Goal: Task Accomplishment & Management: Complete application form

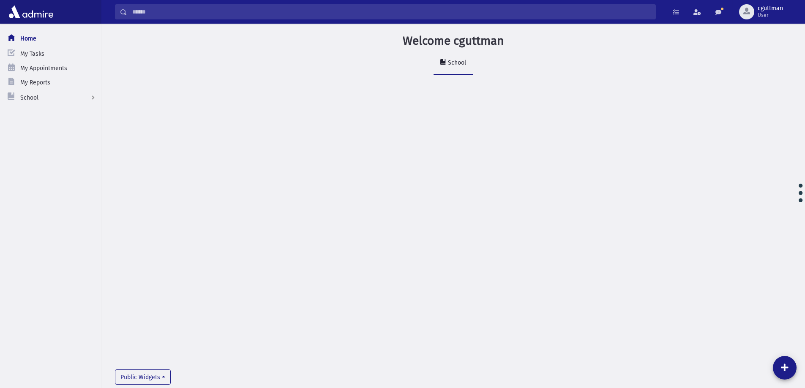
click at [452, 7] on input "Search" at bounding box center [391, 11] width 528 height 15
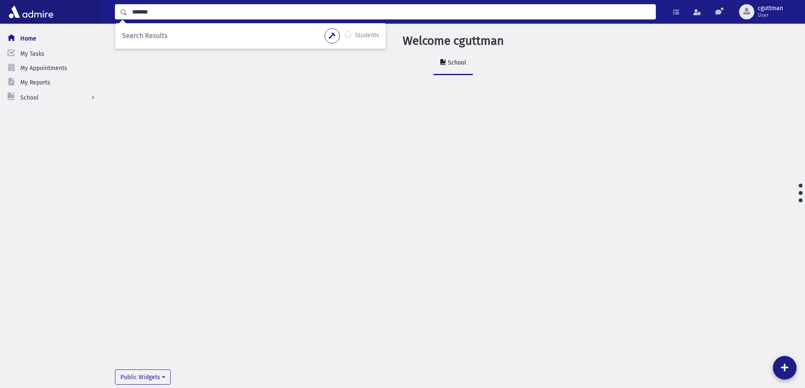
type input "*******"
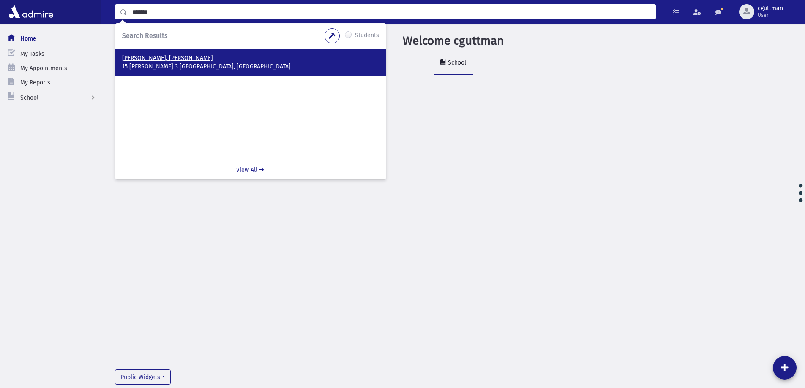
click at [146, 57] on p "[PERSON_NAME], [PERSON_NAME]" at bounding box center [250, 58] width 257 height 8
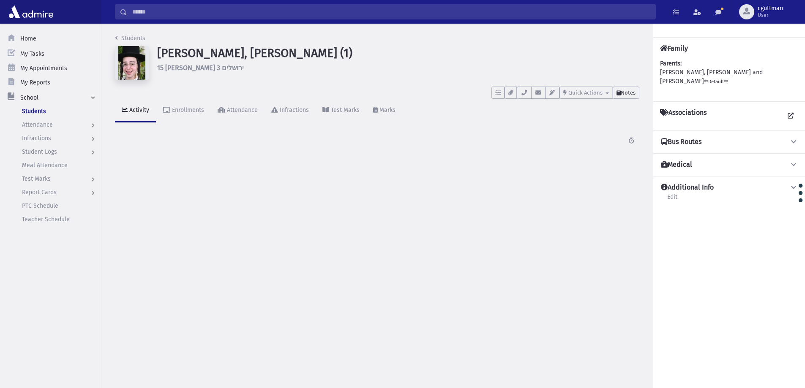
click at [628, 96] on button "Notes" at bounding box center [626, 93] width 27 height 12
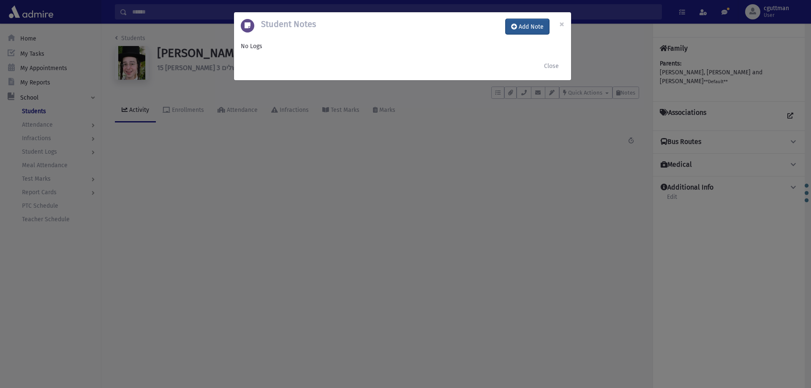
click at [541, 27] on button "Add Note" at bounding box center [528, 26] width 44 height 15
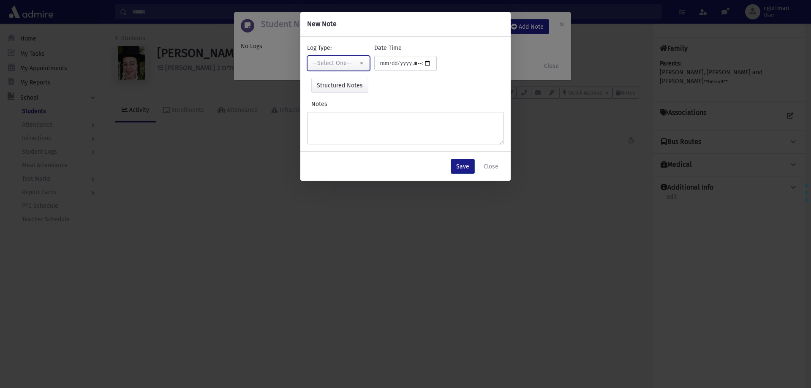
click at [363, 67] on button "--Select One--" at bounding box center [338, 63] width 63 height 15
click at [351, 127] on link "Interviewer" at bounding box center [340, 122] width 67 height 16
select select "*"
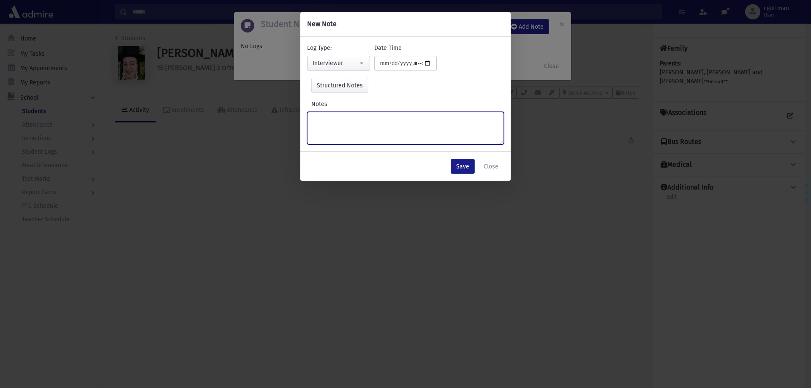
click at [351, 127] on textarea "Notes" at bounding box center [405, 128] width 197 height 33
type textarea "**********"
click at [467, 166] on button "Save" at bounding box center [463, 166] width 24 height 15
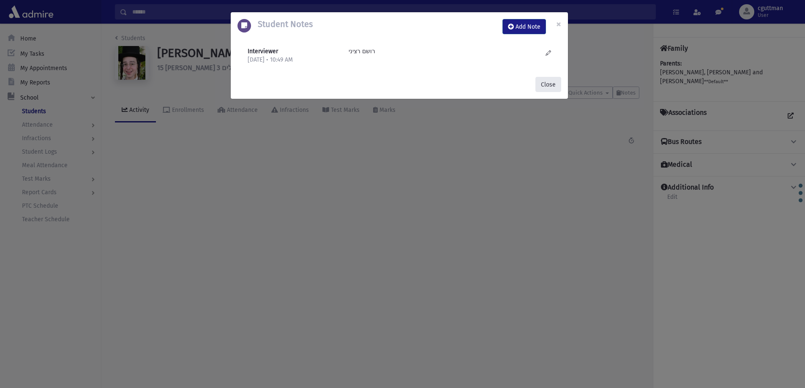
click at [538, 83] on button "Close" at bounding box center [548, 84] width 26 height 15
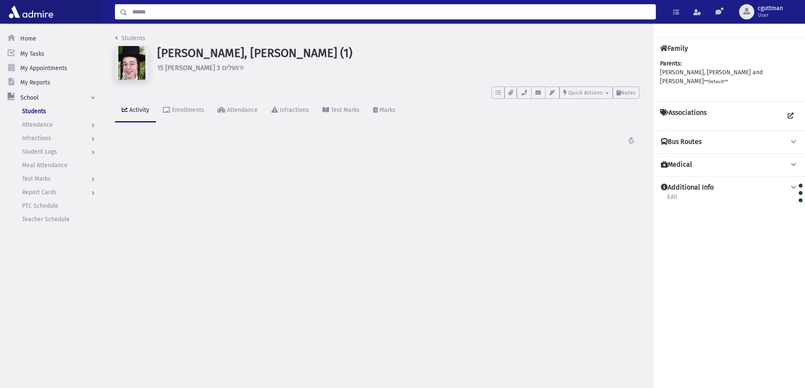
click at [413, 8] on input "Search" at bounding box center [391, 11] width 528 height 15
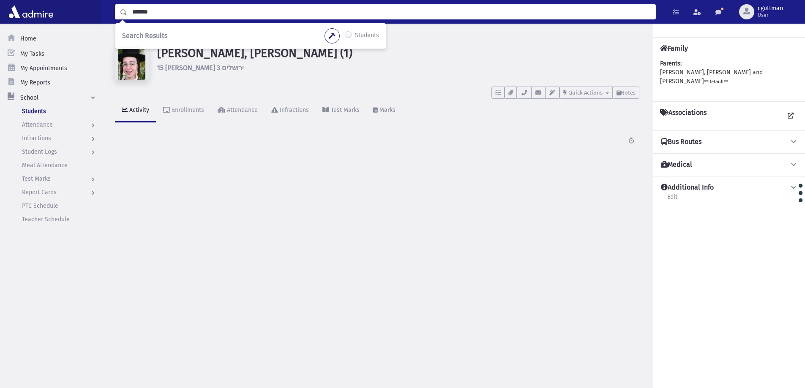
type input "*******"
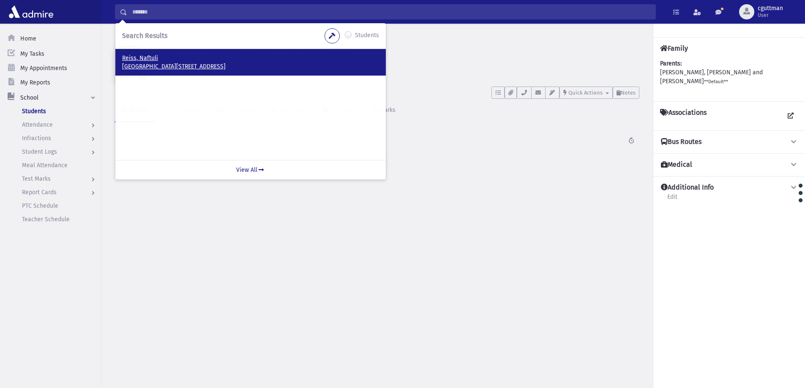
click at [151, 63] on p "1458 48 St Brooklyn, NY 11219" at bounding box center [250, 67] width 257 height 8
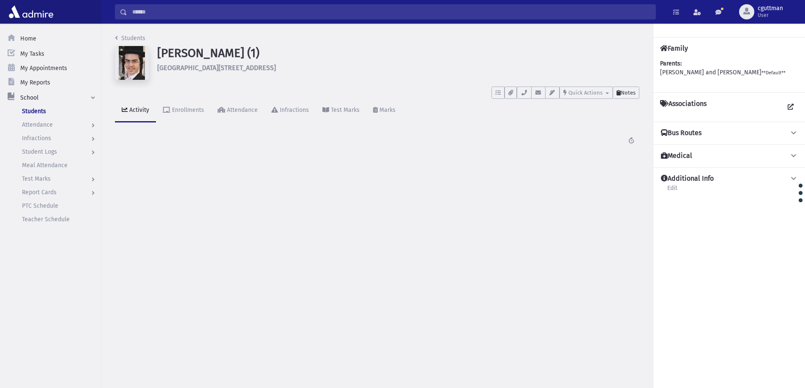
click at [631, 93] on span "Notes" at bounding box center [628, 93] width 15 height 6
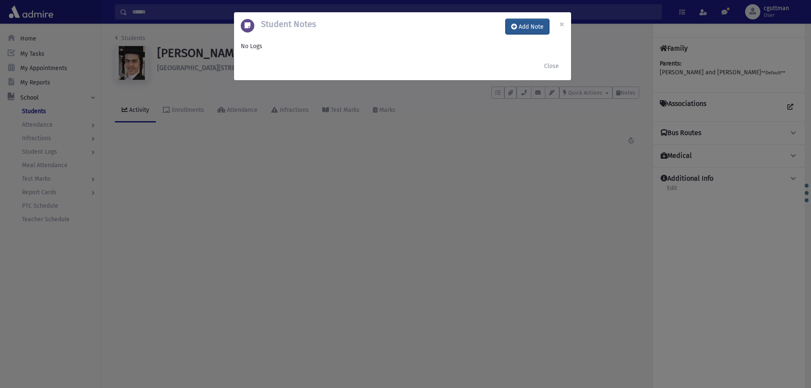
click at [527, 31] on button "Add Note" at bounding box center [528, 26] width 44 height 15
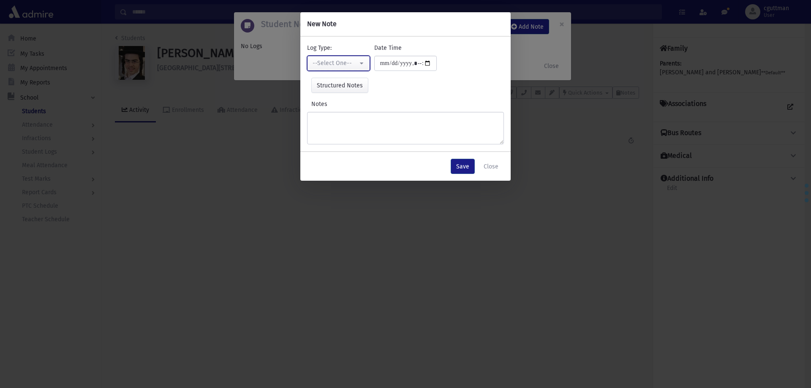
click at [360, 65] on button "--Select One--" at bounding box center [338, 63] width 63 height 15
click at [353, 120] on link "Interviewer" at bounding box center [340, 122] width 67 height 16
select select "*"
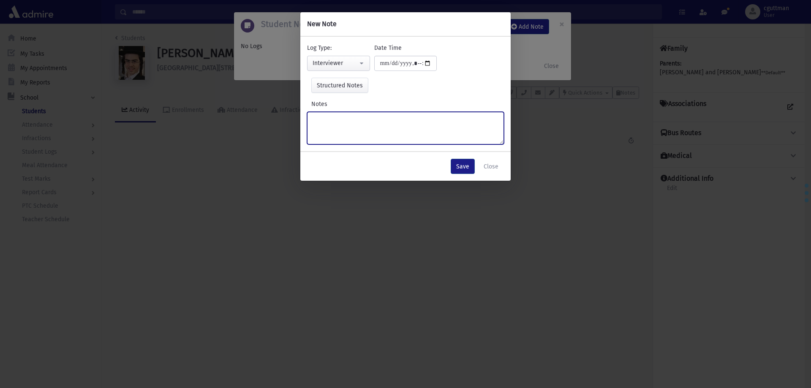
click at [352, 120] on textarea "Notes" at bounding box center [405, 128] width 197 height 33
type textarea "*****"
click at [463, 167] on button "Save" at bounding box center [463, 166] width 24 height 15
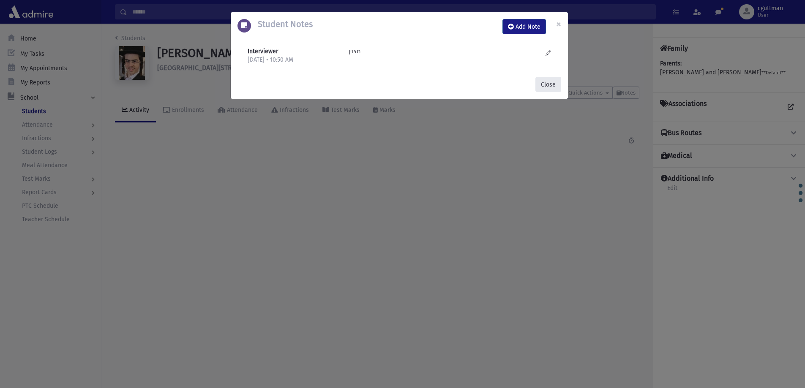
click at [551, 85] on button "Close" at bounding box center [548, 84] width 26 height 15
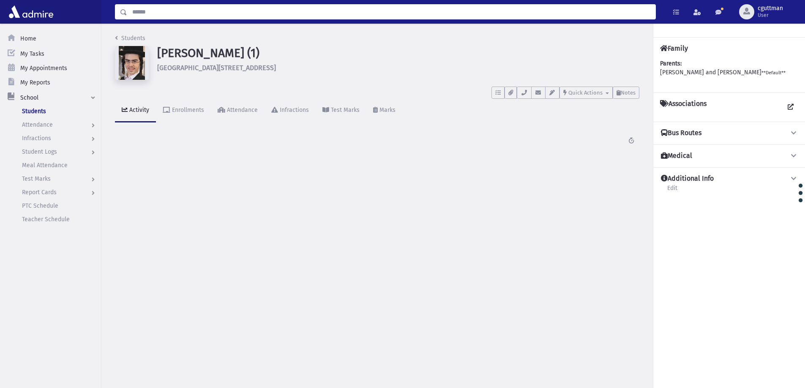
click at [371, 16] on input "Search" at bounding box center [391, 11] width 528 height 15
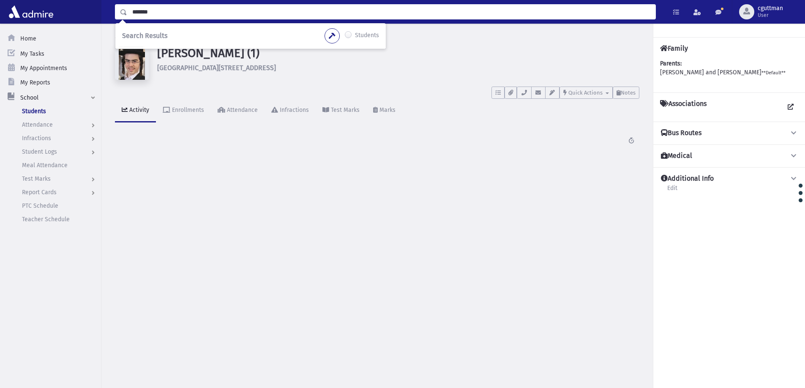
type input "*******"
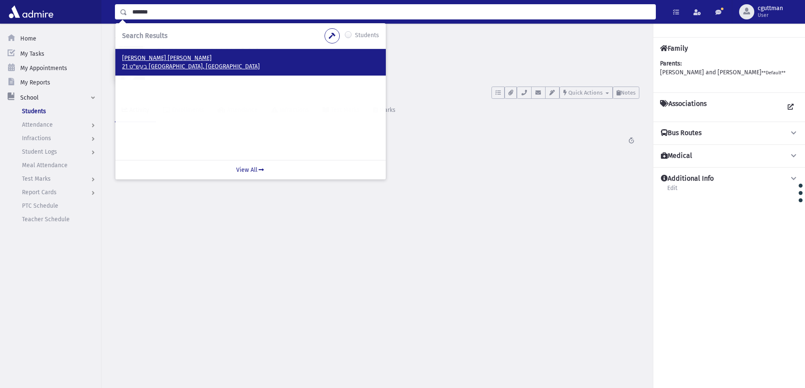
click at [156, 63] on p "בעש"ט 21 מודיעין עילית, ISRAEL" at bounding box center [250, 67] width 257 height 8
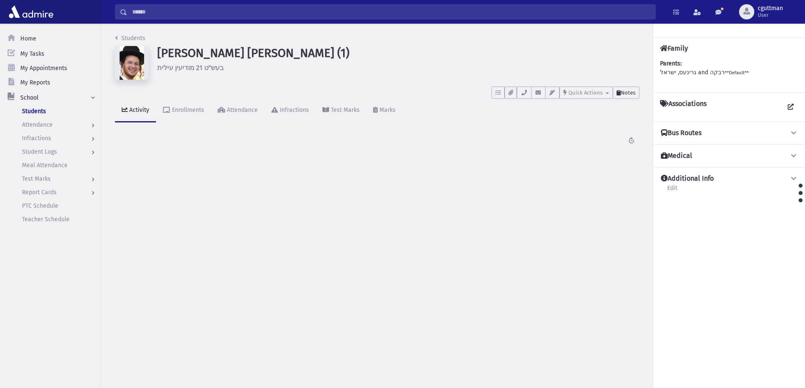
click at [626, 95] on span "Notes" at bounding box center [628, 93] width 15 height 6
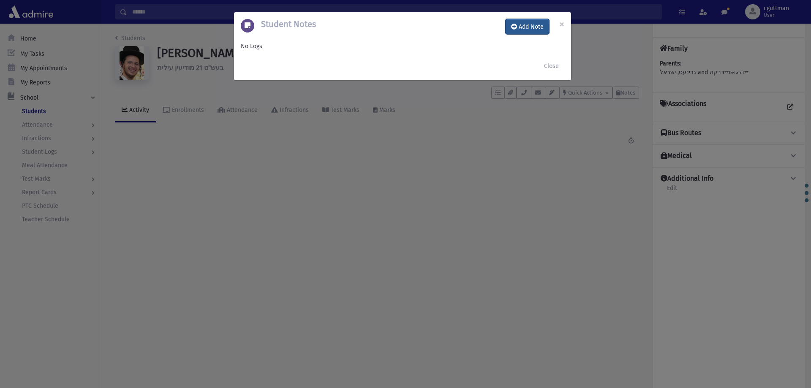
click at [535, 25] on button "Add Note" at bounding box center [528, 26] width 44 height 15
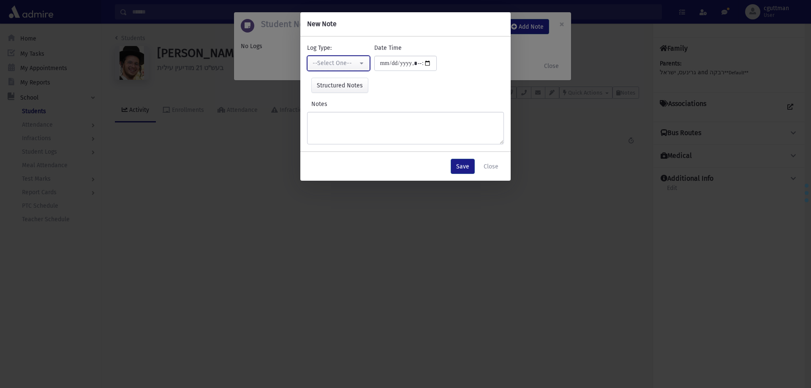
click at [358, 66] on button "--Select One--" at bounding box center [338, 63] width 63 height 15
click at [353, 123] on link "Interviewer" at bounding box center [340, 122] width 67 height 16
select select "*"
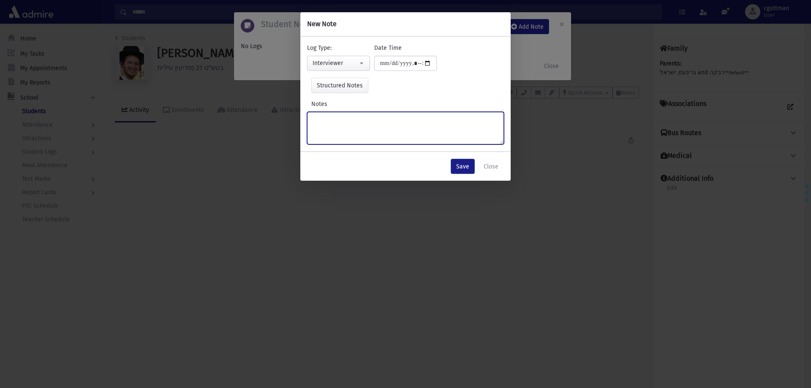
click at [353, 123] on textarea "Notes" at bounding box center [405, 128] width 197 height 33
type textarea "**********"
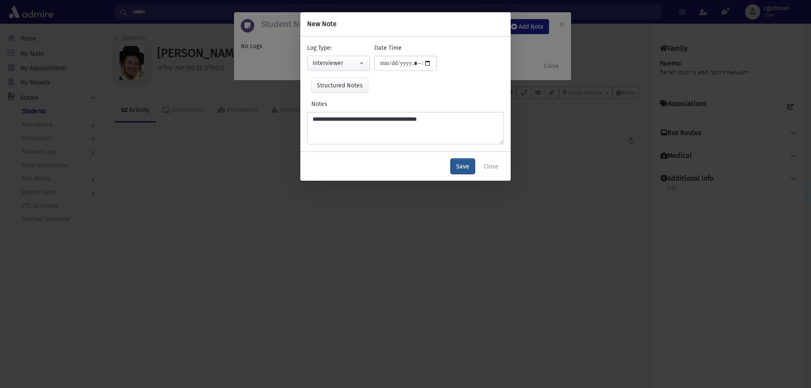
click at [464, 168] on button "Save" at bounding box center [463, 166] width 24 height 15
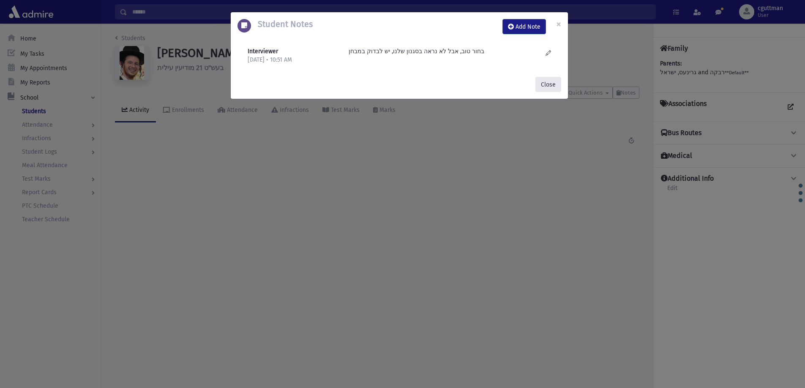
click at [552, 81] on button "Close" at bounding box center [548, 84] width 26 height 15
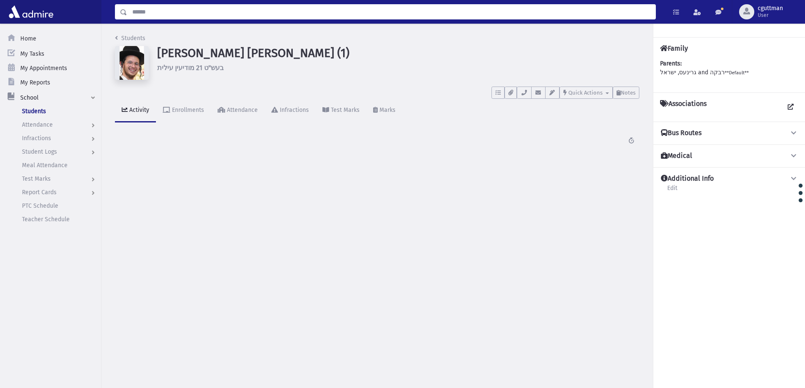
click at [368, 17] on input "Search" at bounding box center [391, 11] width 528 height 15
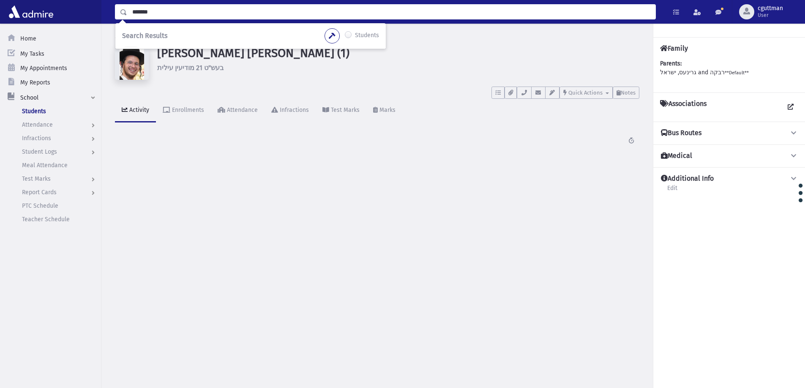
type input "*******"
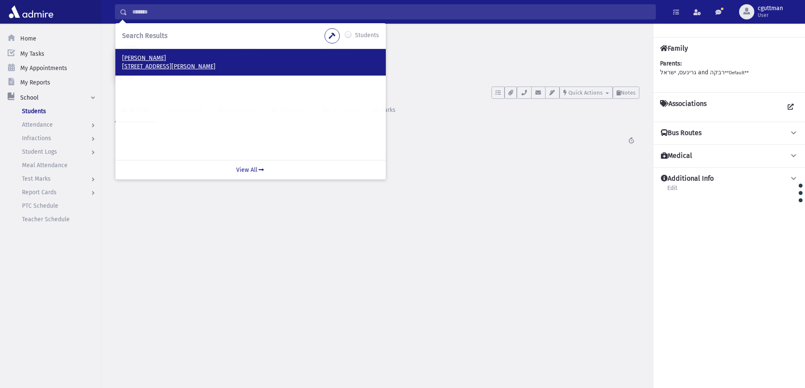
click at [140, 67] on p "362 Craven Park Rd London, N15 6Ag UK" at bounding box center [250, 67] width 257 height 8
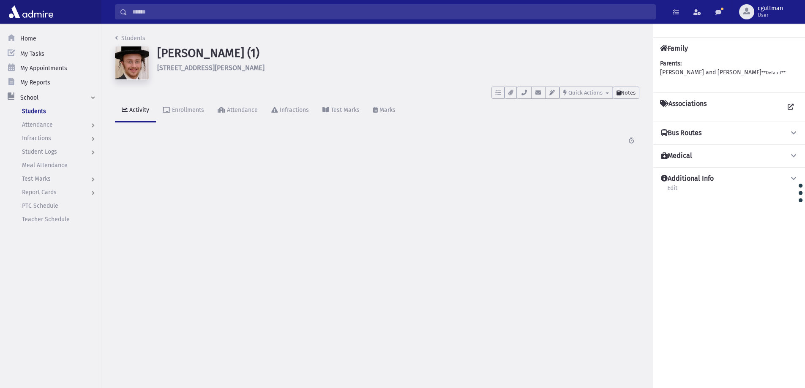
click at [632, 93] on span "Notes" at bounding box center [628, 93] width 15 height 6
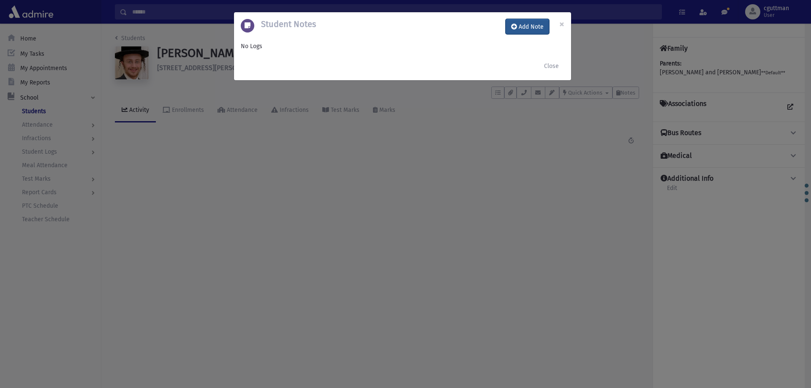
click at [533, 30] on button "Add Note" at bounding box center [528, 26] width 44 height 15
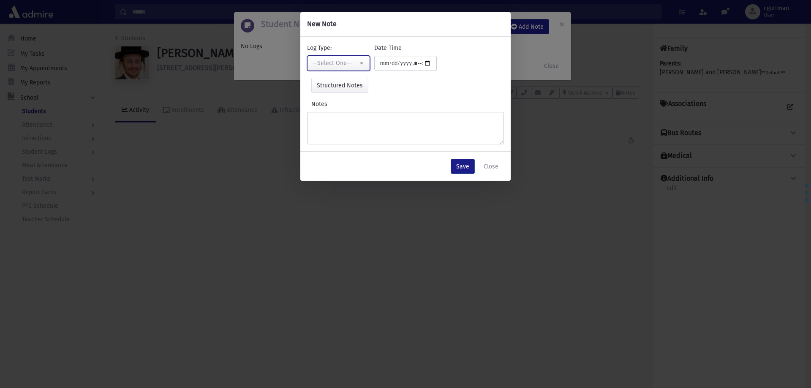
click at [363, 58] on button "--Select One--" at bounding box center [338, 63] width 63 height 15
click at [357, 115] on link "Interviewer" at bounding box center [340, 122] width 67 height 16
select select "*"
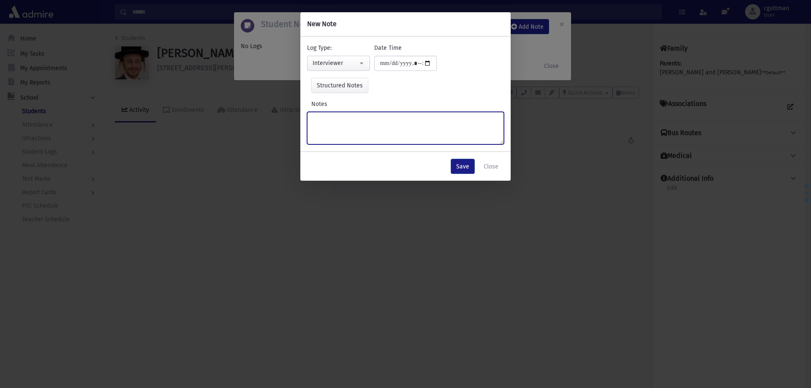
click at [390, 128] on textarea "Notes" at bounding box center [405, 128] width 197 height 33
type textarea "**********"
click at [471, 168] on button "Save" at bounding box center [463, 166] width 24 height 15
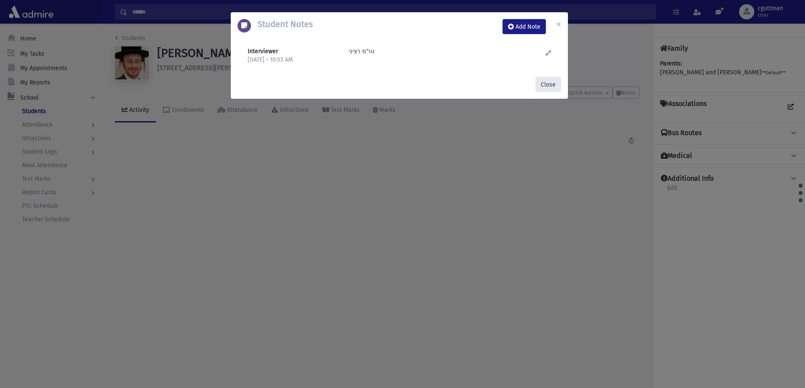
click at [544, 86] on button "Close" at bounding box center [548, 84] width 26 height 15
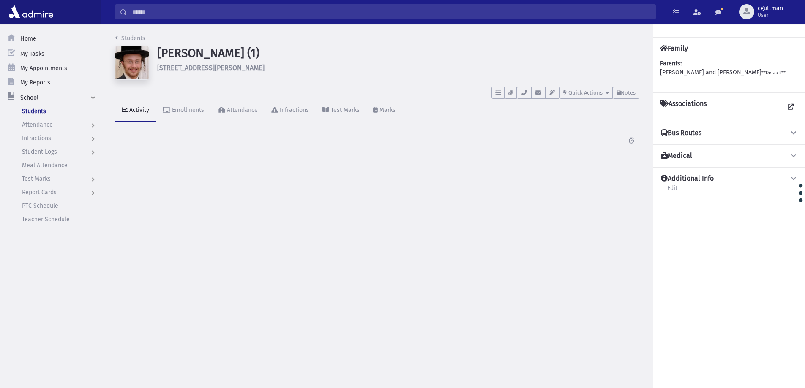
click at [469, 14] on input "Search" at bounding box center [391, 11] width 528 height 15
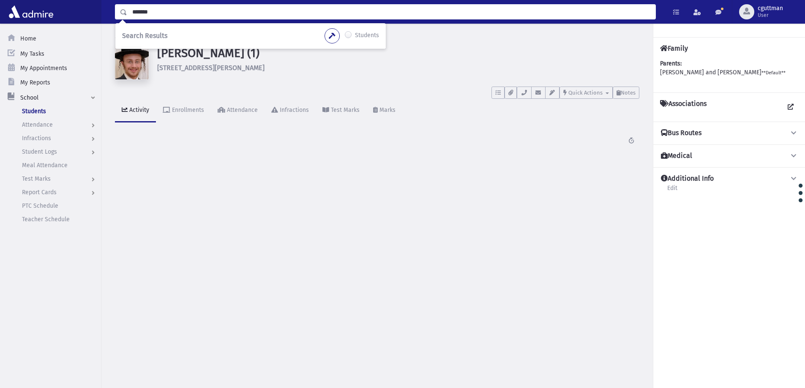
type input "*******"
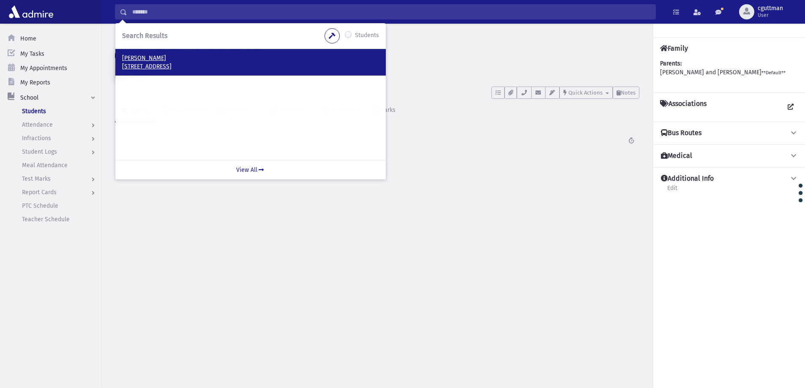
click at [212, 61] on p "Kurtz, Shlomo Yechiel" at bounding box center [250, 58] width 257 height 8
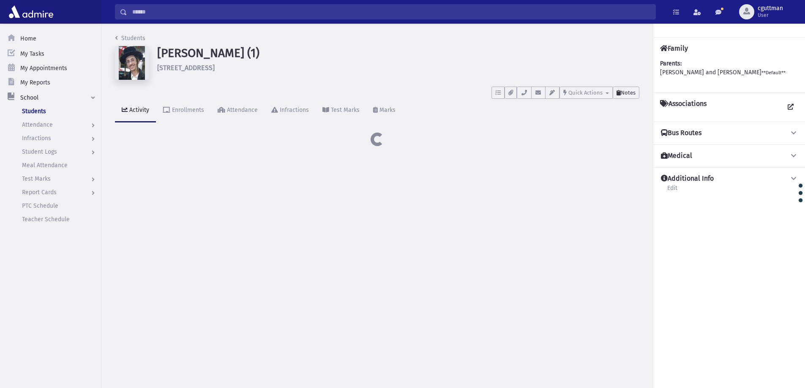
click at [632, 97] on button "Notes" at bounding box center [626, 93] width 27 height 12
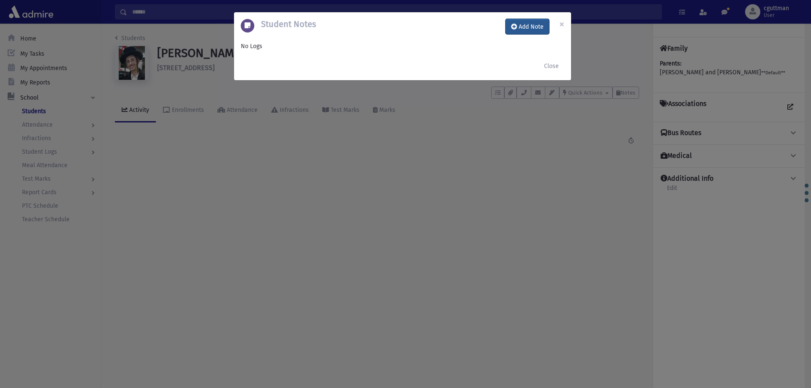
click at [533, 33] on button "Add Note" at bounding box center [528, 26] width 44 height 15
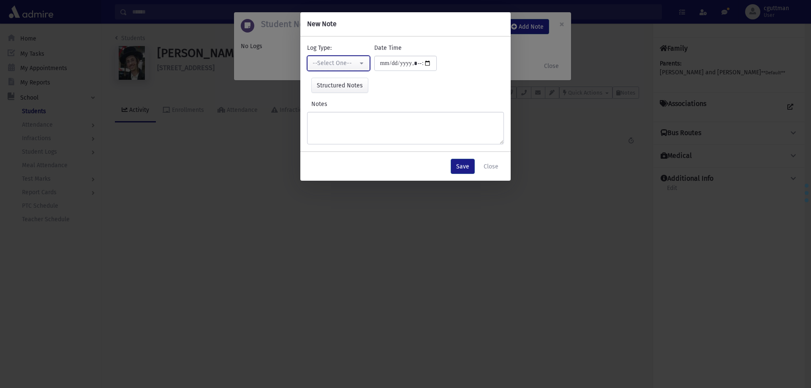
click at [364, 66] on button "--Select One--" at bounding box center [338, 63] width 63 height 15
click at [358, 121] on link "Interviewer" at bounding box center [340, 122] width 67 height 16
select select "*"
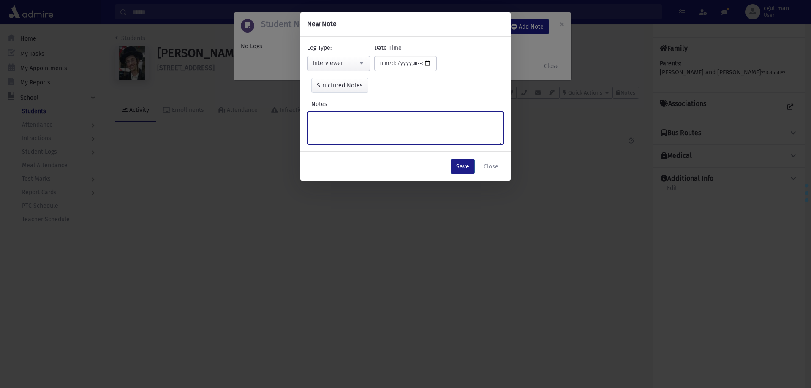
click at [358, 121] on textarea "Notes" at bounding box center [405, 128] width 197 height 33
type textarea "**********"
click at [465, 165] on button "Save" at bounding box center [463, 166] width 24 height 15
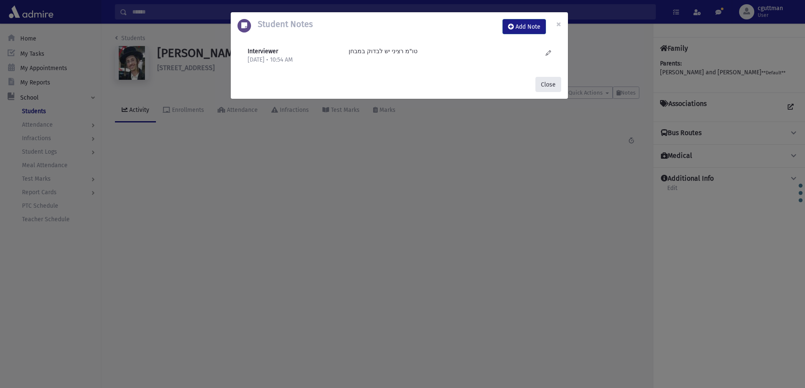
click at [557, 85] on button "Close" at bounding box center [548, 84] width 26 height 15
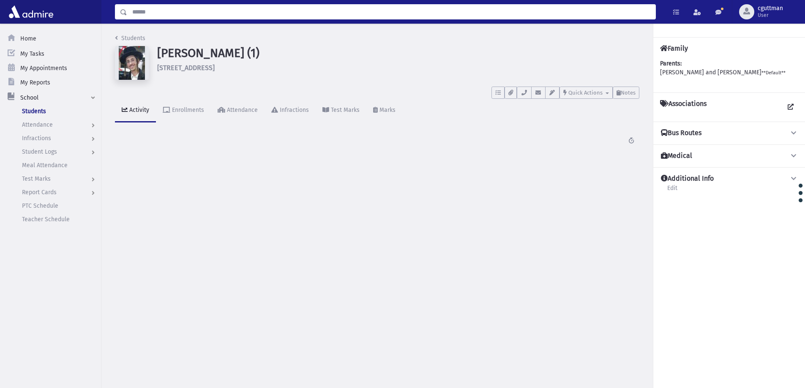
click at [536, 15] on input "Search" at bounding box center [391, 11] width 528 height 15
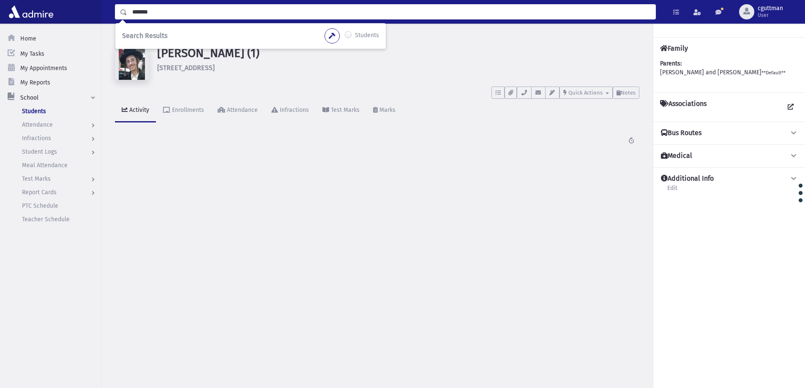
type input "*******"
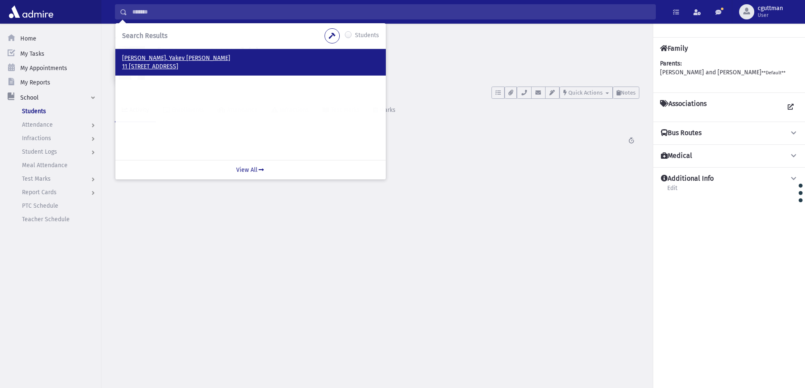
click at [198, 63] on p "11 Albertstraat Antwerp, 2018 BELGIUM" at bounding box center [250, 67] width 257 height 8
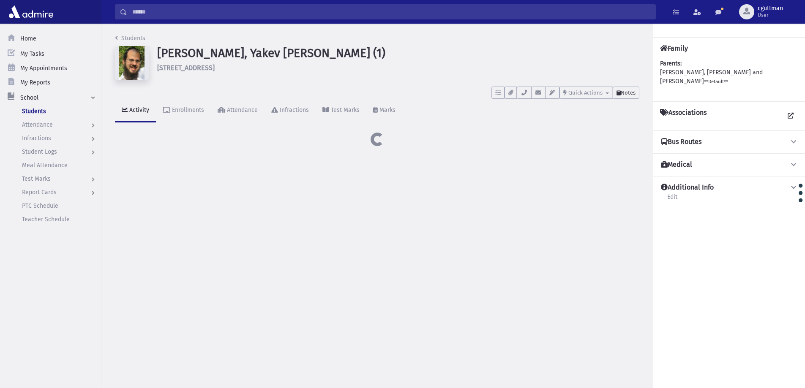
click at [623, 94] on span "Notes" at bounding box center [628, 93] width 15 height 6
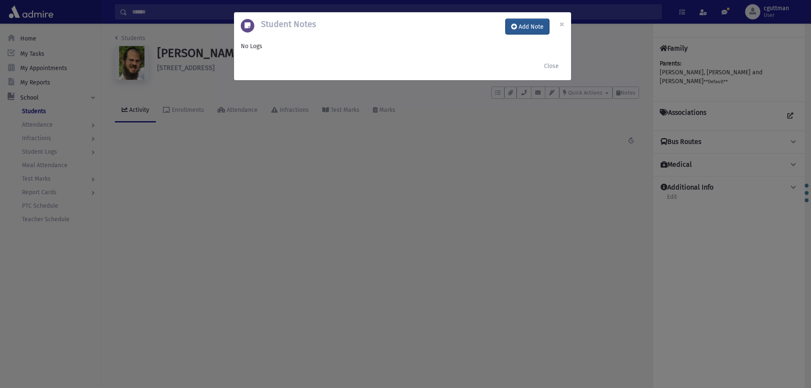
click at [526, 25] on button "Add Note" at bounding box center [528, 26] width 44 height 15
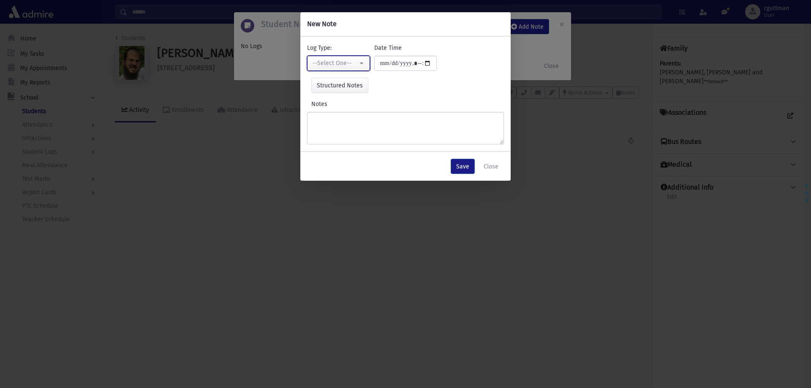
click at [319, 69] on button "--Select One--" at bounding box center [338, 63] width 63 height 15
click at [339, 123] on span "Interviewer" at bounding box center [329, 121] width 30 height 8
select select "*"
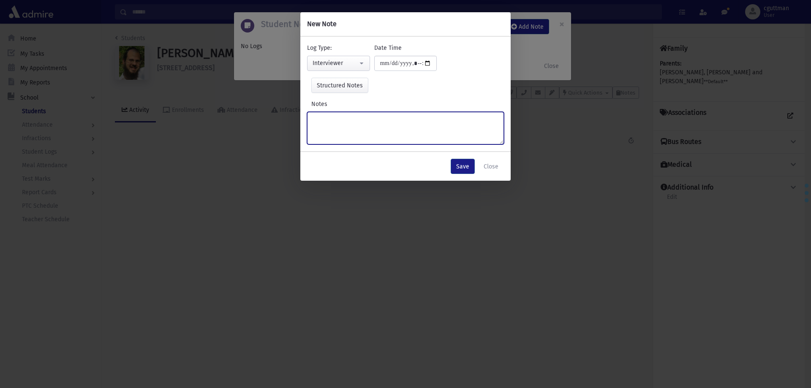
click at [339, 123] on textarea "Notes" at bounding box center [405, 128] width 197 height 33
type textarea "****"
click at [468, 165] on button "Save" at bounding box center [463, 166] width 24 height 15
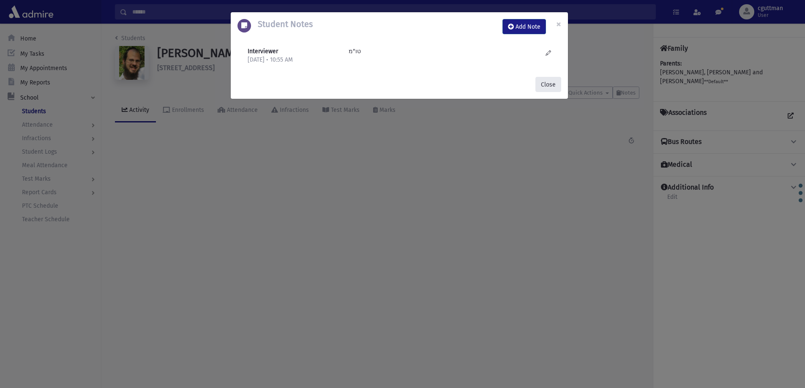
drag, startPoint x: 541, startPoint y: 85, endPoint x: 527, endPoint y: 31, distance: 55.3
click at [540, 85] on button "Close" at bounding box center [548, 84] width 26 height 15
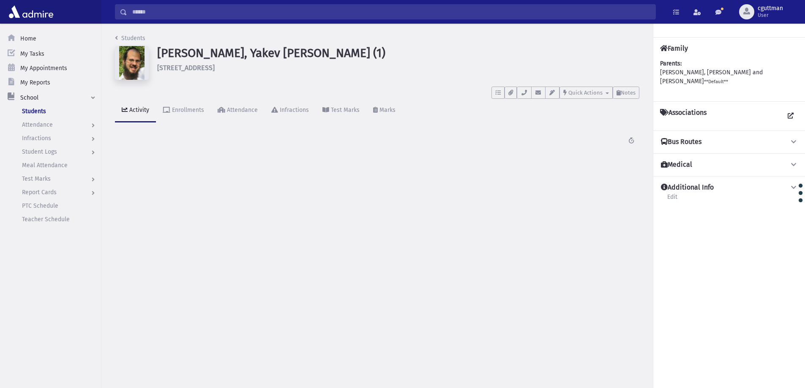
click at [531, 11] on input "Search" at bounding box center [391, 11] width 528 height 15
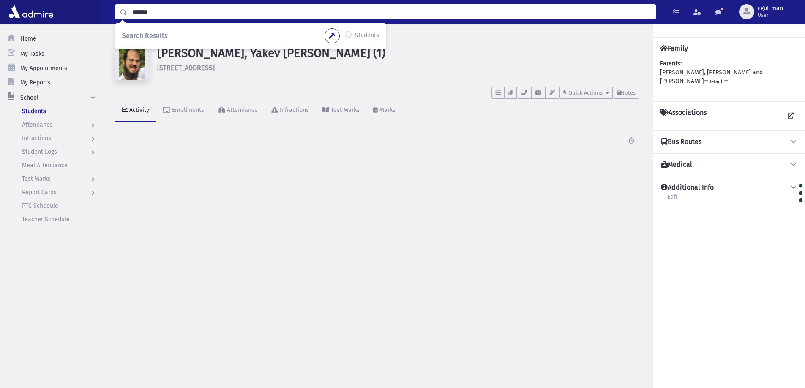
type input "*******"
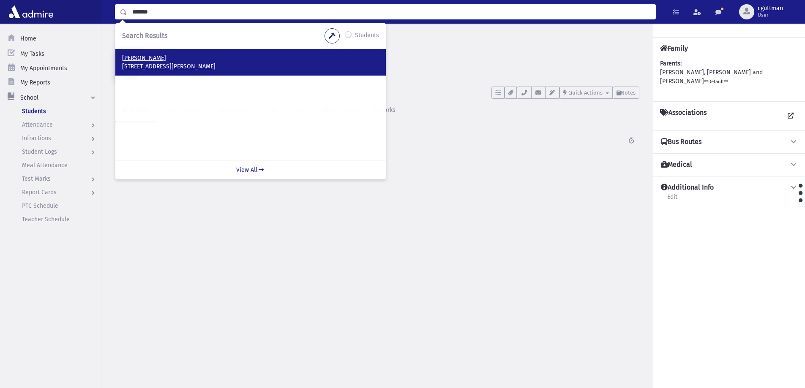
click at [170, 66] on p "90 Forshay Rd Monsey, NY 10952-1403" at bounding box center [250, 67] width 257 height 8
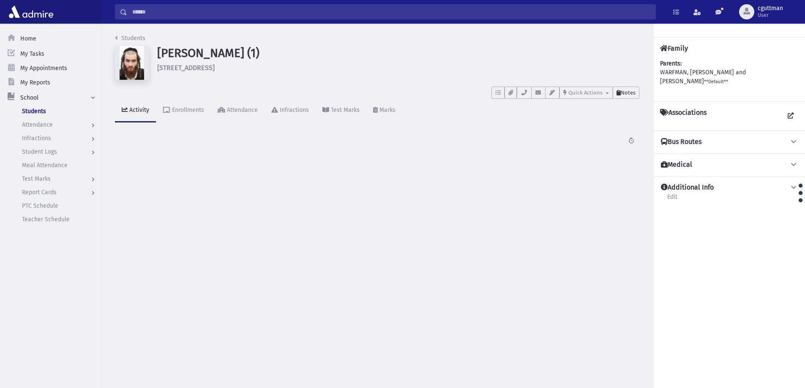
click at [634, 90] on span "Notes" at bounding box center [628, 93] width 15 height 6
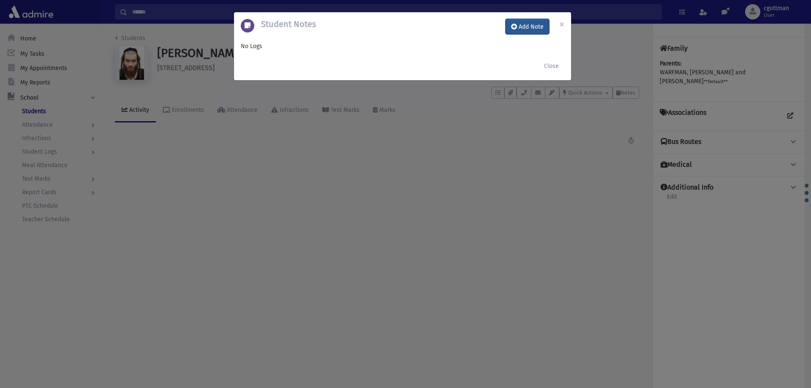
click at [534, 23] on button "Add Note" at bounding box center [528, 26] width 44 height 15
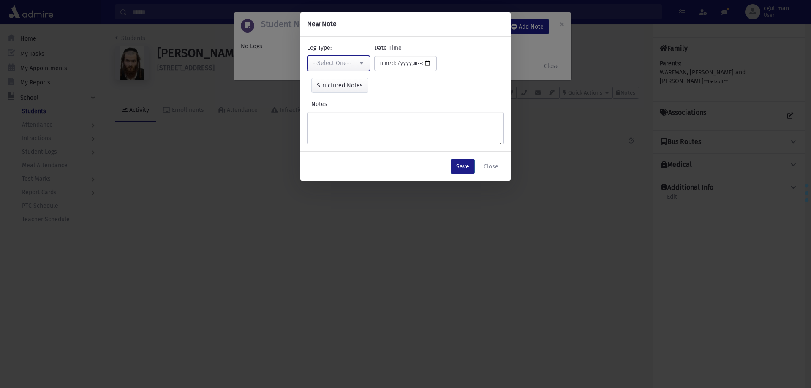
click at [338, 60] on div "--Select One--" at bounding box center [335, 63] width 45 height 9
click at [339, 125] on span "Interviewer" at bounding box center [329, 121] width 30 height 8
select select "*"
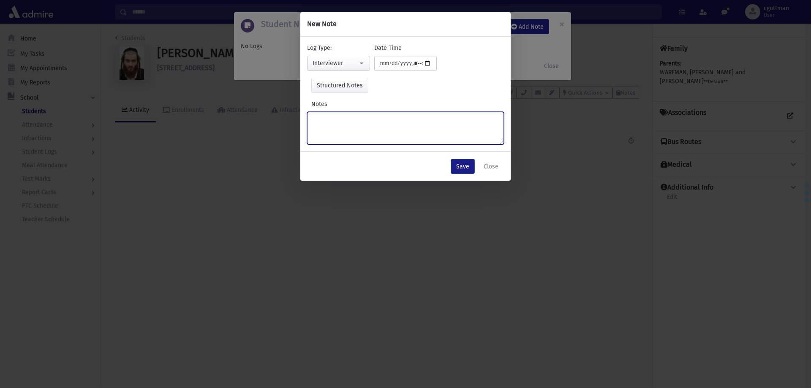
click at [340, 125] on textarea "Notes" at bounding box center [405, 128] width 197 height 33
type textarea "**********"
click at [470, 167] on button "Save" at bounding box center [463, 166] width 24 height 15
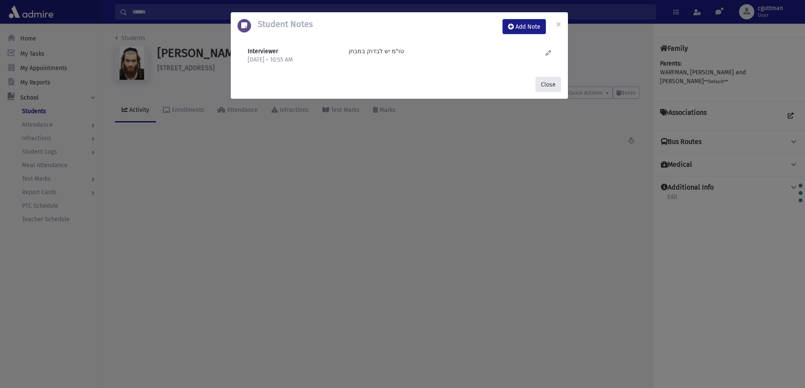
click at [556, 79] on button "Close" at bounding box center [548, 84] width 26 height 15
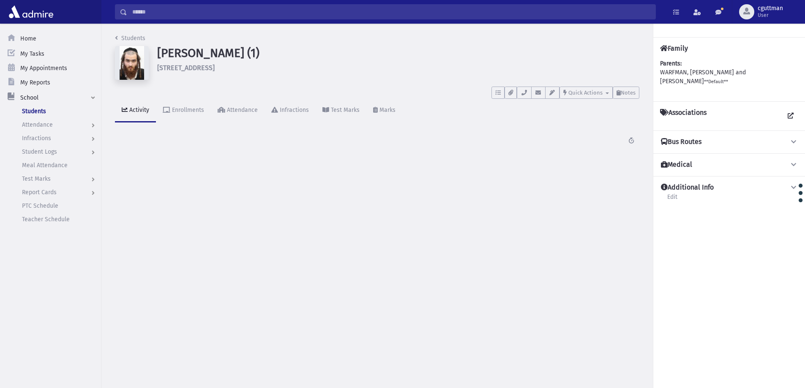
click at [507, 14] on input "Search" at bounding box center [391, 11] width 528 height 15
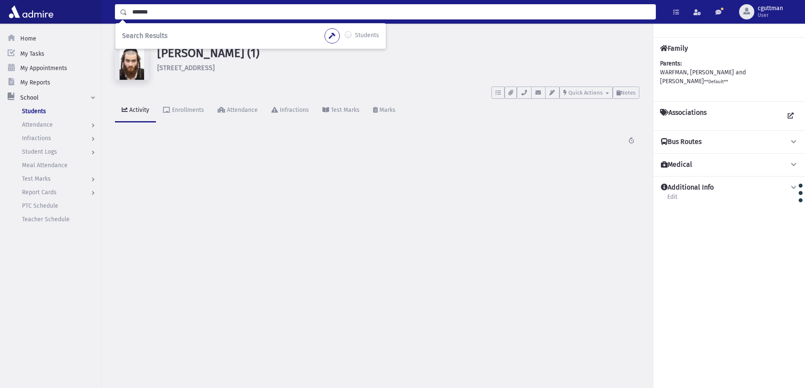
type input "*******"
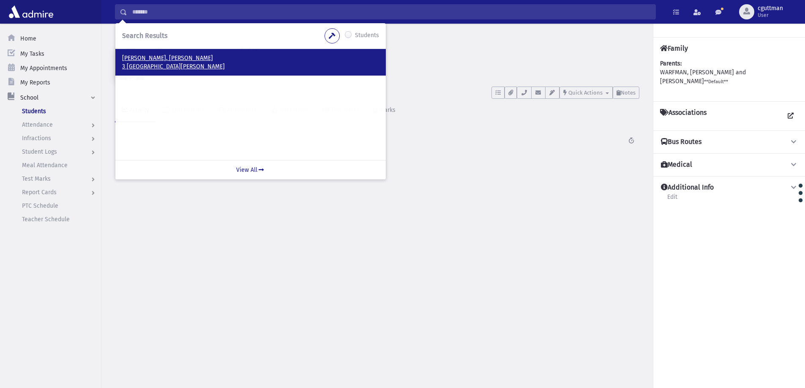
click at [138, 62] on p "Zoberman, Chaim" at bounding box center [250, 58] width 257 height 8
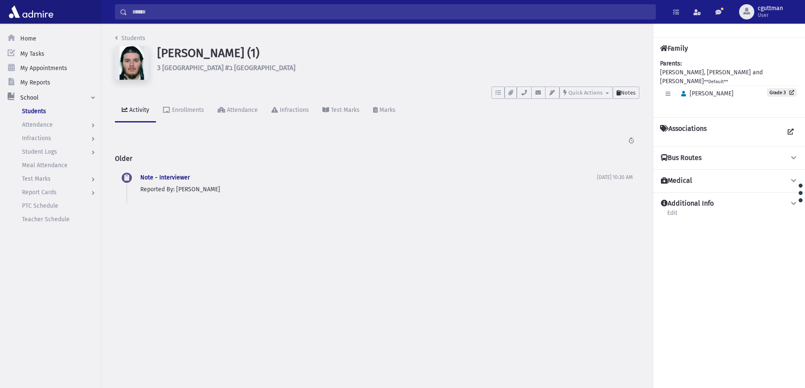
click at [634, 91] on span "Notes" at bounding box center [628, 93] width 15 height 6
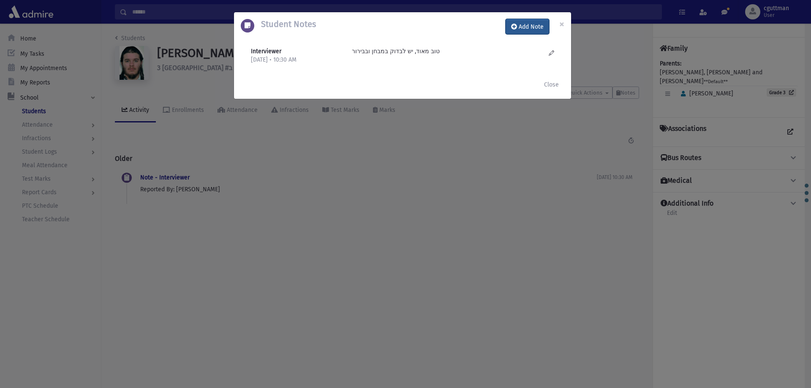
click at [538, 29] on button "Add Note" at bounding box center [528, 26] width 44 height 15
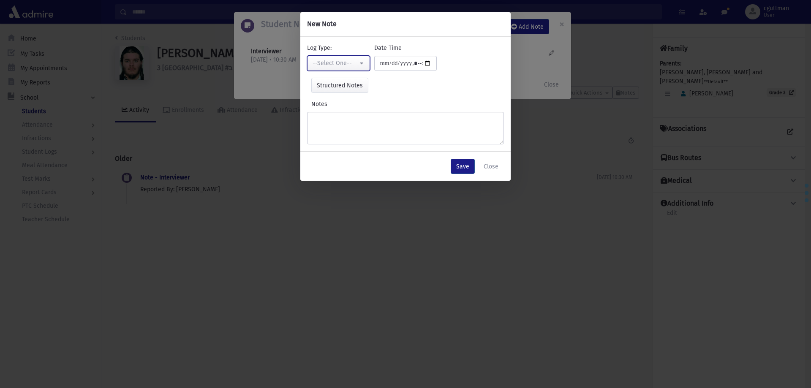
click at [361, 61] on button "--Select One--" at bounding box center [338, 63] width 63 height 15
click at [344, 125] on span "Interviewer" at bounding box center [329, 121] width 30 height 8
select select "*"
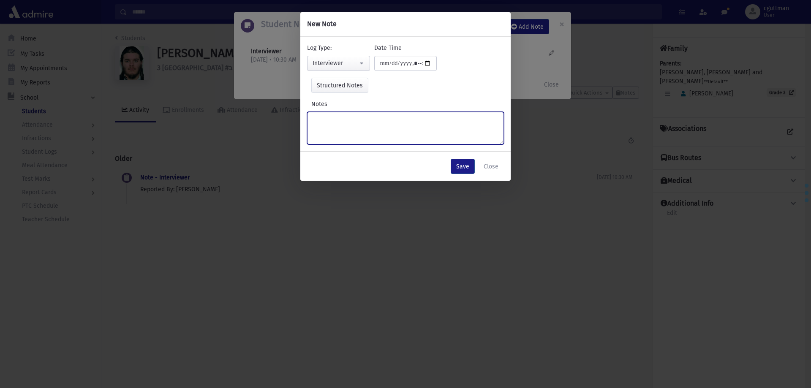
click at [344, 125] on textarea "Notes" at bounding box center [405, 128] width 197 height 33
type textarea "**********"
click at [467, 169] on button "Save" at bounding box center [463, 166] width 24 height 15
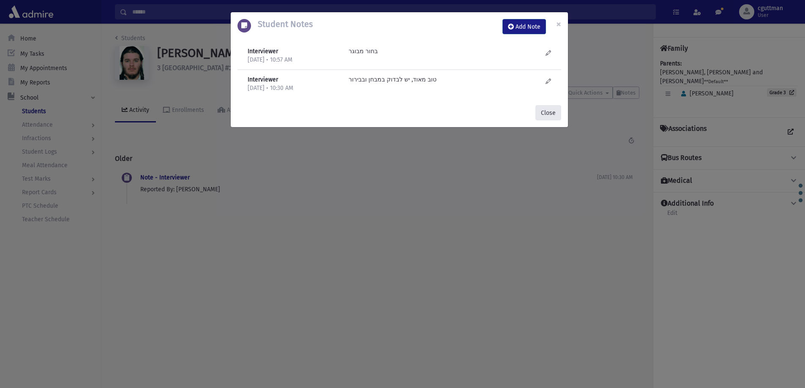
click at [546, 117] on button "Close" at bounding box center [548, 112] width 26 height 15
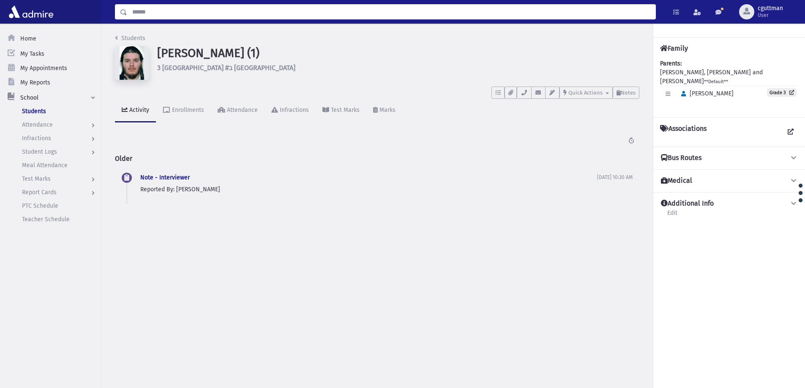
click at [198, 6] on input "Search" at bounding box center [391, 11] width 528 height 15
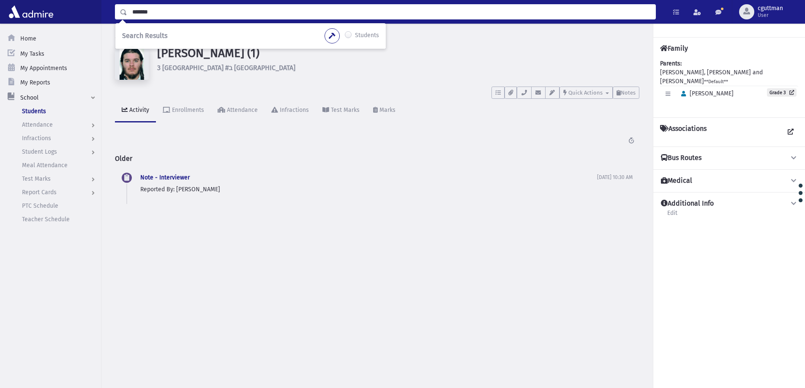
type input "*******"
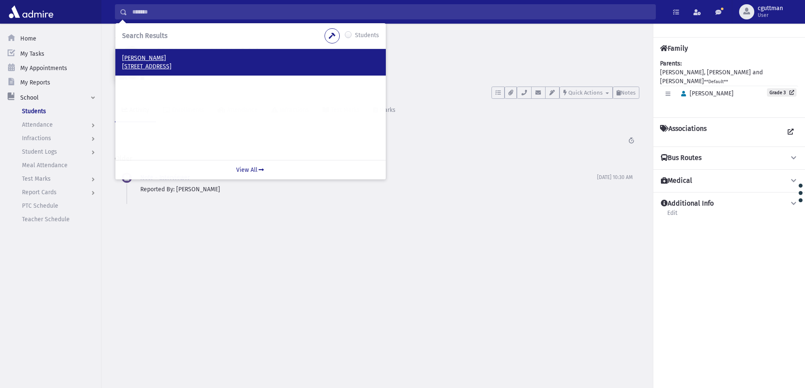
click at [147, 58] on p "[PERSON_NAME]" at bounding box center [250, 58] width 257 height 8
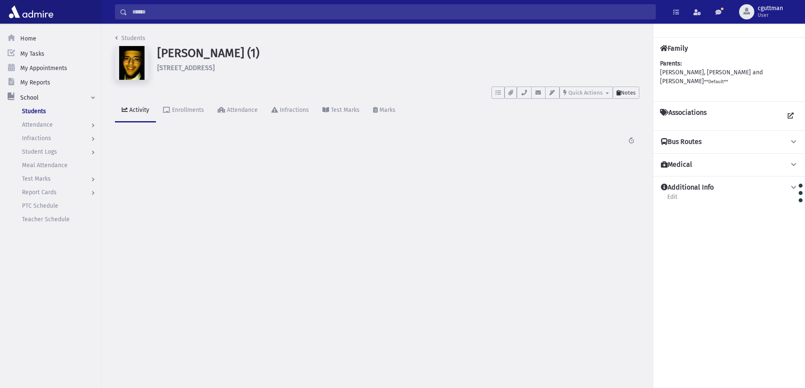
click at [632, 89] on button "Notes" at bounding box center [626, 93] width 27 height 12
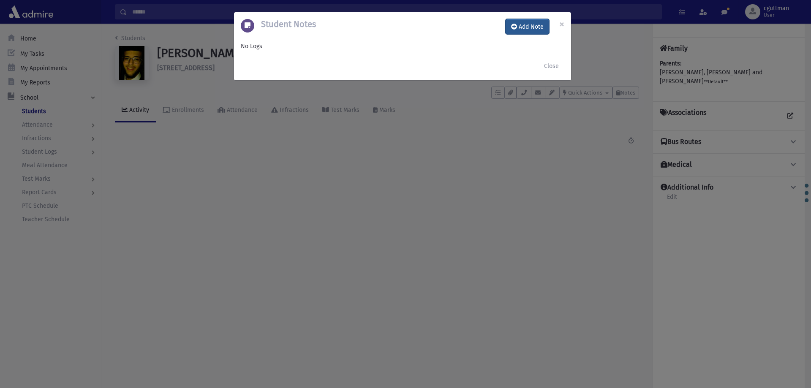
click at [521, 30] on button "Add Note" at bounding box center [528, 26] width 44 height 15
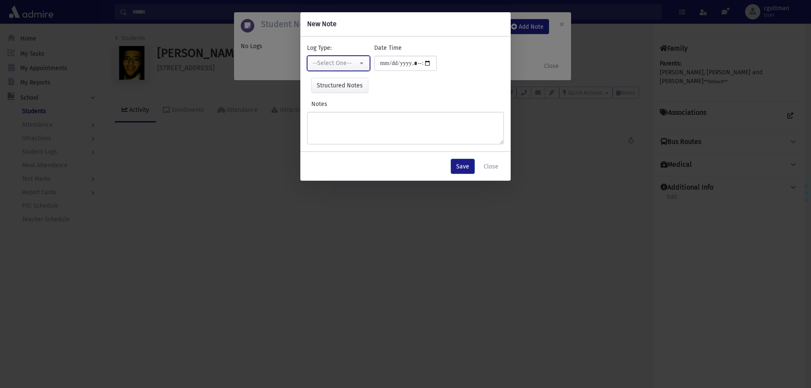
click at [321, 61] on div "--Select One--" at bounding box center [335, 63] width 45 height 9
click at [327, 125] on span "Interviewer" at bounding box center [329, 121] width 30 height 8
select select "*"
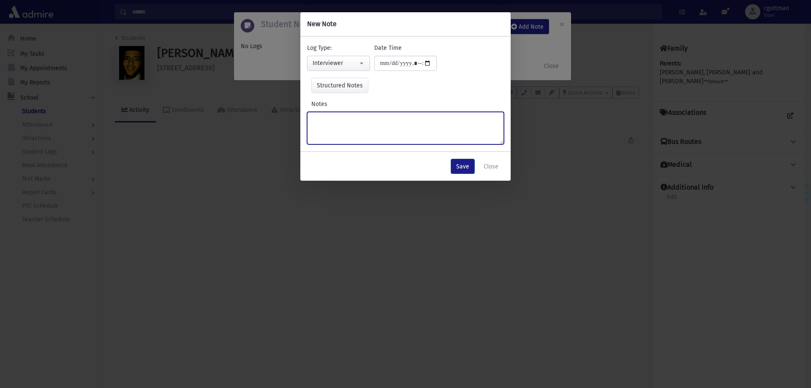
click at [327, 125] on textarea "Notes" at bounding box center [405, 128] width 197 height 33
type textarea "**********"
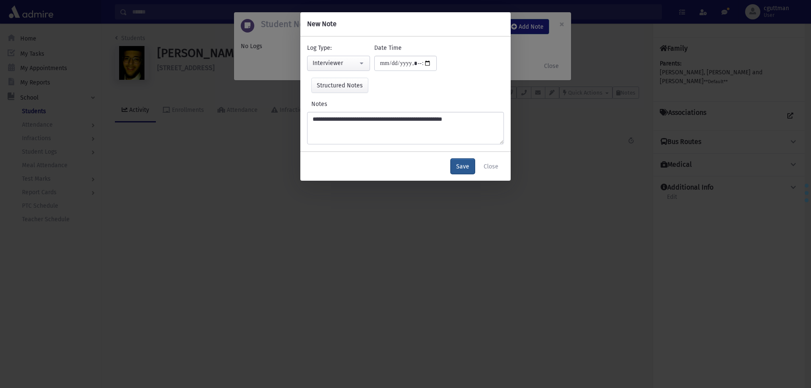
click at [463, 169] on button "Save" at bounding box center [463, 166] width 24 height 15
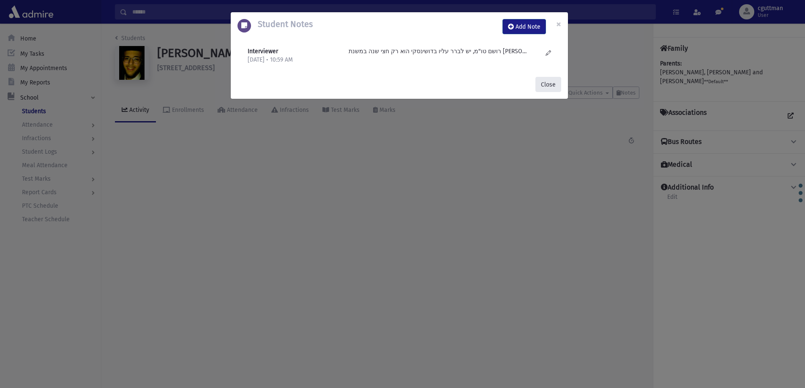
click at [548, 89] on button "Close" at bounding box center [548, 84] width 26 height 15
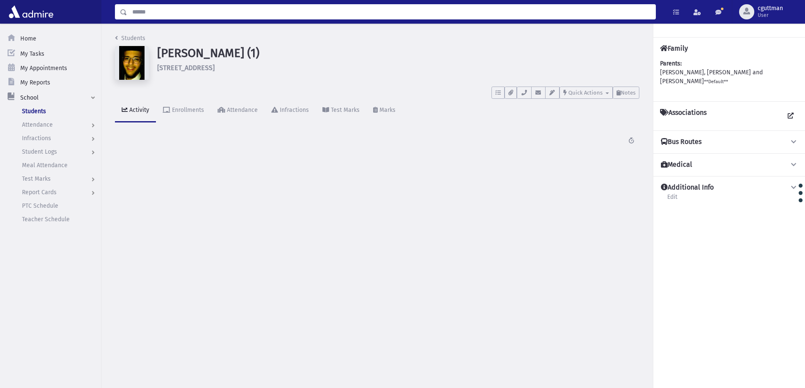
click at [505, 15] on input "Search" at bounding box center [391, 11] width 528 height 15
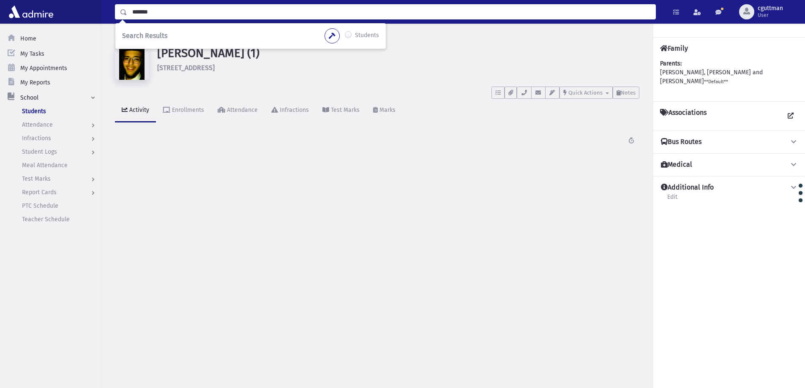
type input "*******"
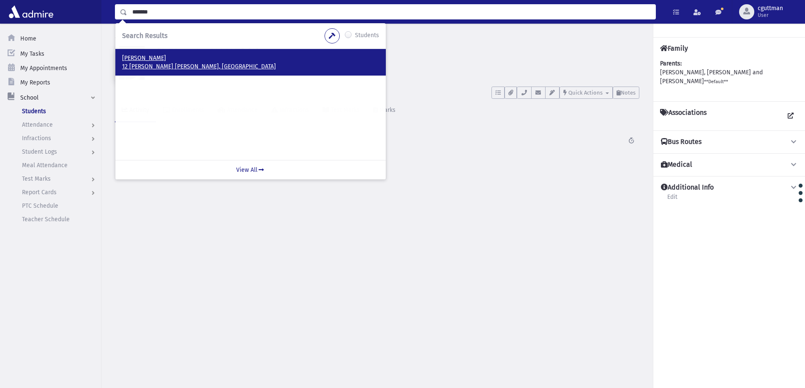
click at [156, 67] on p "12 סוקולוב בני ברק, ISRAEL" at bounding box center [250, 67] width 257 height 8
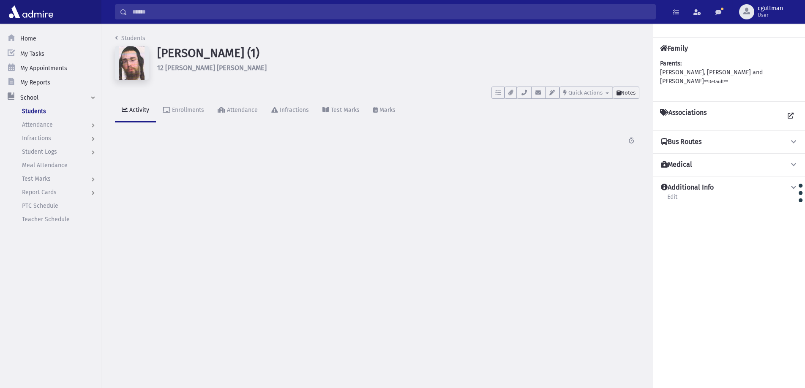
click at [637, 90] on button "Notes" at bounding box center [626, 93] width 27 height 12
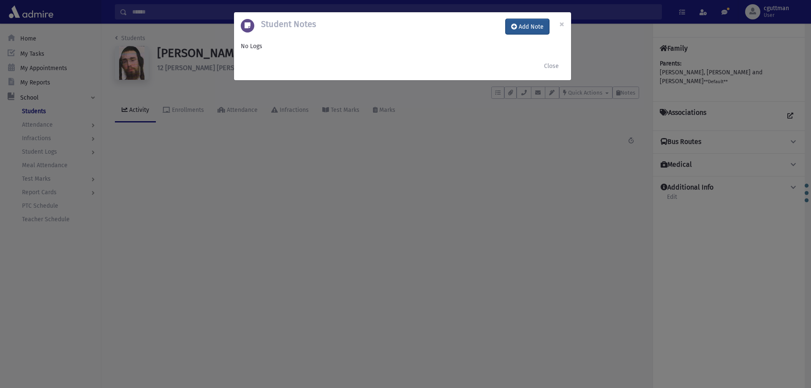
click at [535, 22] on button "Add Note" at bounding box center [528, 26] width 44 height 15
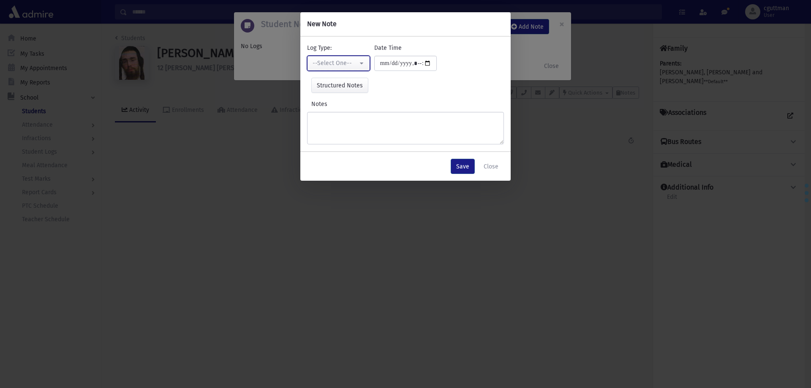
click at [341, 68] on div "--Select One--" at bounding box center [335, 63] width 45 height 9
click at [333, 120] on span "Interviewer" at bounding box center [329, 121] width 30 height 8
select select "*"
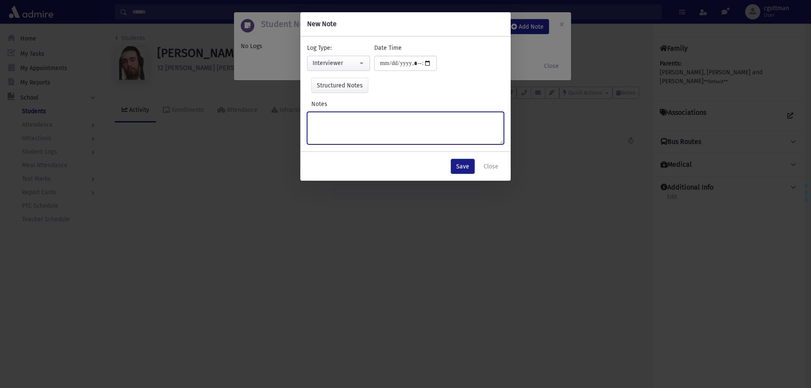
click at [333, 120] on textarea "Notes" at bounding box center [405, 128] width 197 height 33
type textarea "**********"
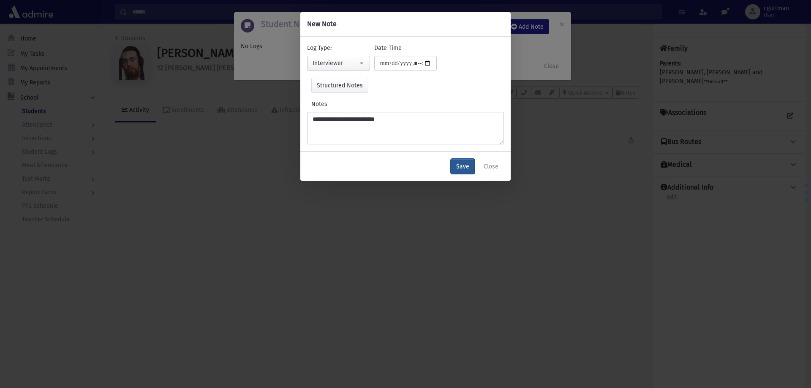
click at [459, 167] on button "Save" at bounding box center [463, 166] width 24 height 15
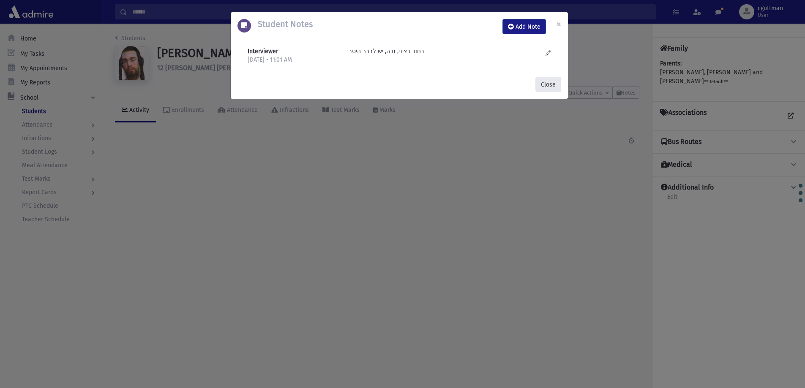
click at [549, 82] on button "Close" at bounding box center [548, 84] width 26 height 15
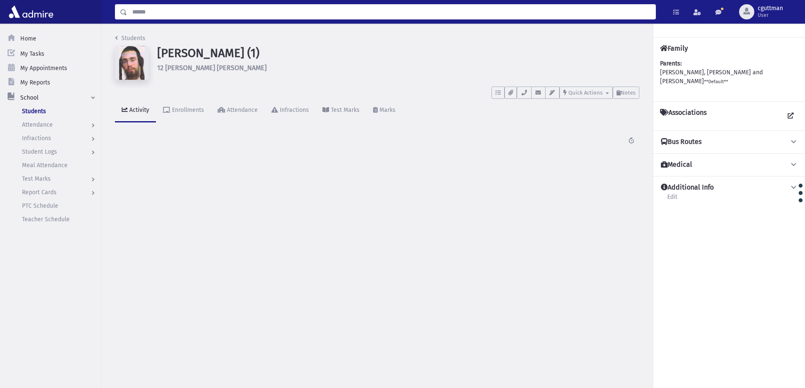
click at [445, 11] on input "Search" at bounding box center [391, 11] width 528 height 15
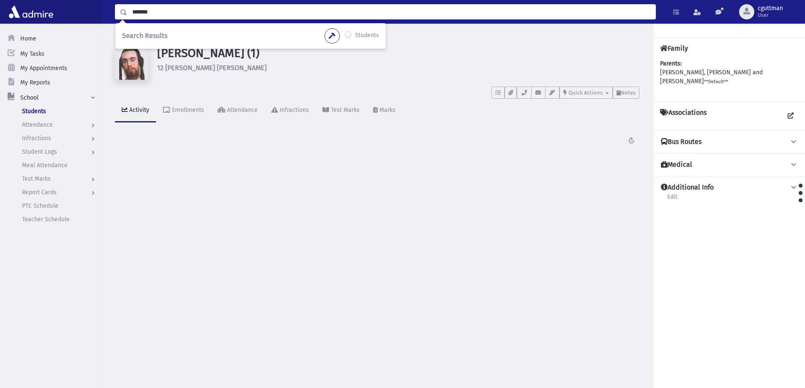
type input "*******"
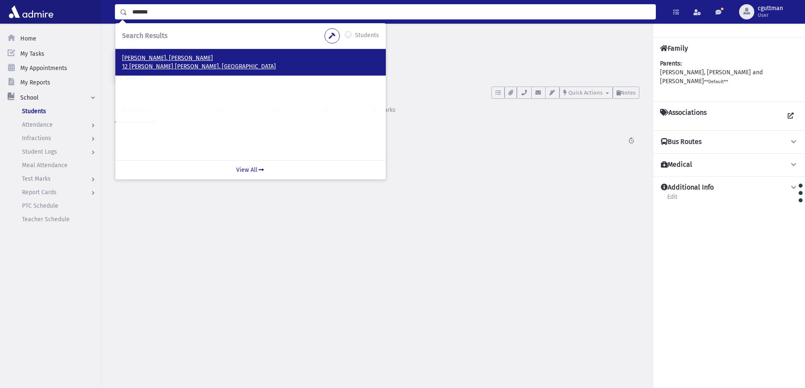
click at [156, 58] on p "Shatzdrovitzky, Shmuel Ahron" at bounding box center [250, 58] width 257 height 8
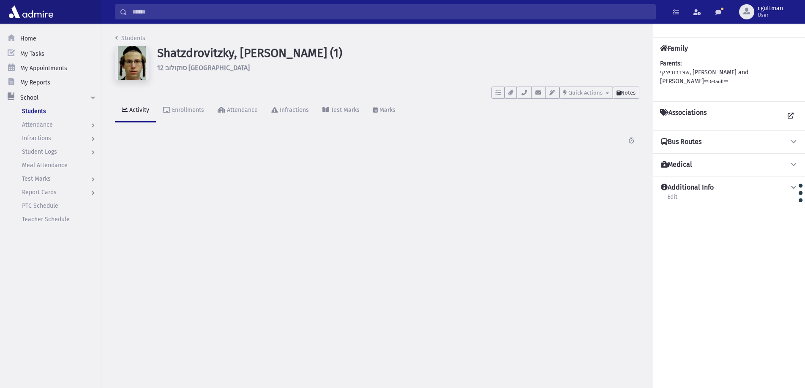
click at [627, 90] on span "Notes" at bounding box center [628, 93] width 15 height 6
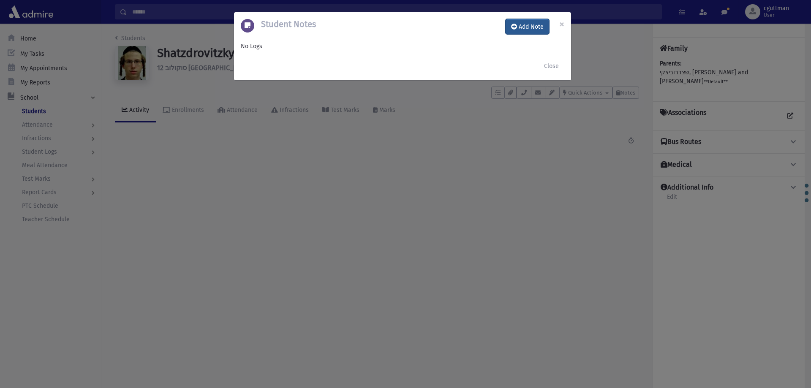
click at [537, 26] on button "Add Note" at bounding box center [528, 26] width 44 height 15
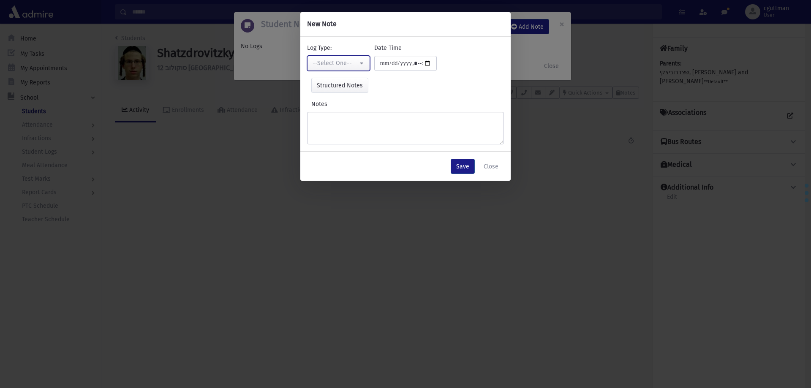
click at [344, 58] on button "--Select One--" at bounding box center [338, 63] width 63 height 15
click at [346, 122] on link "Interviewer" at bounding box center [340, 122] width 67 height 16
select select "*"
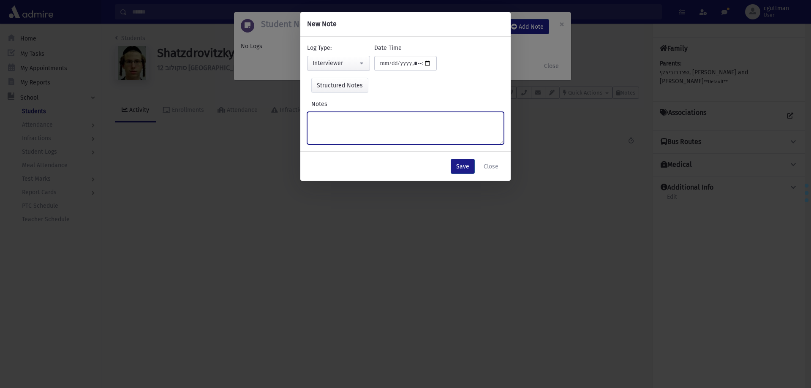
click at [346, 122] on textarea "Notes" at bounding box center [405, 128] width 197 height 33
type textarea "********"
click at [466, 171] on button "Save" at bounding box center [463, 166] width 24 height 15
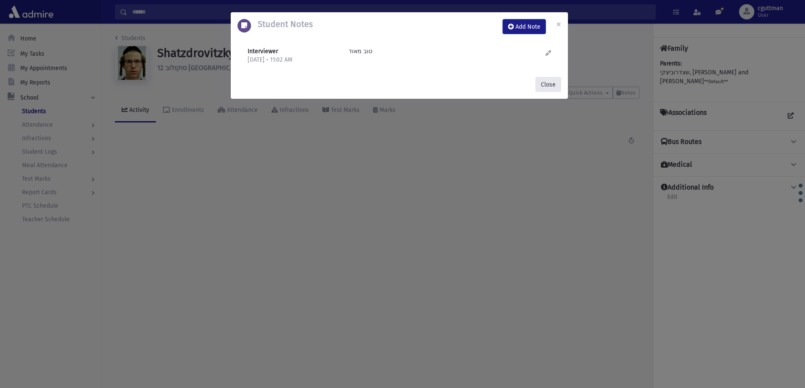
click at [549, 80] on button "Close" at bounding box center [548, 84] width 26 height 15
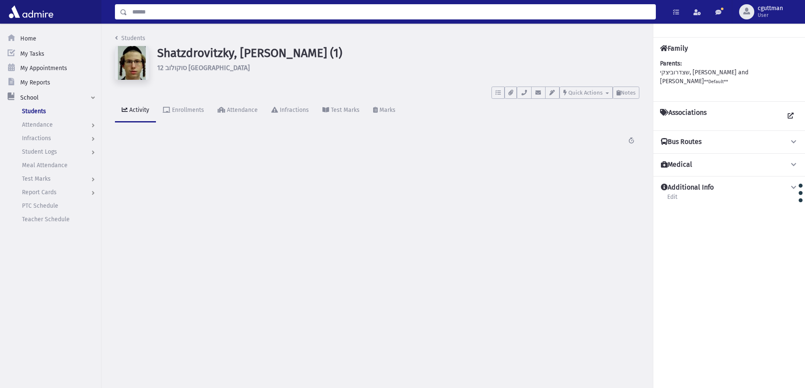
click at [513, 8] on input "Search" at bounding box center [391, 11] width 528 height 15
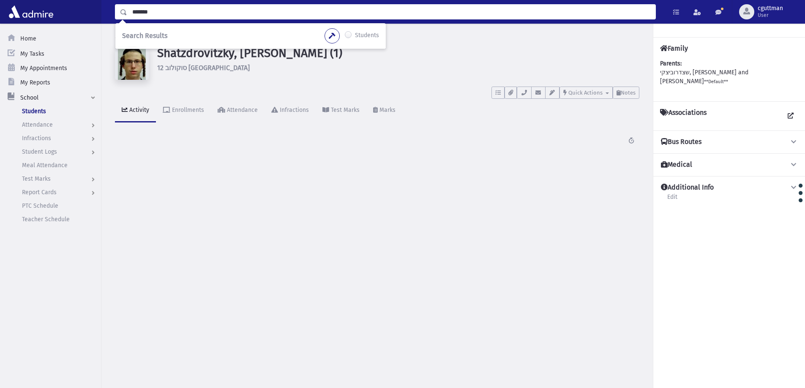
type input "*******"
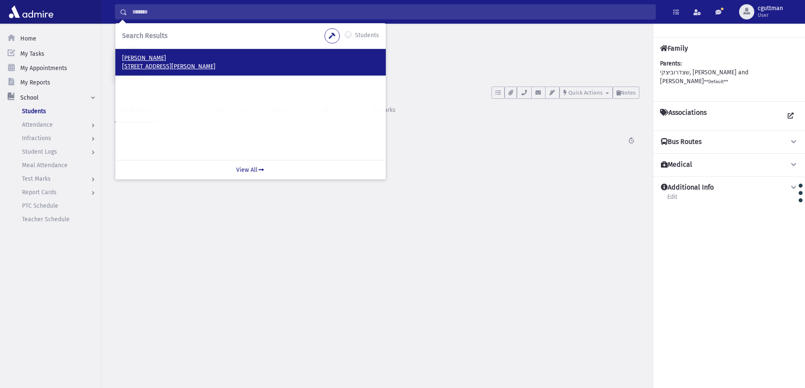
click at [227, 66] on p "[STREET_ADDRESS][PERSON_NAME]" at bounding box center [250, 67] width 257 height 8
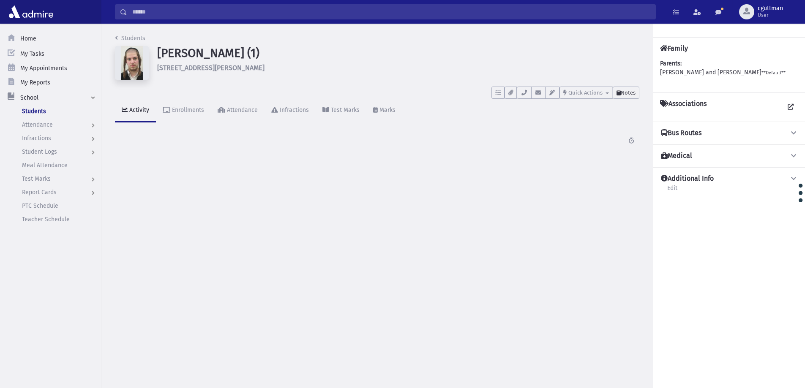
click at [626, 98] on button "Notes" at bounding box center [626, 93] width 27 height 12
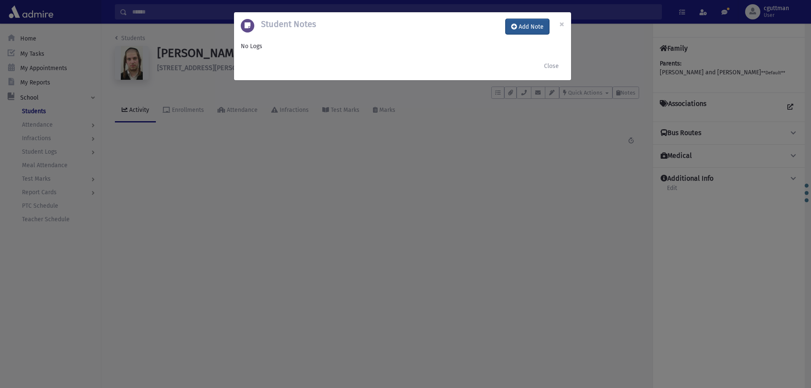
click at [519, 25] on button "Add Note" at bounding box center [528, 26] width 44 height 15
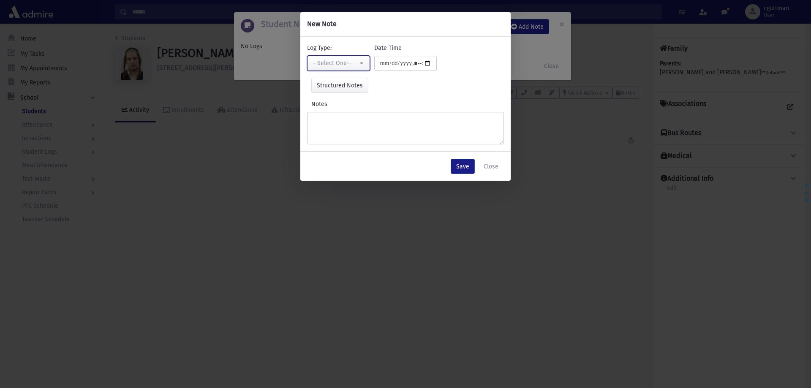
click at [332, 66] on div "--Select One--" at bounding box center [335, 63] width 45 height 9
click at [339, 123] on span "Interviewer" at bounding box center [329, 121] width 30 height 8
select select "*"
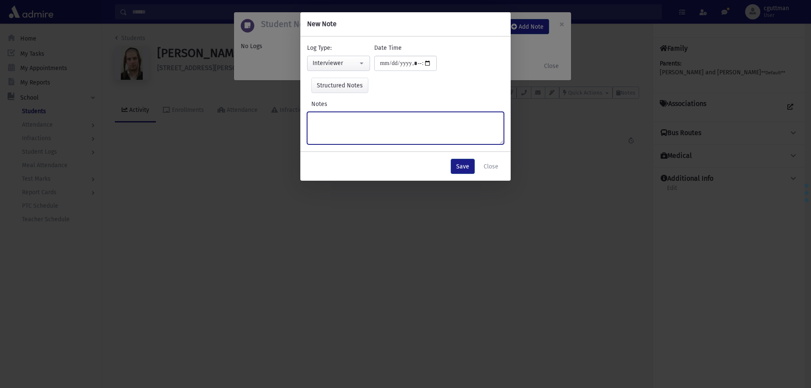
click at [339, 123] on textarea "Notes" at bounding box center [405, 128] width 197 height 33
type textarea "*********"
drag, startPoint x: 471, startPoint y: 171, endPoint x: 462, endPoint y: 171, distance: 8.5
click at [467, 171] on button "Save" at bounding box center [463, 166] width 24 height 15
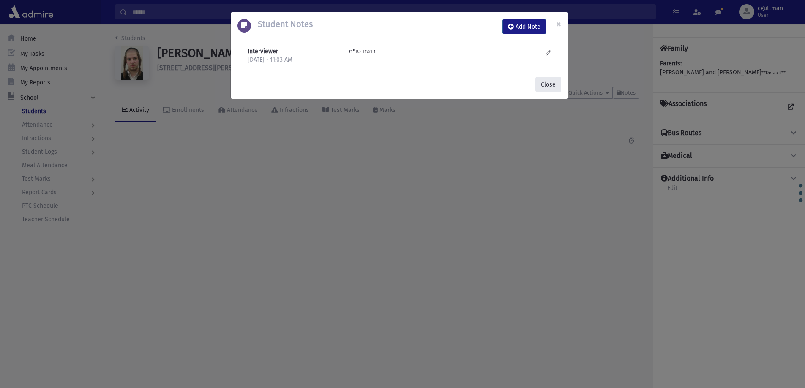
click at [547, 89] on button "Close" at bounding box center [548, 84] width 26 height 15
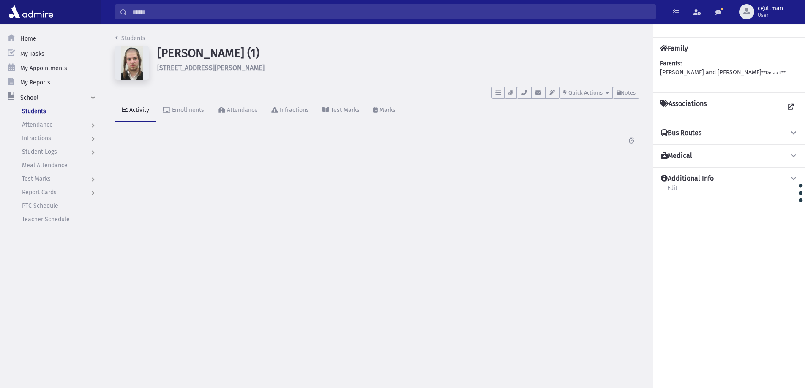
click at [475, 14] on input "Search" at bounding box center [391, 11] width 528 height 15
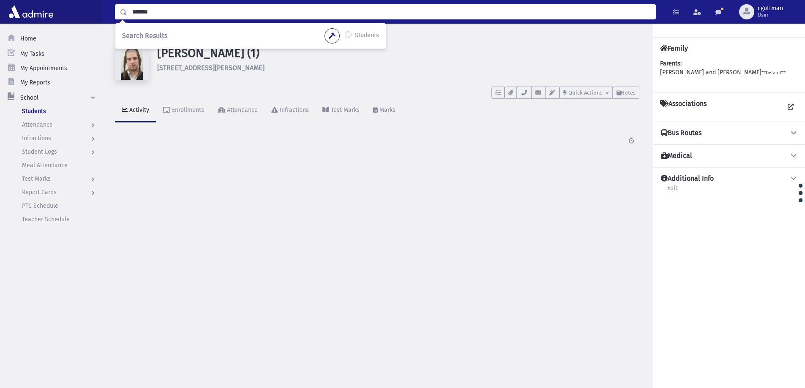
type input "*******"
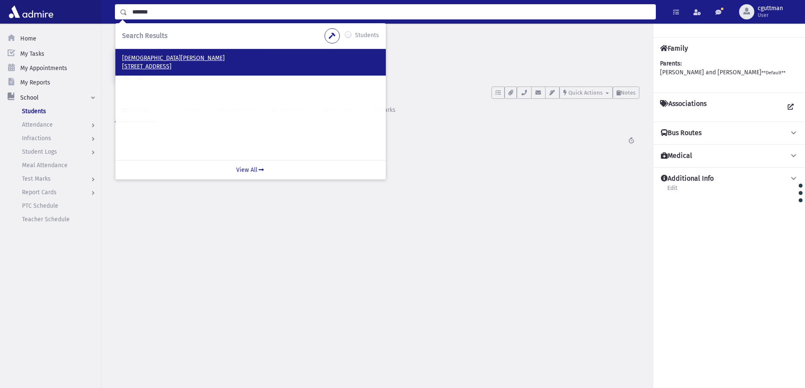
click at [150, 58] on p "Ashkenazi, Yisroel" at bounding box center [250, 58] width 257 height 8
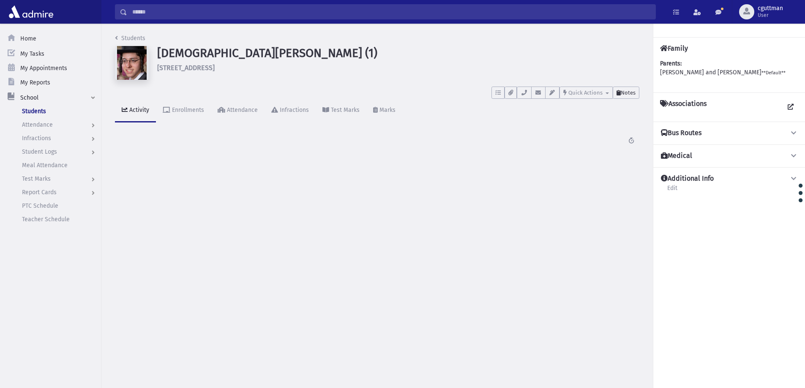
click at [632, 89] on button "Notes" at bounding box center [626, 93] width 27 height 12
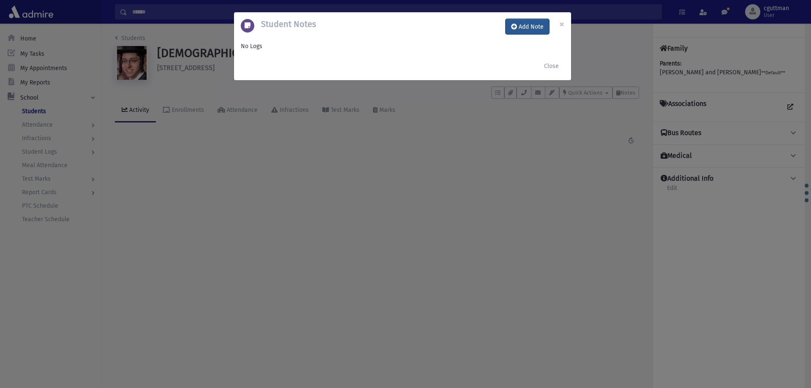
click at [522, 31] on button "Add Note" at bounding box center [528, 26] width 44 height 15
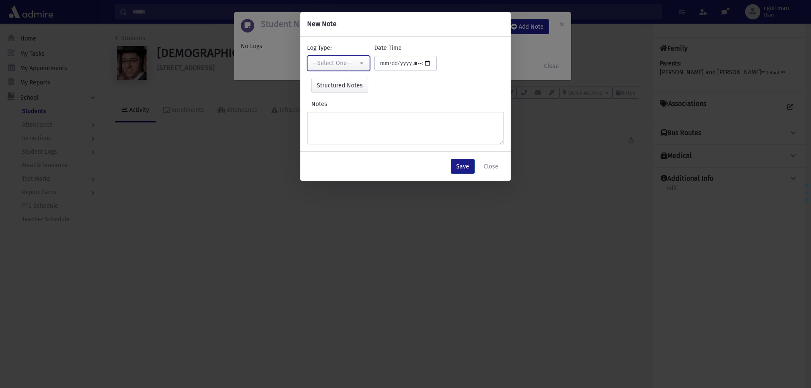
click at [344, 60] on div "--Select One--" at bounding box center [335, 63] width 45 height 9
click at [339, 123] on span "Interviewer" at bounding box center [329, 121] width 30 height 8
select select "*"
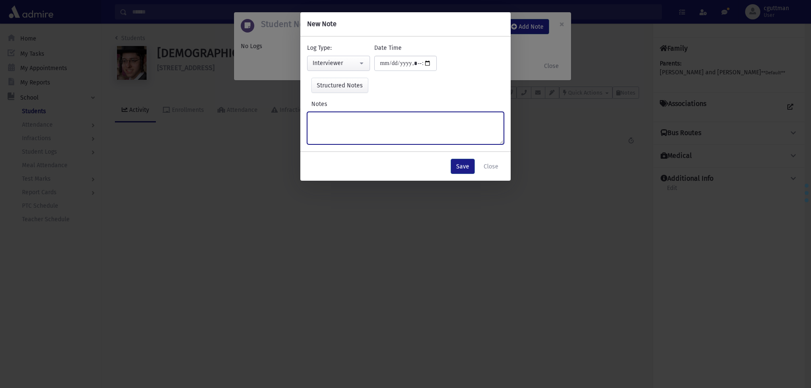
click at [339, 123] on textarea "Notes" at bounding box center [405, 128] width 197 height 33
type textarea "**********"
click at [467, 164] on button "Save" at bounding box center [463, 166] width 24 height 15
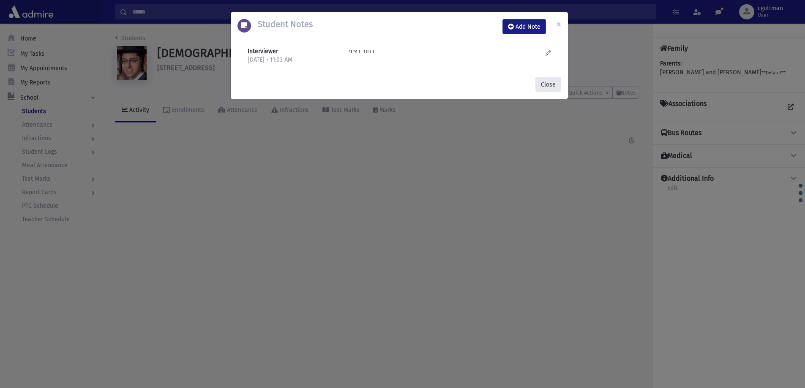
click at [553, 77] on button "Close" at bounding box center [548, 84] width 26 height 15
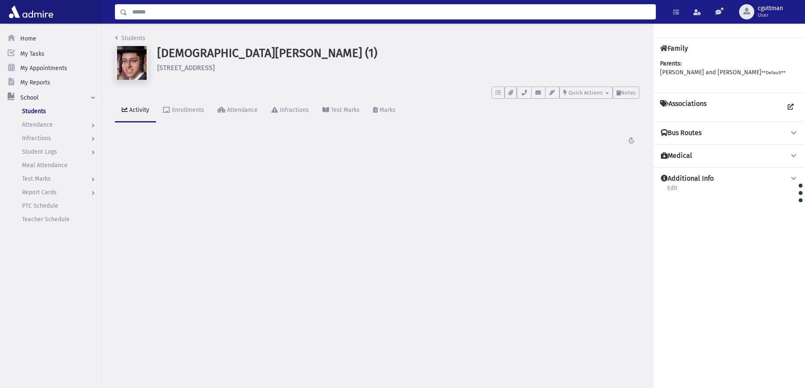
click at [458, 17] on input "Search" at bounding box center [391, 11] width 528 height 15
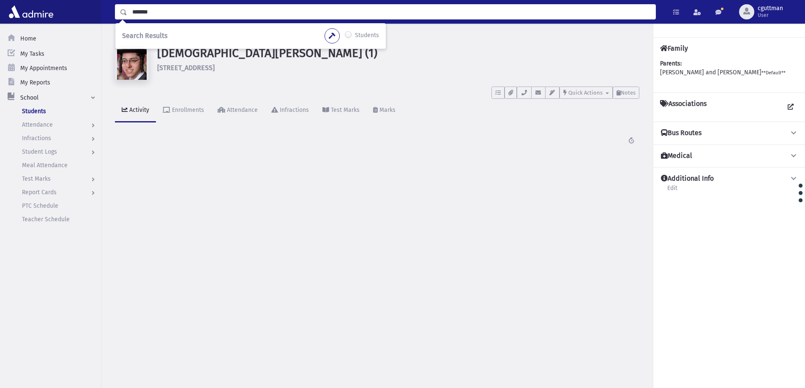
type input "*******"
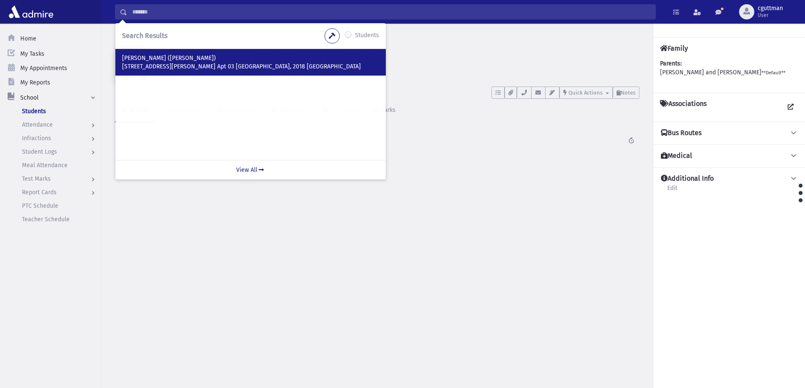
click at [268, 72] on div "Zurger, Hersh (Hershi) 289 Lange Leem Str. Apt 03 Antwerp, 2018 BELGIUM" at bounding box center [250, 62] width 270 height 27
click at [134, 67] on p "289 Lange Leem Str. Apt 03 Antwerp, 2018 BELGIUM" at bounding box center [250, 67] width 257 height 8
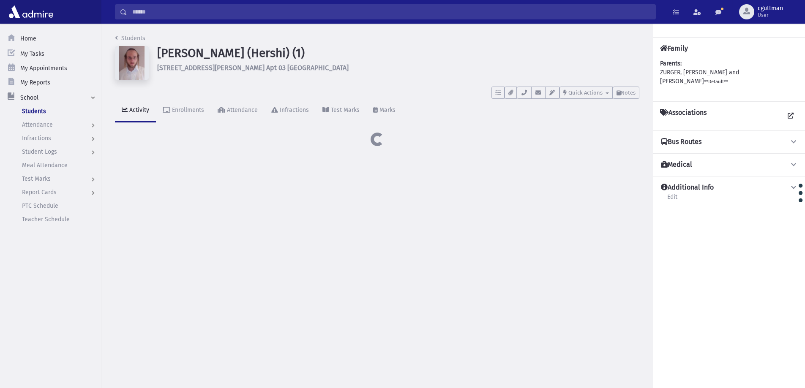
click at [629, 94] on span "Notes" at bounding box center [628, 93] width 15 height 6
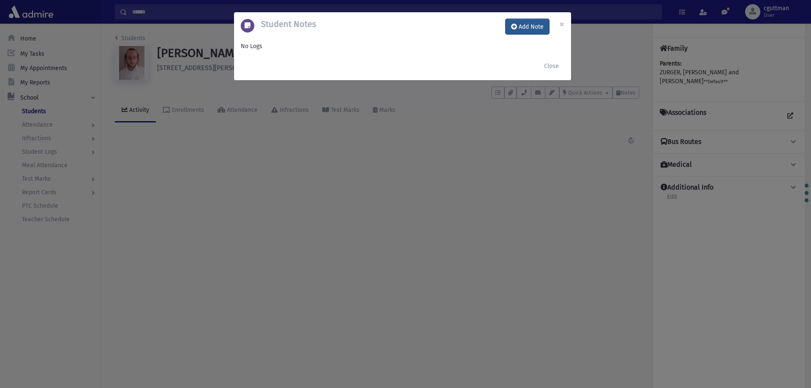
click at [530, 33] on button "Add Note" at bounding box center [528, 26] width 44 height 15
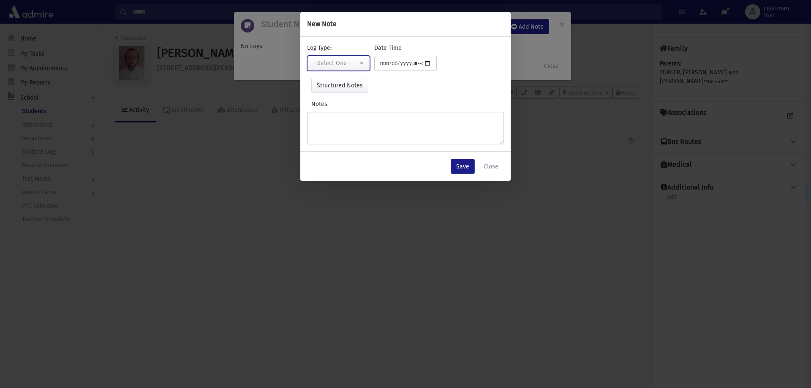
click at [355, 62] on div "--Select One--" at bounding box center [335, 63] width 45 height 9
click at [342, 120] on span "Interviewer" at bounding box center [329, 121] width 30 height 8
select select "*"
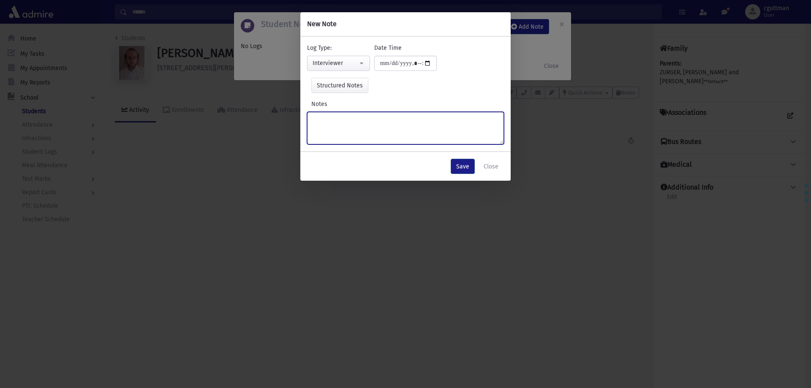
click at [342, 120] on textarea "Notes" at bounding box center [405, 128] width 197 height 33
type textarea "****"
click at [465, 160] on button "Save" at bounding box center [463, 166] width 24 height 15
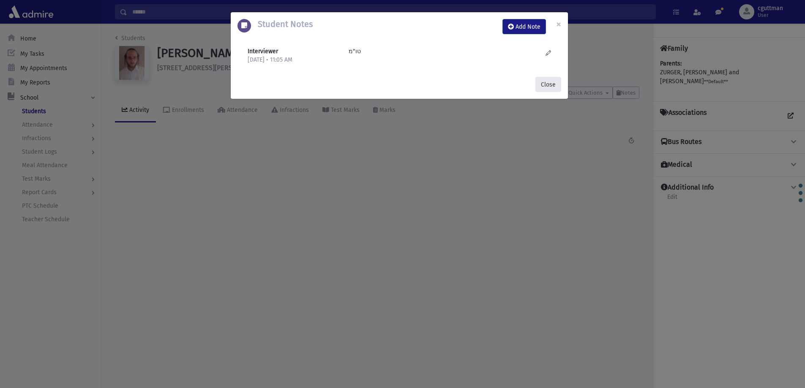
click at [550, 85] on button "Close" at bounding box center [548, 84] width 26 height 15
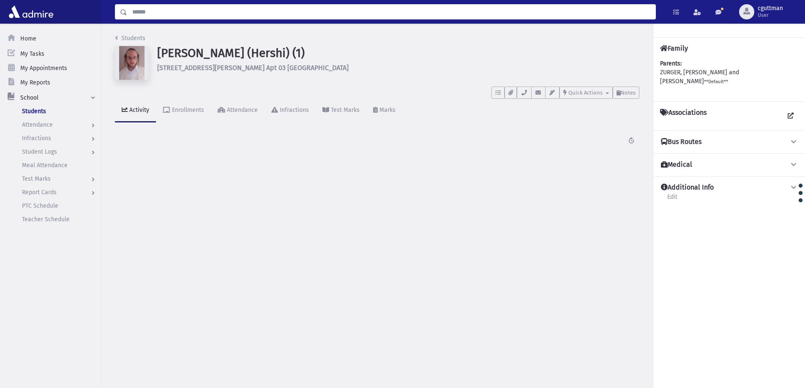
click at [164, 16] on input "Search" at bounding box center [391, 11] width 528 height 15
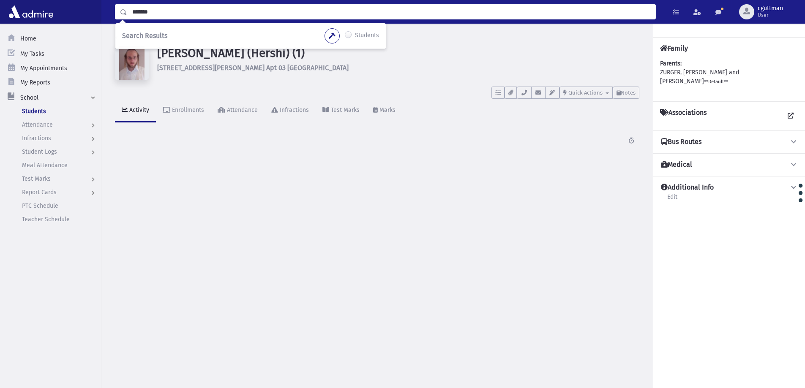
type input "*******"
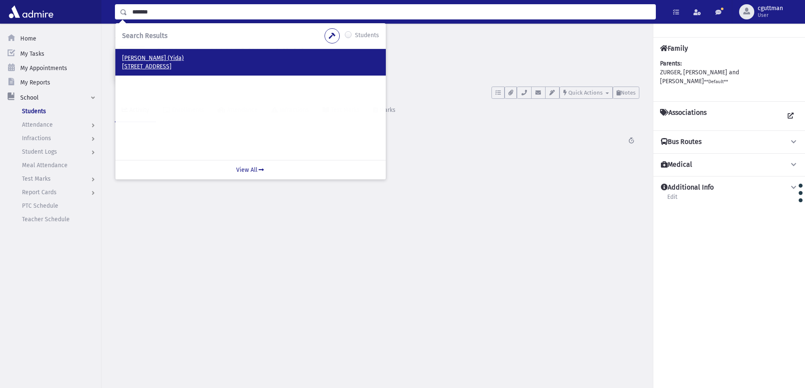
click at [136, 65] on p "[STREET_ADDRESS]" at bounding box center [250, 67] width 257 height 8
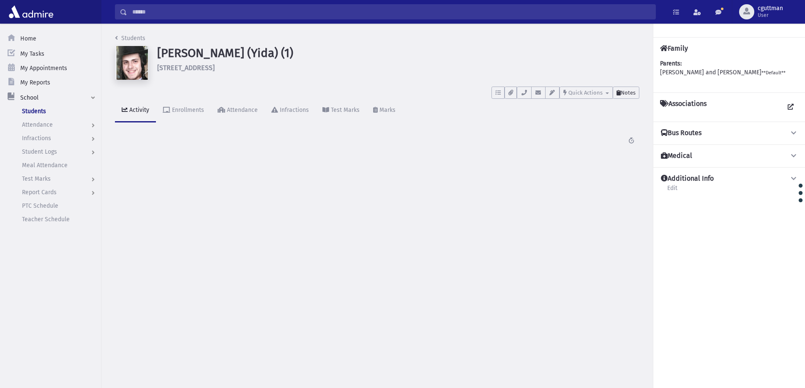
click at [626, 87] on button "Notes" at bounding box center [626, 93] width 27 height 12
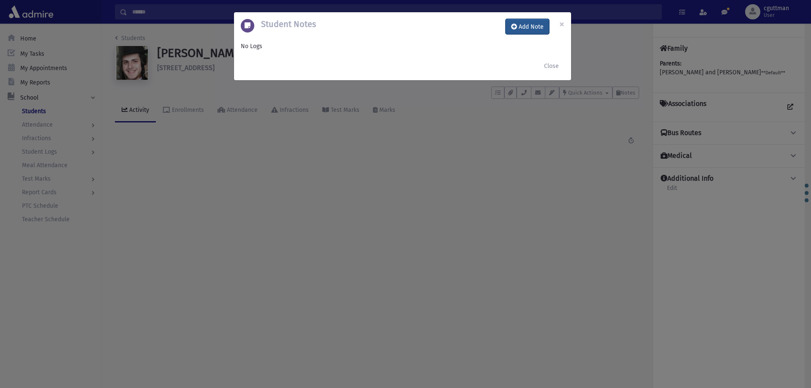
click at [541, 25] on button "Add Note" at bounding box center [528, 26] width 44 height 15
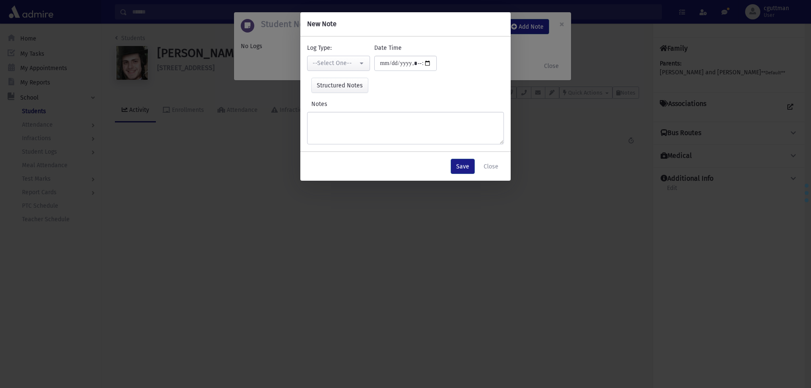
click at [336, 51] on div "**********" at bounding box center [338, 57] width 67 height 27
click at [341, 56] on button "--Select One--" at bounding box center [338, 63] width 63 height 15
click at [351, 123] on link "Interviewer" at bounding box center [340, 122] width 67 height 16
select select "*"
click at [351, 123] on textarea "Notes" at bounding box center [405, 128] width 197 height 33
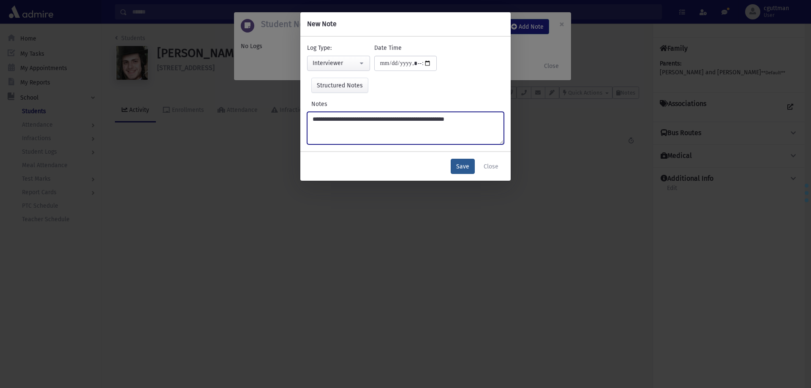
type textarea "**********"
click at [469, 163] on button "Save" at bounding box center [463, 166] width 24 height 15
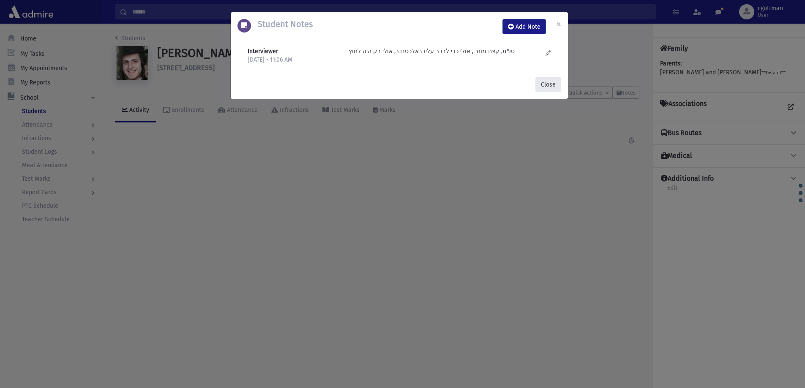
click at [552, 83] on button "Close" at bounding box center [548, 84] width 26 height 15
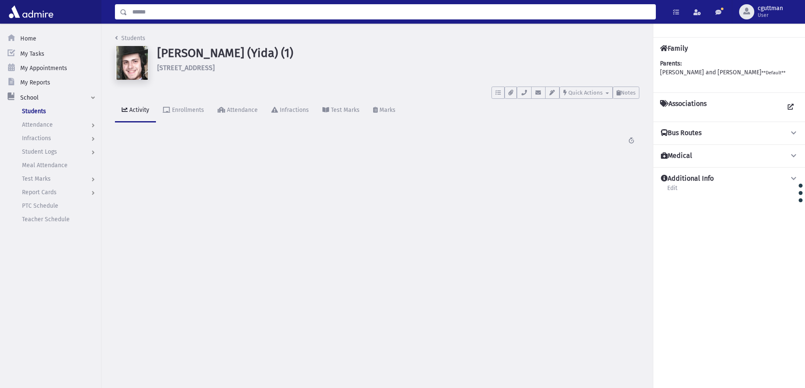
click at [461, 9] on input "Search" at bounding box center [391, 11] width 528 height 15
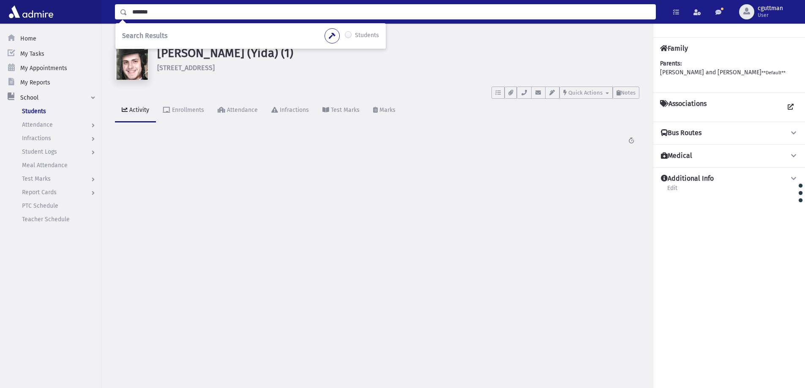
type input "*******"
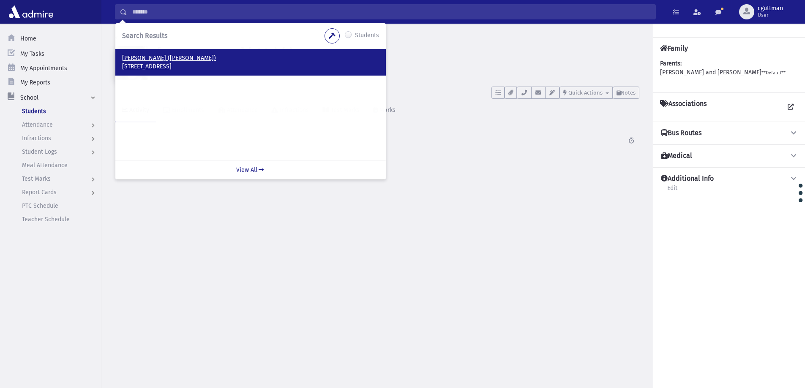
click at [178, 55] on p "Weiss, Moshe Mordechai (Motty)" at bounding box center [250, 58] width 257 height 8
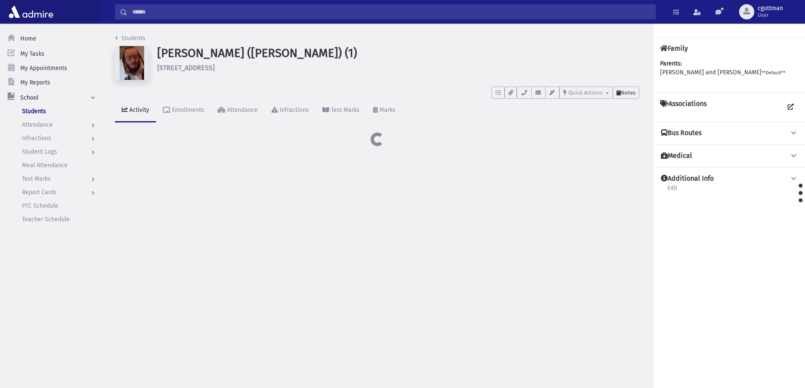
click at [632, 94] on span "Notes" at bounding box center [628, 93] width 15 height 6
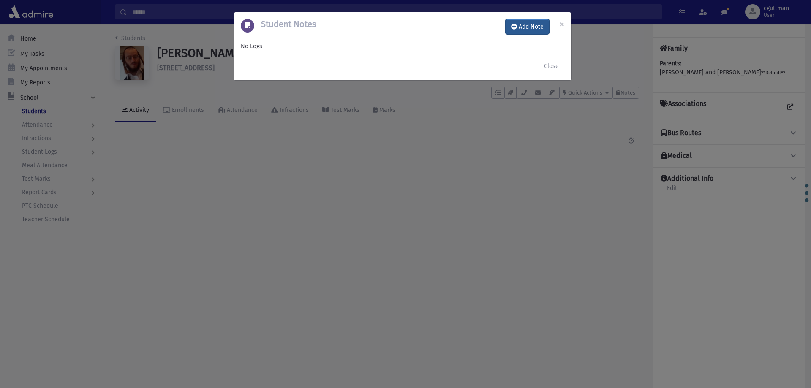
click at [521, 31] on button "Add Note" at bounding box center [528, 26] width 44 height 15
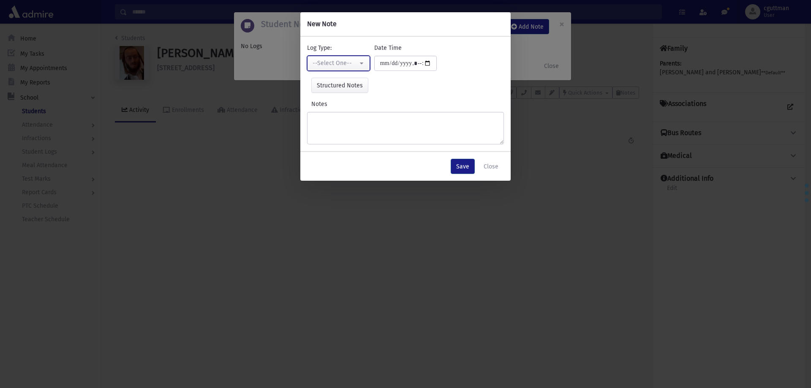
click at [349, 62] on div "--Select One--" at bounding box center [335, 63] width 45 height 9
click at [350, 120] on link "Interviewer" at bounding box center [340, 122] width 67 height 16
select select "*"
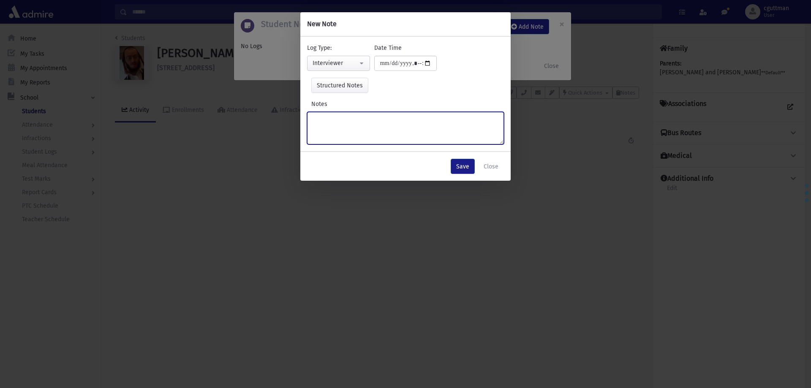
click at [352, 120] on textarea "Notes" at bounding box center [405, 128] width 197 height 33
type textarea "**********"
drag, startPoint x: 462, startPoint y: 170, endPoint x: 456, endPoint y: 172, distance: 6.1
click at [462, 170] on button "Save" at bounding box center [463, 166] width 24 height 15
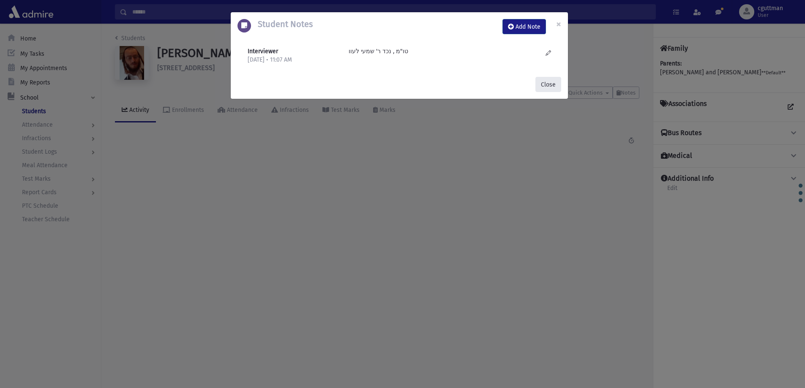
click at [548, 90] on button "Close" at bounding box center [548, 84] width 26 height 15
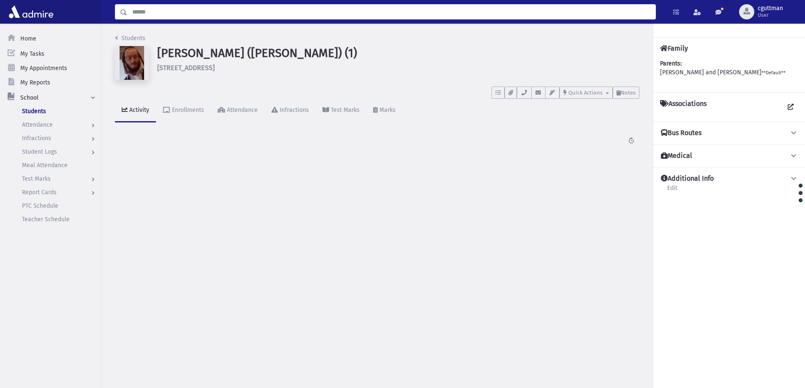
click at [526, 11] on input "Search" at bounding box center [391, 11] width 528 height 15
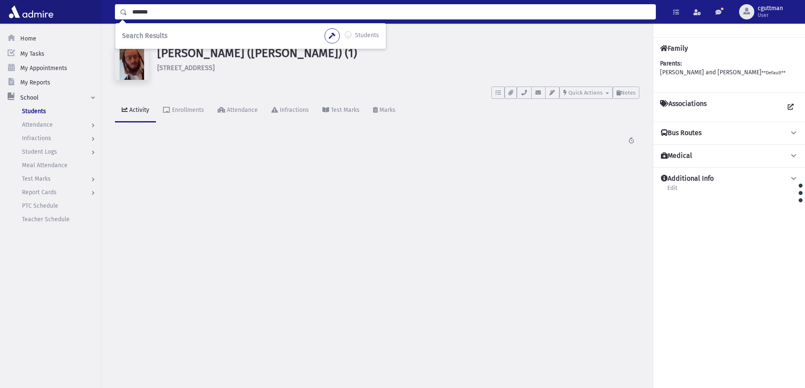
type input "*******"
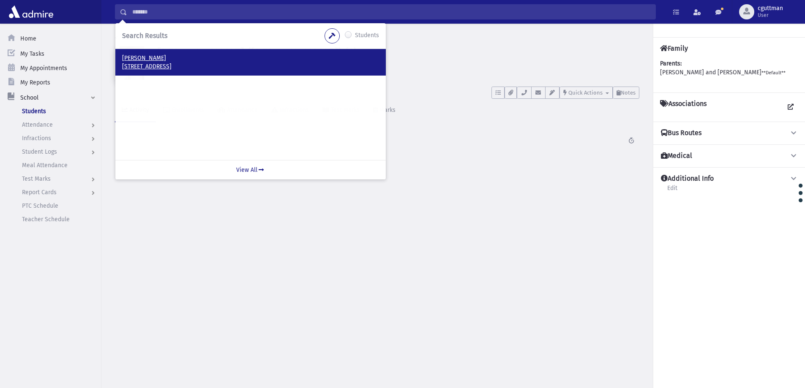
click at [164, 57] on p "[PERSON_NAME]" at bounding box center [250, 58] width 257 height 8
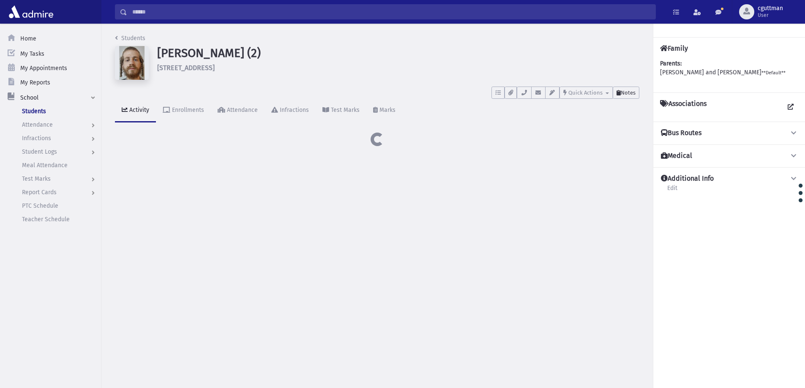
click at [625, 98] on button "Notes" at bounding box center [626, 93] width 27 height 12
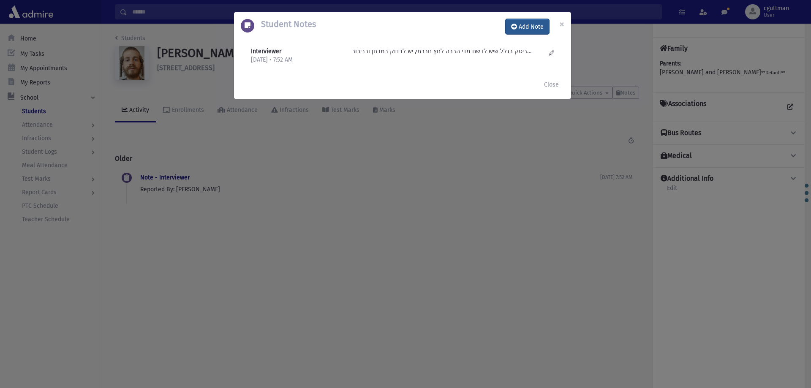
click at [527, 23] on button "Add Note" at bounding box center [528, 26] width 44 height 15
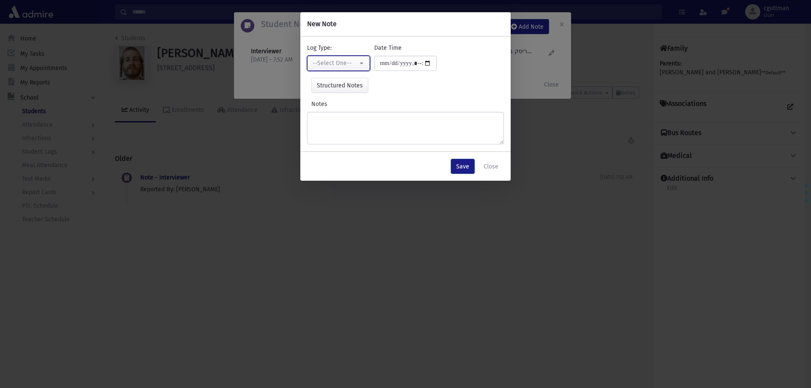
click at [364, 65] on button "--Select One--" at bounding box center [338, 63] width 63 height 15
click at [345, 127] on link "Interviewer" at bounding box center [340, 122] width 67 height 16
select select "*"
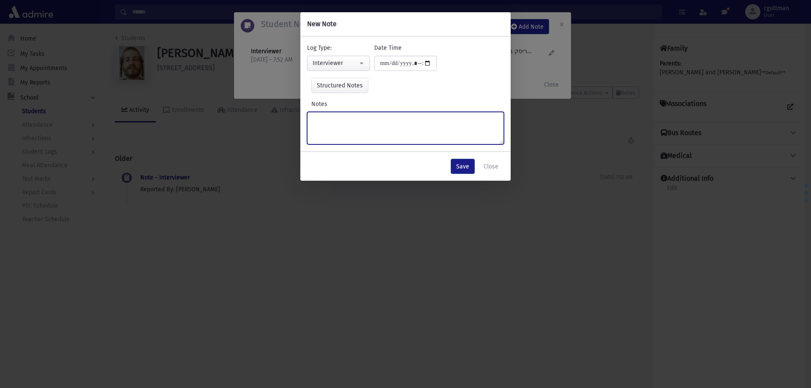
click at [345, 127] on textarea "Notes" at bounding box center [405, 128] width 197 height 33
type textarea "**********"
drag, startPoint x: 464, startPoint y: 169, endPoint x: 453, endPoint y: 170, distance: 10.2
click at [453, 170] on button "Save" at bounding box center [463, 166] width 24 height 15
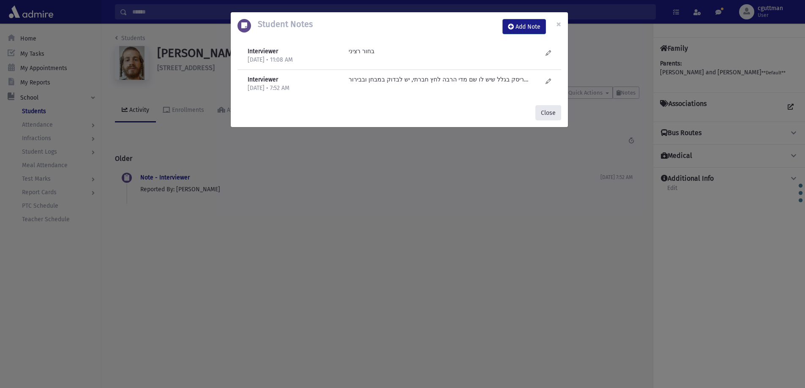
click at [546, 109] on button "Close" at bounding box center [548, 112] width 26 height 15
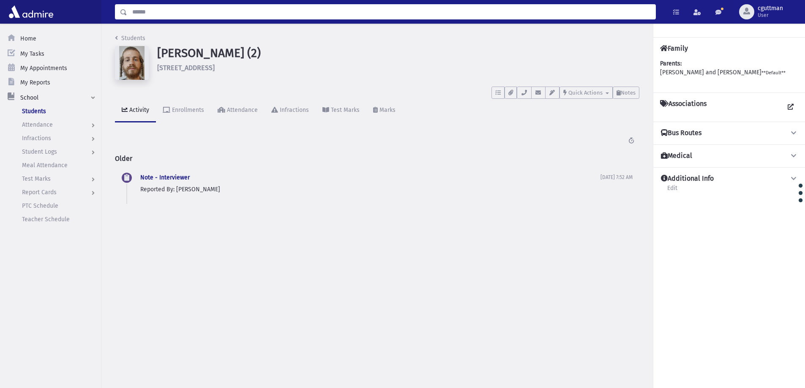
click at [514, 11] on input "Search" at bounding box center [391, 11] width 528 height 15
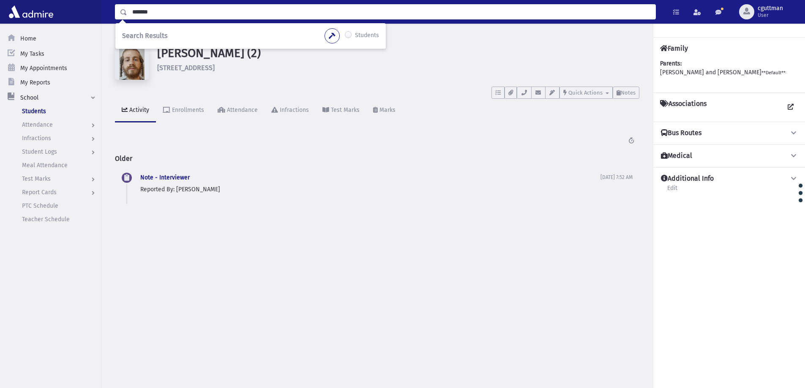
type input "*******"
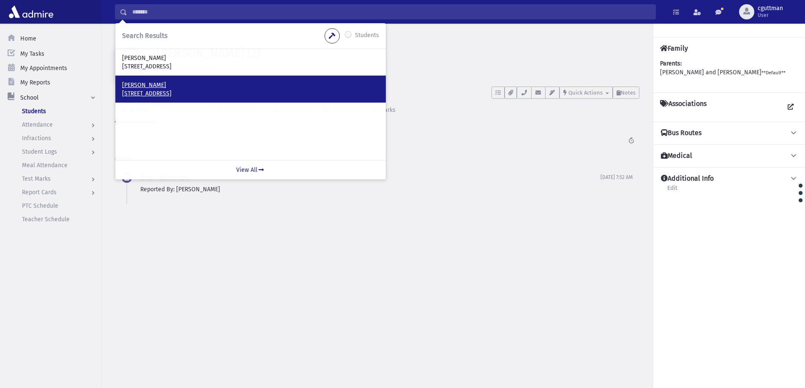
click at [174, 92] on p "[STREET_ADDRESS]" at bounding box center [250, 94] width 257 height 8
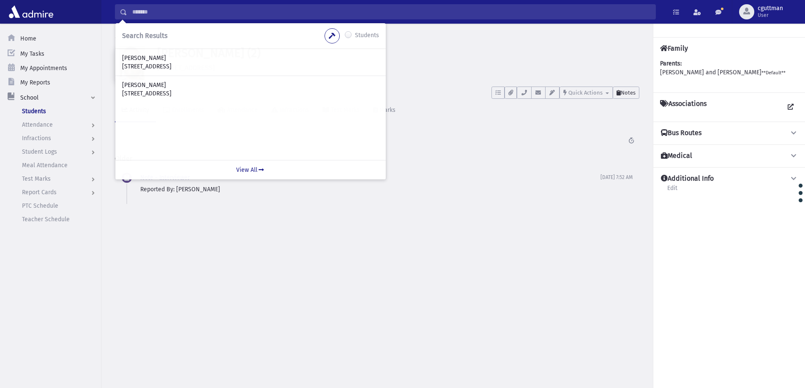
click at [628, 93] on span "Notes" at bounding box center [628, 93] width 15 height 6
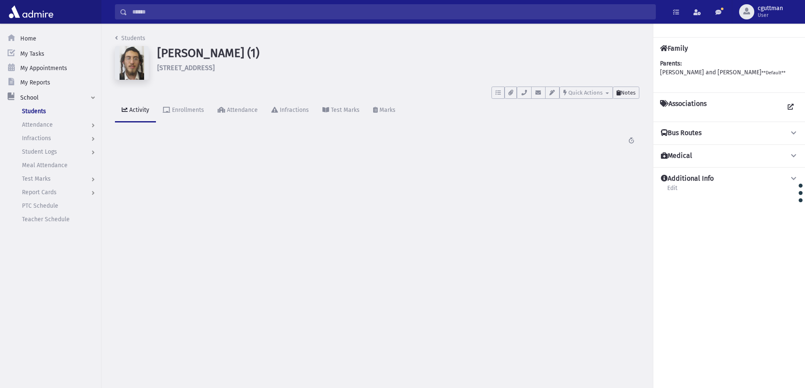
click at [630, 95] on span "Notes" at bounding box center [628, 93] width 15 height 6
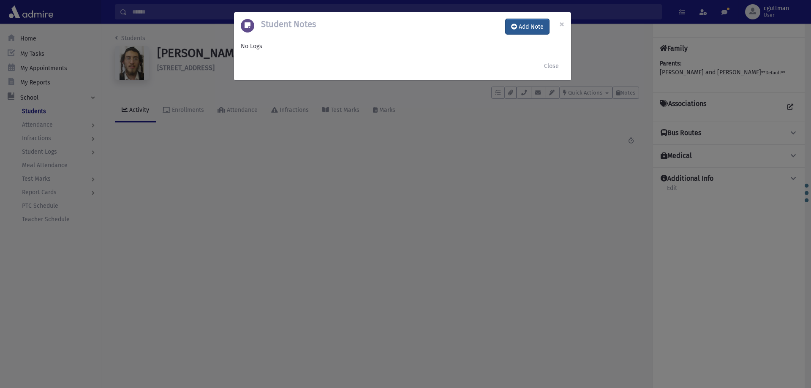
click at [534, 27] on button "Add Note" at bounding box center [528, 26] width 44 height 15
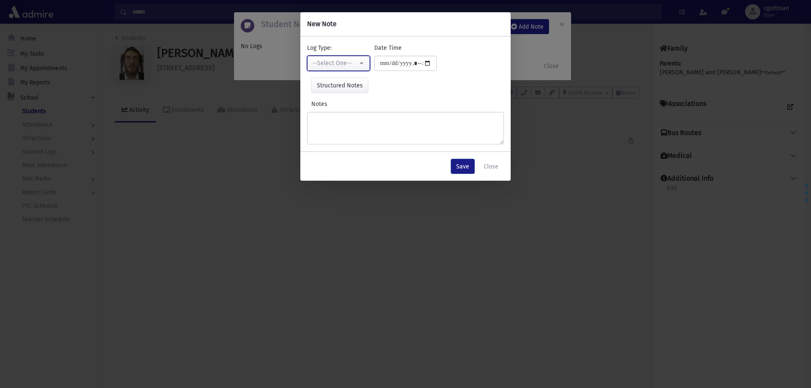
click at [366, 63] on button "--Select One--" at bounding box center [338, 63] width 63 height 15
click at [357, 129] on link "Interviewer" at bounding box center [340, 122] width 67 height 16
select select "*"
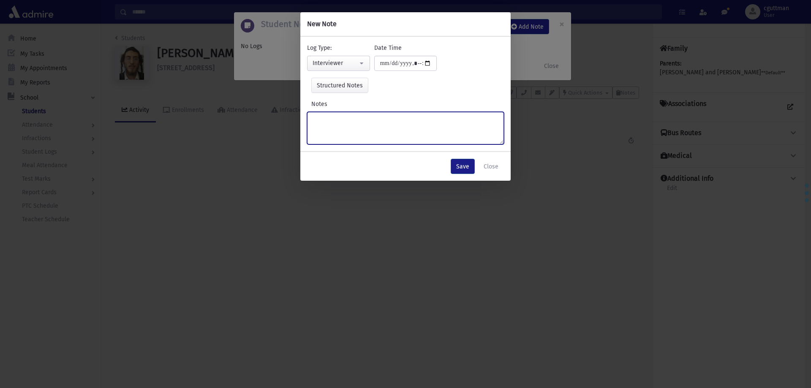
click at [360, 123] on textarea "Notes" at bounding box center [405, 128] width 197 height 33
type textarea "****"
drag, startPoint x: 463, startPoint y: 172, endPoint x: 456, endPoint y: 173, distance: 6.8
click at [461, 172] on button "Save" at bounding box center [463, 166] width 24 height 15
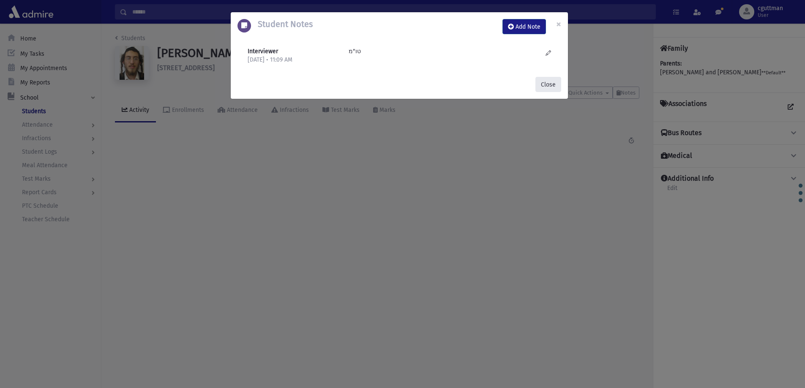
click at [546, 90] on button "Close" at bounding box center [548, 84] width 26 height 15
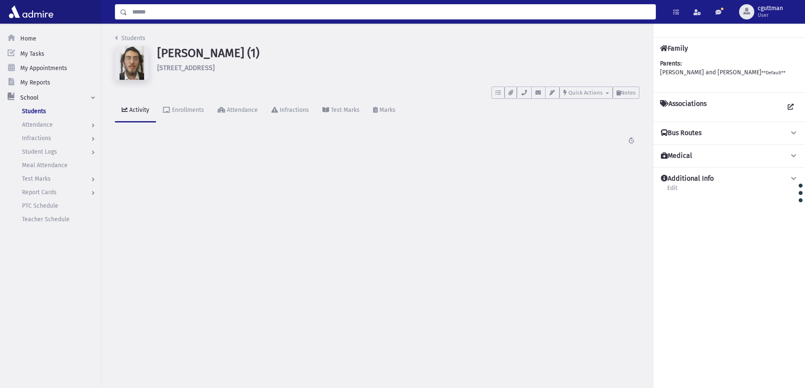
click at [478, 12] on input "Search" at bounding box center [391, 11] width 528 height 15
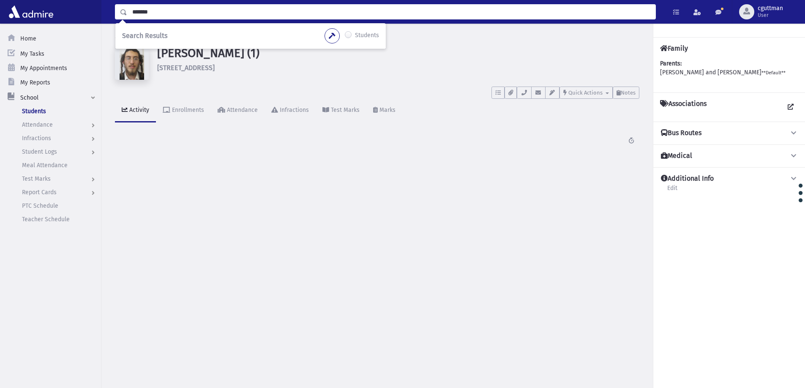
type input "*******"
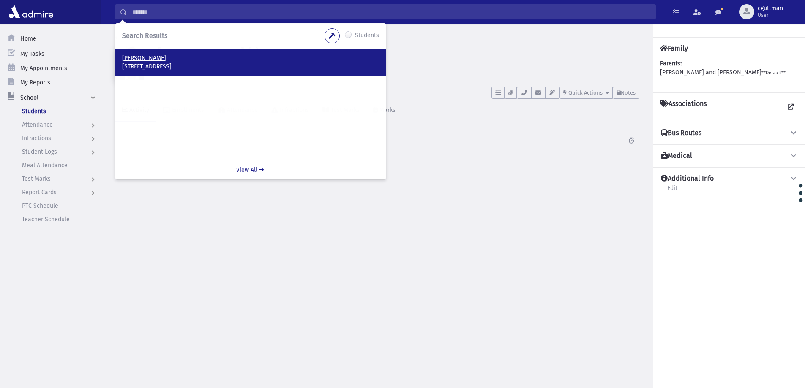
click at [150, 58] on p "Benedikt, Bezalel" at bounding box center [250, 58] width 257 height 8
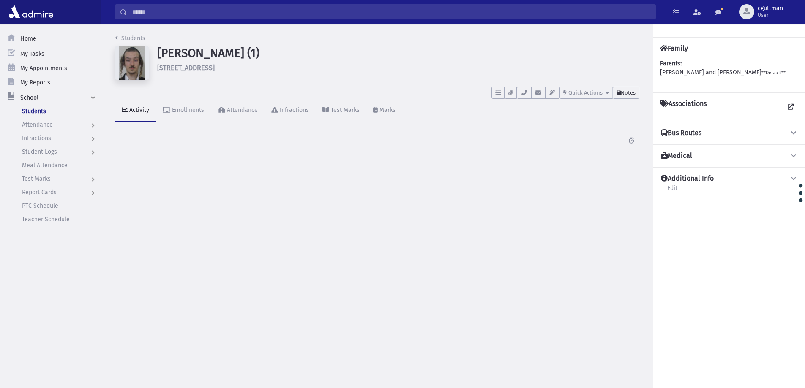
click at [624, 90] on span "Notes" at bounding box center [628, 93] width 15 height 6
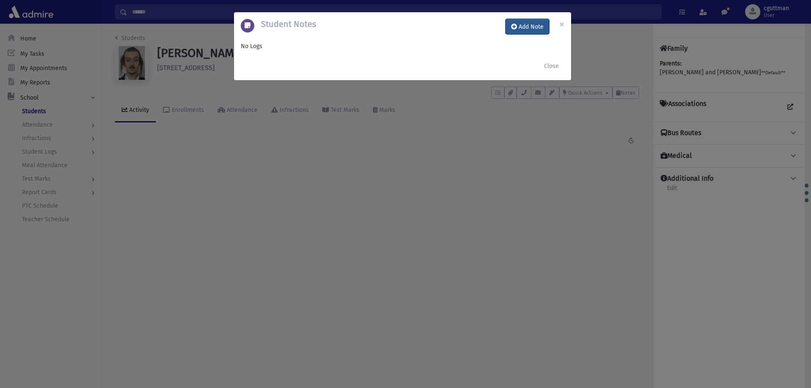
click at [540, 19] on button "Add Note" at bounding box center [528, 26] width 44 height 15
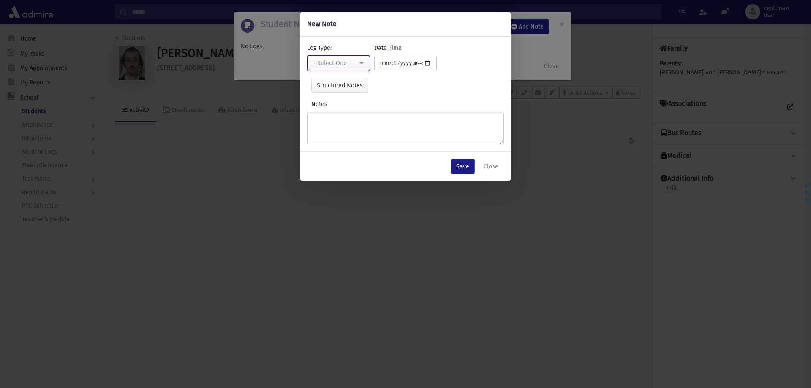
click at [344, 66] on div "--Select One--" at bounding box center [335, 63] width 45 height 9
click at [332, 122] on span "Interviewer" at bounding box center [329, 121] width 30 height 8
select select "*"
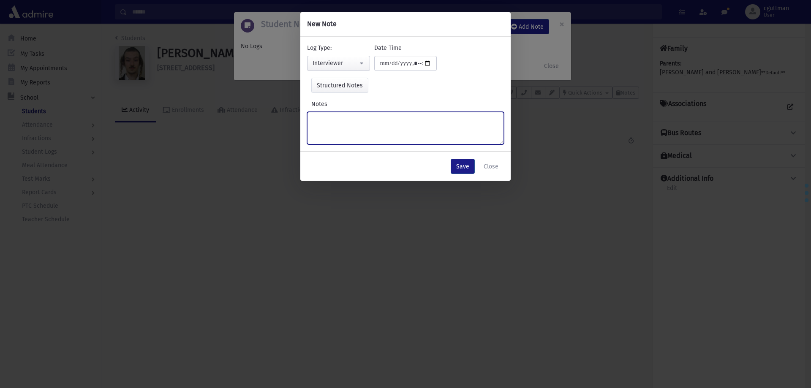
click at [332, 122] on textarea "Notes" at bounding box center [405, 128] width 197 height 33
type textarea "**********"
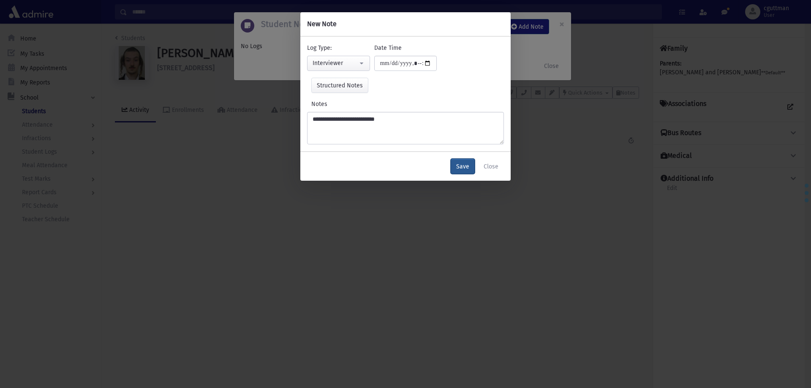
click at [466, 170] on button "Save" at bounding box center [463, 166] width 24 height 15
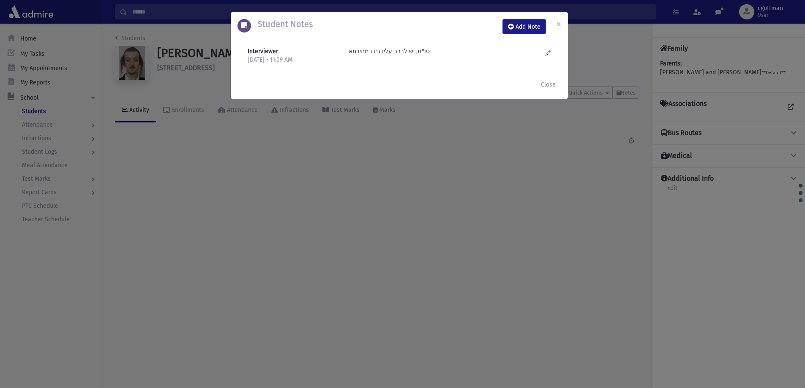
click at [547, 71] on div "Close" at bounding box center [399, 84] width 337 height 29
click at [552, 82] on button "Close" at bounding box center [548, 84] width 26 height 15
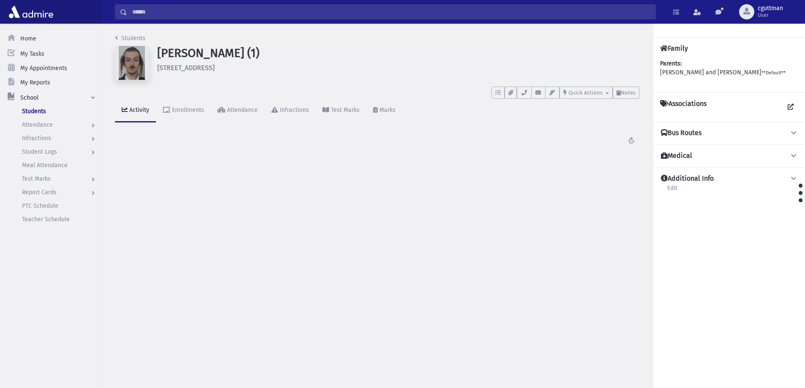
click at [502, 13] on input "Search" at bounding box center [391, 11] width 528 height 15
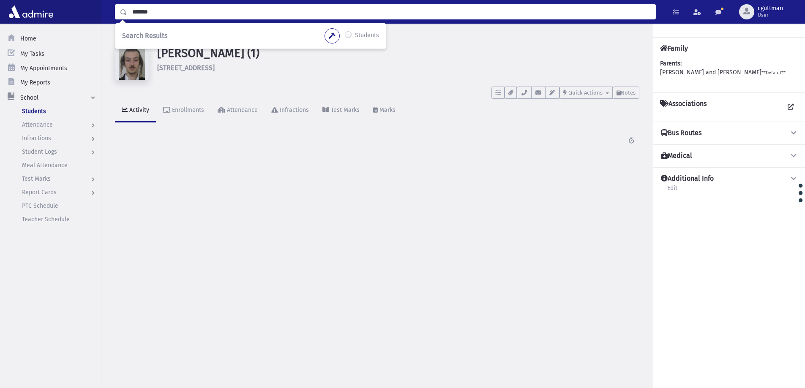
type input "*******"
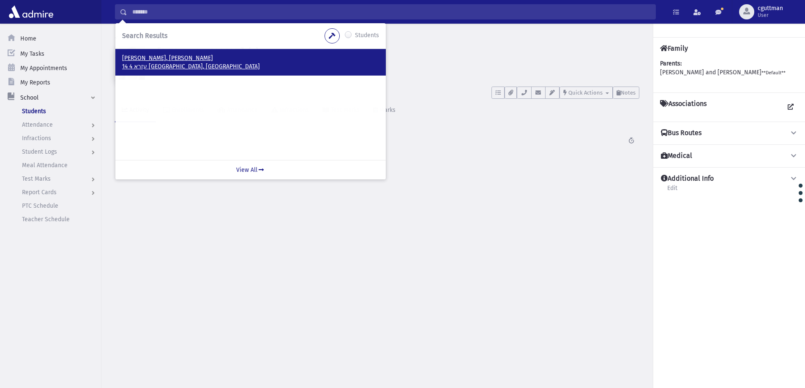
click at [163, 63] on p "14 עזרא 4 ירושלים, ISRAEL" at bounding box center [250, 67] width 257 height 8
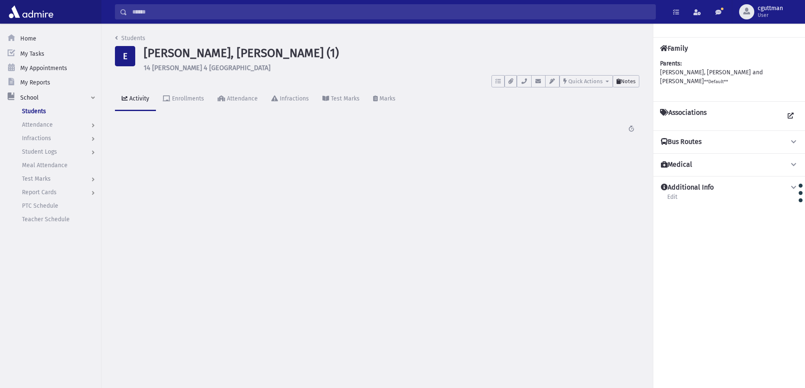
click at [624, 83] on span "Notes" at bounding box center [628, 81] width 15 height 6
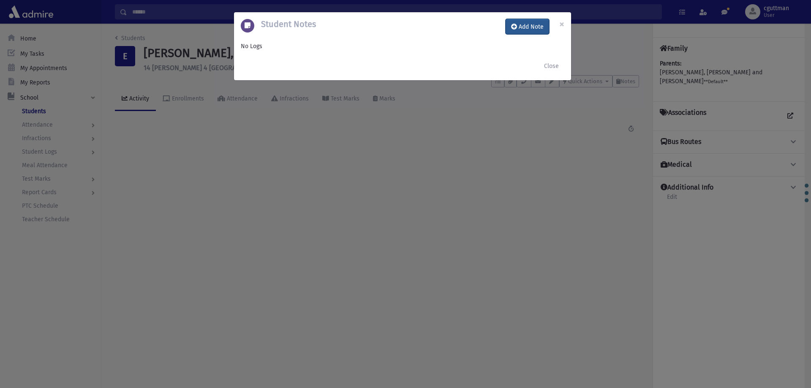
click at [540, 29] on button "Add Note" at bounding box center [528, 26] width 44 height 15
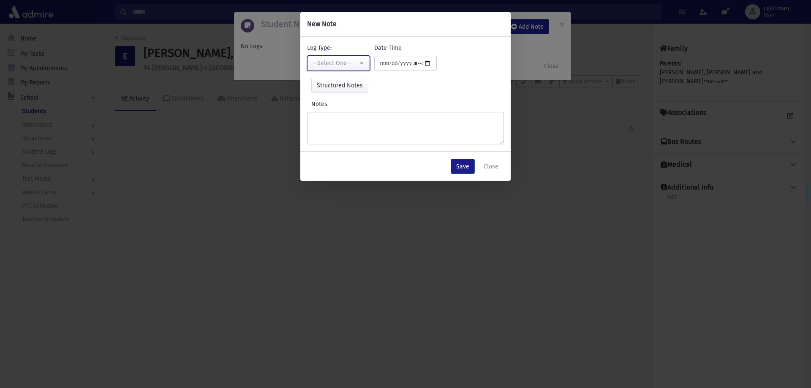
click at [359, 68] on button "--Select One--" at bounding box center [338, 63] width 63 height 15
click at [348, 123] on link "Interviewer" at bounding box center [340, 122] width 67 height 16
select select "*"
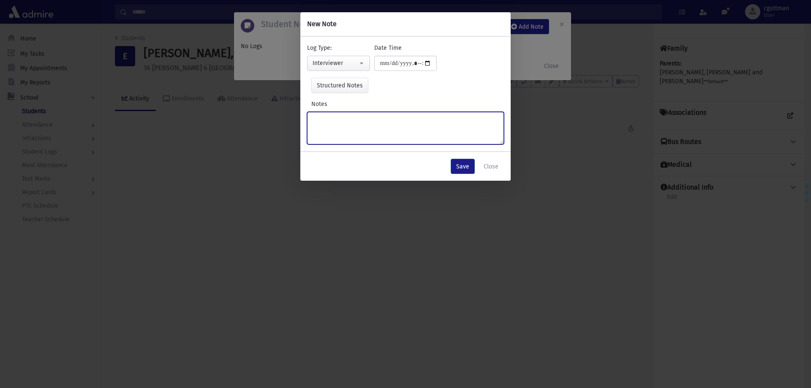
click at [348, 123] on textarea "Notes" at bounding box center [405, 128] width 197 height 33
type textarea "****"
click at [462, 166] on button "Save" at bounding box center [463, 166] width 24 height 15
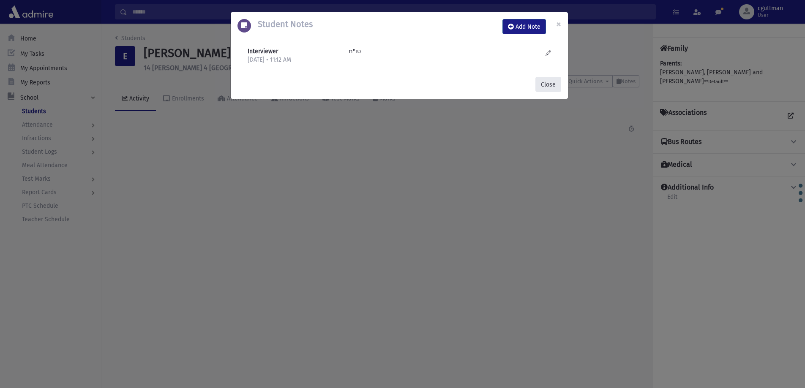
click at [544, 83] on button "Close" at bounding box center [548, 84] width 26 height 15
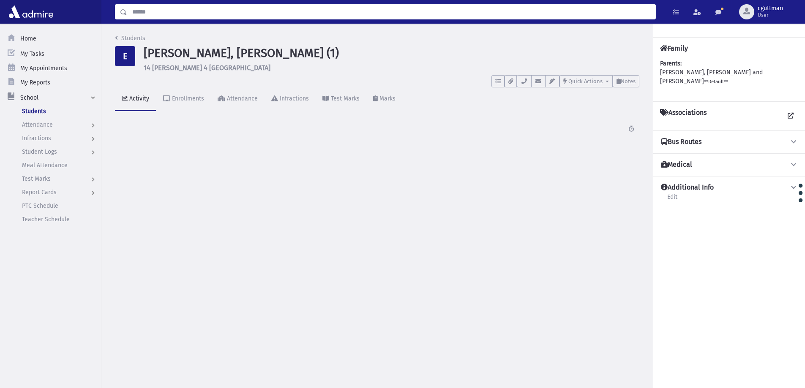
click at [362, 8] on input "Search" at bounding box center [391, 11] width 528 height 15
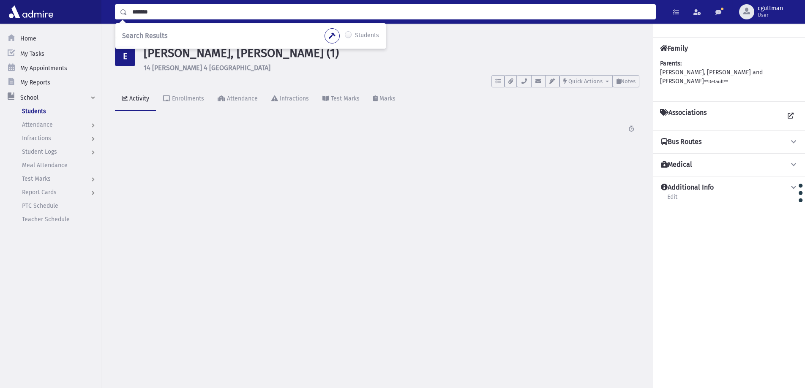
type input "*******"
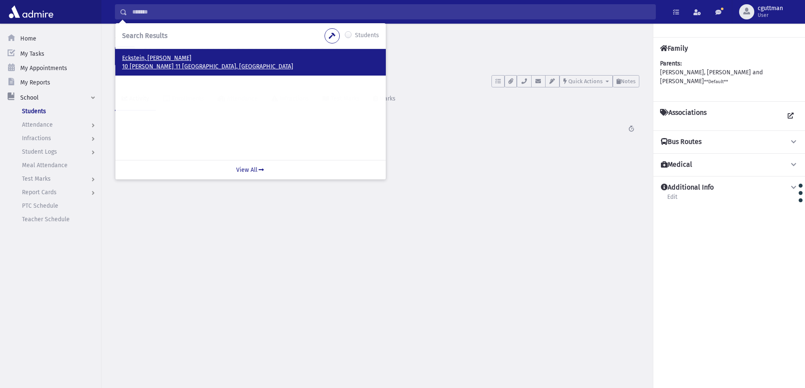
click at [168, 64] on p "10 [PERSON_NAME] 11 [GEOGRAPHIC_DATA], [GEOGRAPHIC_DATA]" at bounding box center [250, 67] width 257 height 8
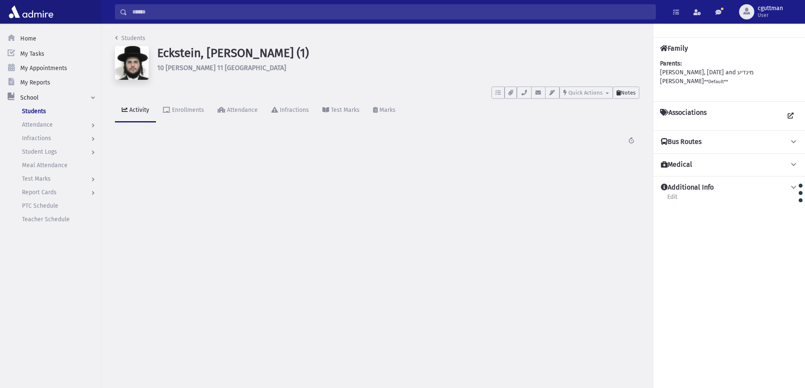
click at [633, 91] on span "Notes" at bounding box center [628, 93] width 15 height 6
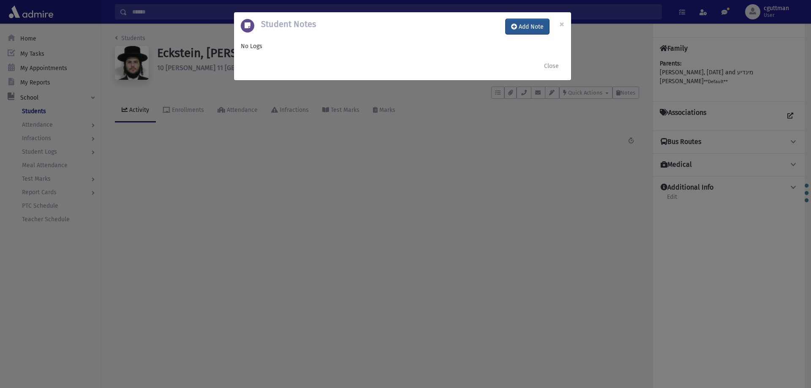
click at [539, 25] on button "Add Note" at bounding box center [528, 26] width 44 height 15
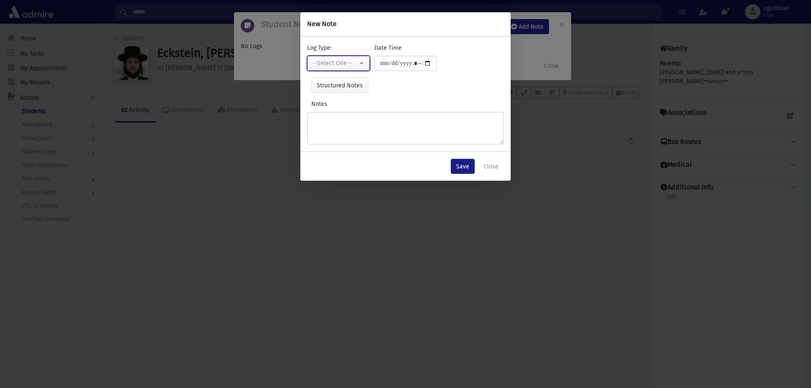
click at [352, 60] on div "--Select One--" at bounding box center [335, 63] width 45 height 9
click at [343, 118] on span "Interviewer" at bounding box center [329, 121] width 30 height 8
select select "*"
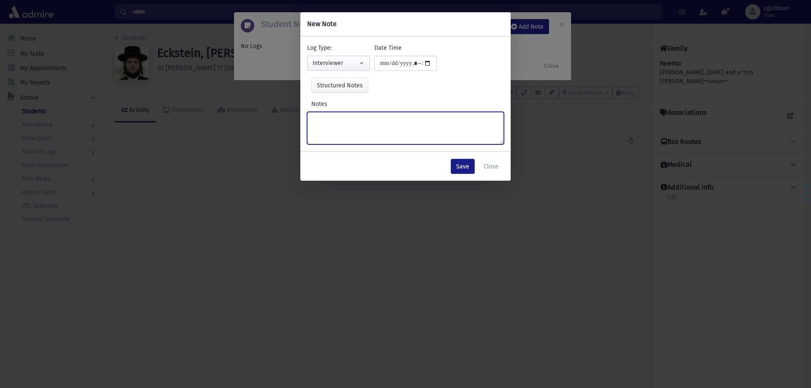
click at [344, 118] on textarea "Notes" at bounding box center [405, 128] width 197 height 33
click at [341, 122] on textarea "**********" at bounding box center [405, 128] width 197 height 33
type textarea "**********"
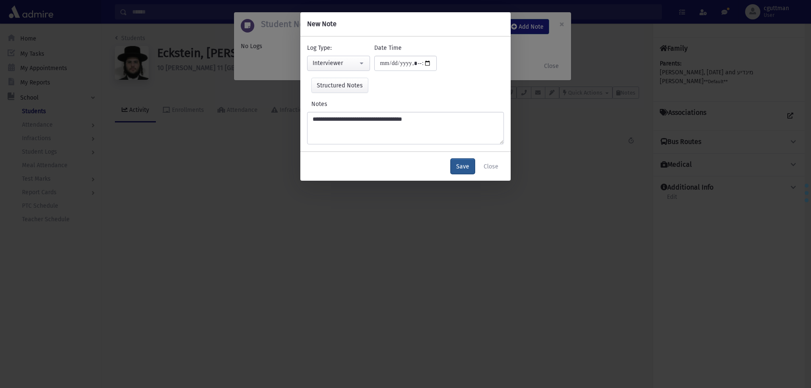
click at [469, 169] on button "Save" at bounding box center [463, 166] width 24 height 15
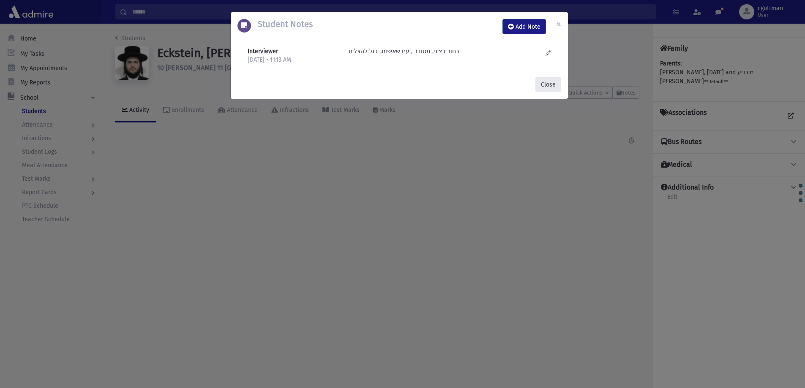
click at [538, 85] on button "Close" at bounding box center [548, 84] width 26 height 15
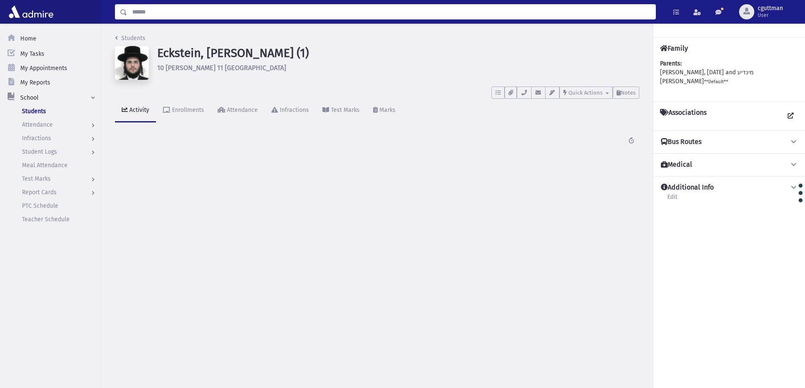
drag, startPoint x: 480, startPoint y: 11, endPoint x: 473, endPoint y: 12, distance: 6.4
click at [479, 11] on input "Search" at bounding box center [391, 11] width 528 height 15
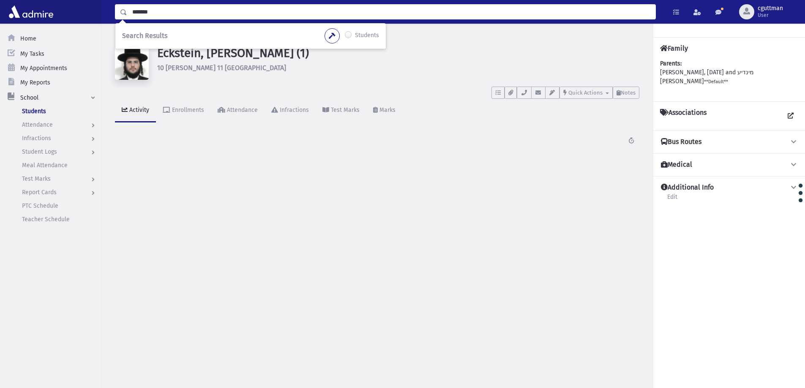
type input "*******"
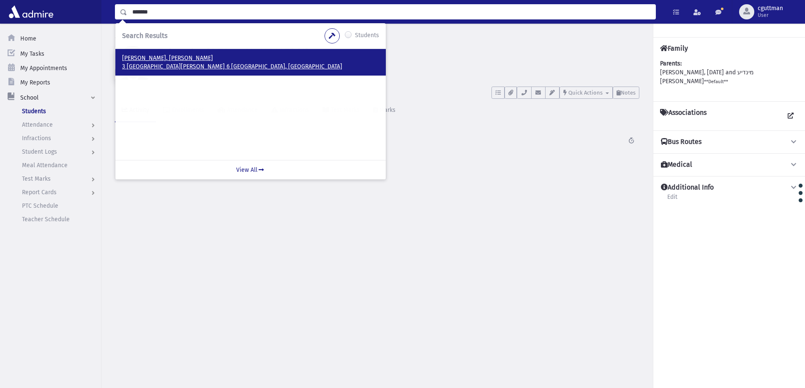
click at [153, 62] on p "הופמן, יקןתיאל יהודה" at bounding box center [250, 58] width 257 height 8
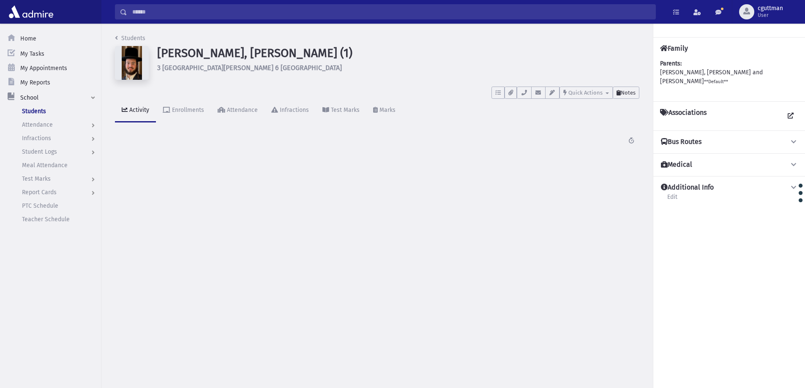
click at [634, 92] on span "Notes" at bounding box center [628, 93] width 15 height 6
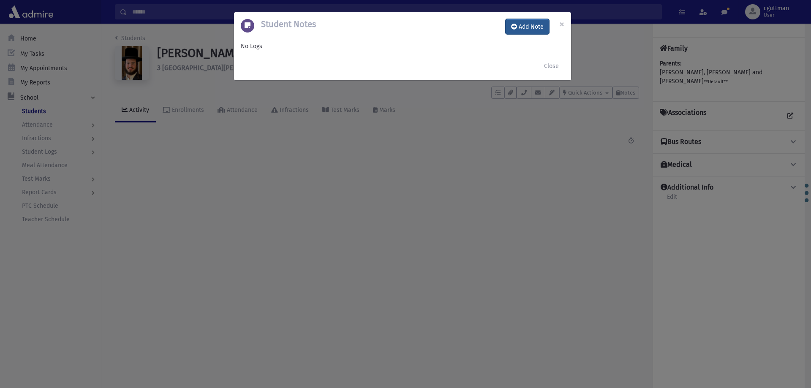
click at [533, 26] on button "Add Note" at bounding box center [528, 26] width 44 height 15
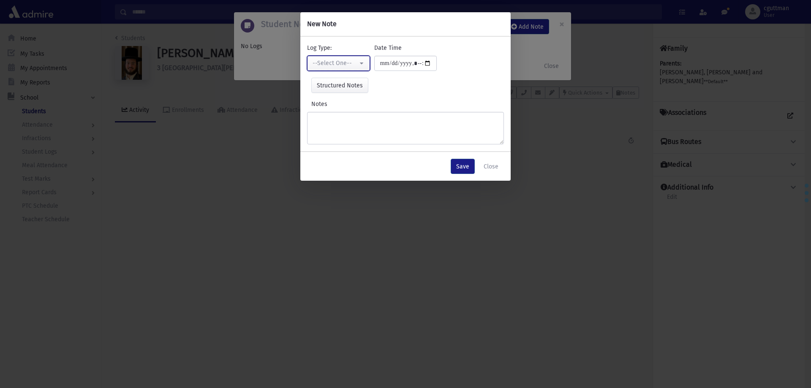
click at [347, 64] on div "--Select One--" at bounding box center [335, 63] width 45 height 9
click at [347, 119] on link "Interviewer" at bounding box center [340, 122] width 67 height 16
select select "*"
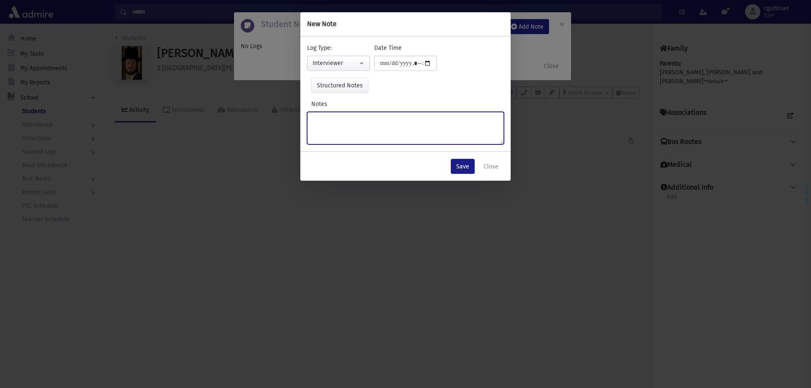
click at [347, 119] on textarea "Notes" at bounding box center [405, 128] width 197 height 33
type textarea "****"
click at [459, 173] on button "Save" at bounding box center [463, 166] width 24 height 15
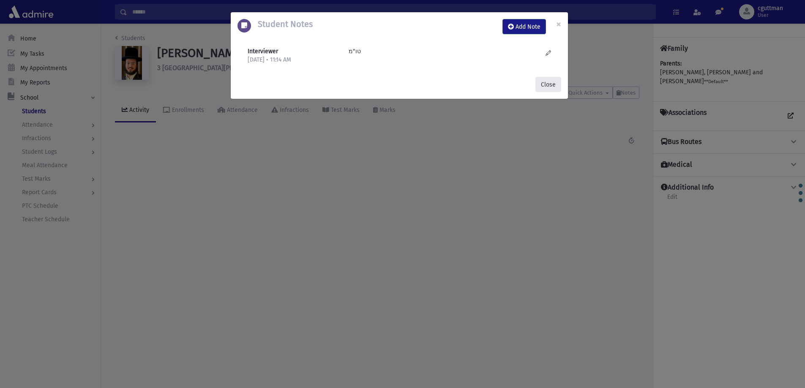
click at [549, 84] on button "Close" at bounding box center [548, 84] width 26 height 15
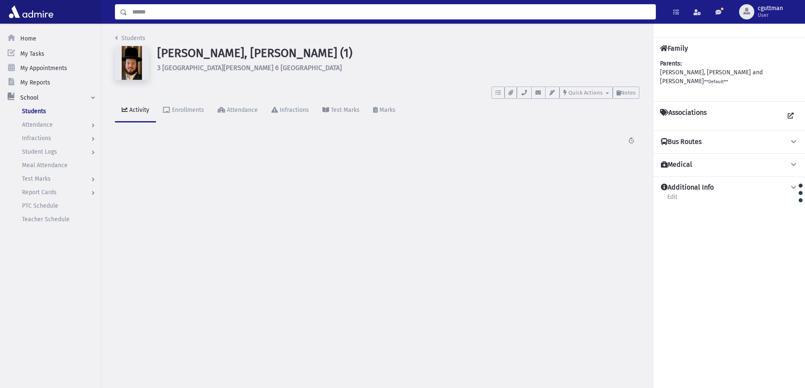
click at [500, 16] on input "Search" at bounding box center [391, 11] width 528 height 15
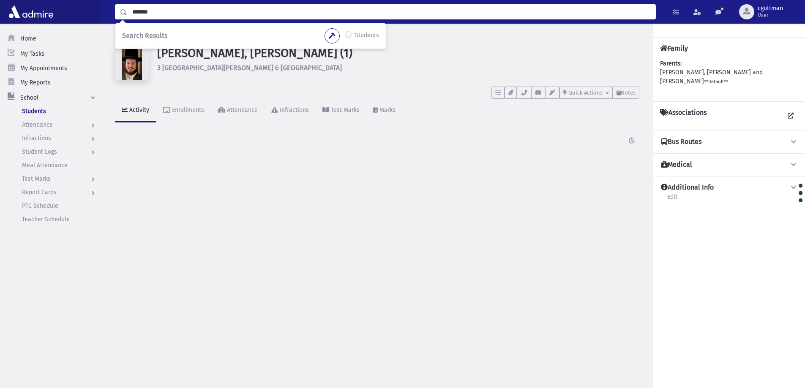
type input "*******"
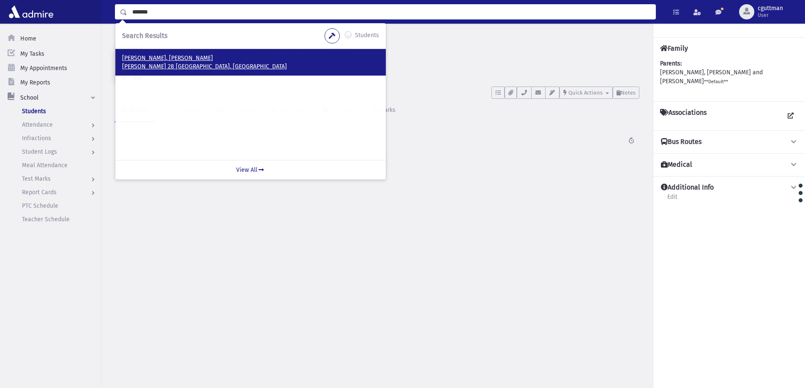
click at [148, 63] on p "רבינו גרשום 28 ירושלים, ISRAEL" at bounding box center [250, 67] width 257 height 8
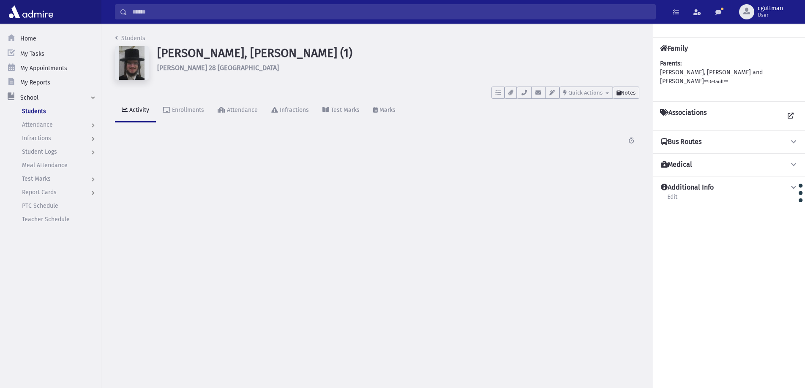
drag, startPoint x: 629, startPoint y: 93, endPoint x: 634, endPoint y: 93, distance: 4.7
click at [632, 93] on span "Notes" at bounding box center [628, 93] width 15 height 6
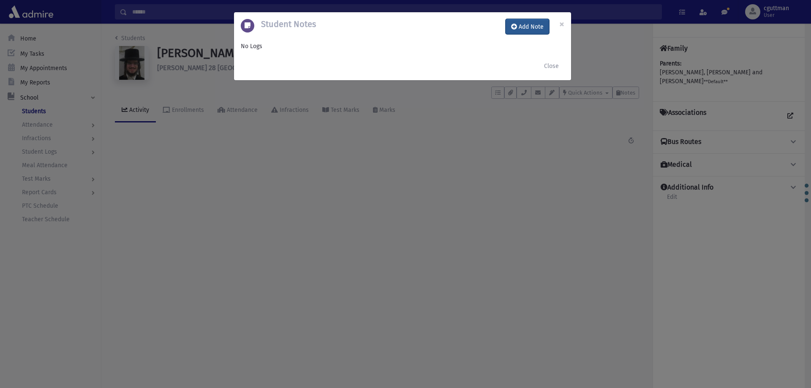
click at [518, 26] on button "Add Note" at bounding box center [528, 26] width 44 height 15
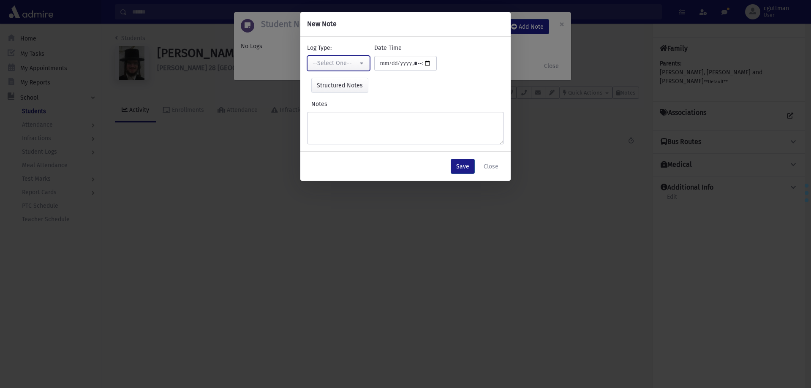
click at [369, 58] on button "--Select One--" at bounding box center [338, 63] width 63 height 15
click at [346, 120] on link "Interviewer" at bounding box center [340, 122] width 67 height 16
select select "*"
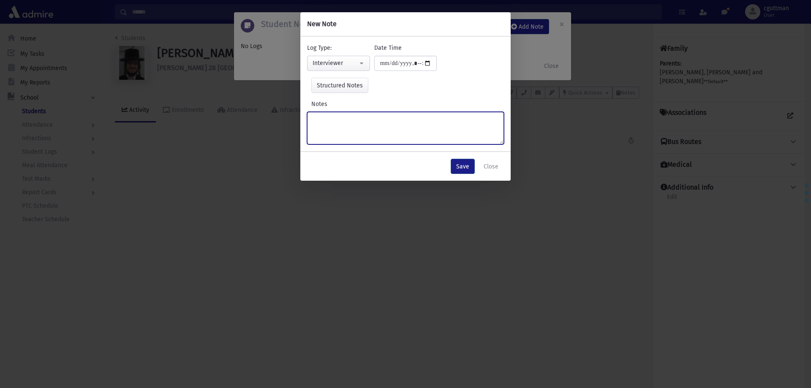
click at [346, 120] on textarea "Notes" at bounding box center [405, 128] width 197 height 33
type textarea "*"
type textarea "**********"
click at [461, 163] on button "Save" at bounding box center [463, 166] width 24 height 15
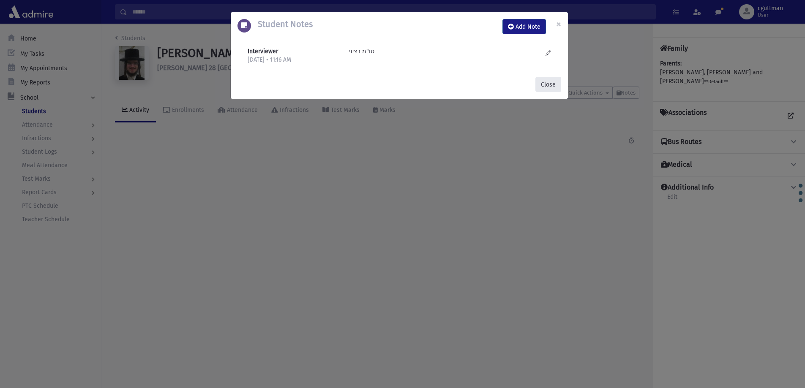
click at [542, 89] on button "Close" at bounding box center [548, 84] width 26 height 15
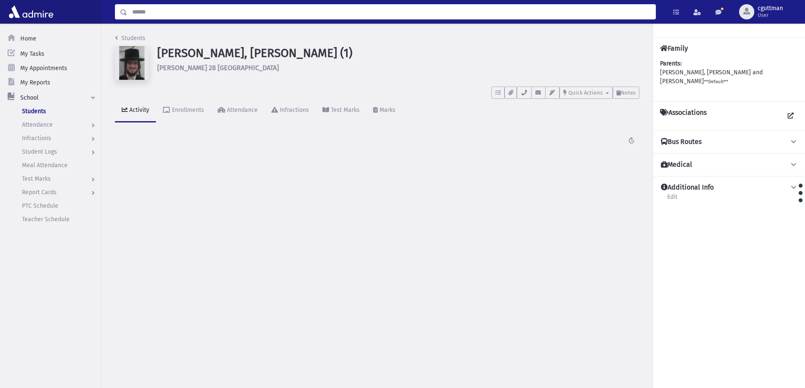
click at [338, 17] on input "Search" at bounding box center [391, 11] width 528 height 15
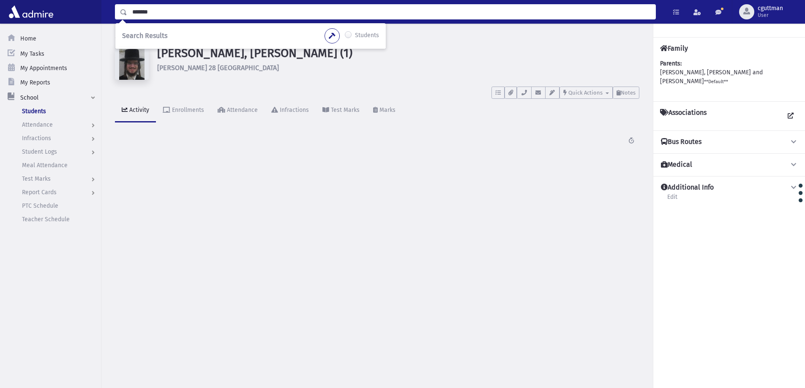
type input "*******"
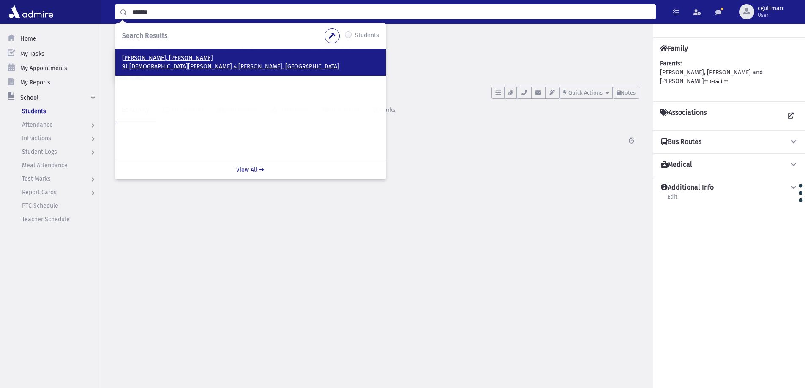
click at [150, 62] on link "וולרשטיין, לוי יצחק 91 הרב כהנמן 4 בני ברק, ISRAEL" at bounding box center [250, 62] width 257 height 16
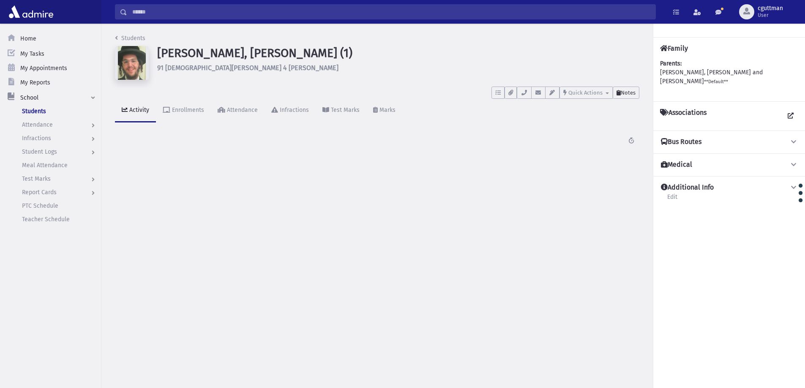
click at [627, 91] on span "Notes" at bounding box center [628, 93] width 15 height 6
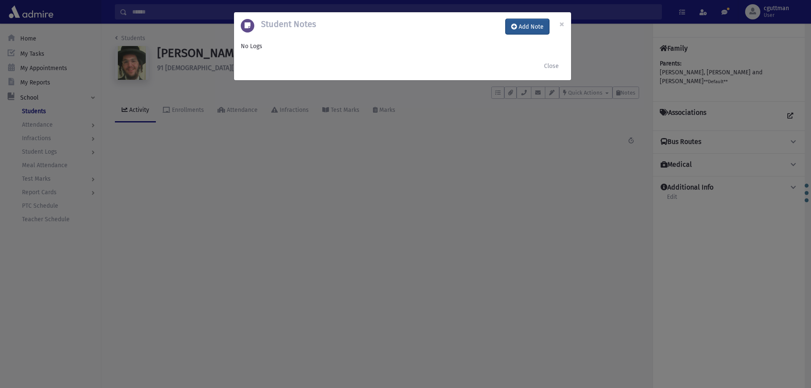
click at [519, 28] on button "Add Note" at bounding box center [528, 26] width 44 height 15
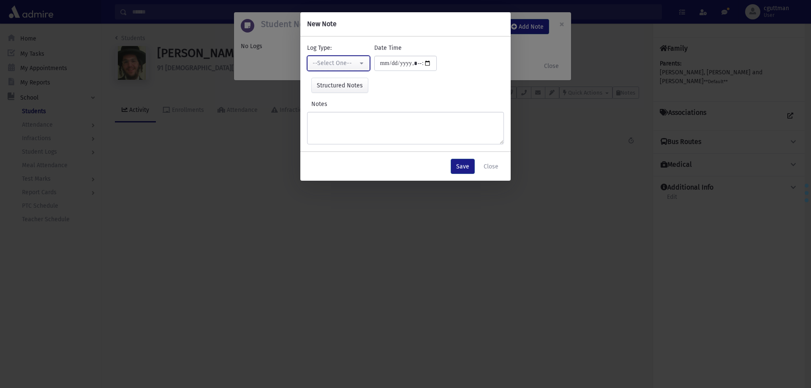
click at [357, 67] on div "--Select One--" at bounding box center [335, 63] width 45 height 9
click at [345, 123] on link "Interviewer" at bounding box center [340, 122] width 67 height 16
select select "*"
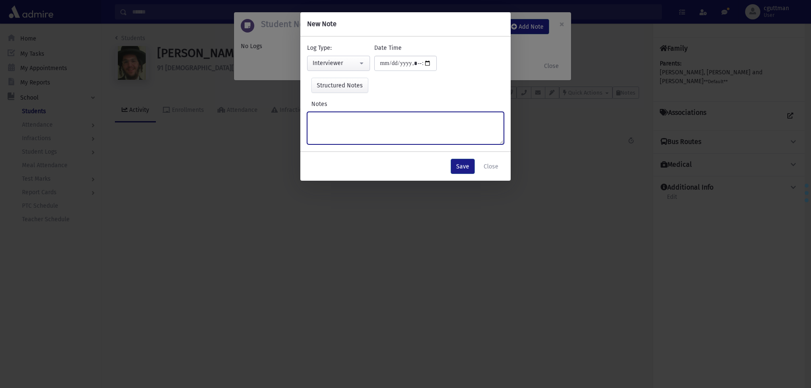
click at [346, 123] on textarea "Notes" at bounding box center [405, 128] width 197 height 33
type textarea "*********"
click at [467, 169] on button "Save" at bounding box center [463, 166] width 24 height 15
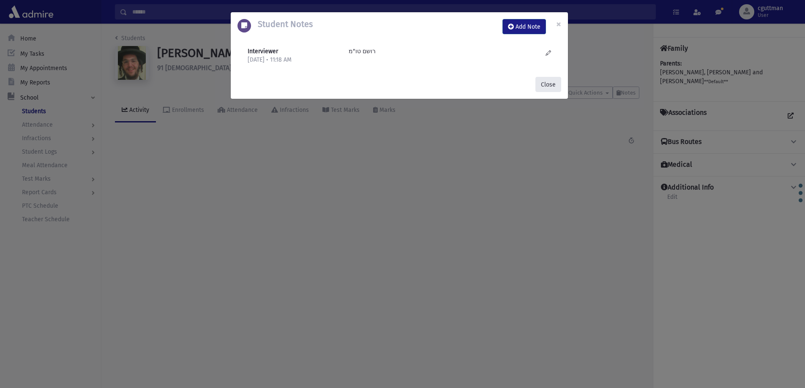
click at [551, 82] on button "Close" at bounding box center [548, 84] width 26 height 15
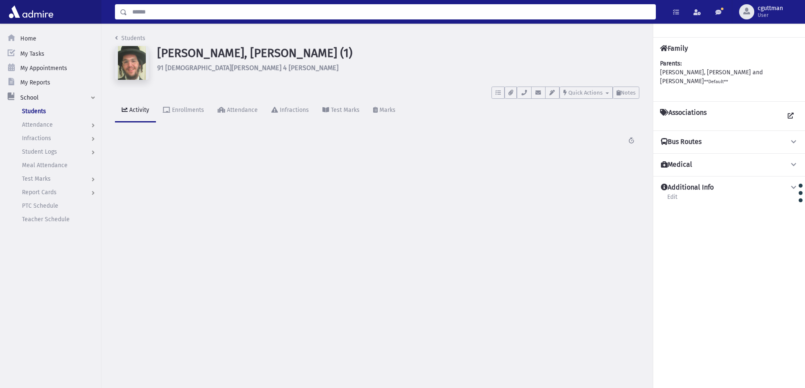
click at [411, 14] on input "Search" at bounding box center [391, 11] width 528 height 15
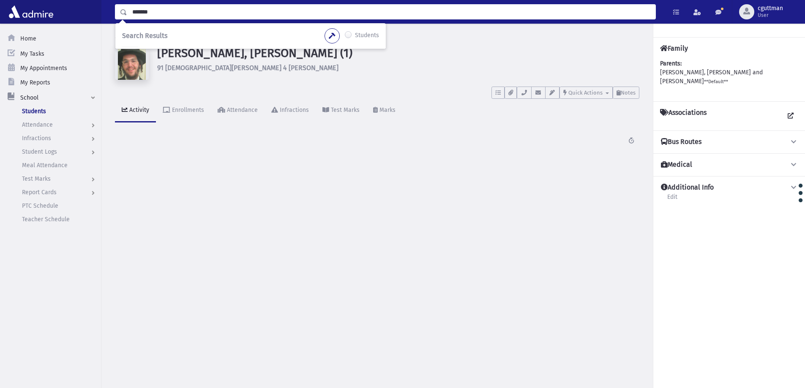
type input "*******"
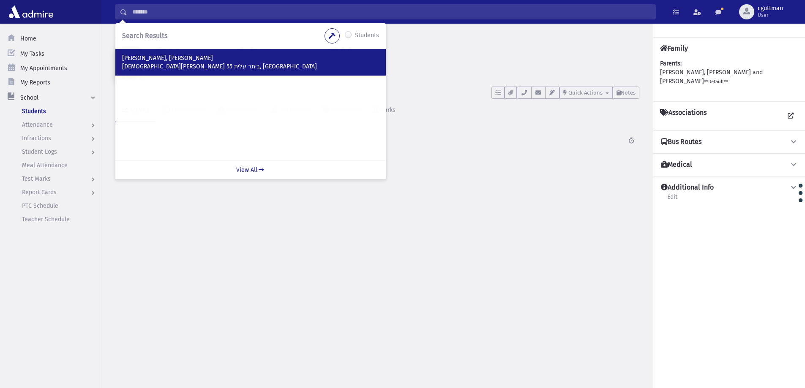
click at [140, 53] on div "הלשטוק, מאיר יחיאל הרב שך 55 ביתר עלית, ISRAEL" at bounding box center [250, 62] width 270 height 27
click at [147, 63] on p "הרב שך 55 ביתר עלית, ISRAEL" at bounding box center [250, 67] width 257 height 8
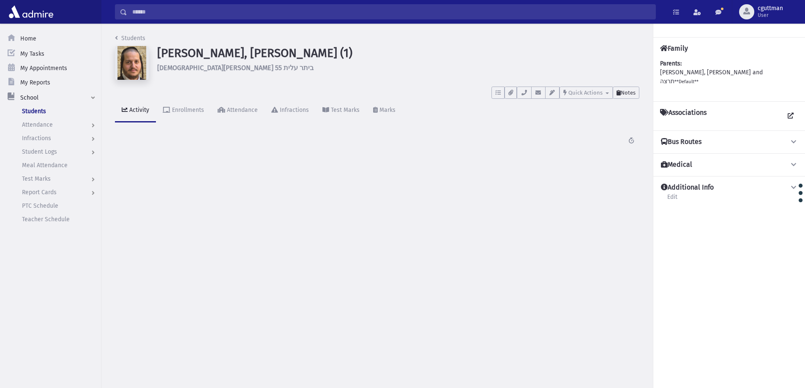
click at [628, 92] on button "Notes" at bounding box center [626, 93] width 27 height 12
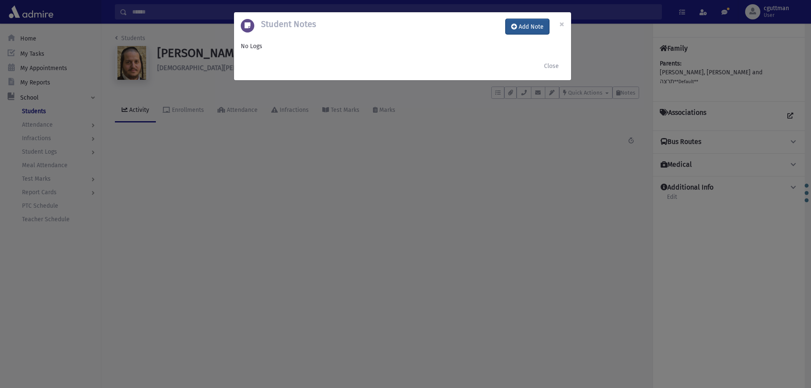
click at [544, 22] on button "Add Note" at bounding box center [528, 26] width 44 height 15
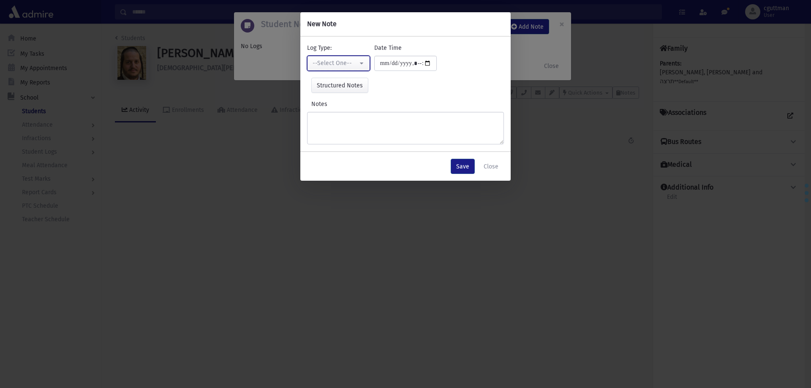
click at [343, 57] on button "--Select One--" at bounding box center [338, 63] width 63 height 15
click at [356, 123] on link "Interviewer" at bounding box center [340, 122] width 67 height 16
select select "*"
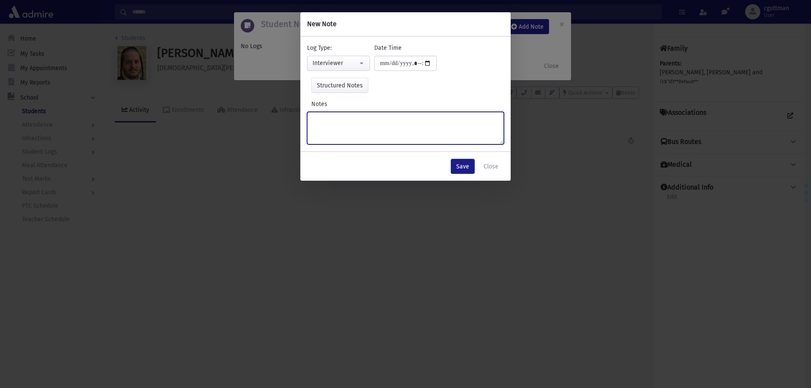
click at [356, 123] on textarea "Notes" at bounding box center [405, 128] width 197 height 33
type textarea "**********"
click at [463, 165] on button "Save" at bounding box center [463, 166] width 24 height 15
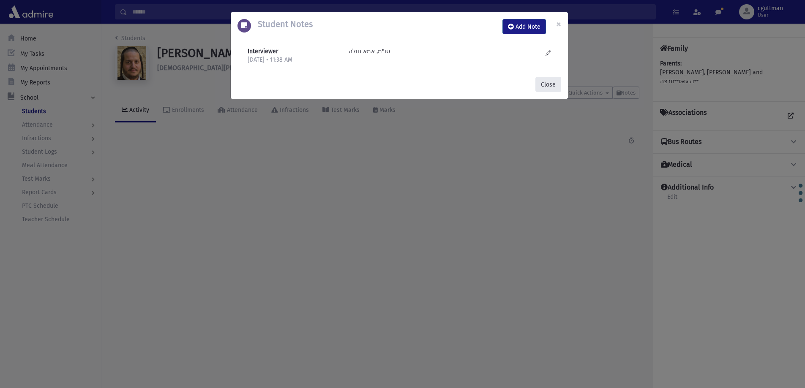
click at [553, 87] on button "Close" at bounding box center [548, 84] width 26 height 15
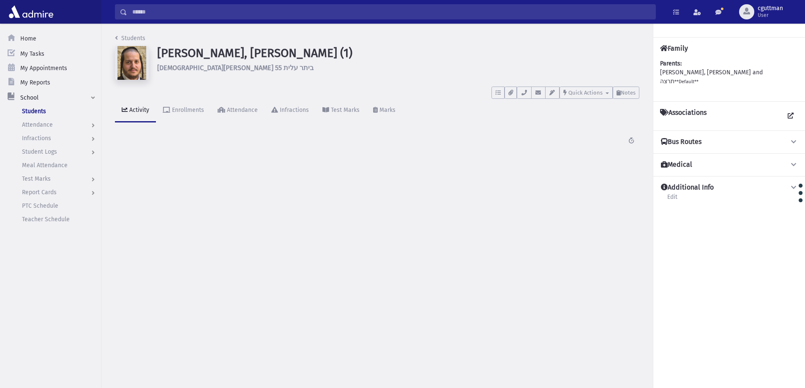
click at [297, 12] on input "Search" at bounding box center [391, 11] width 528 height 15
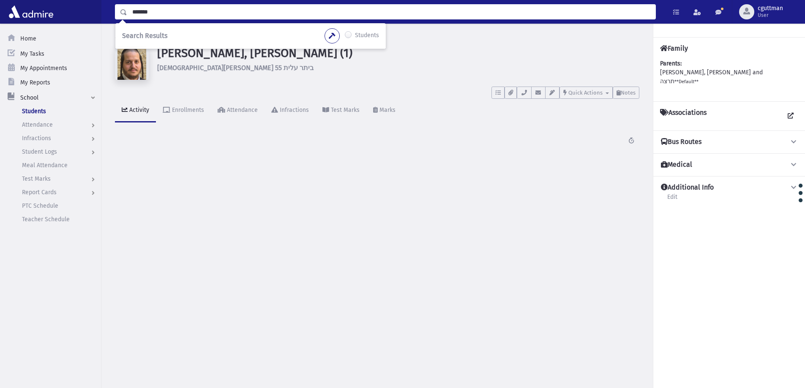
type input "*******"
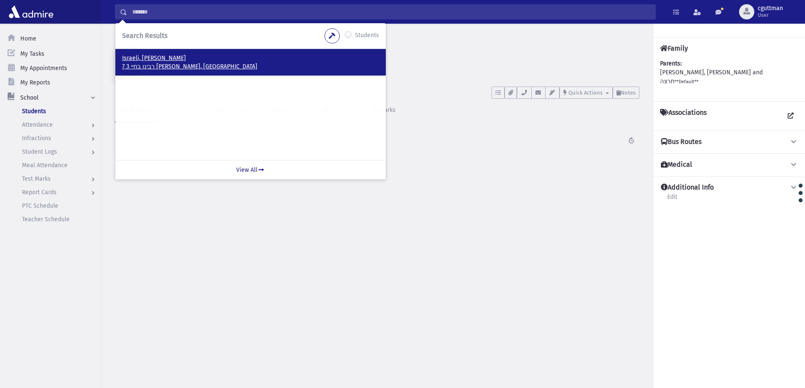
click at [150, 60] on p "Israeli, Chanoch Zundel" at bounding box center [250, 58] width 257 height 8
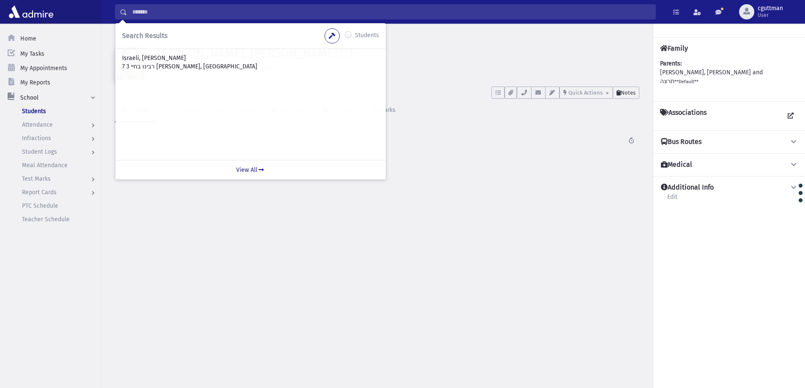
click at [632, 94] on span "Notes" at bounding box center [628, 93] width 15 height 6
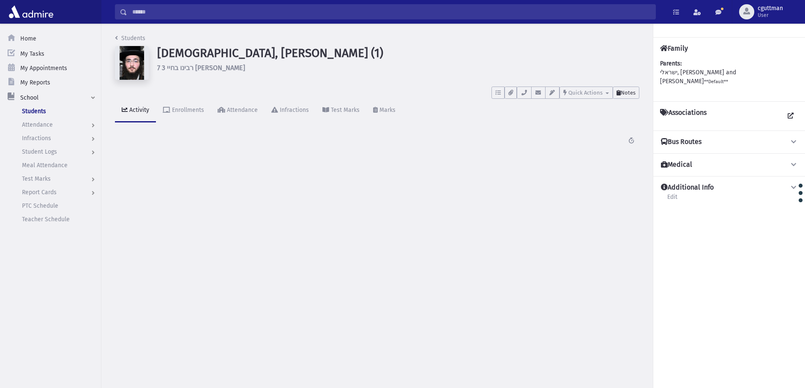
click at [623, 94] on span "Notes" at bounding box center [628, 93] width 15 height 6
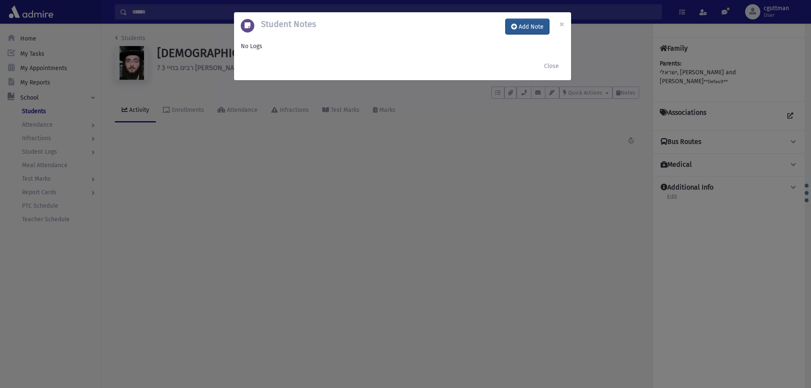
click at [534, 25] on button "Add Note" at bounding box center [528, 26] width 44 height 15
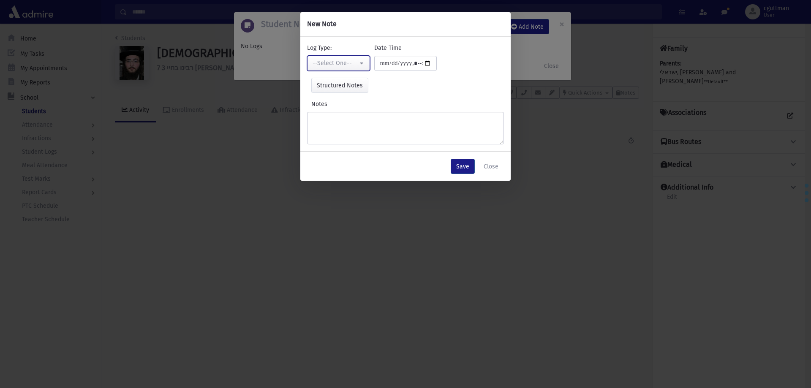
click at [354, 64] on div "--Select One--" at bounding box center [335, 63] width 45 height 9
click at [357, 122] on link "Interviewer" at bounding box center [340, 122] width 67 height 16
select select "*"
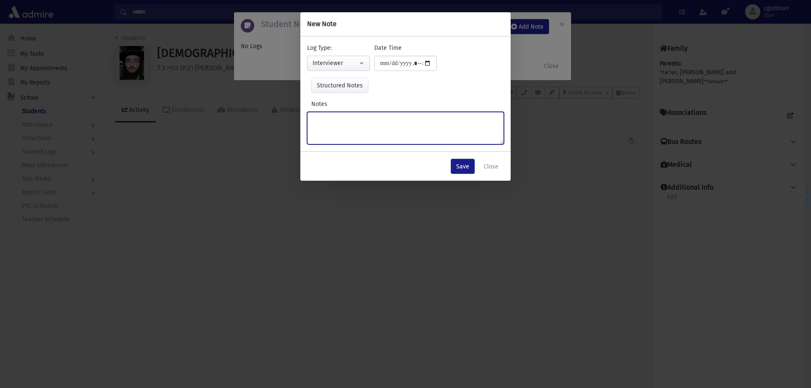
click at [357, 122] on textarea "Notes" at bounding box center [405, 128] width 197 height 33
type textarea "**********"
click at [465, 164] on button "Save" at bounding box center [463, 166] width 24 height 15
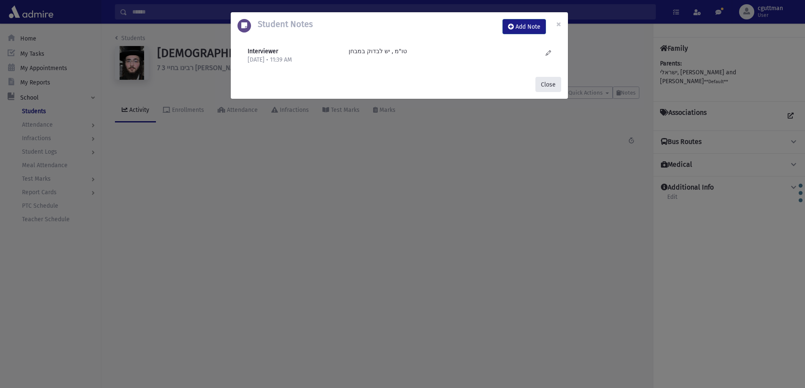
click at [546, 86] on button "Close" at bounding box center [548, 84] width 26 height 15
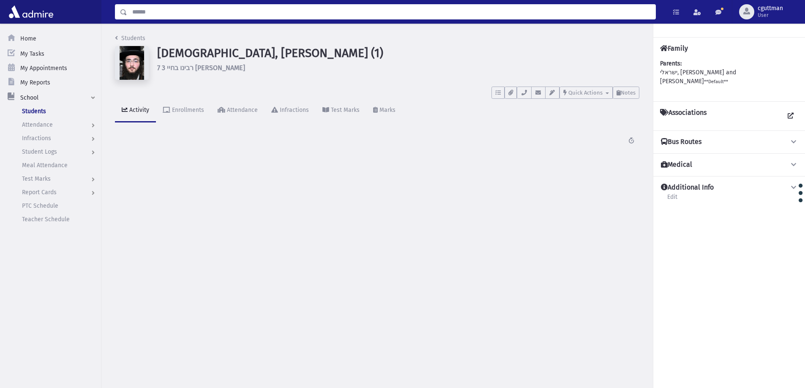
click at [460, 17] on input "Search" at bounding box center [391, 11] width 528 height 15
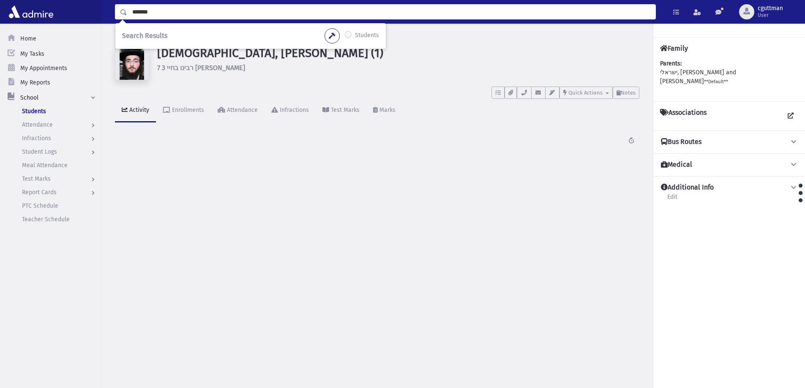
type input "*******"
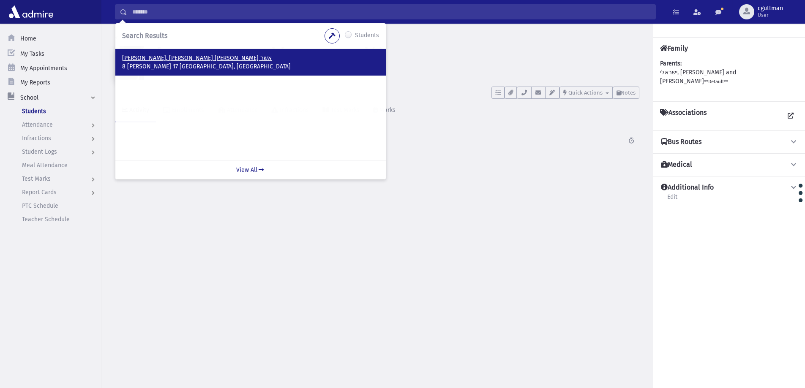
click at [149, 63] on p "8 רבי יהושע 17 בית שמש, ISRAEL" at bounding box center [250, 67] width 257 height 8
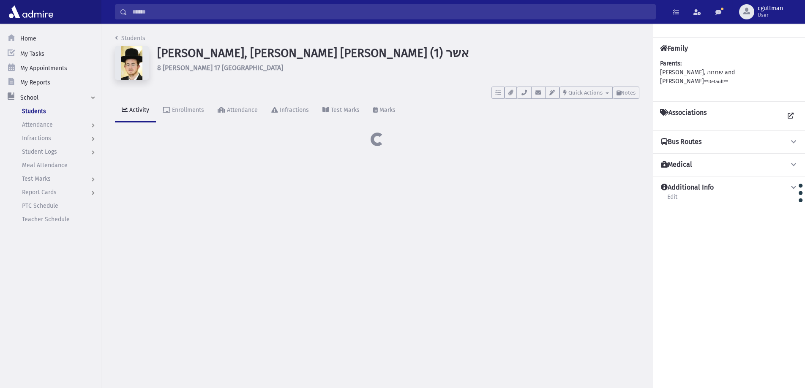
click at [630, 87] on button "Notes" at bounding box center [626, 93] width 27 height 12
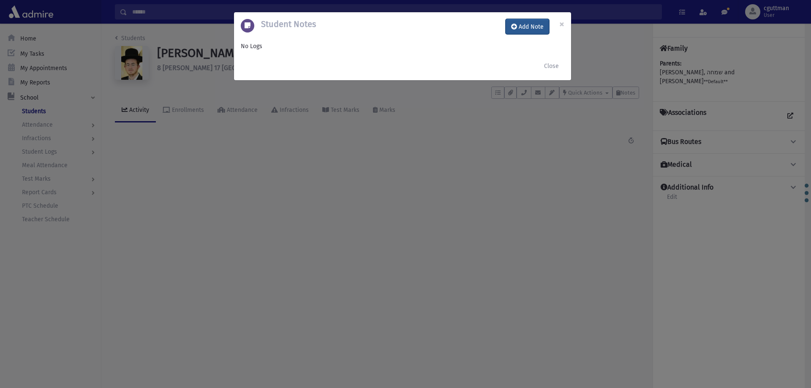
click at [527, 28] on button "Add Note" at bounding box center [528, 26] width 44 height 15
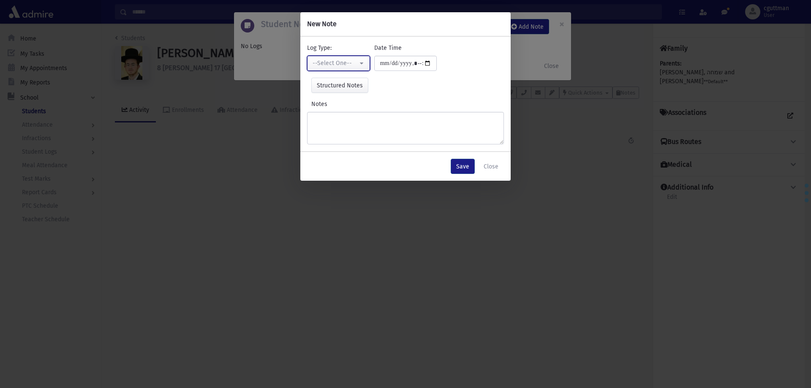
click at [339, 66] on div "--Select One--" at bounding box center [335, 63] width 45 height 9
click at [353, 117] on link "Interviewer" at bounding box center [340, 122] width 67 height 16
select select "*"
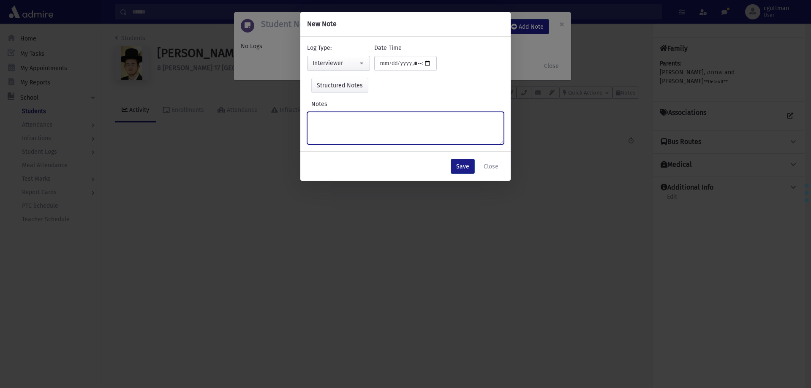
click at [353, 117] on textarea "Notes" at bounding box center [405, 128] width 197 height 33
click at [347, 117] on textarea "**********" at bounding box center [405, 128] width 197 height 33
type textarea "**********"
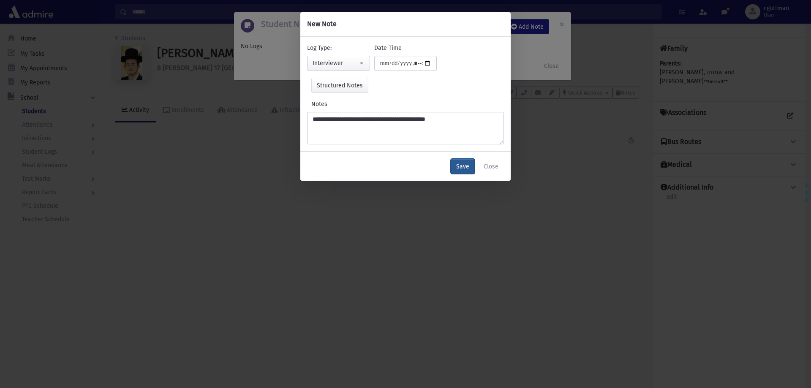
click at [458, 169] on button "Save" at bounding box center [463, 166] width 24 height 15
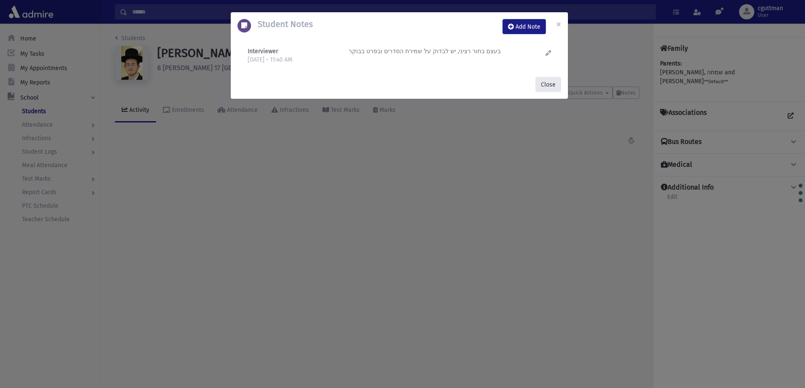
drag, startPoint x: 541, startPoint y: 86, endPoint x: 489, endPoint y: 44, distance: 67.6
click at [535, 83] on button "Close" at bounding box center [548, 84] width 26 height 15
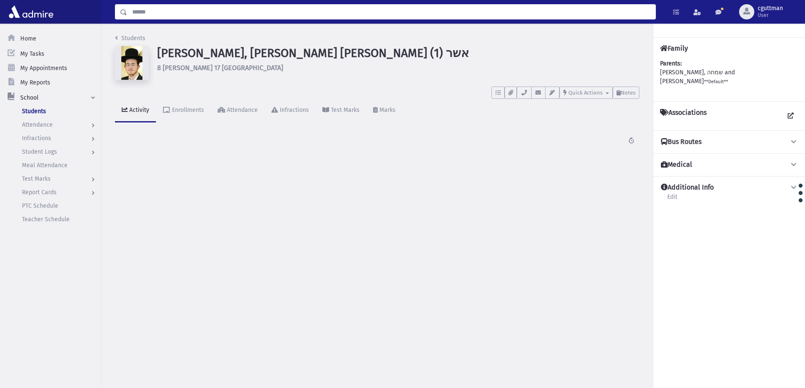
click at [473, 18] on input "Search" at bounding box center [391, 11] width 528 height 15
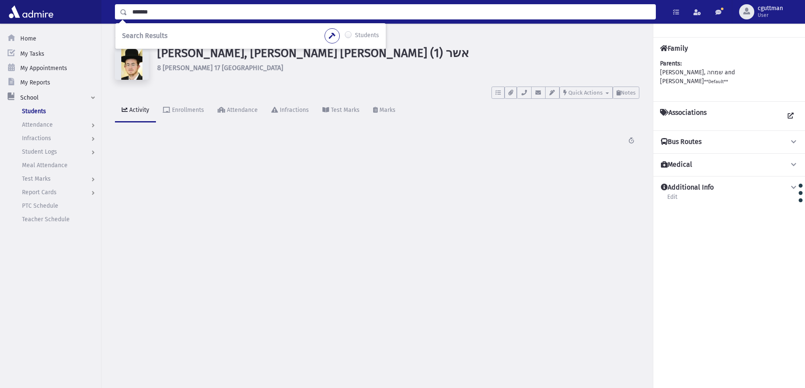
type input "*******"
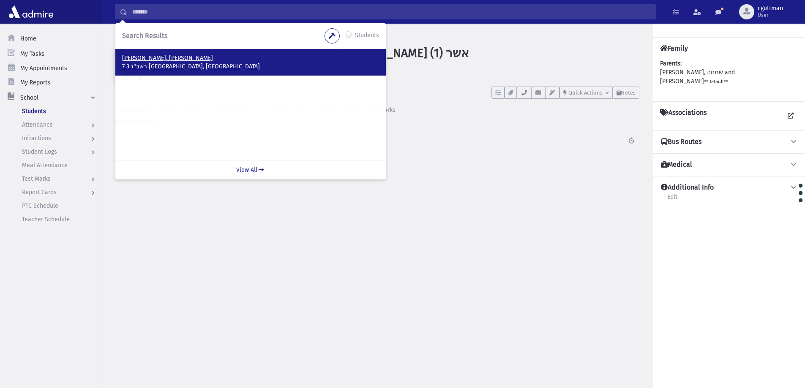
click at [143, 63] on p "7 רשב"ג 3 בית שמש, ISRAEL" at bounding box center [250, 67] width 257 height 8
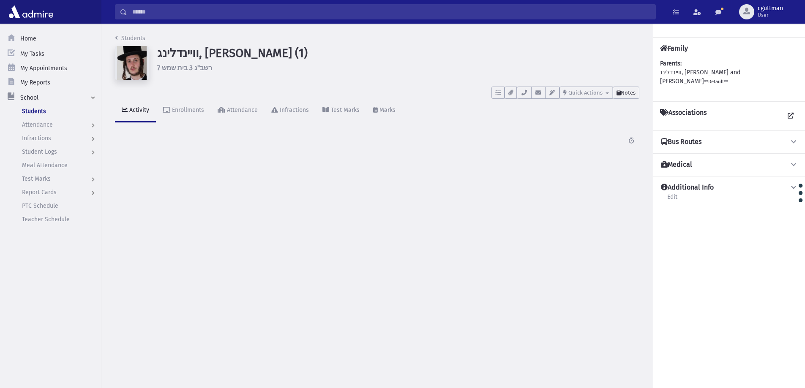
click at [628, 92] on span "Notes" at bounding box center [628, 93] width 15 height 6
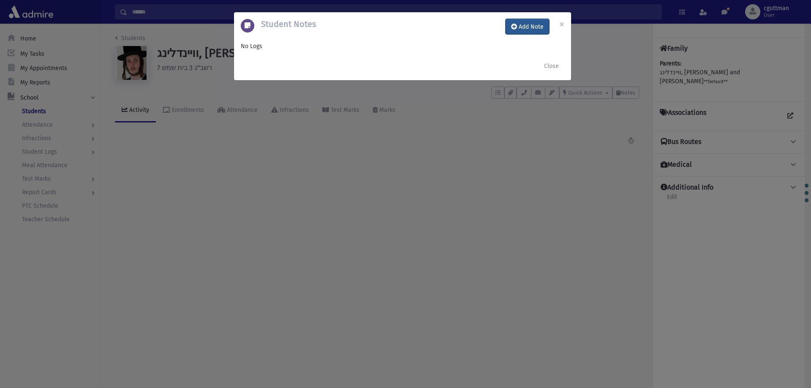
click at [521, 27] on button "Add Note" at bounding box center [528, 26] width 44 height 15
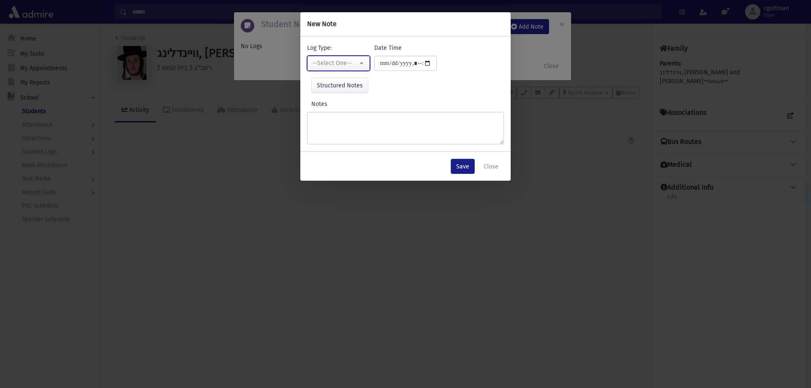
click at [361, 61] on button "--Select One--" at bounding box center [338, 63] width 63 height 15
click at [353, 122] on link "Interviewer" at bounding box center [340, 122] width 67 height 16
select select "*"
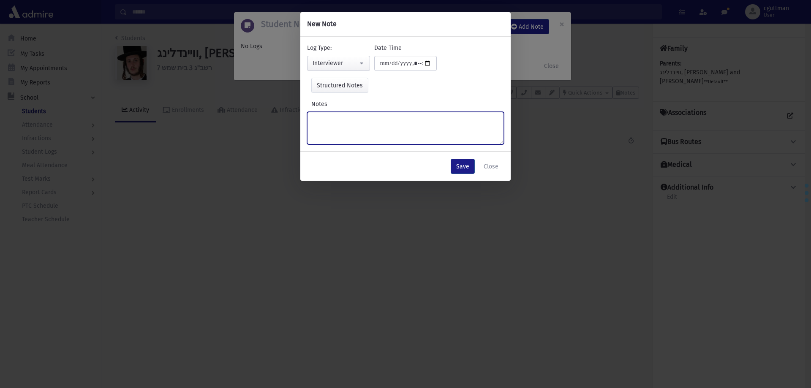
click at [354, 122] on textarea "Notes" at bounding box center [405, 128] width 197 height 33
type textarea "**********"
click at [461, 170] on button "Save" at bounding box center [463, 166] width 24 height 15
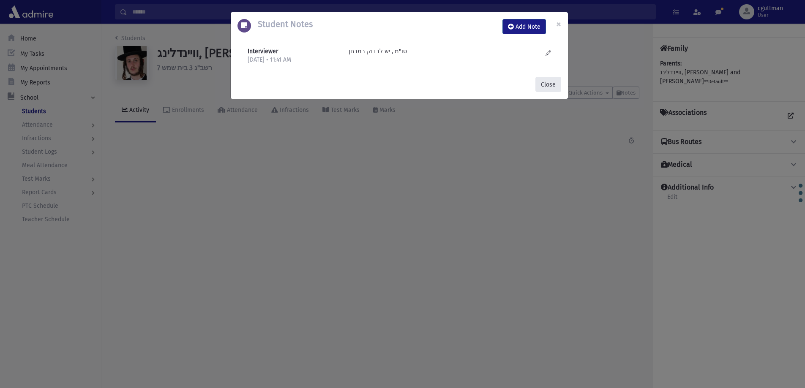
drag, startPoint x: 549, startPoint y: 74, endPoint x: 546, endPoint y: 82, distance: 7.9
click at [548, 77] on div "Close" at bounding box center [399, 84] width 337 height 29
drag, startPoint x: 546, startPoint y: 83, endPoint x: 535, endPoint y: 82, distance: 11.0
click at [546, 83] on button "Close" at bounding box center [548, 84] width 26 height 15
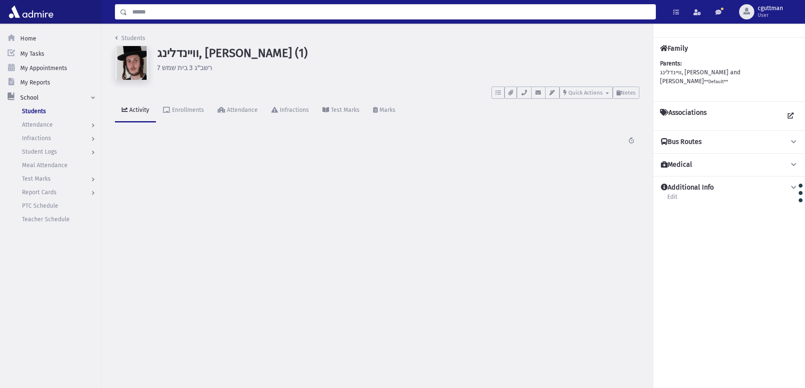
click at [471, 4] on div "Search Results Students" at bounding box center [453, 12] width 704 height 24
type input "*******"
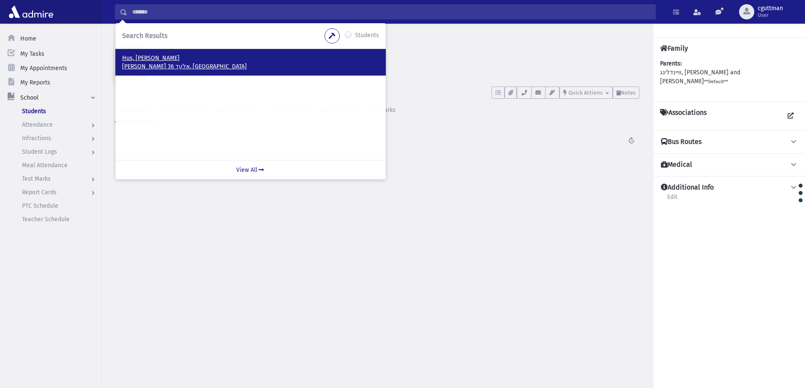
click at [164, 60] on p "Hus, Chaim Mordechai" at bounding box center [250, 58] width 257 height 8
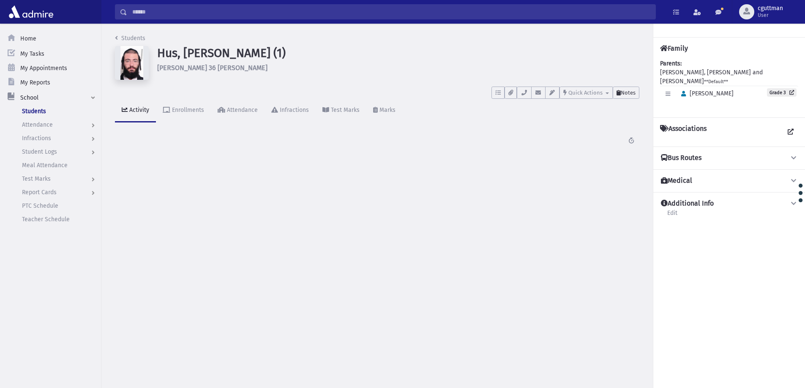
click at [626, 96] on button "Notes" at bounding box center [626, 93] width 27 height 12
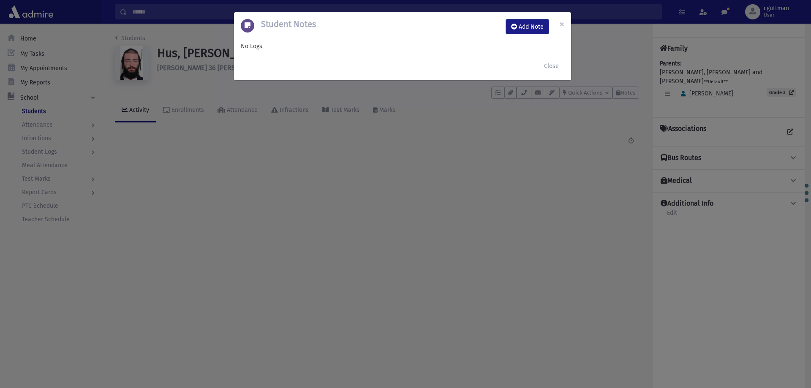
click at [526, 16] on div "Student Notes Add Note ×" at bounding box center [402, 26] width 337 height 29
click at [530, 23] on button "Add Note" at bounding box center [528, 26] width 44 height 15
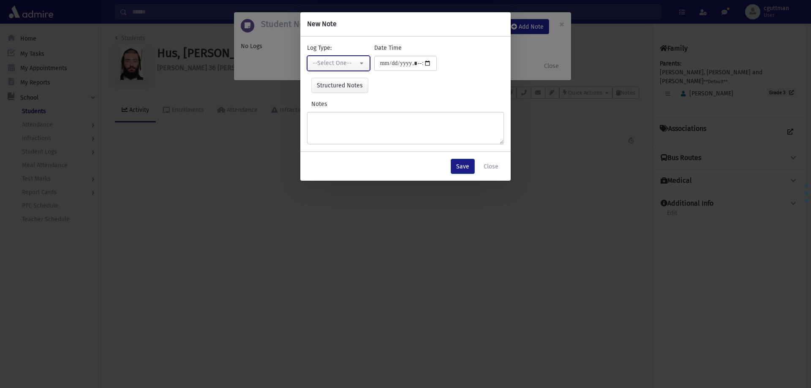
click at [357, 62] on div "--Select One--" at bounding box center [335, 63] width 45 height 9
click at [361, 122] on link "Interviewer" at bounding box center [340, 122] width 67 height 16
select select "*"
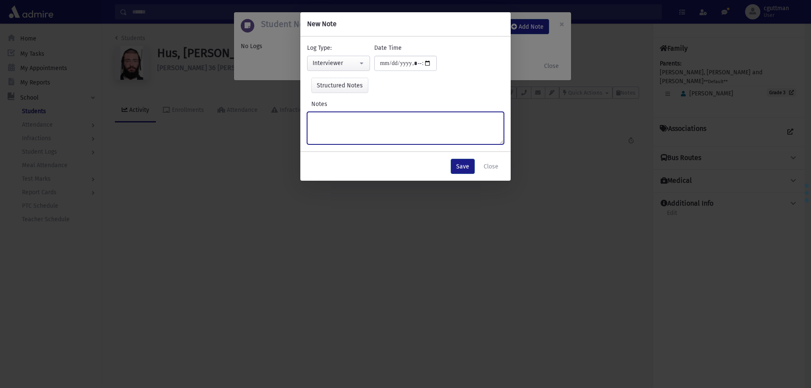
click at [361, 122] on textarea "Notes" at bounding box center [405, 128] width 197 height 33
type textarea "**********"
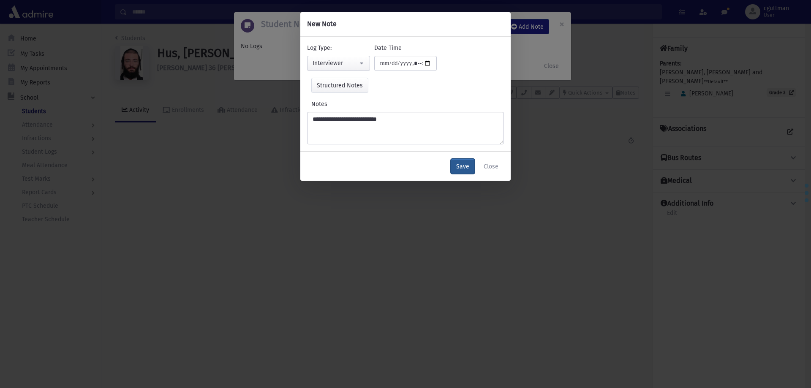
click at [469, 168] on button "Save" at bounding box center [463, 166] width 24 height 15
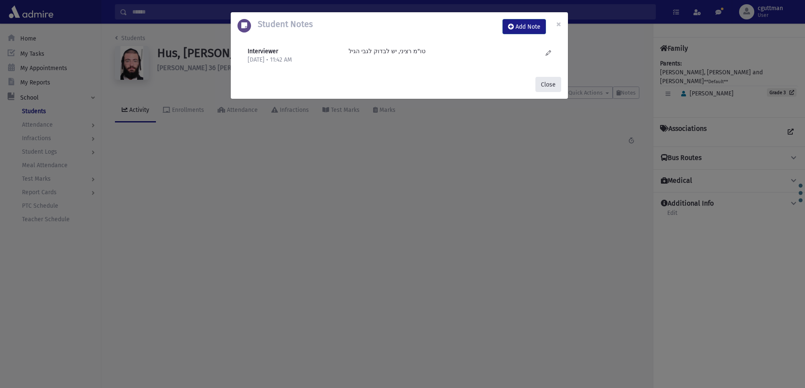
drag, startPoint x: 551, startPoint y: 82, endPoint x: 546, endPoint y: 82, distance: 5.1
click at [547, 82] on button "Close" at bounding box center [548, 84] width 26 height 15
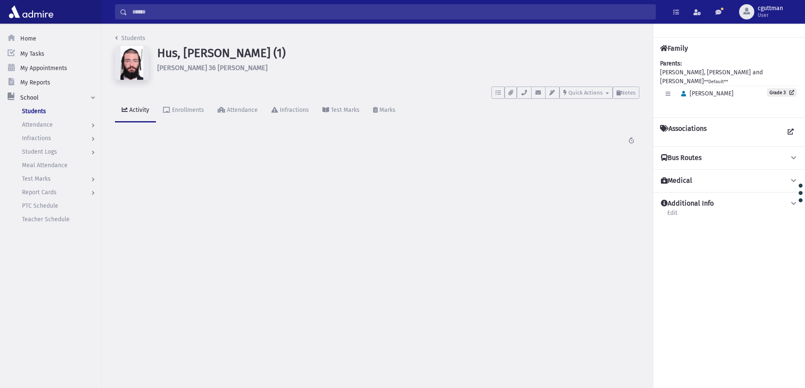
click at [452, 11] on input "Search" at bounding box center [391, 11] width 528 height 15
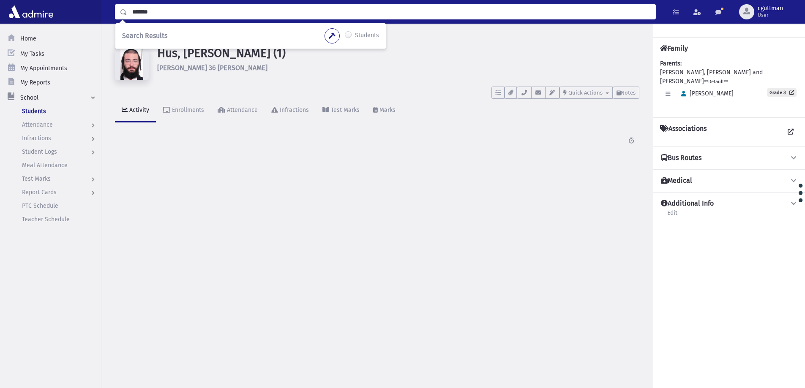
type input "*******"
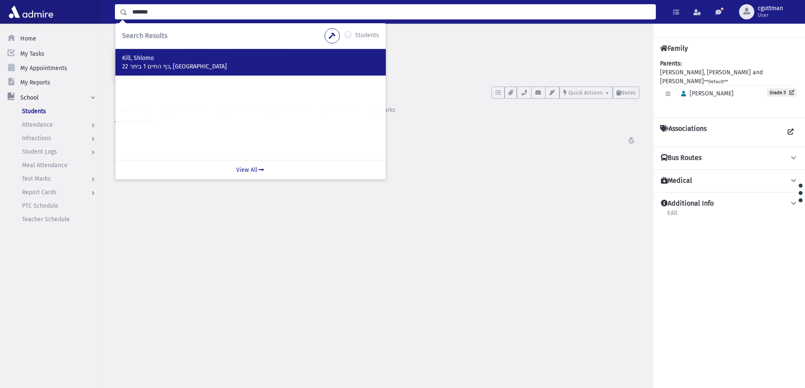
click at [148, 51] on div "Kill, Shlomo 22 כף החיים 1 ביתר, ISRAEL" at bounding box center [250, 62] width 270 height 27
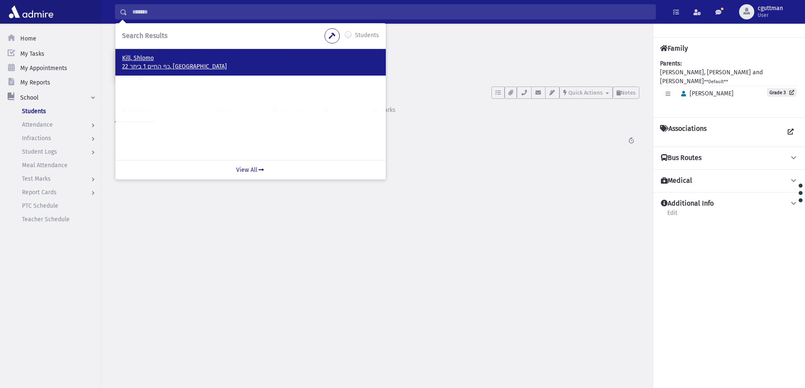
click at [154, 61] on p "Kill, Shlomo" at bounding box center [250, 58] width 257 height 8
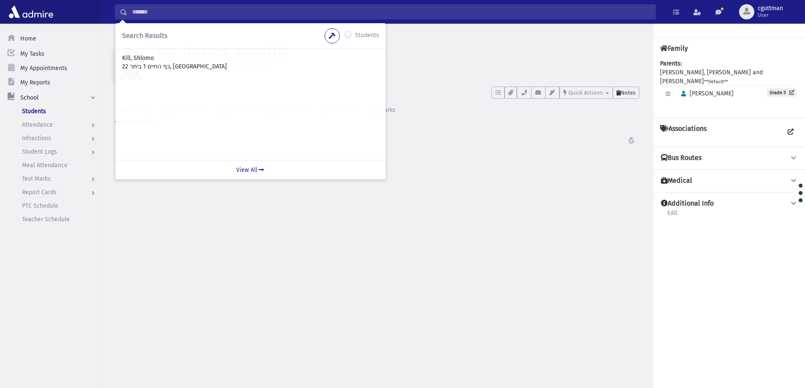
click at [631, 93] on span "Notes" at bounding box center [628, 93] width 15 height 6
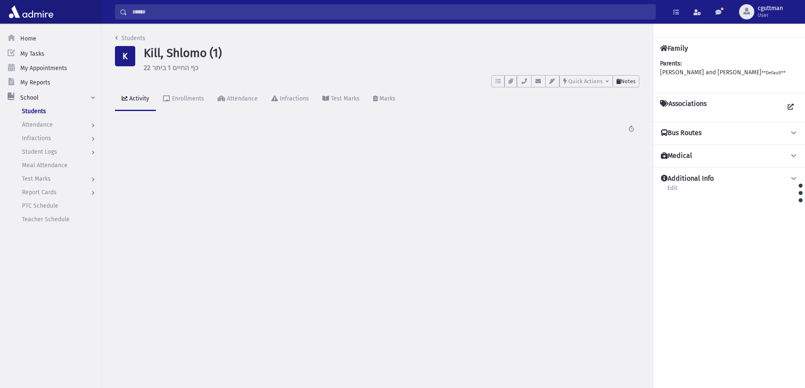
click at [634, 80] on span "Notes" at bounding box center [628, 81] width 15 height 6
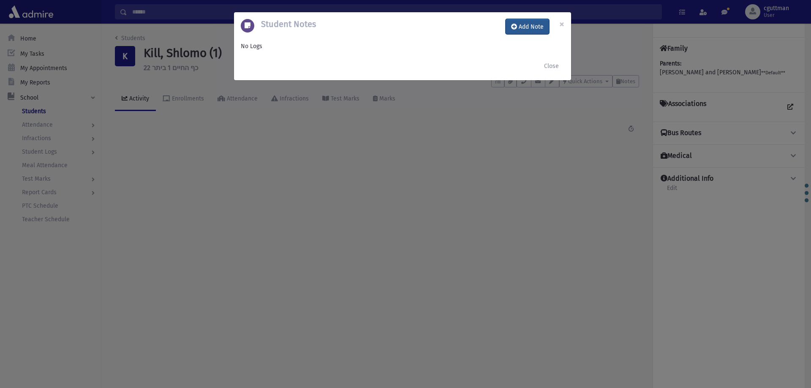
click at [525, 25] on button "Add Note" at bounding box center [528, 26] width 44 height 15
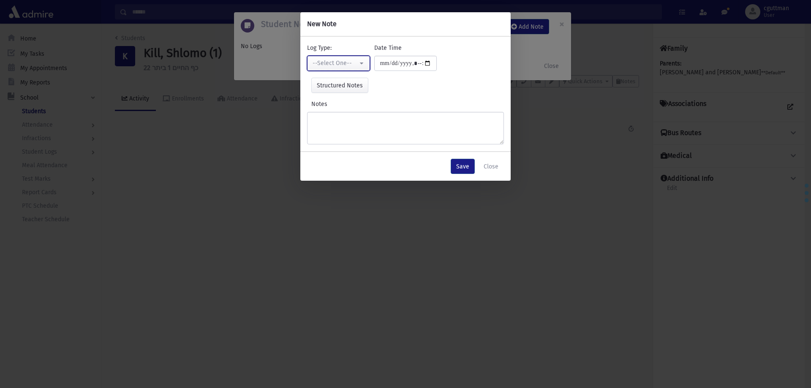
click at [351, 65] on div "--Select One--" at bounding box center [335, 63] width 45 height 9
click at [348, 123] on link "Interviewer" at bounding box center [340, 122] width 67 height 16
select select "*"
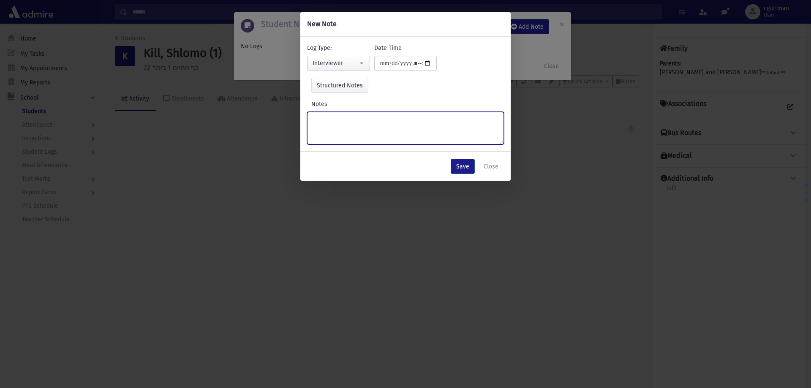
click at [348, 123] on textarea "Notes" at bounding box center [405, 128] width 197 height 33
type textarea "**********"
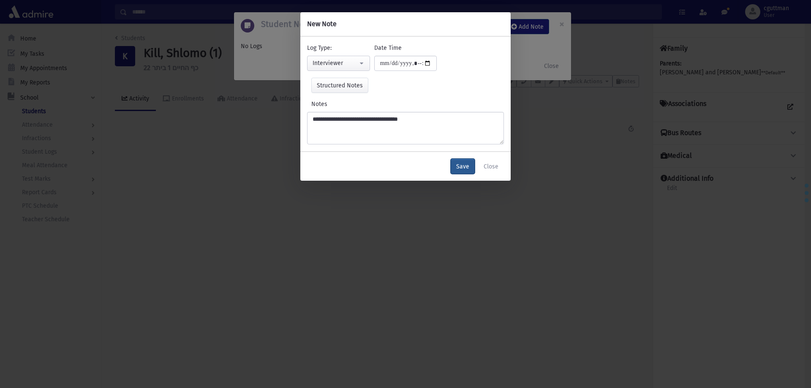
click at [460, 169] on button "Save" at bounding box center [463, 166] width 24 height 15
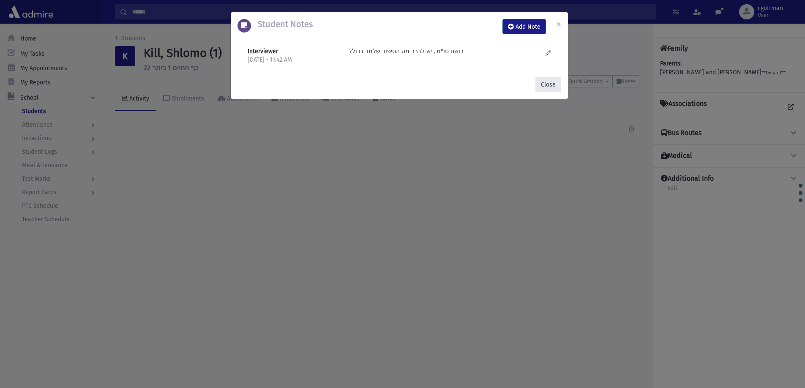
click at [547, 79] on button "Close" at bounding box center [548, 84] width 26 height 15
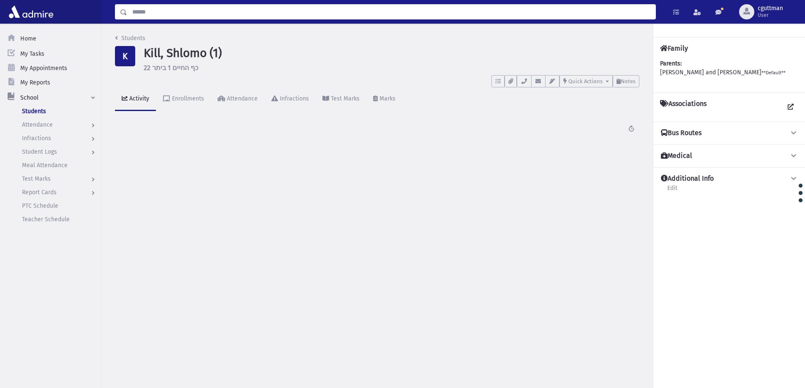
click at [506, 16] on input "Search" at bounding box center [391, 11] width 528 height 15
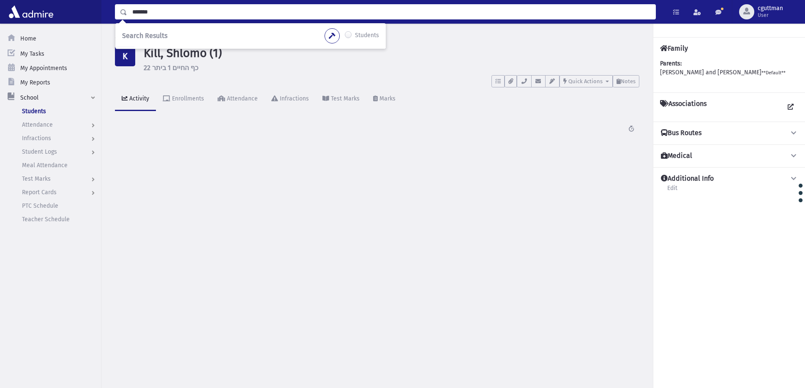
type input "*******"
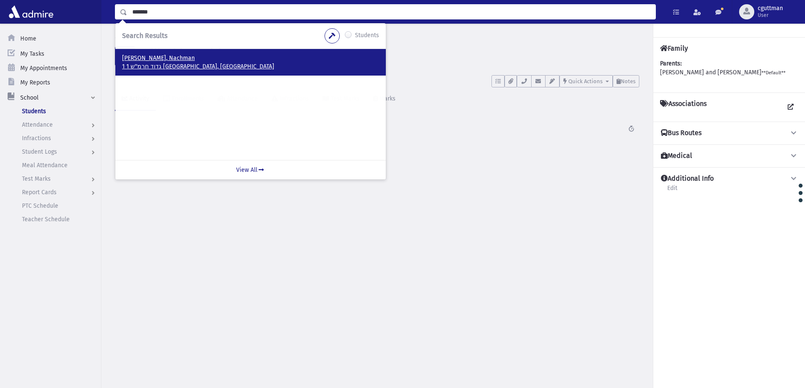
click at [170, 56] on p "Eisikowitz, Nachman" at bounding box center [250, 58] width 257 height 8
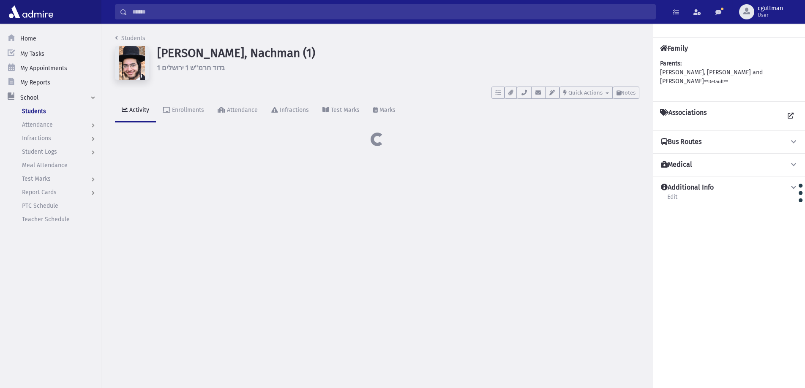
click at [626, 81] on div "[PERSON_NAME], Nachman (1) 1 גדוד חרמ''ש 1 ירושלים" at bounding box center [398, 64] width 491 height 37
click at [629, 97] on button "Notes" at bounding box center [626, 93] width 27 height 12
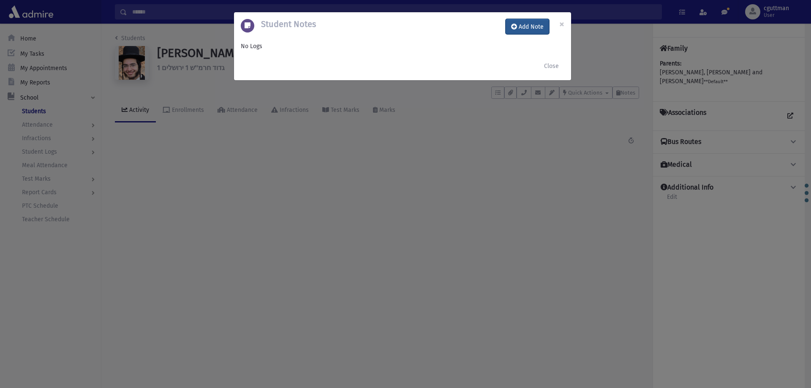
click at [532, 24] on button "Add Note" at bounding box center [528, 26] width 44 height 15
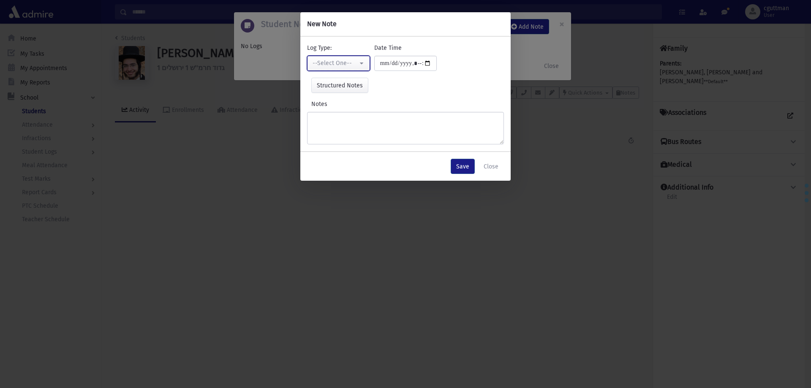
click at [345, 66] on div "--Select One--" at bounding box center [335, 63] width 45 height 9
click at [358, 121] on link "Interviewer" at bounding box center [340, 122] width 67 height 16
select select "*"
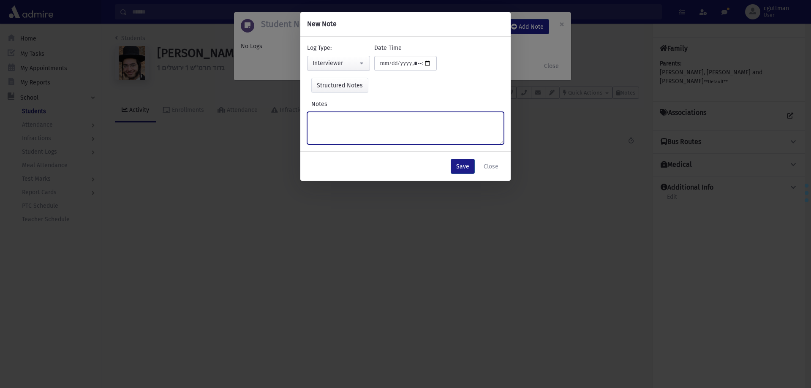
click at [358, 121] on textarea "Notes" at bounding box center [405, 128] width 197 height 33
type textarea "**********"
click at [455, 167] on button "Save" at bounding box center [463, 166] width 24 height 15
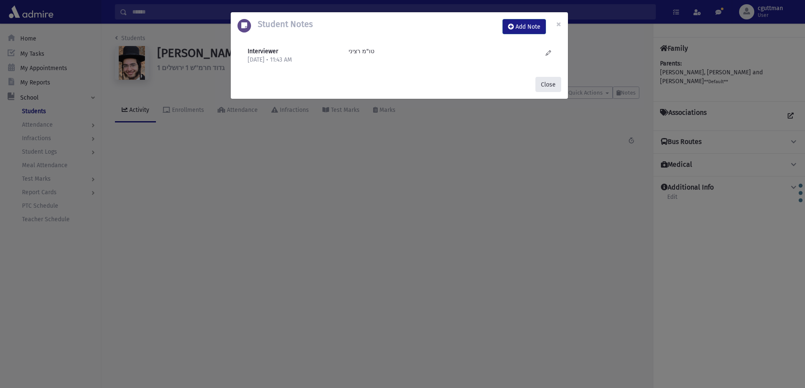
click at [555, 82] on button "Close" at bounding box center [548, 84] width 26 height 15
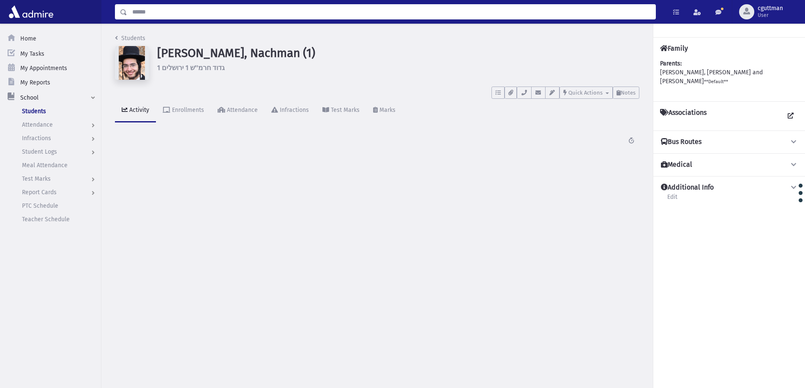
click at [259, 9] on input "Search" at bounding box center [391, 11] width 528 height 15
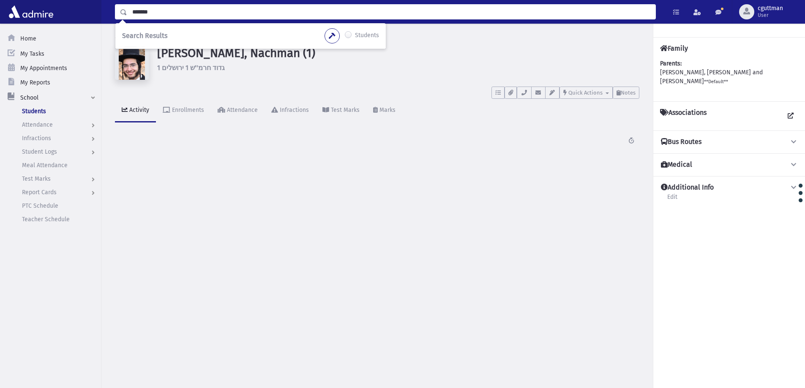
type input "*******"
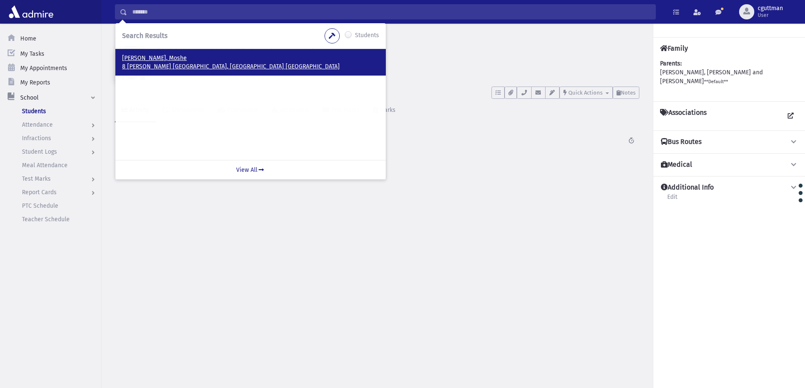
click at [155, 66] on p "8 לב שמחה בית שמש, Israel ISRAEL" at bounding box center [250, 67] width 257 height 8
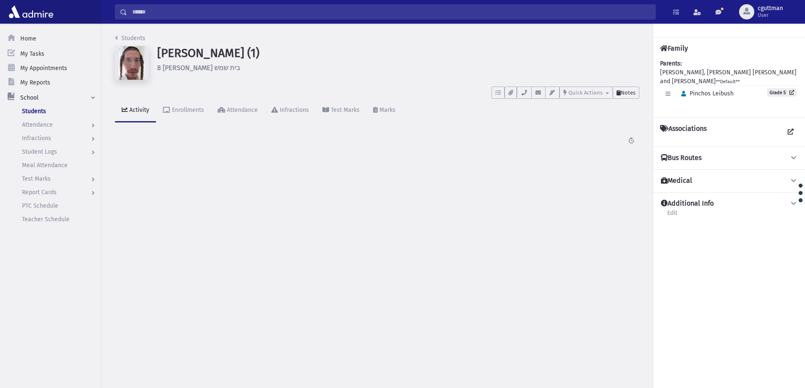
click at [632, 90] on span "Notes" at bounding box center [628, 93] width 15 height 6
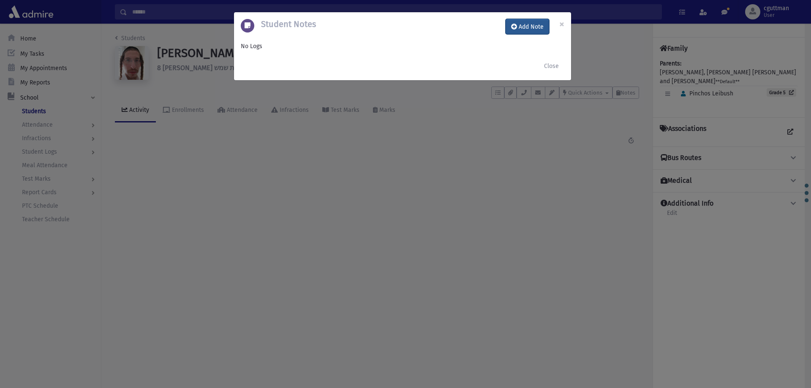
click at [536, 29] on button "Add Note" at bounding box center [528, 26] width 44 height 15
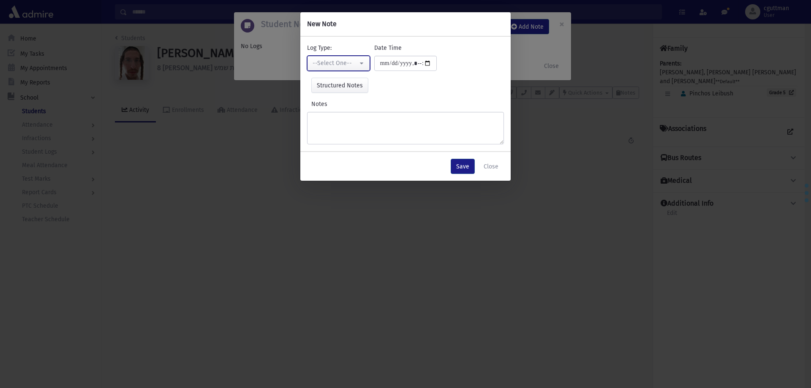
click at [349, 69] on button "--Select One--" at bounding box center [338, 63] width 63 height 15
click at [350, 131] on div "--Select One-- RY Comments Checkup Comments Interviewer" at bounding box center [340, 89] width 67 height 88
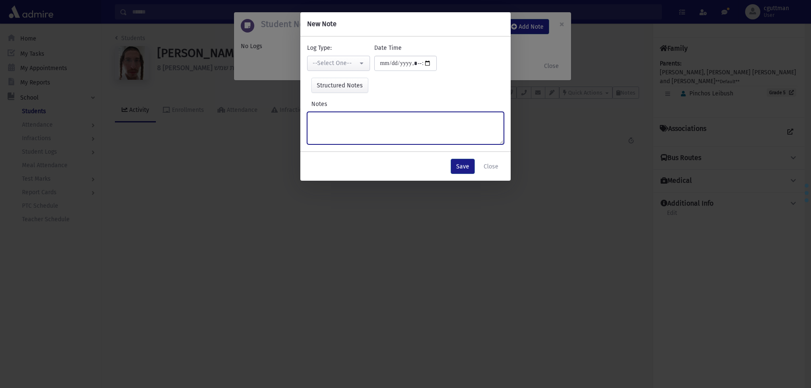
click at [349, 123] on textarea "Notes" at bounding box center [405, 128] width 197 height 33
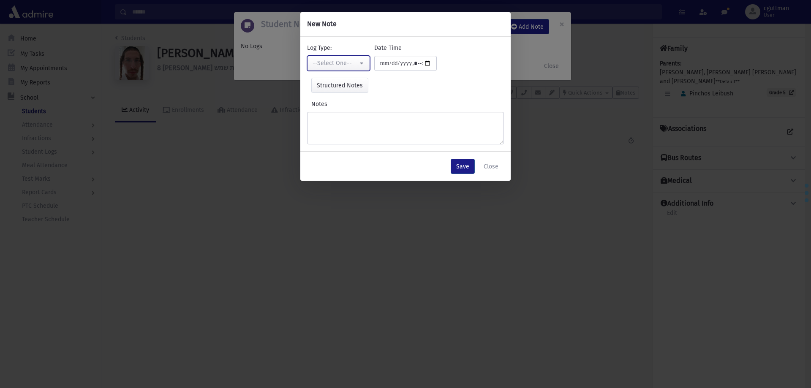
click at [355, 64] on div "--Select One--" at bounding box center [335, 63] width 45 height 9
click at [351, 119] on link "Interviewer" at bounding box center [340, 122] width 67 height 16
select select "*"
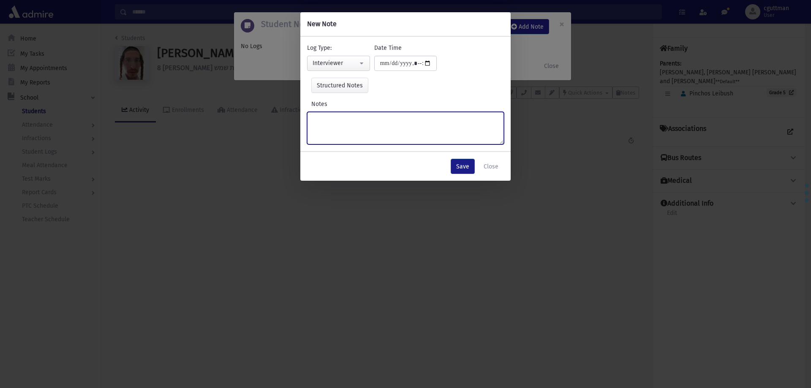
click at [352, 119] on textarea "Notes" at bounding box center [405, 128] width 197 height 33
type textarea "**********"
click at [465, 170] on button "Save" at bounding box center [463, 166] width 24 height 15
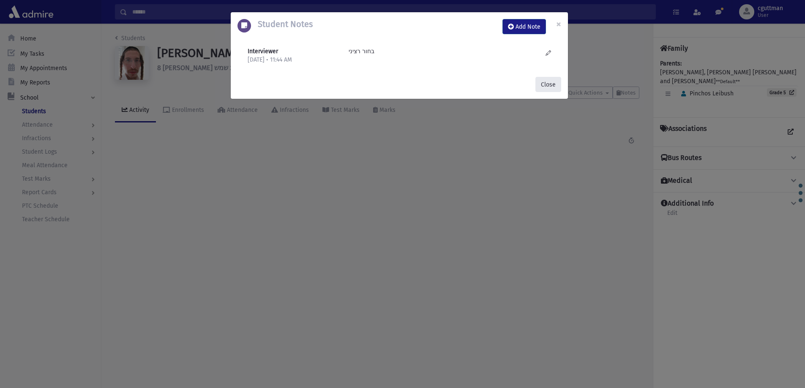
click at [546, 88] on button "Close" at bounding box center [548, 84] width 26 height 15
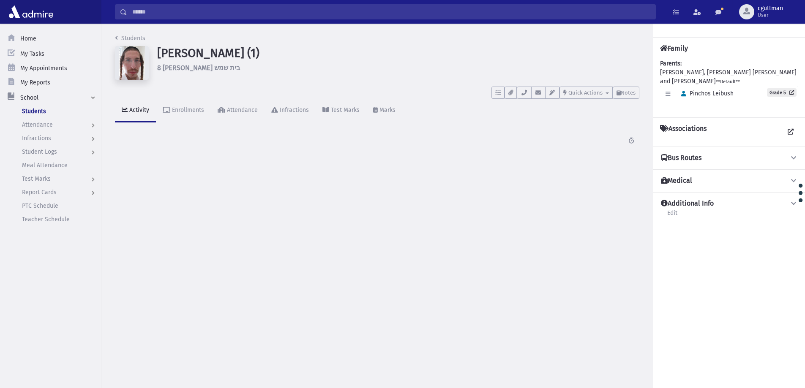
click at [239, 5] on input "Search" at bounding box center [391, 11] width 528 height 15
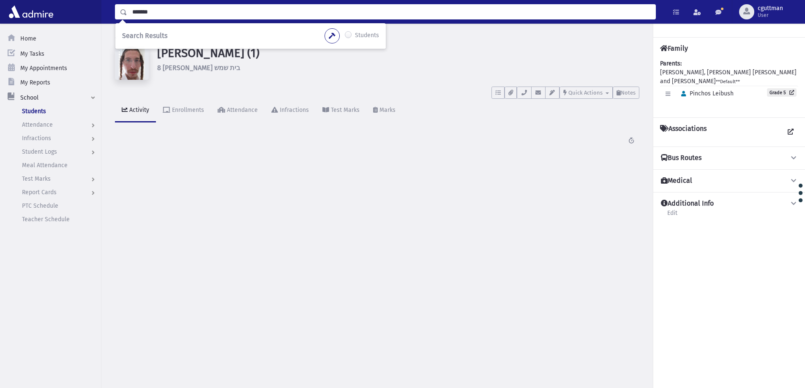
type input "*******"
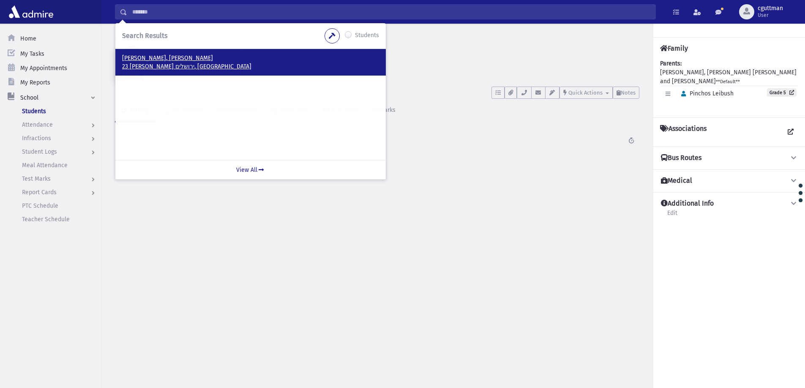
click at [132, 63] on p "23 מירסקי ירושלים, ISRAEL" at bounding box center [250, 67] width 257 height 8
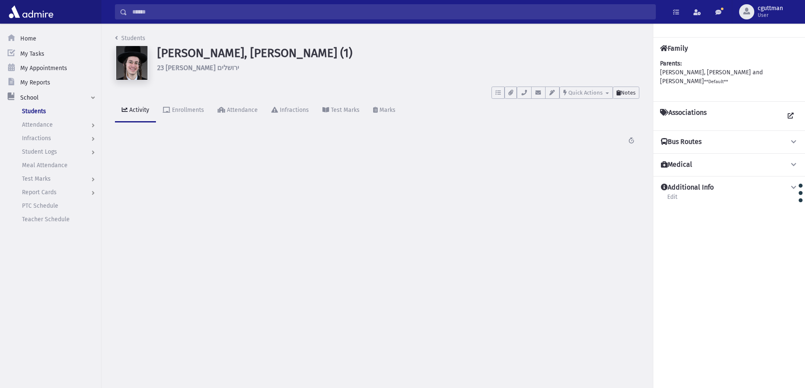
click at [623, 97] on button "Notes" at bounding box center [626, 93] width 27 height 12
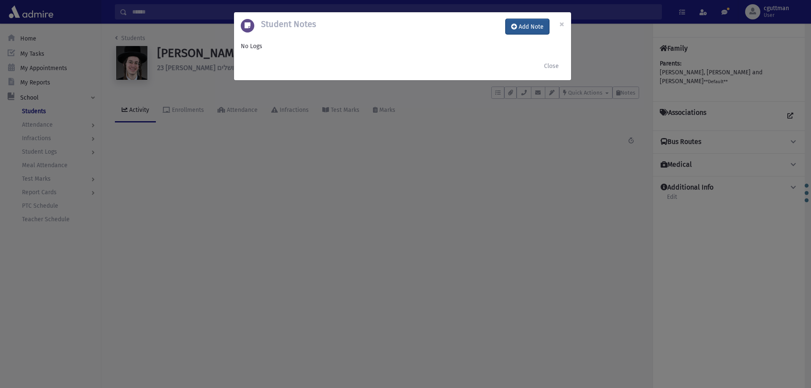
click at [527, 22] on button "Add Note" at bounding box center [528, 26] width 44 height 15
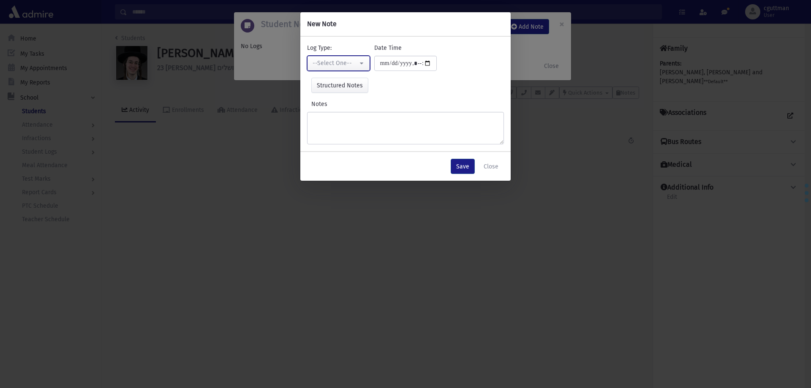
click at [332, 64] on div "--Select One--" at bounding box center [335, 63] width 45 height 9
click at [339, 122] on span "Interviewer" at bounding box center [329, 121] width 30 height 8
select select "*"
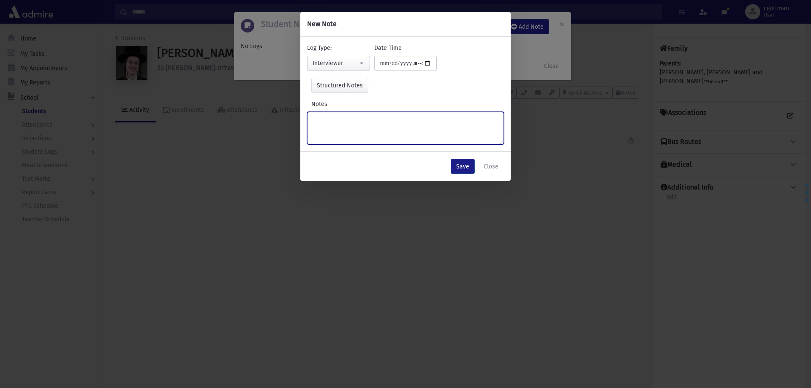
click at [339, 122] on textarea "Notes" at bounding box center [405, 128] width 197 height 33
type textarea "**********"
click at [457, 167] on button "Save" at bounding box center [463, 166] width 24 height 15
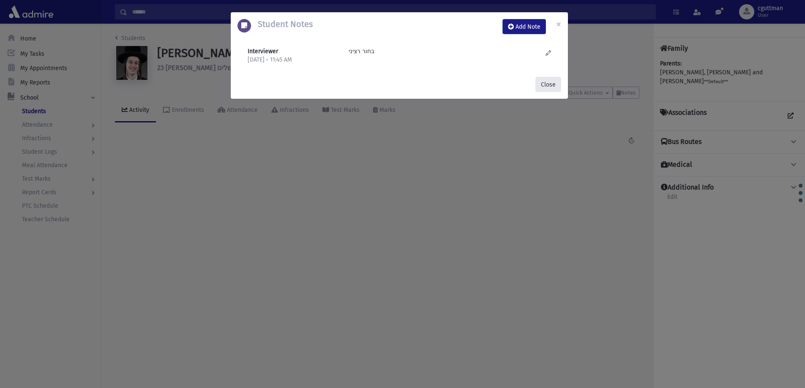
click at [552, 83] on button "Close" at bounding box center [548, 84] width 26 height 15
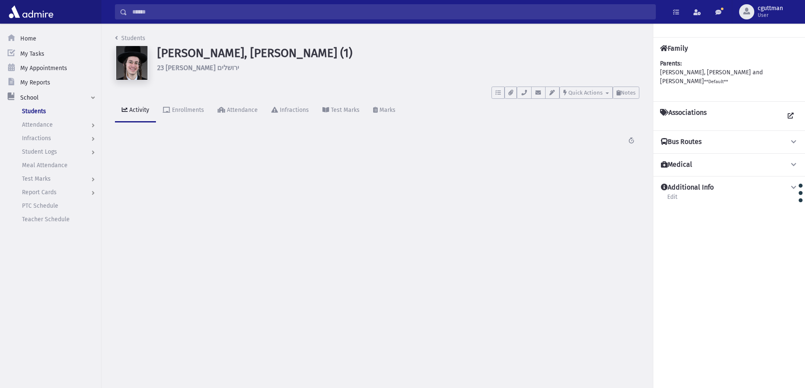
click at [482, 17] on input "Search" at bounding box center [391, 11] width 528 height 15
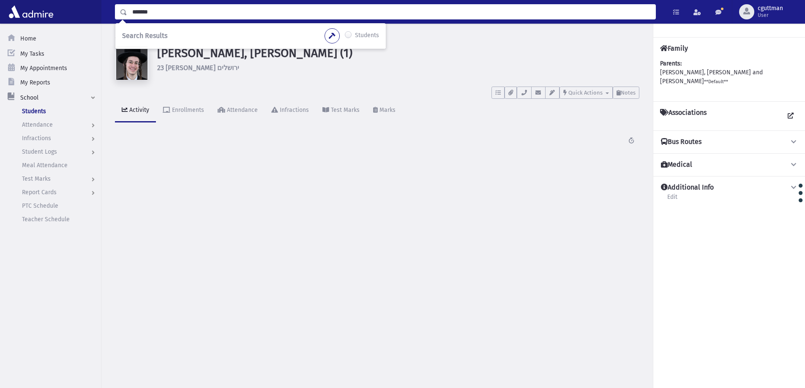
type input "*******"
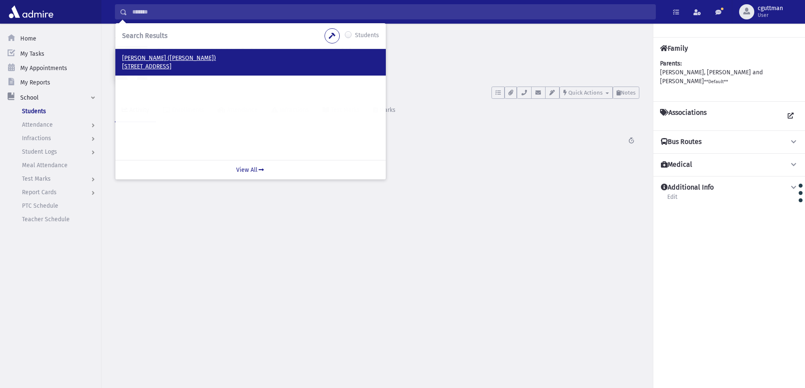
click at [161, 57] on p "Rubin, Eliyahu (Eli)" at bounding box center [250, 58] width 257 height 8
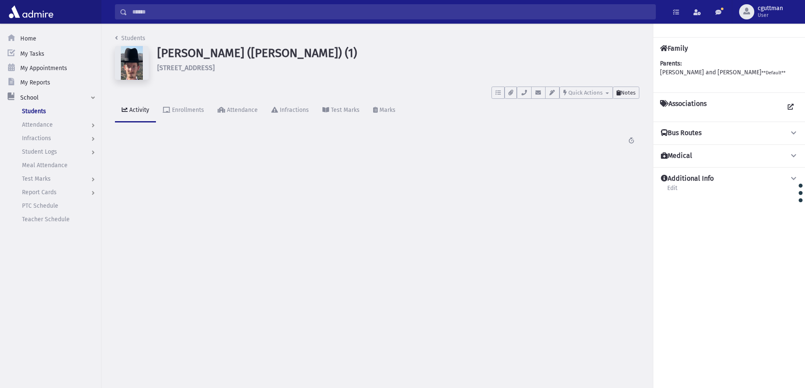
click at [624, 89] on button "Notes" at bounding box center [626, 93] width 27 height 12
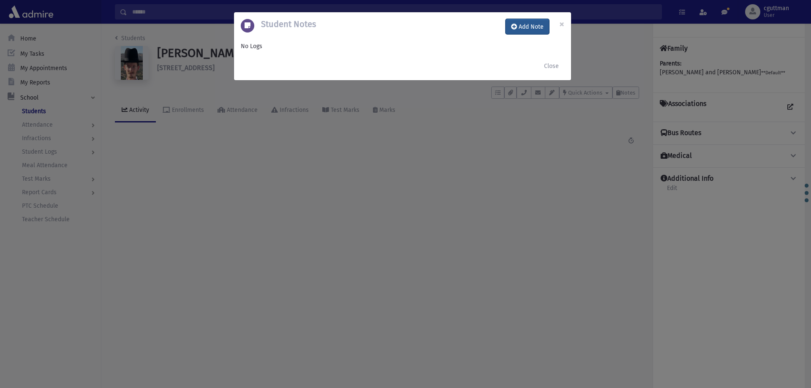
click at [531, 28] on button "Add Note" at bounding box center [528, 26] width 44 height 15
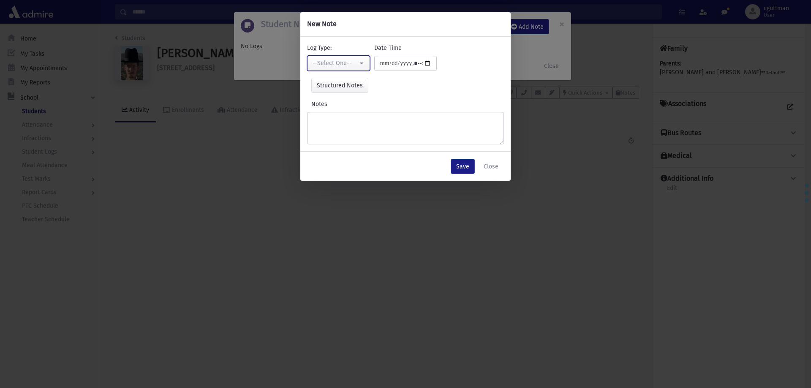
click at [365, 64] on button "--Select One--" at bounding box center [338, 63] width 63 height 15
click at [362, 116] on link "Interviewer" at bounding box center [340, 122] width 67 height 16
select select "*"
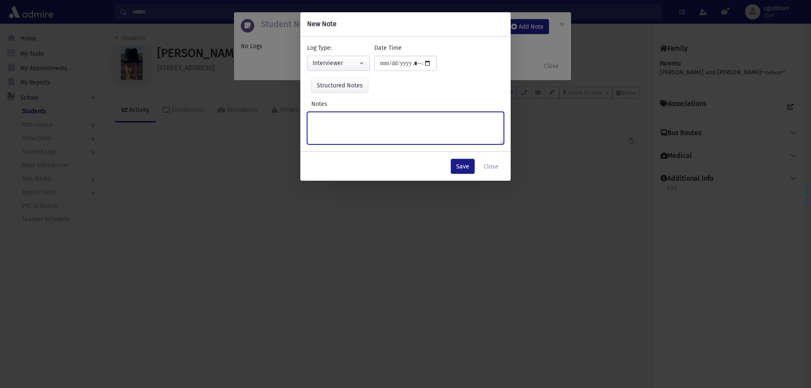
click at [362, 116] on textarea "Notes" at bounding box center [405, 128] width 197 height 33
type textarea "**********"
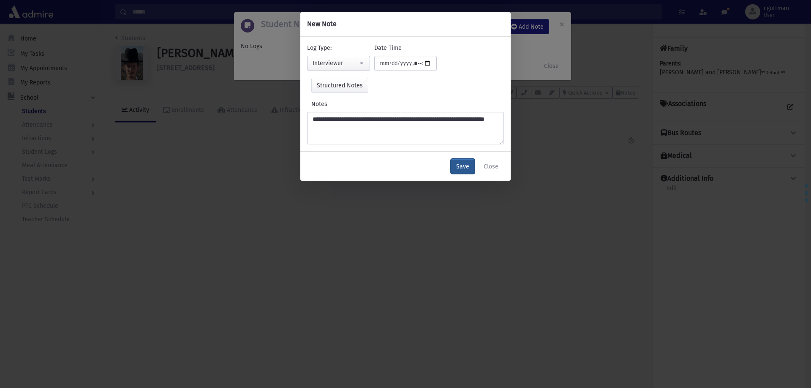
click at [458, 168] on button "Save" at bounding box center [463, 166] width 24 height 15
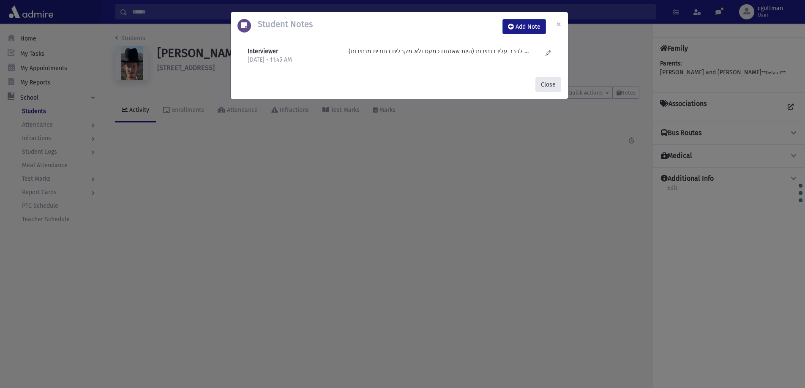
drag, startPoint x: 549, startPoint y: 80, endPoint x: 506, endPoint y: 64, distance: 45.8
click at [545, 80] on button "Close" at bounding box center [548, 84] width 26 height 15
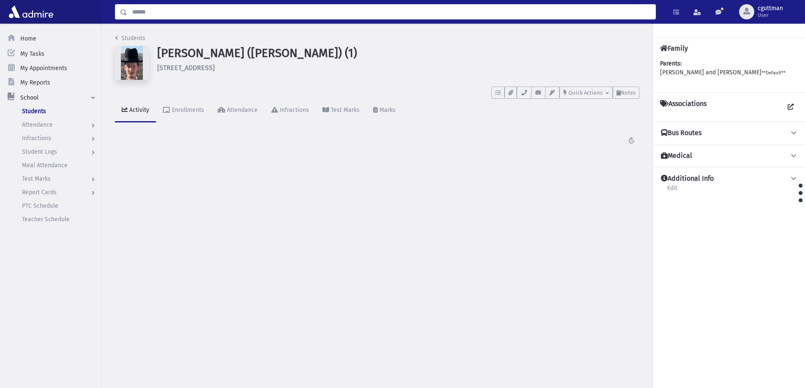
click at [493, 15] on input "Search" at bounding box center [391, 11] width 528 height 15
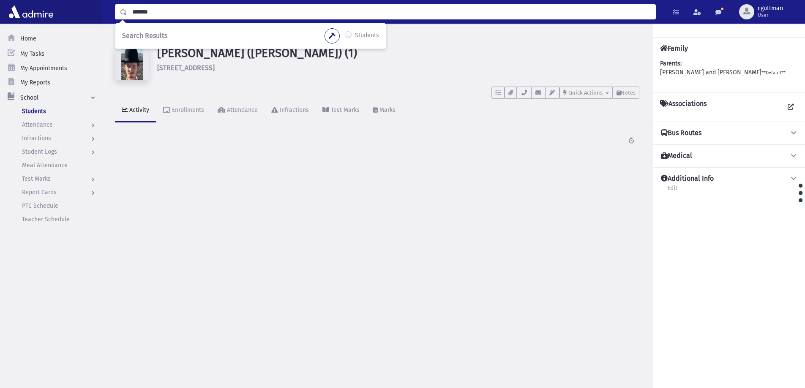
type input "*******"
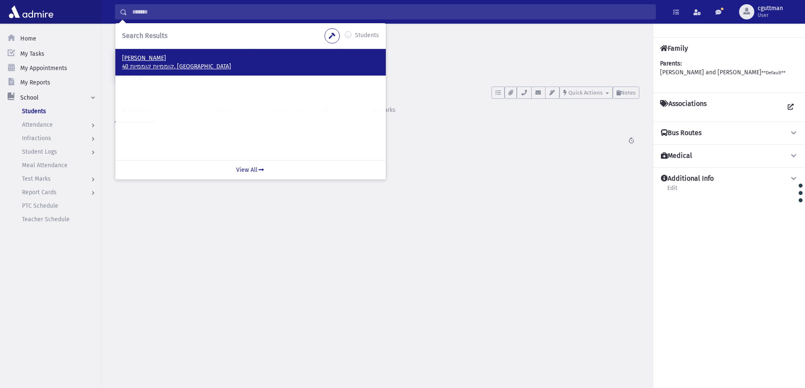
click at [174, 64] on p "40 קוממיות קוממיות, ISRAEL" at bounding box center [250, 67] width 257 height 8
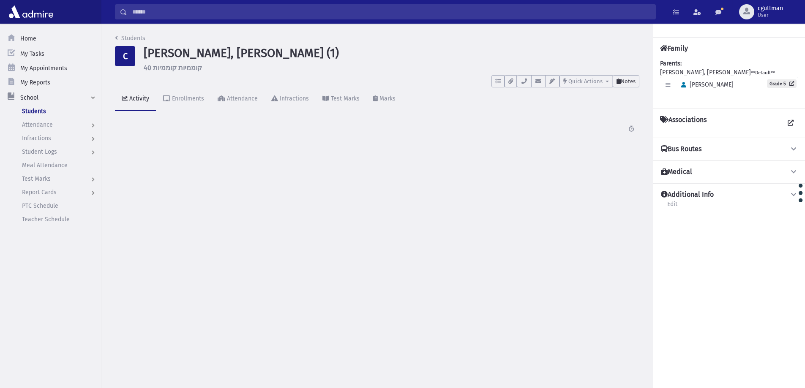
click at [624, 83] on span "Notes" at bounding box center [628, 81] width 15 height 6
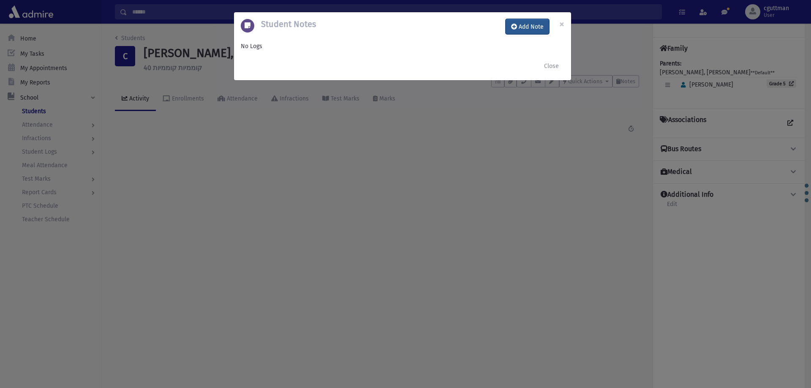
click at [536, 25] on button "Add Note" at bounding box center [528, 26] width 44 height 15
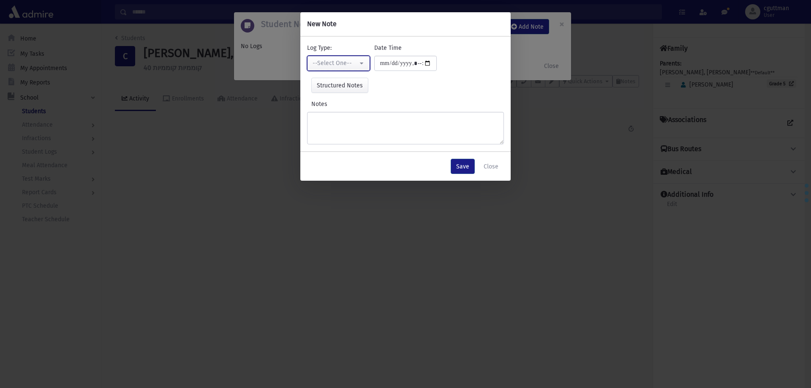
click at [346, 67] on div "--Select One--" at bounding box center [335, 63] width 45 height 9
click at [366, 117] on link "Interviewer" at bounding box center [340, 122] width 67 height 16
select select "*"
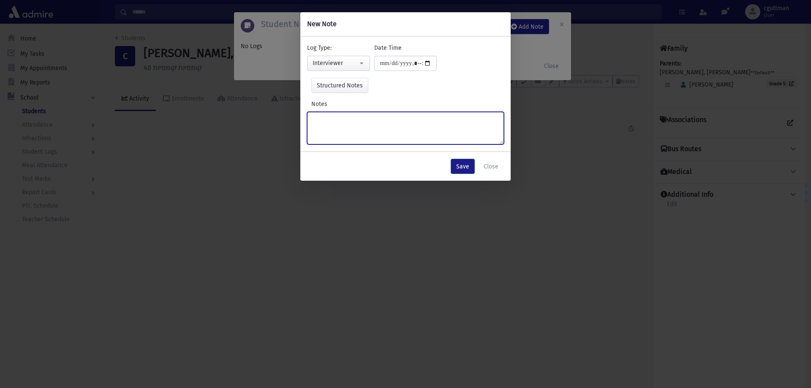
click at [366, 117] on textarea "Notes" at bounding box center [405, 128] width 197 height 33
type textarea "********"
click at [459, 163] on button "Save" at bounding box center [463, 166] width 24 height 15
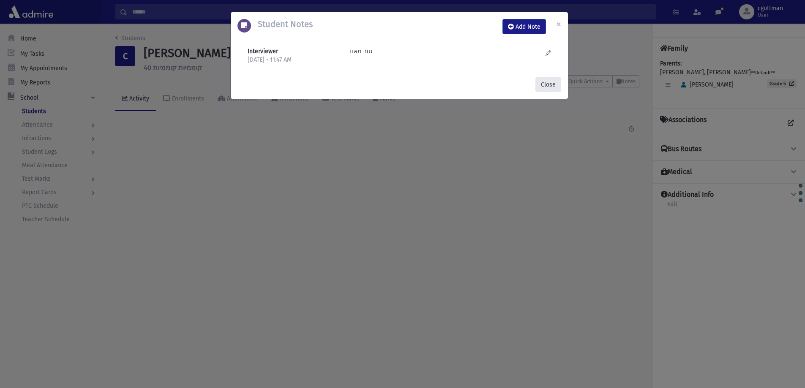
drag, startPoint x: 542, startPoint y: 83, endPoint x: 535, endPoint y: 83, distance: 6.8
click at [542, 83] on button "Close" at bounding box center [548, 84] width 26 height 15
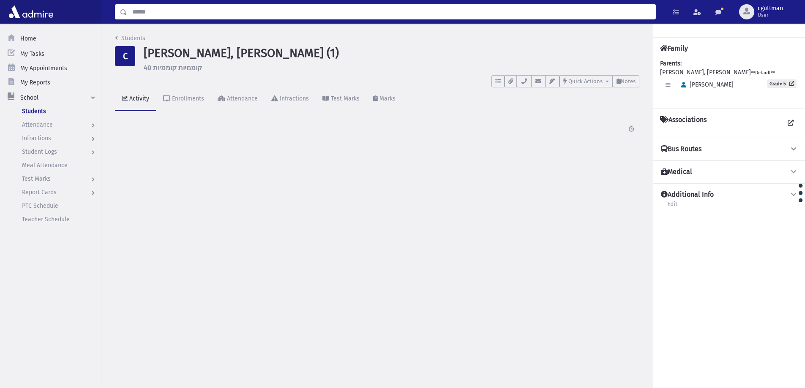
click at [456, 17] on input "Search" at bounding box center [391, 11] width 528 height 15
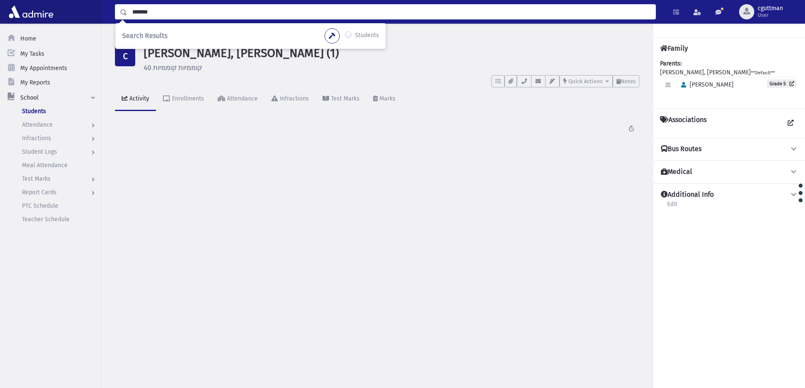
type input "*******"
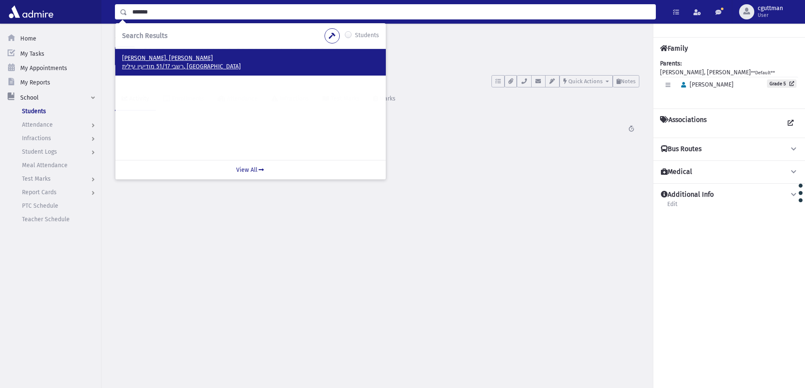
click at [157, 59] on p "Rozenfeld, Yehoshua Heshil" at bounding box center [250, 58] width 257 height 8
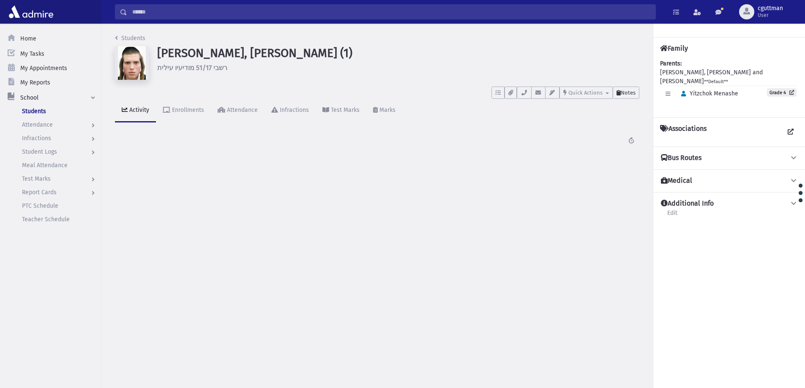
click at [635, 93] on span "Notes" at bounding box center [628, 93] width 15 height 6
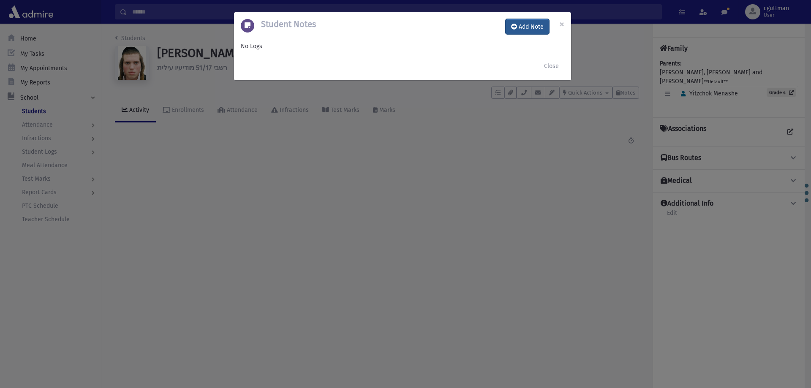
click at [524, 33] on button "Add Note" at bounding box center [528, 26] width 44 height 15
click at [525, 32] on div "**********" at bounding box center [403, 46] width 338 height 69
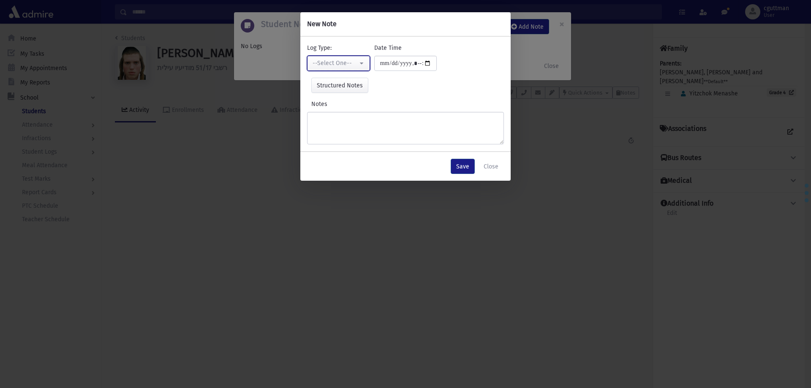
click at [323, 66] on div "--Select One--" at bounding box center [335, 63] width 45 height 9
click at [345, 126] on link "Interviewer" at bounding box center [340, 122] width 67 height 16
select select "*"
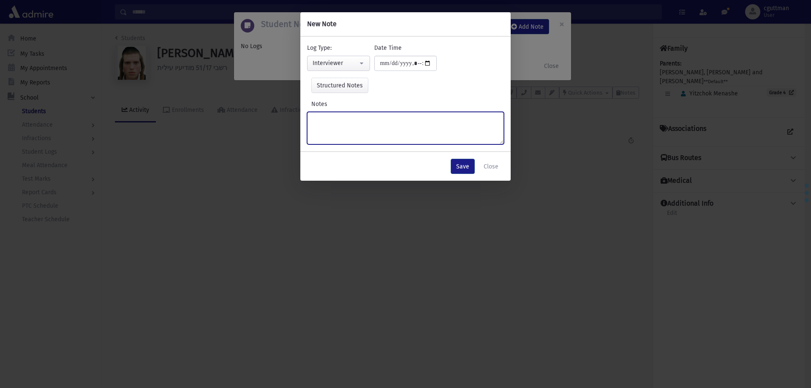
click at [345, 126] on textarea "Notes" at bounding box center [405, 128] width 197 height 33
click textarea "**********"
type textarea "**********"
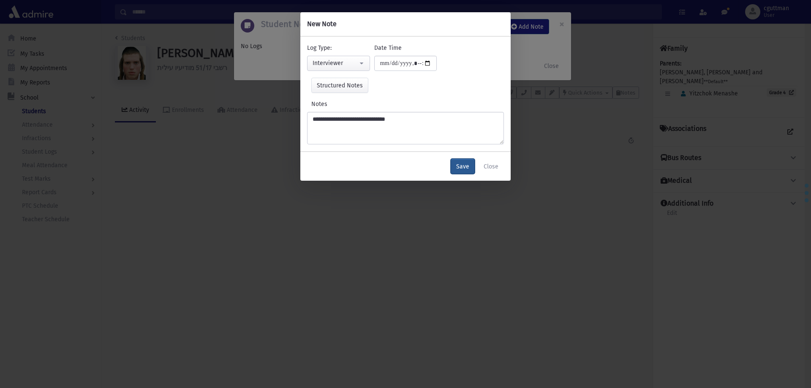
click button "Save"
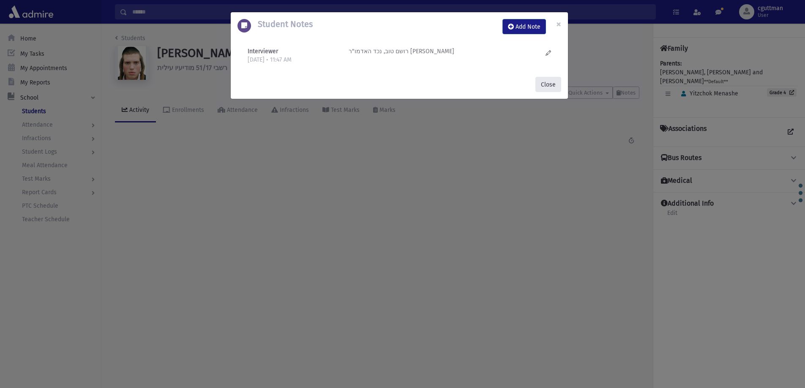
drag, startPoint x: 550, startPoint y: 81, endPoint x: 517, endPoint y: 52, distance: 44.3
click button "Close"
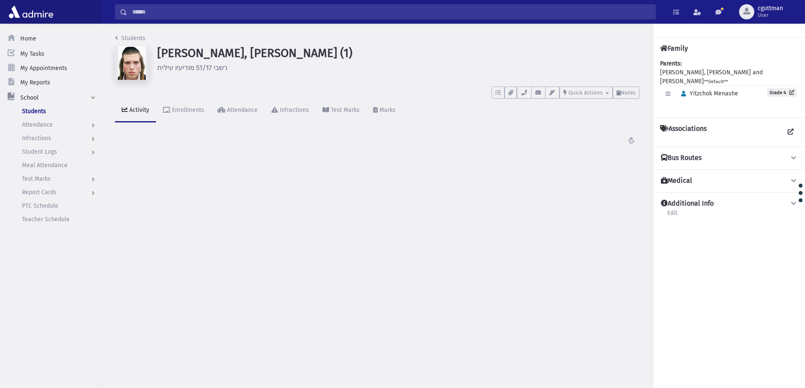
click input "Search"
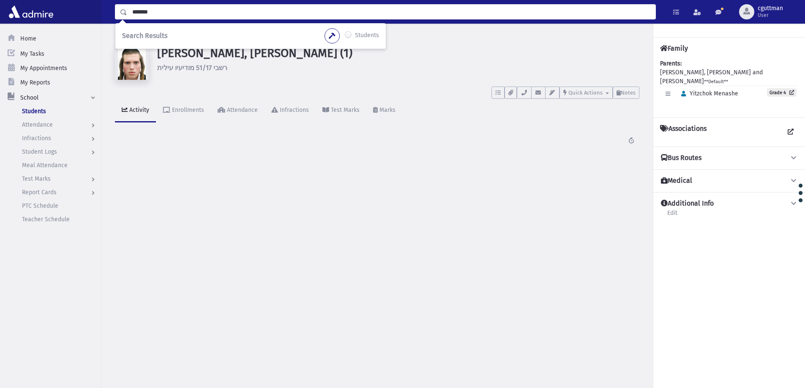
type input "*******"
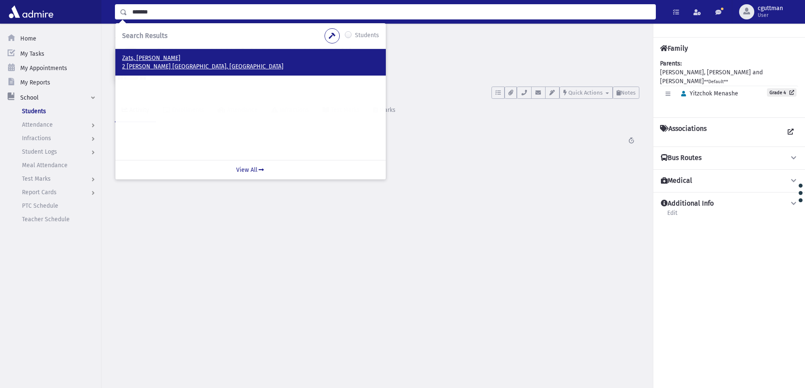
click p "Zats, Yechiel"
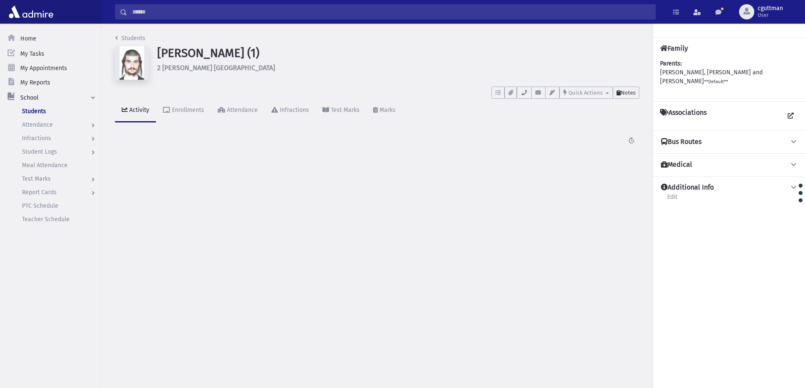
click at [623, 98] on button "Notes" at bounding box center [626, 93] width 27 height 12
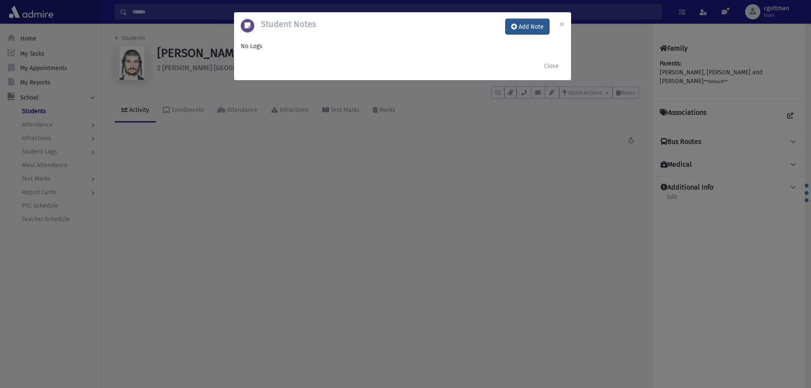
click at [538, 22] on button "Add Note" at bounding box center [528, 26] width 44 height 15
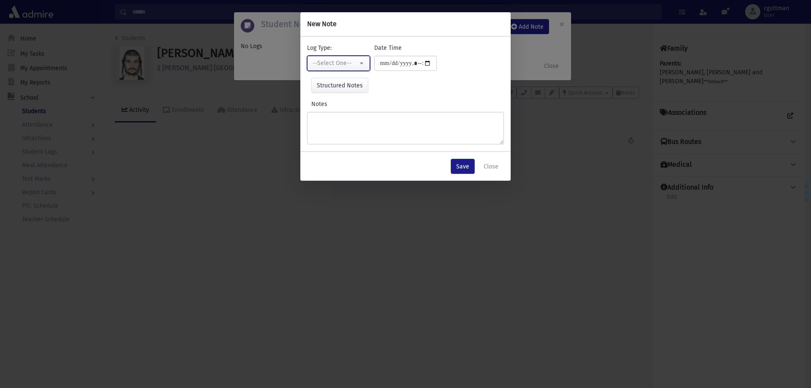
click at [359, 61] on button "--Select One--" at bounding box center [338, 63] width 63 height 15
click at [360, 119] on link "Interviewer" at bounding box center [340, 122] width 67 height 16
select select "*"
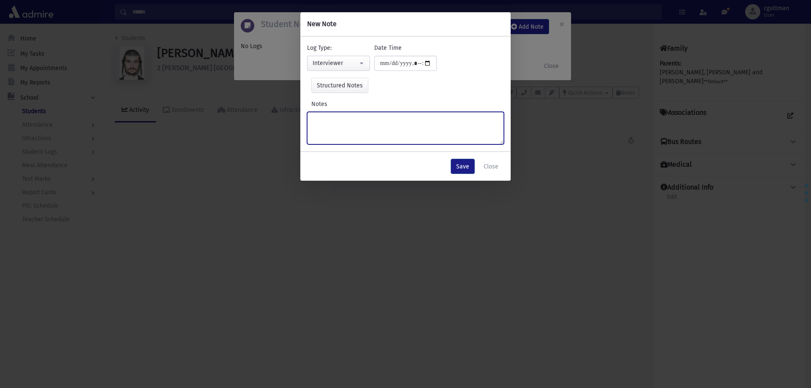
click at [360, 119] on textarea "Notes" at bounding box center [405, 128] width 197 height 33
type textarea "**********"
click at [470, 169] on button "Save" at bounding box center [463, 166] width 24 height 15
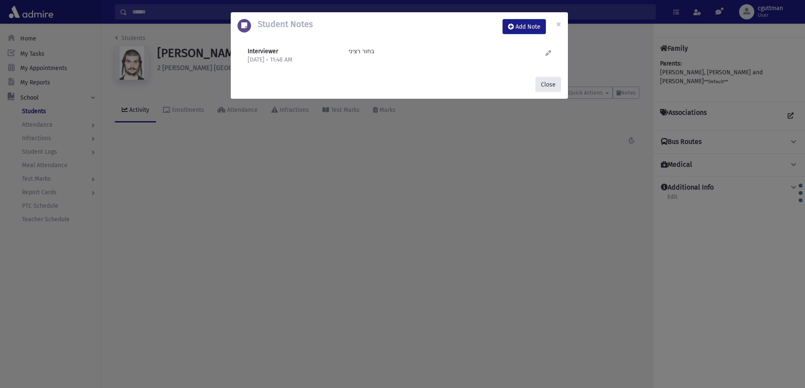
drag, startPoint x: 547, startPoint y: 83, endPoint x: 543, endPoint y: 84, distance: 4.7
click at [544, 83] on button "Close" at bounding box center [548, 84] width 26 height 15
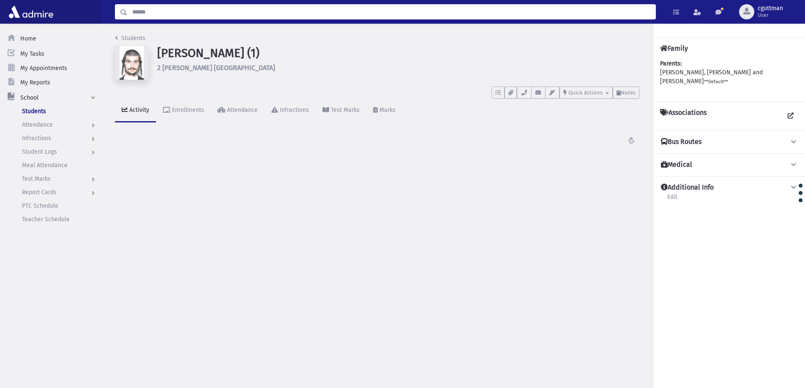
click at [409, 14] on input "Search" at bounding box center [391, 11] width 528 height 15
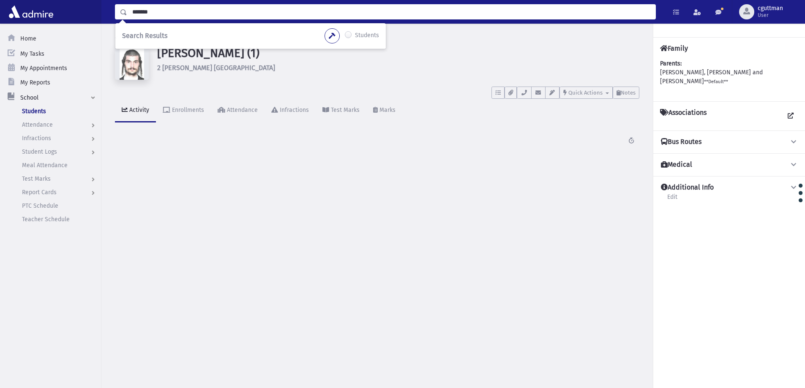
type input "*******"
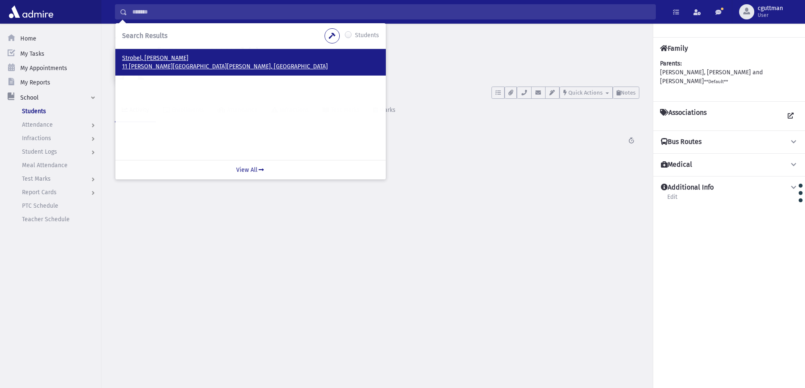
click at [137, 66] on p "11 גוטמכר בני ברק, ISRAEL" at bounding box center [250, 67] width 257 height 8
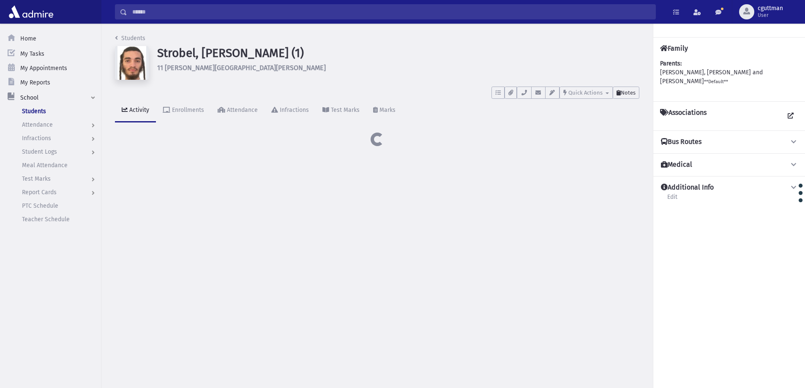
click at [628, 96] on button "Notes" at bounding box center [626, 93] width 27 height 12
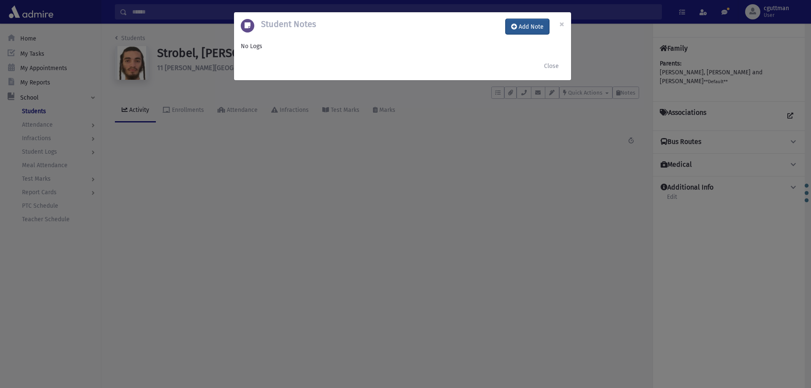
click at [521, 25] on button "Add Note" at bounding box center [528, 26] width 44 height 15
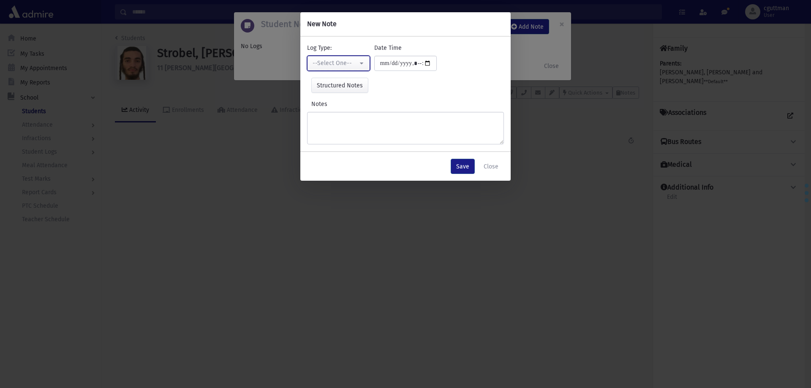
click at [358, 68] on button "--Select One--" at bounding box center [338, 63] width 63 height 15
click at [347, 115] on link "Interviewer" at bounding box center [340, 122] width 67 height 16
select select "*"
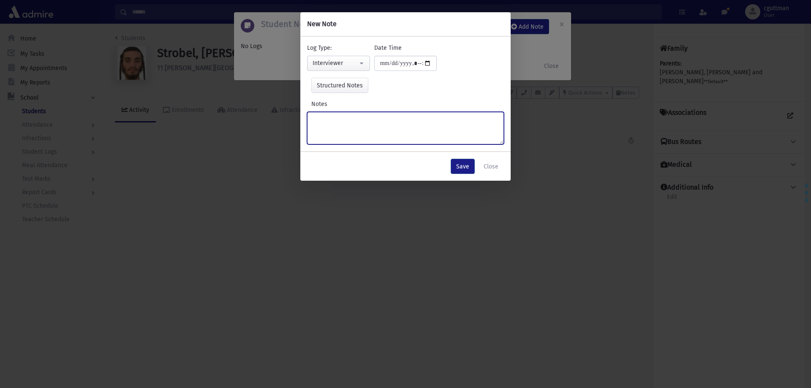
click at [347, 115] on textarea "Notes" at bounding box center [405, 128] width 197 height 33
type textarea "**********"
click at [469, 169] on button "Save" at bounding box center [463, 166] width 24 height 15
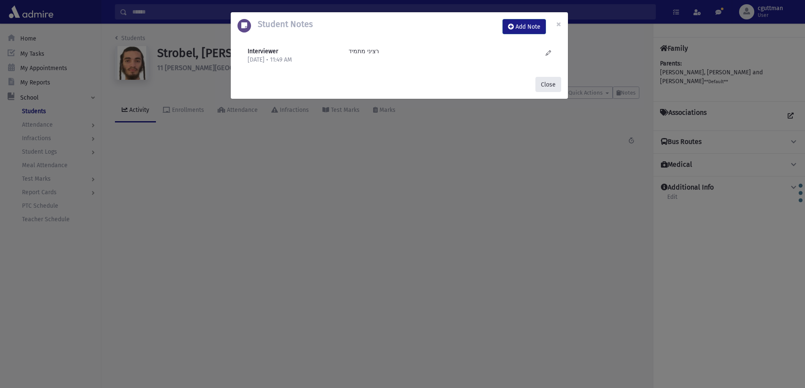
drag, startPoint x: 552, startPoint y: 88, endPoint x: 546, endPoint y: 87, distance: 6.6
click at [551, 88] on button "Close" at bounding box center [548, 84] width 26 height 15
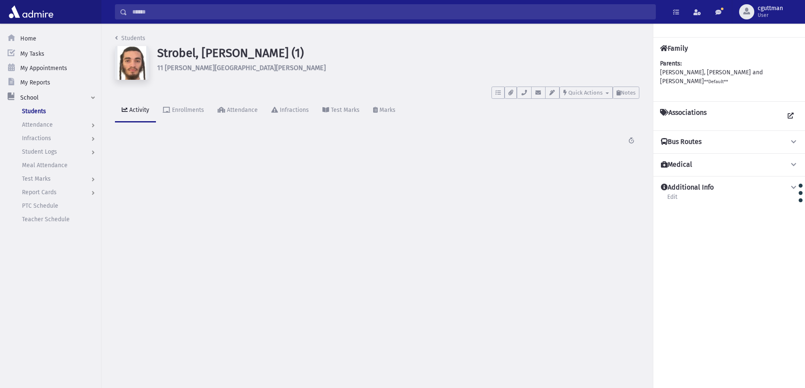
click at [504, 7] on input "Search" at bounding box center [391, 11] width 528 height 15
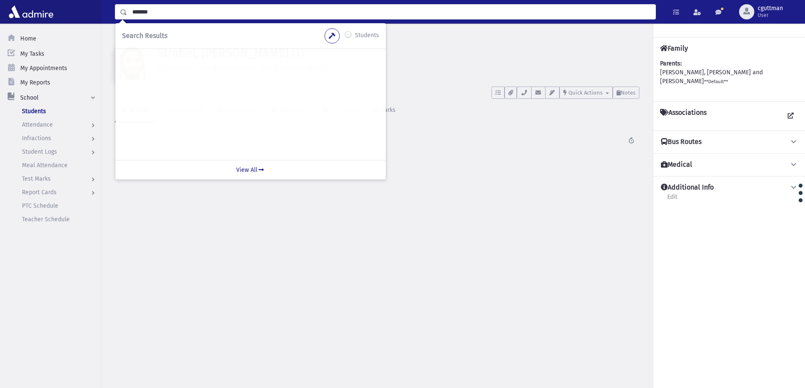
type input "*******"
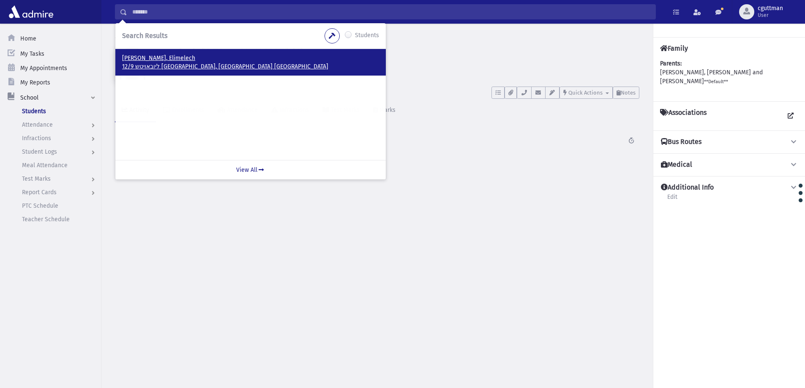
click at [175, 65] on p "12/9 ליובאויטש [GEOGRAPHIC_DATA], [GEOGRAPHIC_DATA] [GEOGRAPHIC_DATA]" at bounding box center [250, 67] width 257 height 8
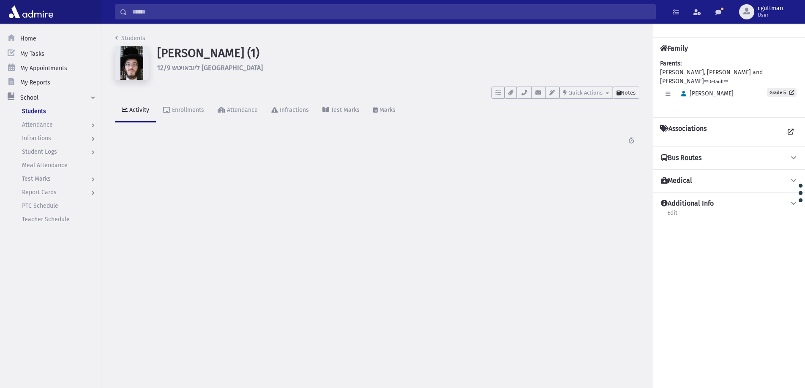
click at [625, 93] on span "Notes" at bounding box center [628, 93] width 15 height 6
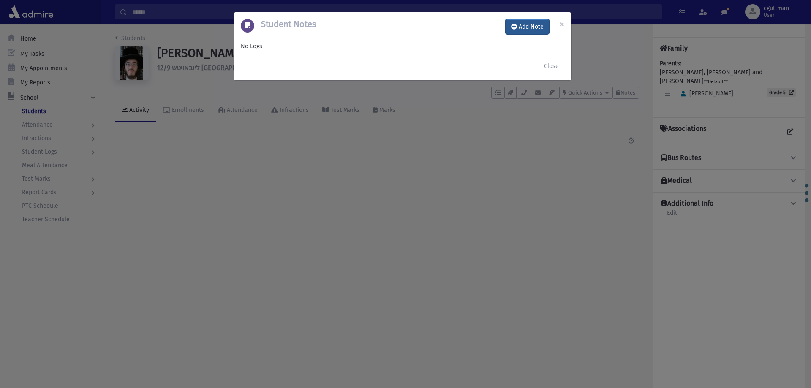
click at [525, 33] on button "Add Note" at bounding box center [528, 26] width 44 height 15
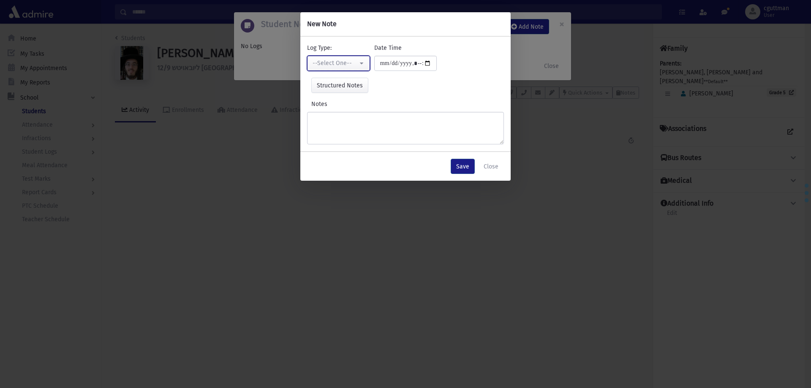
click at [350, 59] on div "--Select One--" at bounding box center [335, 63] width 45 height 9
click at [349, 116] on link "Interviewer" at bounding box center [340, 122] width 67 height 16
select select "*"
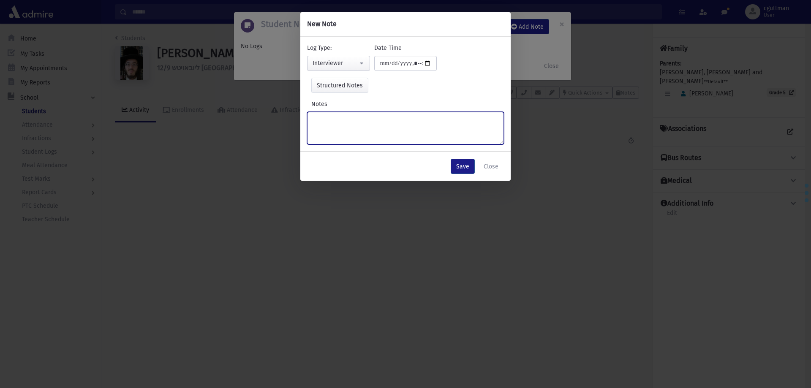
click at [414, 127] on textarea "Notes" at bounding box center [405, 128] width 197 height 33
type textarea "**********"
click at [463, 166] on button "Save" at bounding box center [463, 166] width 24 height 15
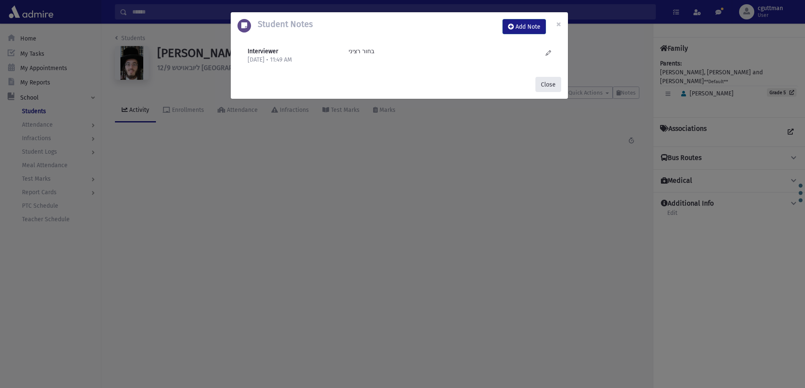
drag, startPoint x: 553, startPoint y: 82, endPoint x: 548, endPoint y: 82, distance: 5.1
click at [548, 82] on button "Close" at bounding box center [548, 84] width 26 height 15
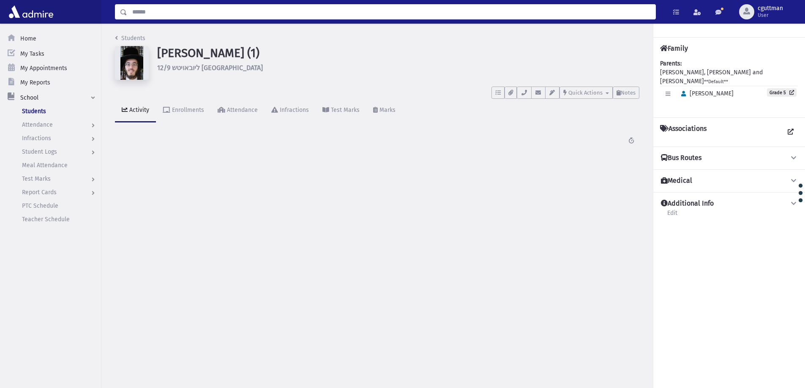
click at [367, 11] on input "Search" at bounding box center [391, 11] width 528 height 15
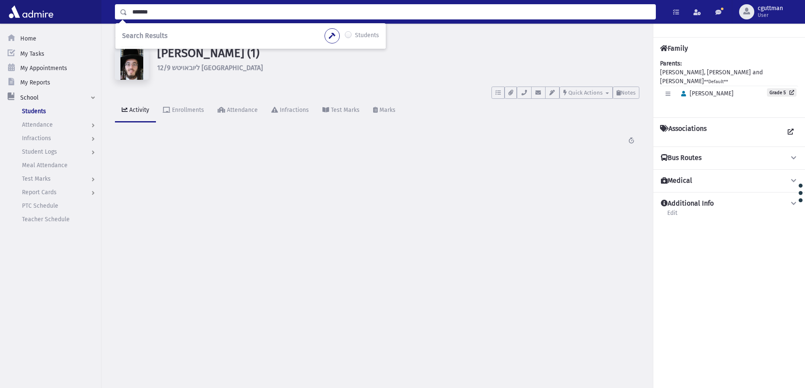
type input "*******"
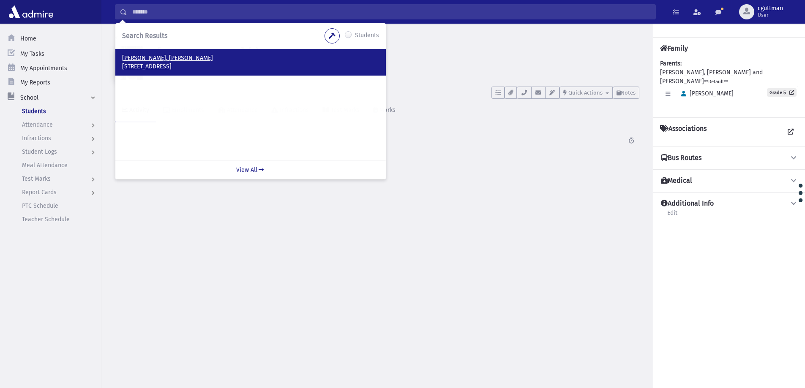
click at [156, 57] on p "[PERSON_NAME], [PERSON_NAME]" at bounding box center [250, 58] width 257 height 8
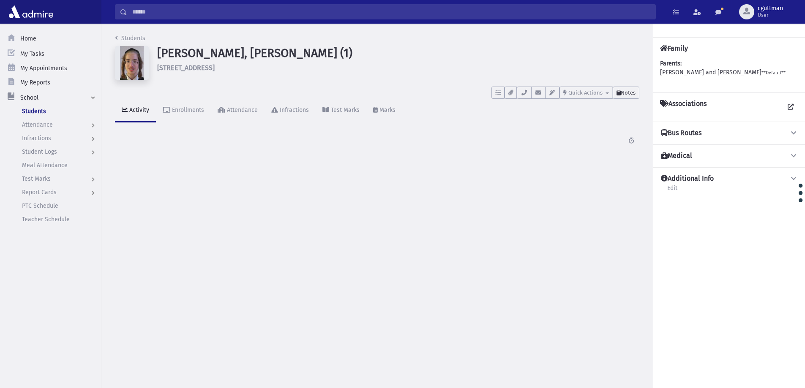
click at [632, 87] on button "Notes" at bounding box center [626, 93] width 27 height 12
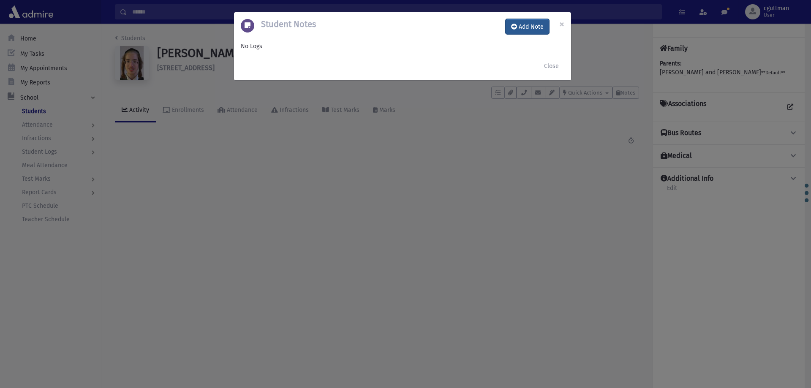
click at [535, 30] on button "Add Note" at bounding box center [528, 26] width 44 height 15
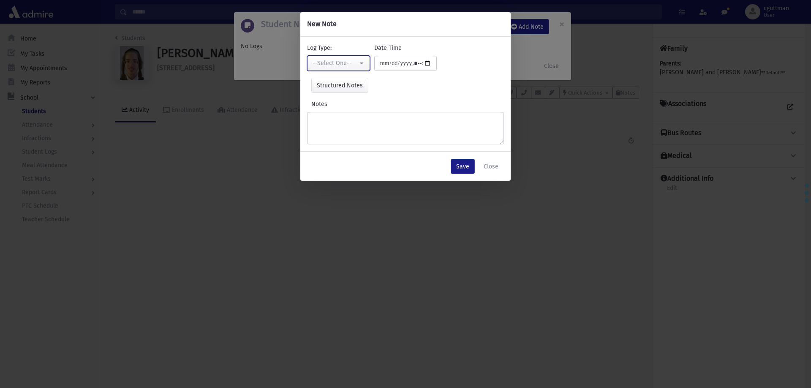
click at [352, 65] on div "--Select One--" at bounding box center [335, 63] width 45 height 9
click at [351, 120] on link "Interviewer" at bounding box center [340, 122] width 67 height 16
select select "*"
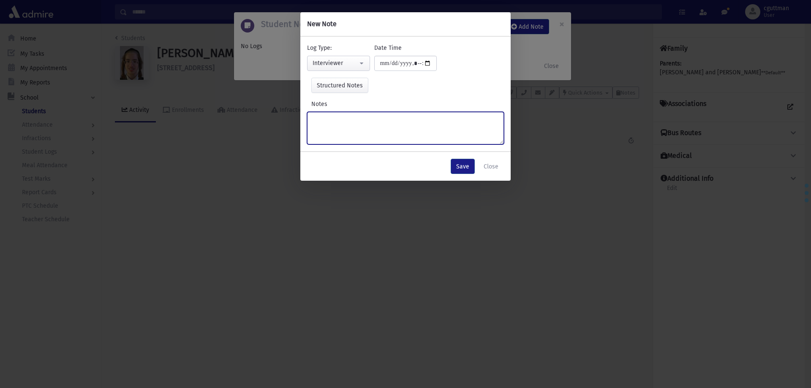
click at [351, 120] on textarea "Notes" at bounding box center [405, 128] width 197 height 33
click at [362, 120] on textarea "**********" at bounding box center [405, 128] width 197 height 33
click at [377, 120] on textarea "**********" at bounding box center [405, 128] width 197 height 33
type textarea "**********"
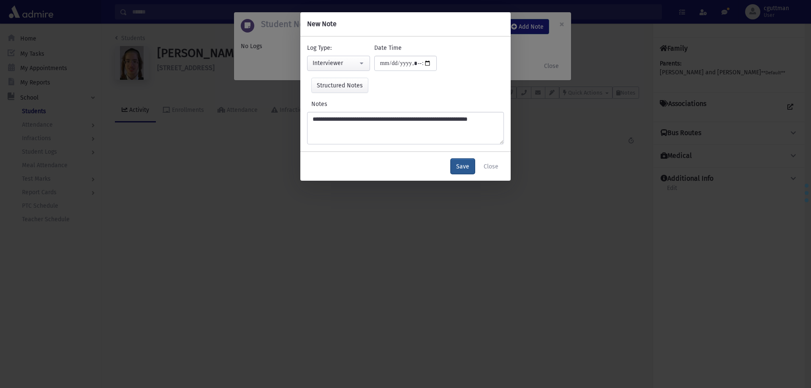
click at [469, 171] on button "Save" at bounding box center [463, 166] width 24 height 15
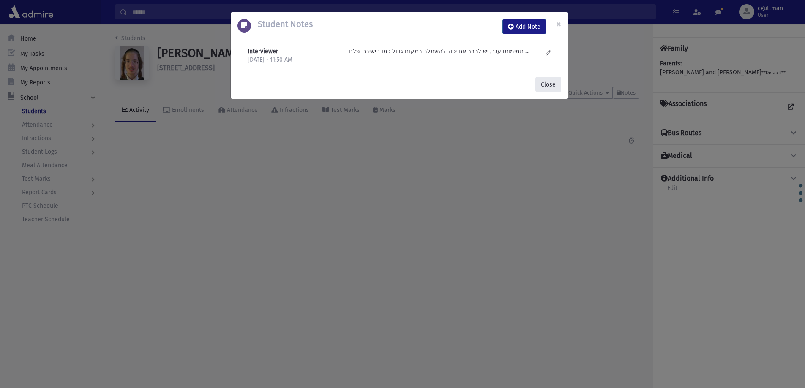
click at [550, 90] on button "Close" at bounding box center [548, 84] width 26 height 15
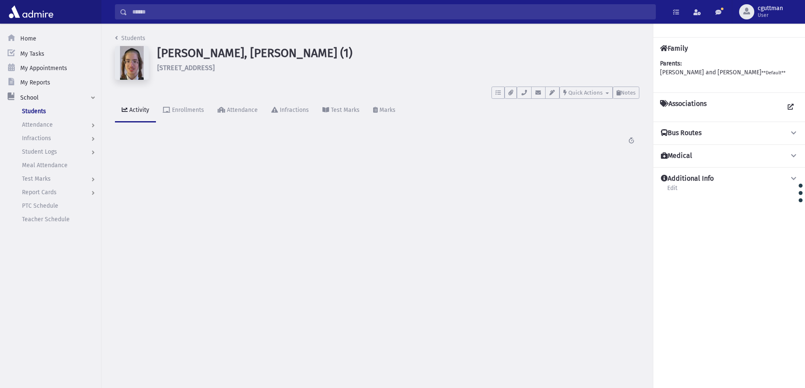
click at [294, 14] on input "Search" at bounding box center [391, 11] width 528 height 15
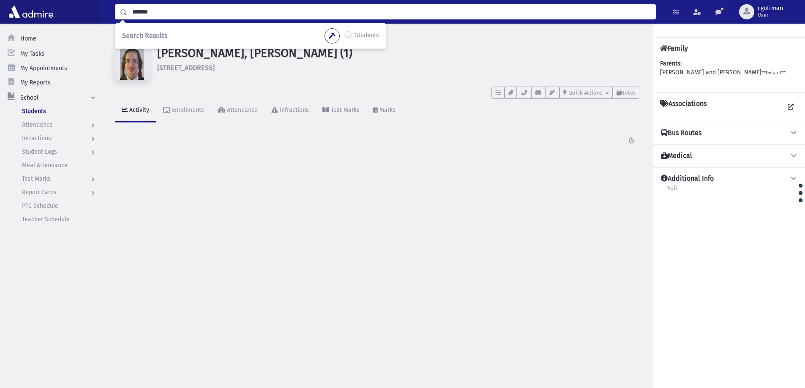
type input "*******"
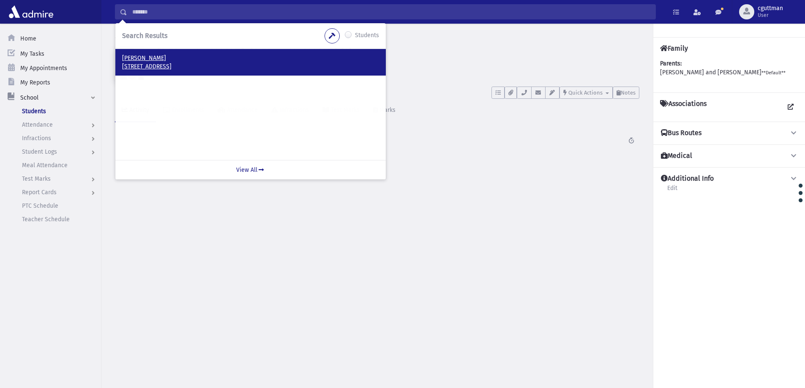
click at [128, 65] on p "[STREET_ADDRESS]" at bounding box center [250, 67] width 257 height 8
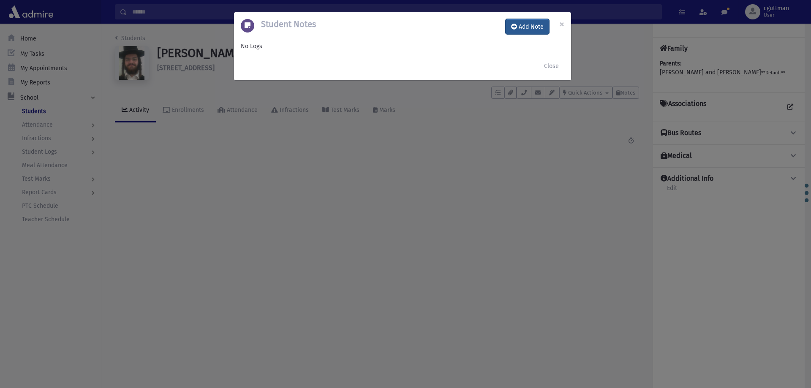
click at [521, 22] on button "Add Note" at bounding box center [528, 26] width 44 height 15
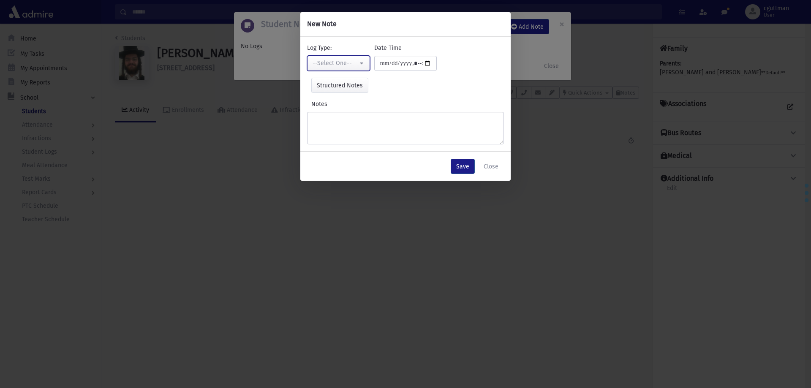
click at [360, 59] on button "--Select One--" at bounding box center [338, 63] width 63 height 15
click at [361, 121] on link "Interviewer" at bounding box center [340, 122] width 67 height 16
select select "*"
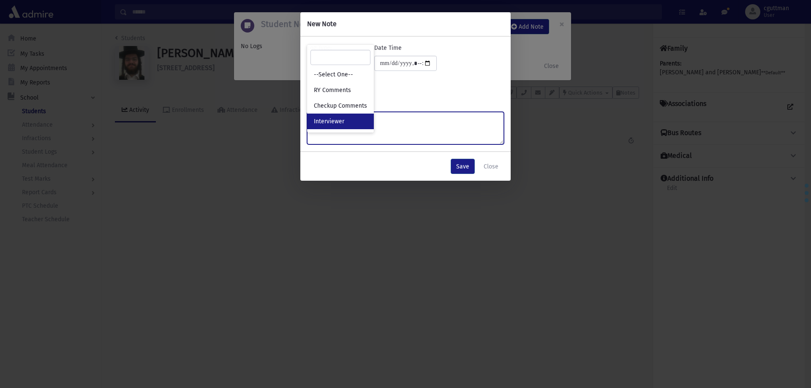
click at [361, 121] on textarea "Notes" at bounding box center [405, 128] width 197 height 33
type textarea "**********"
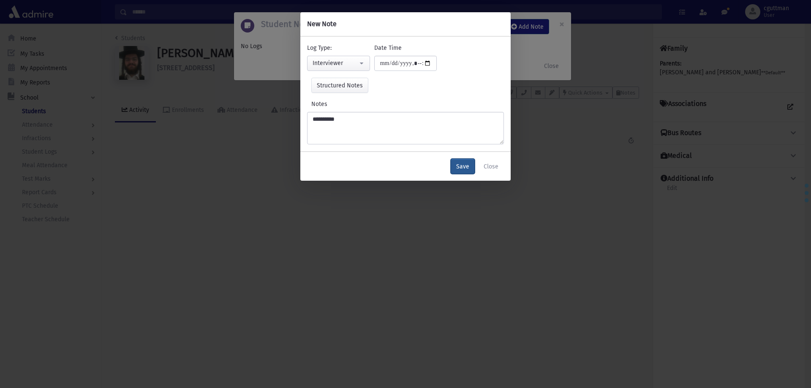
click at [461, 169] on button "Save" at bounding box center [463, 166] width 24 height 15
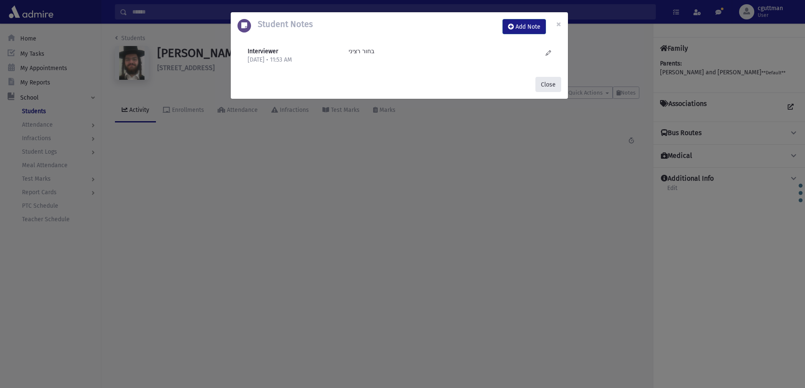
click at [539, 89] on button "Close" at bounding box center [548, 84] width 26 height 15
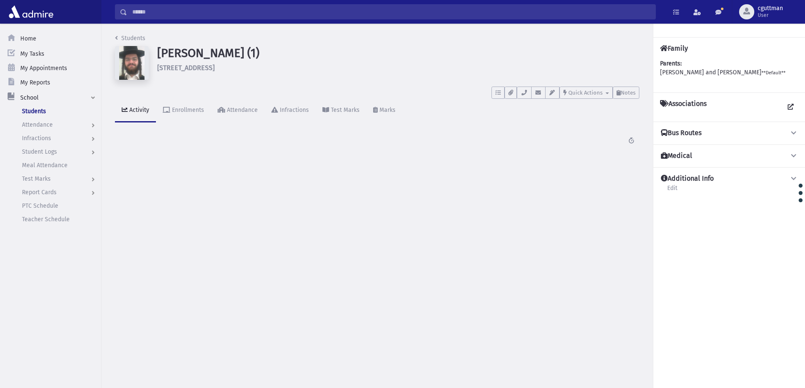
click at [417, 8] on input "Search" at bounding box center [391, 11] width 528 height 15
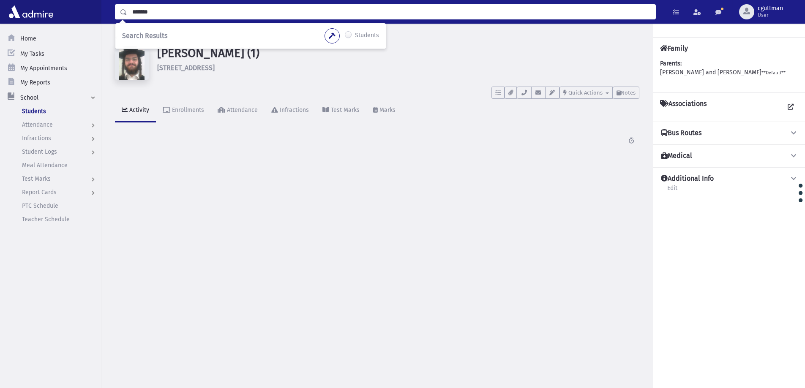
type input "*******"
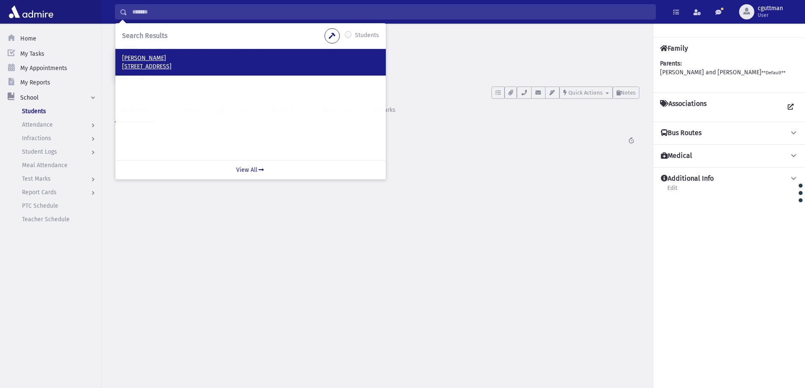
click at [187, 57] on p "Rosenberg, Shmuel Chaim" at bounding box center [250, 58] width 257 height 8
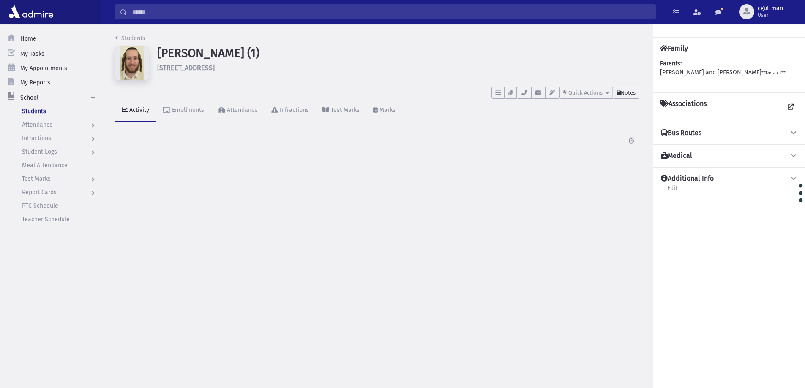
click at [622, 90] on span "Notes" at bounding box center [628, 93] width 15 height 6
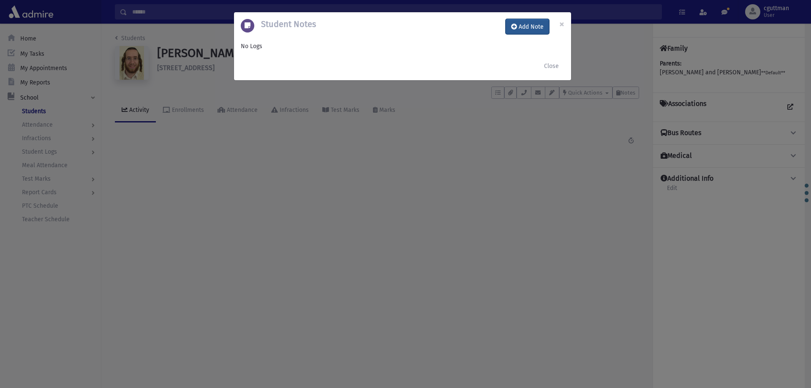
click at [522, 22] on button "Add Note" at bounding box center [528, 26] width 44 height 15
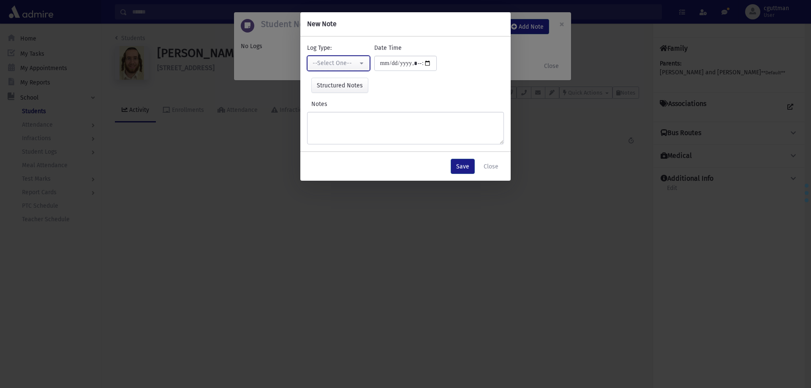
click at [364, 64] on button "--Select One--" at bounding box center [338, 63] width 63 height 15
click at [368, 117] on link "Interviewer" at bounding box center [340, 122] width 67 height 16
select select "*"
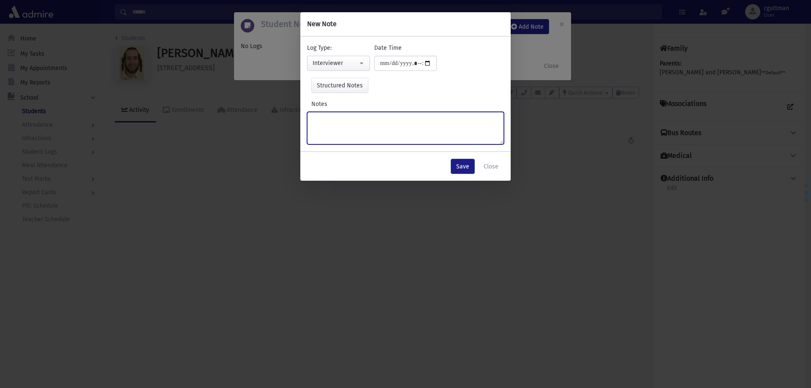
click at [368, 117] on textarea "Notes" at bounding box center [405, 128] width 197 height 33
type textarea "**********"
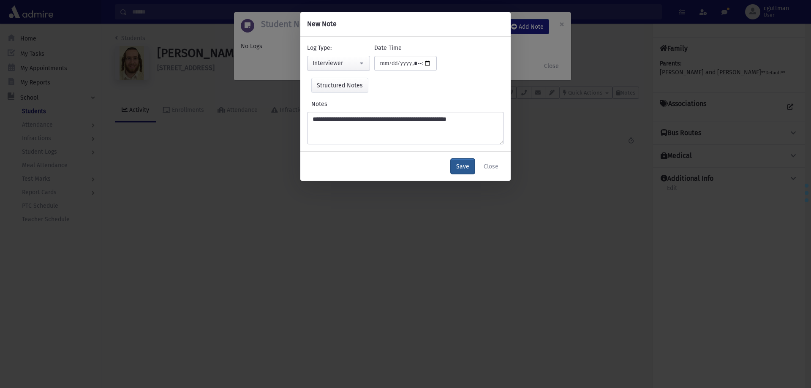
click at [463, 166] on button "Save" at bounding box center [463, 166] width 24 height 15
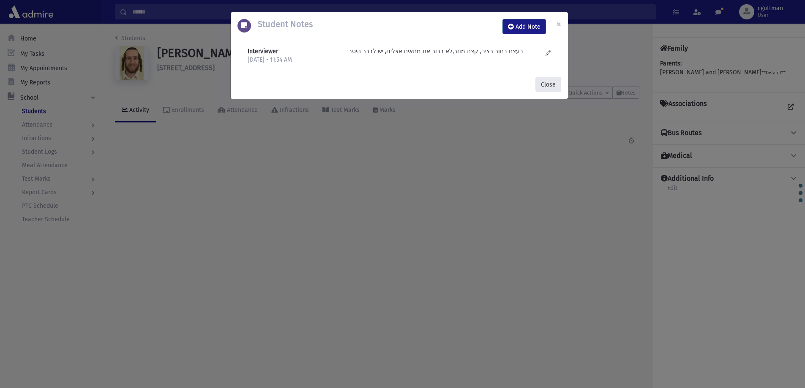
click at [549, 86] on button "Close" at bounding box center [548, 84] width 26 height 15
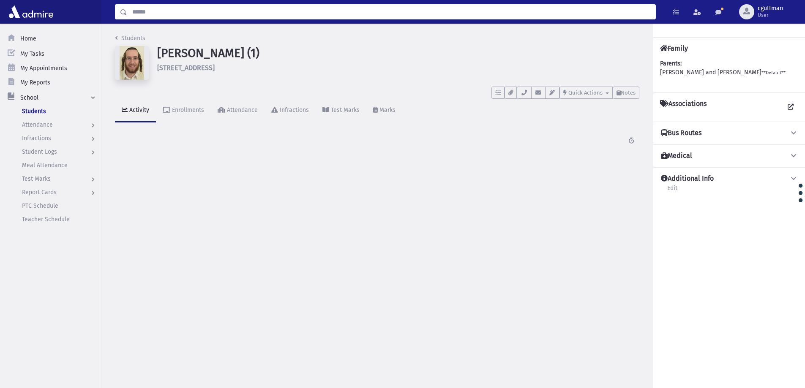
click at [419, 8] on input "Search" at bounding box center [391, 11] width 528 height 15
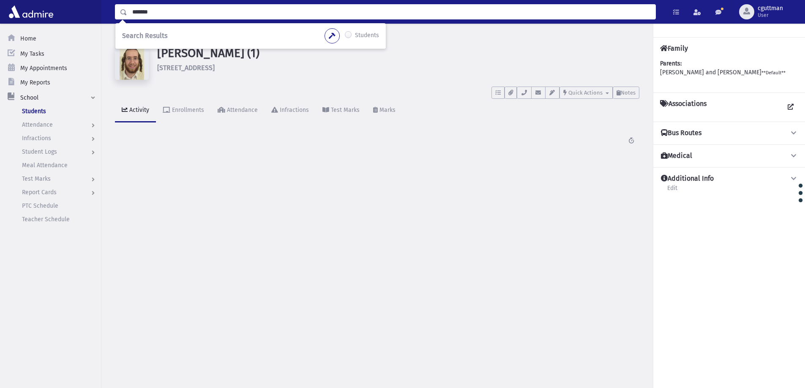
type input "*******"
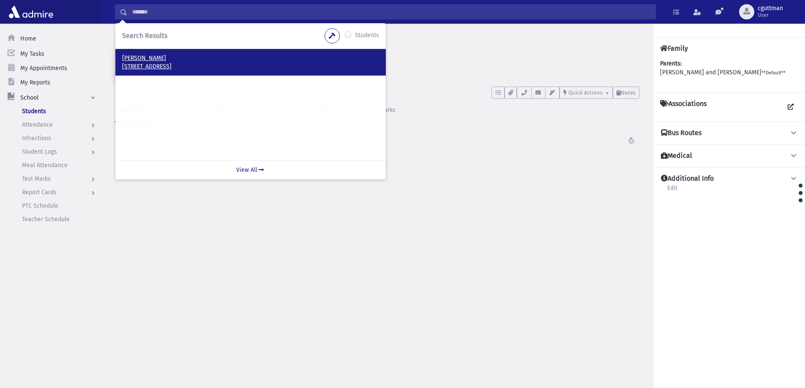
click at [206, 68] on p "12 Jessam Avenue London, E5 9Du UK" at bounding box center [250, 67] width 257 height 8
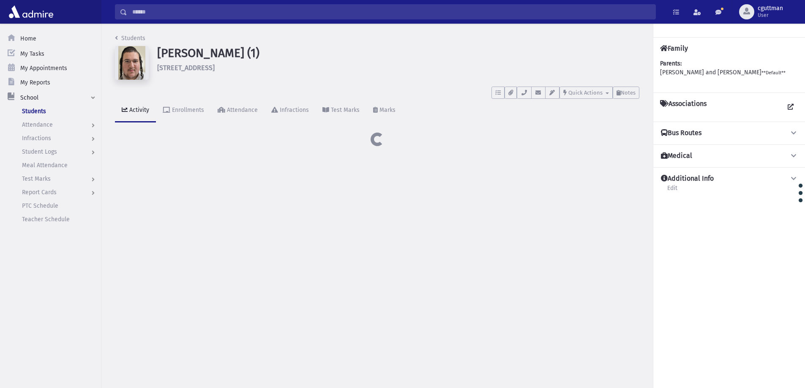
click at [632, 94] on span "Notes" at bounding box center [628, 93] width 15 height 6
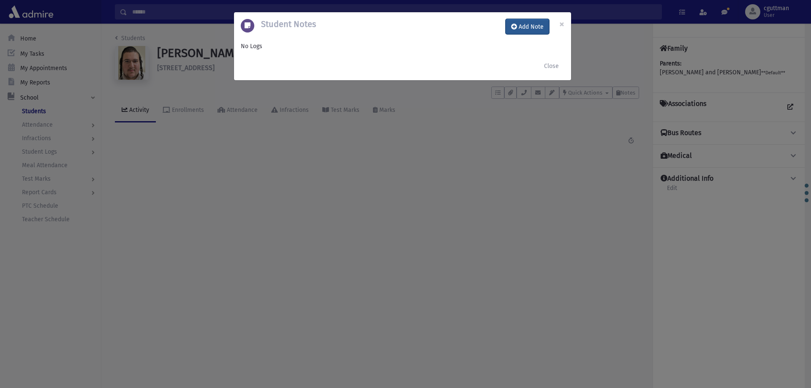
click at [525, 28] on button "Add Note" at bounding box center [528, 26] width 44 height 15
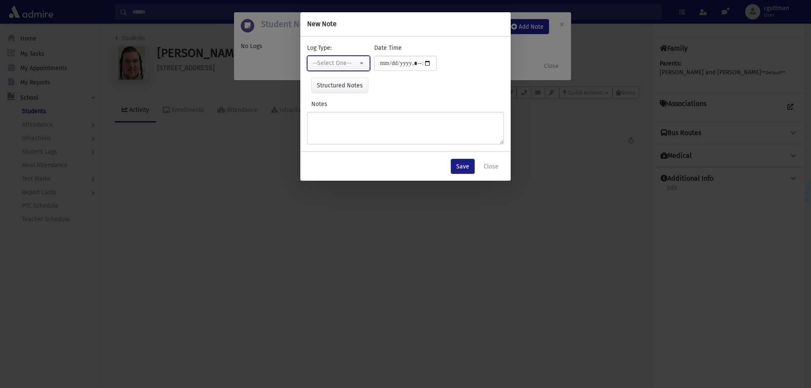
click at [342, 66] on div "--Select One--" at bounding box center [335, 63] width 45 height 9
click at [353, 118] on link "Interviewer" at bounding box center [340, 122] width 67 height 16
select select "*"
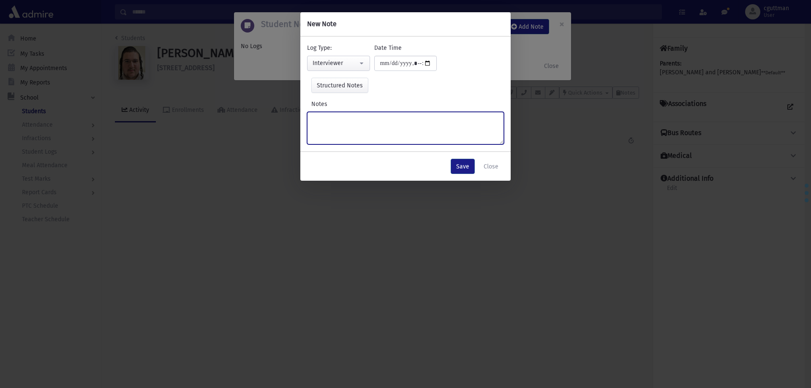
click at [353, 118] on textarea "Notes" at bounding box center [405, 128] width 197 height 33
type textarea "**********"
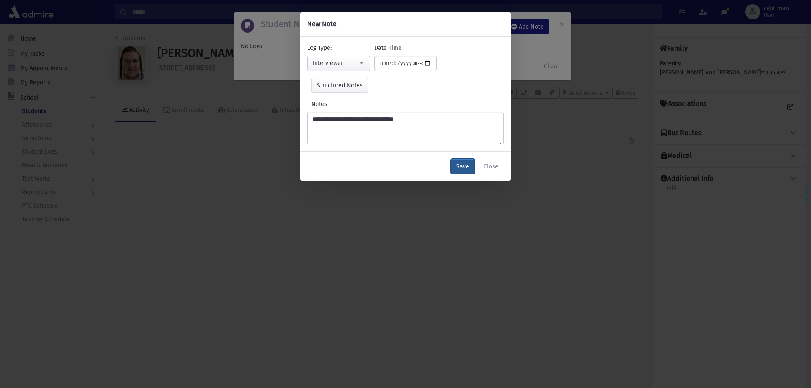
click at [463, 167] on button "Save" at bounding box center [463, 166] width 24 height 15
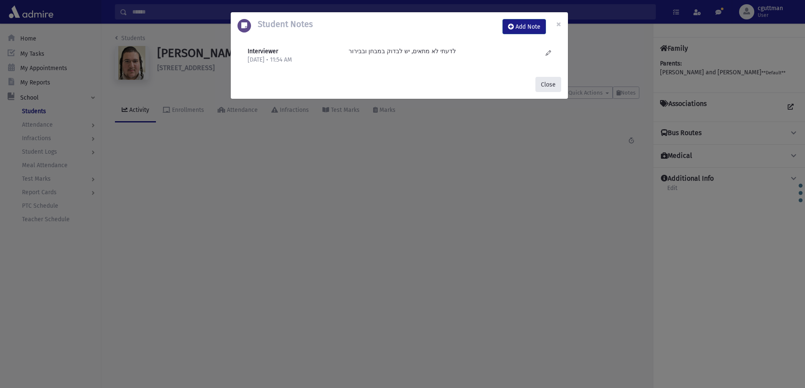
click at [546, 87] on button "Close" at bounding box center [548, 84] width 26 height 15
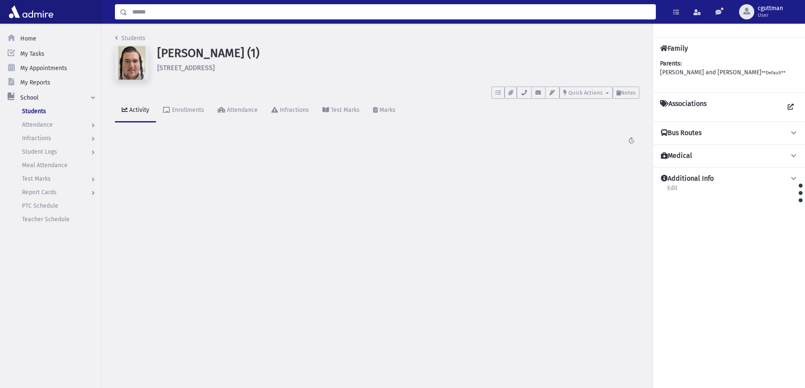
click at [495, 7] on input "Search" at bounding box center [391, 11] width 528 height 15
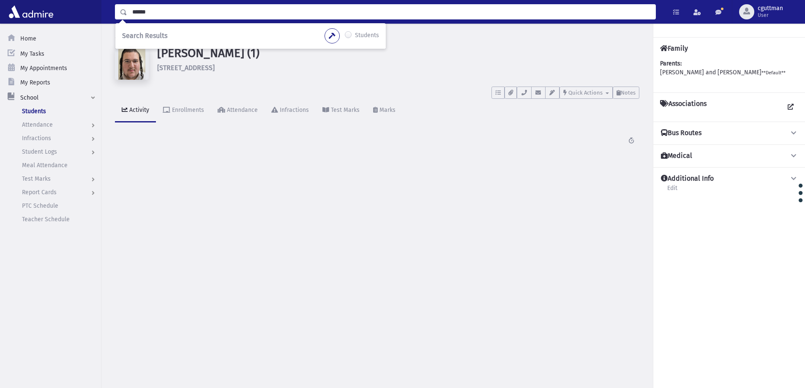
type input "*******"
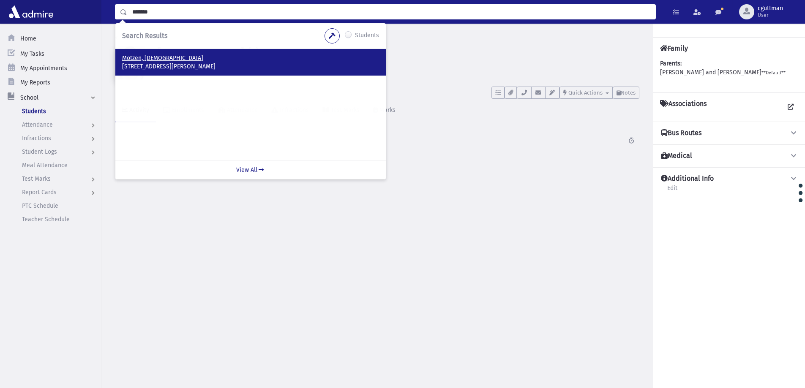
click at [136, 70] on p "[STREET_ADDRESS][PERSON_NAME]" at bounding box center [250, 67] width 257 height 8
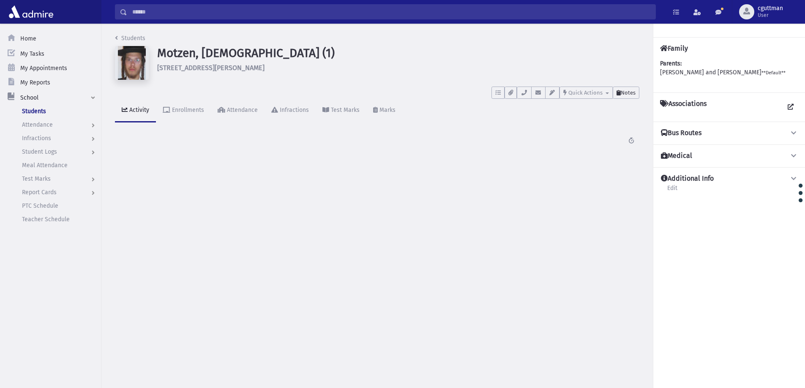
click at [631, 96] on span "Notes" at bounding box center [628, 93] width 15 height 6
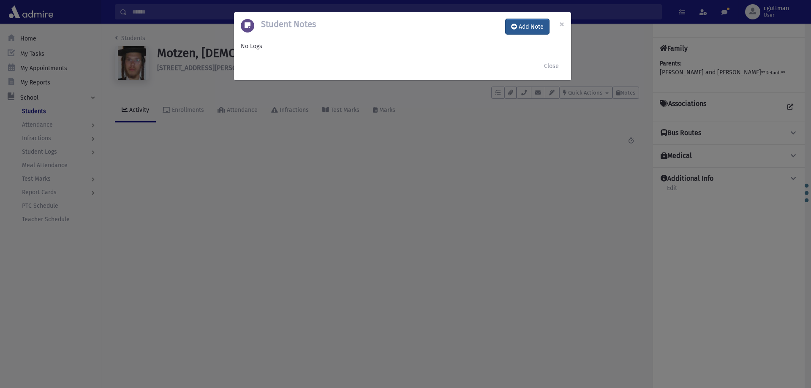
click at [531, 22] on button "Add Note" at bounding box center [528, 26] width 44 height 15
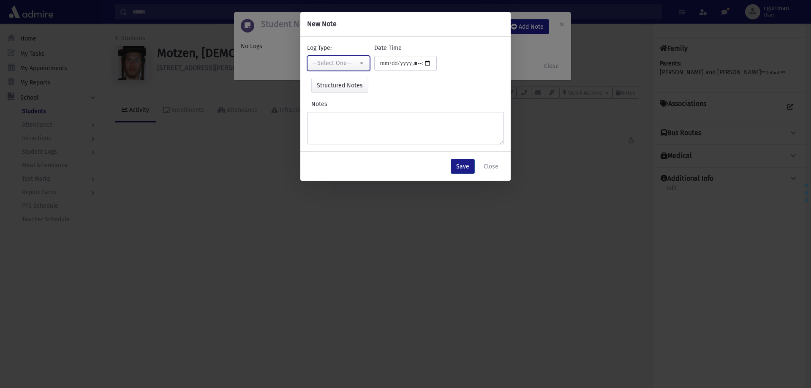
click at [352, 65] on div "--Select One--" at bounding box center [335, 63] width 45 height 9
click at [350, 123] on link "Interviewer" at bounding box center [340, 122] width 67 height 16
select select "*"
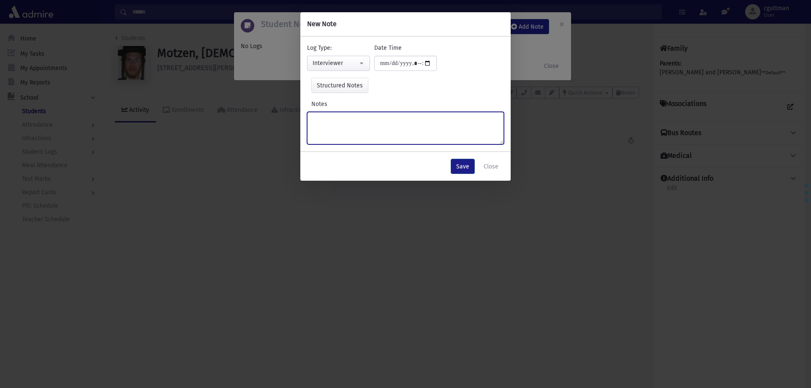
click at [349, 123] on textarea "Notes" at bounding box center [405, 128] width 197 height 33
type textarea "**********"
click at [458, 167] on button "Save" at bounding box center [463, 166] width 24 height 15
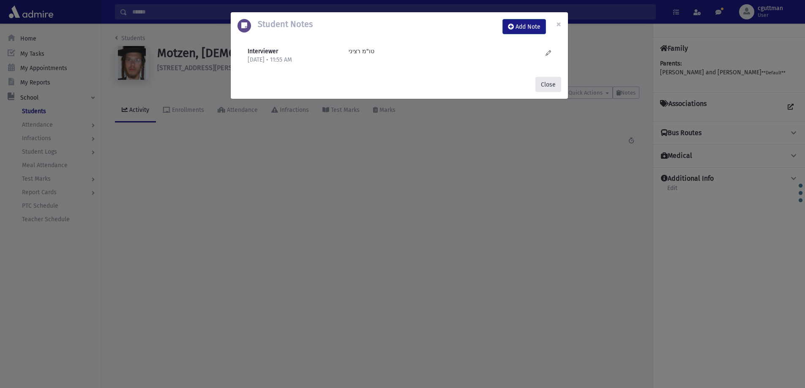
click at [546, 87] on button "Close" at bounding box center [548, 84] width 26 height 15
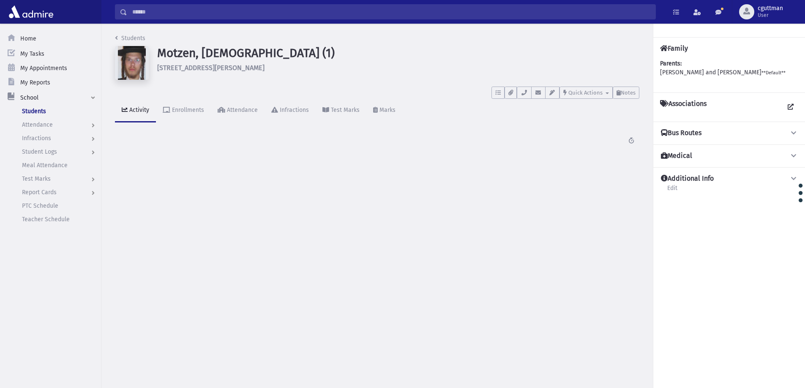
click at [427, 13] on input "Search" at bounding box center [391, 11] width 528 height 15
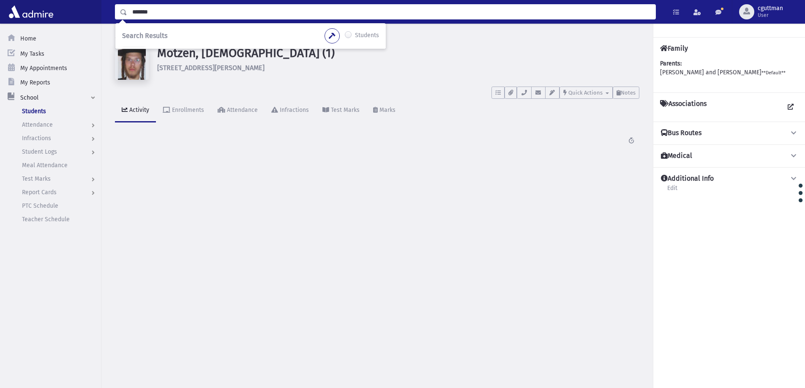
type input "*******"
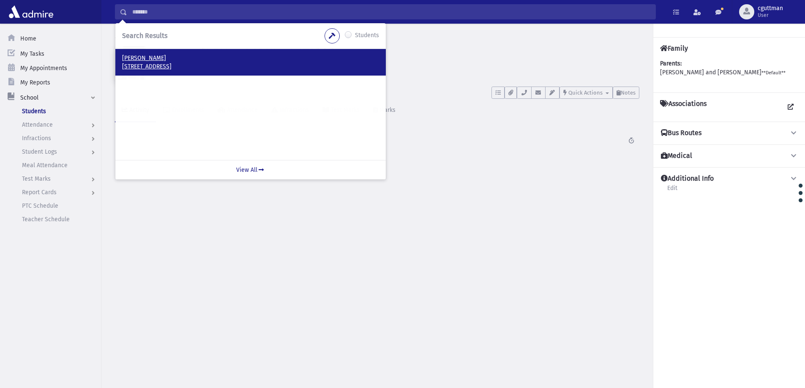
click at [198, 62] on p "Paneth, Moshe" at bounding box center [250, 58] width 257 height 8
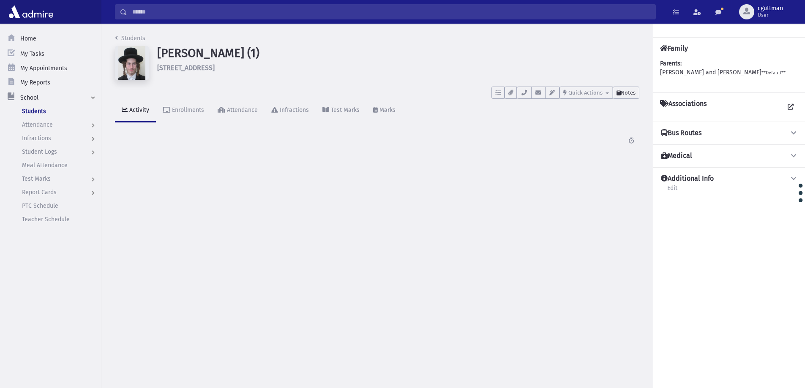
click at [632, 88] on button "Notes" at bounding box center [626, 93] width 27 height 12
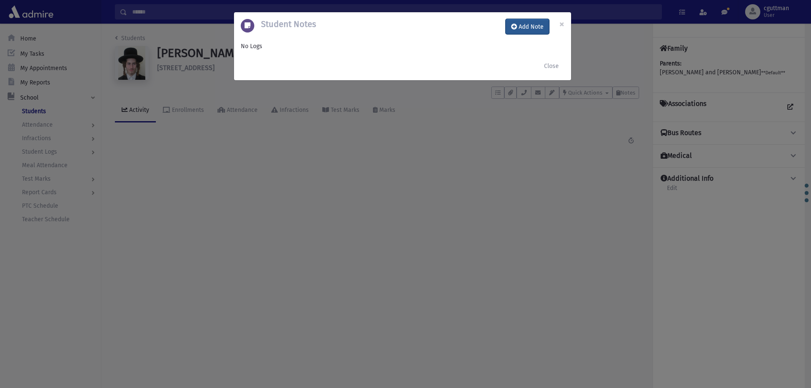
click at [543, 25] on button "Add Note" at bounding box center [528, 26] width 44 height 15
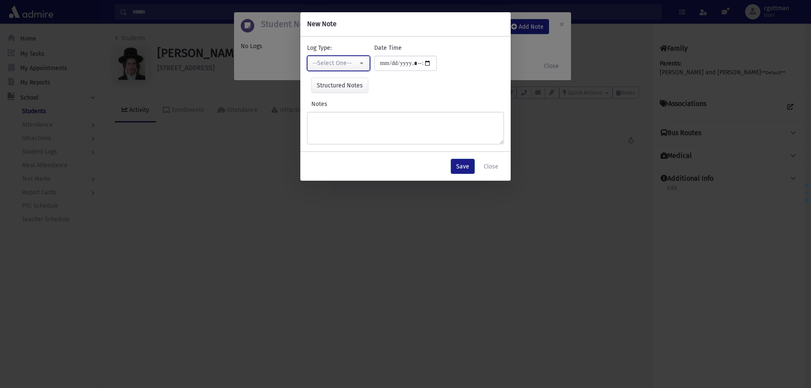
click at [365, 61] on button "--Select One--" at bounding box center [338, 63] width 63 height 15
click at [350, 120] on link "Interviewer" at bounding box center [340, 122] width 67 height 16
select select "*"
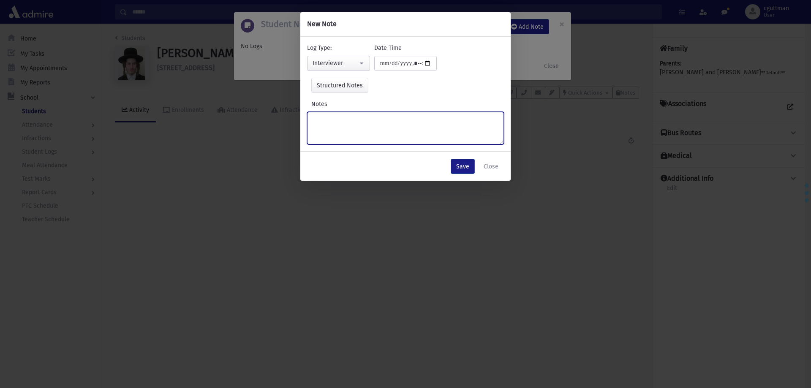
click at [350, 120] on textarea "Notes" at bounding box center [405, 128] width 197 height 33
type textarea "**********"
click at [462, 173] on button "Save" at bounding box center [463, 166] width 24 height 15
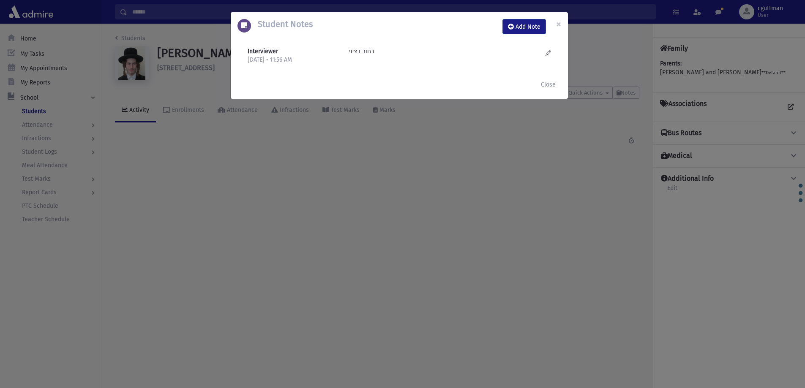
drag, startPoint x: 550, startPoint y: 76, endPoint x: 542, endPoint y: 76, distance: 8.5
click at [547, 76] on div "Close" at bounding box center [399, 84] width 337 height 29
click at [542, 76] on div "Close" at bounding box center [399, 84] width 337 height 29
click at [545, 84] on button "Close" at bounding box center [548, 84] width 26 height 15
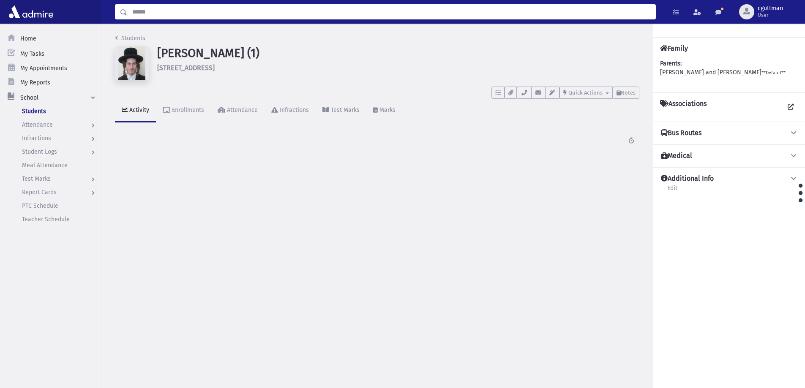
click at [481, 14] on input "Search" at bounding box center [391, 11] width 528 height 15
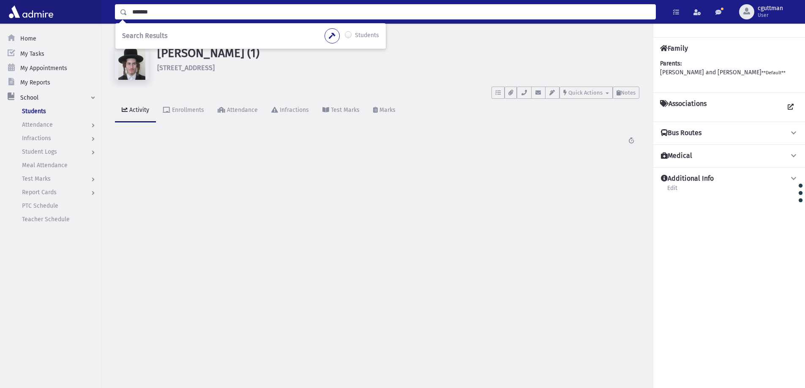
type input "*******"
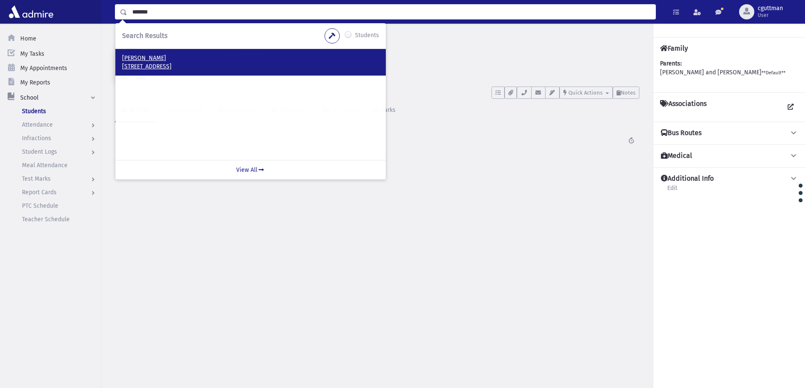
click at [267, 54] on p "[PERSON_NAME]" at bounding box center [250, 58] width 257 height 8
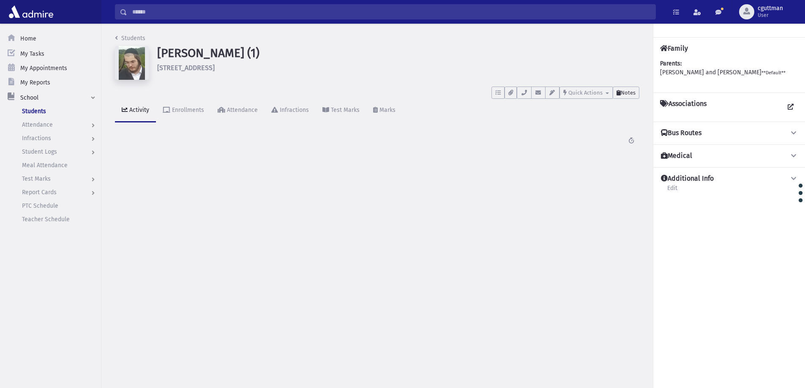
click at [625, 92] on span "Notes" at bounding box center [628, 93] width 15 height 6
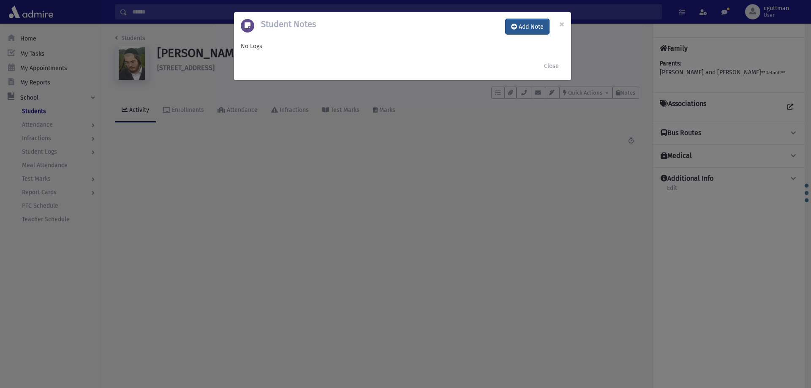
click at [530, 32] on button "Add Note" at bounding box center [528, 26] width 44 height 15
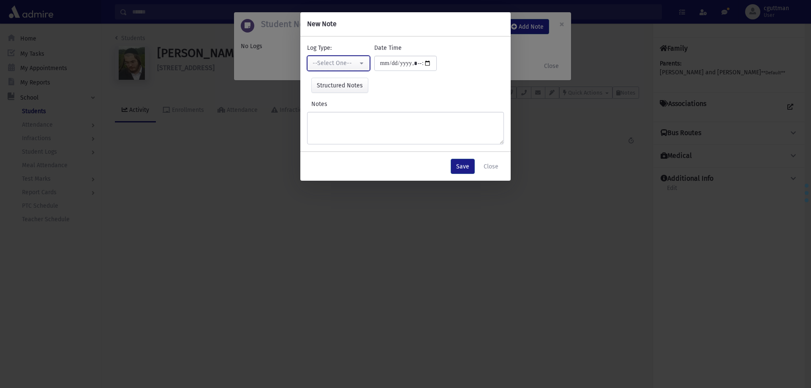
click at [343, 67] on div "--Select One--" at bounding box center [335, 63] width 45 height 9
click at [345, 117] on link "Interviewer" at bounding box center [340, 122] width 67 height 16
select select "*"
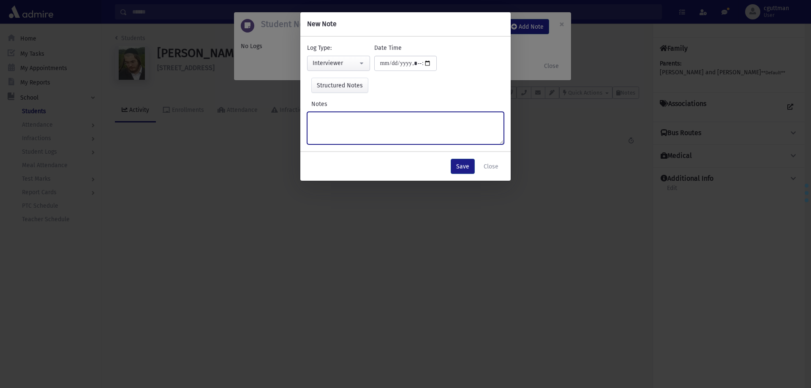
click at [345, 117] on textarea "Notes" at bounding box center [405, 128] width 197 height 33
type textarea "**********"
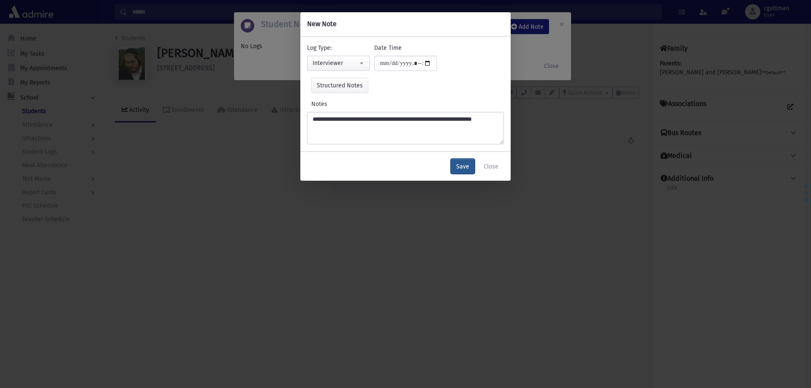
click at [467, 164] on button "Save" at bounding box center [463, 166] width 24 height 15
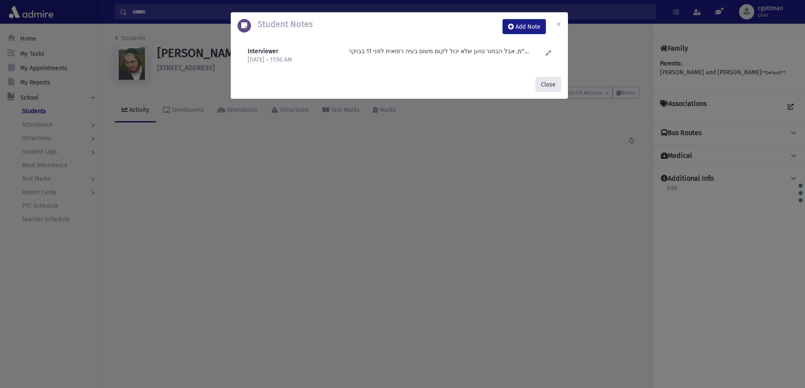
click at [552, 82] on button "Close" at bounding box center [548, 84] width 26 height 15
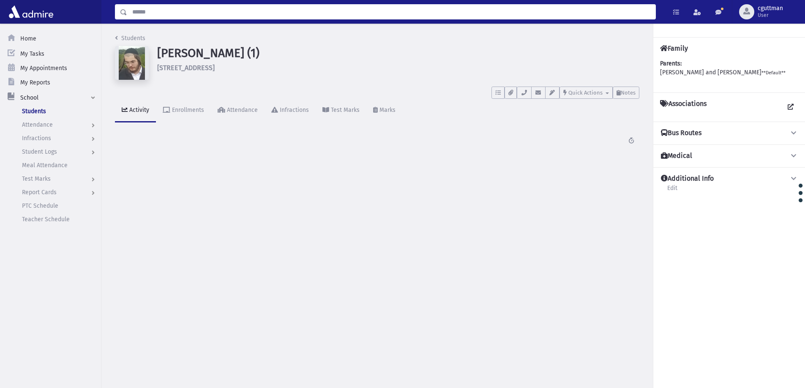
click at [449, 13] on input "Search" at bounding box center [391, 11] width 528 height 15
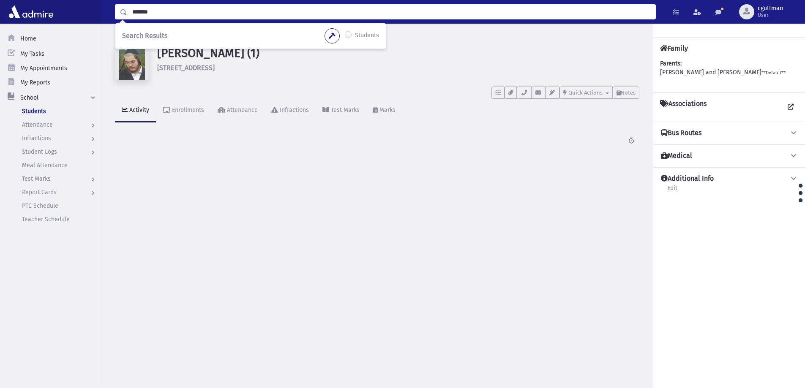
type input "*******"
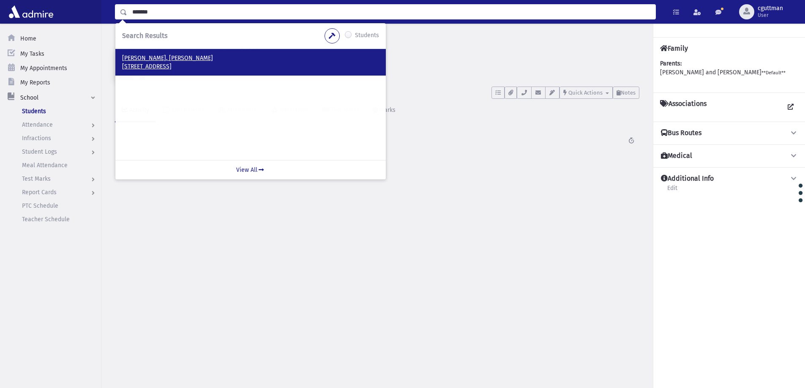
click at [135, 60] on p "[PERSON_NAME], [PERSON_NAME]" at bounding box center [250, 58] width 257 height 8
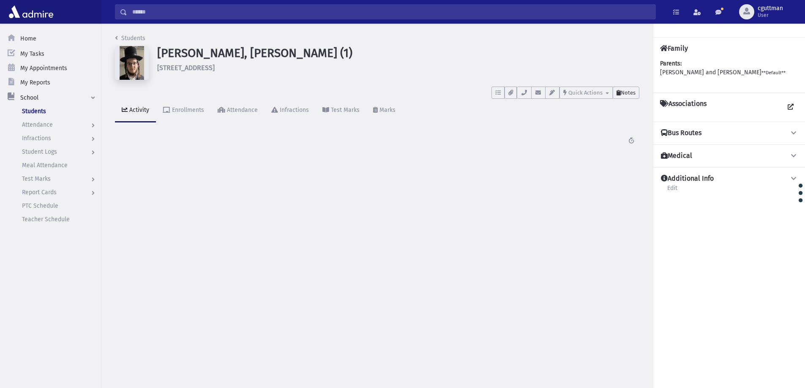
click at [624, 95] on span "Notes" at bounding box center [628, 93] width 15 height 6
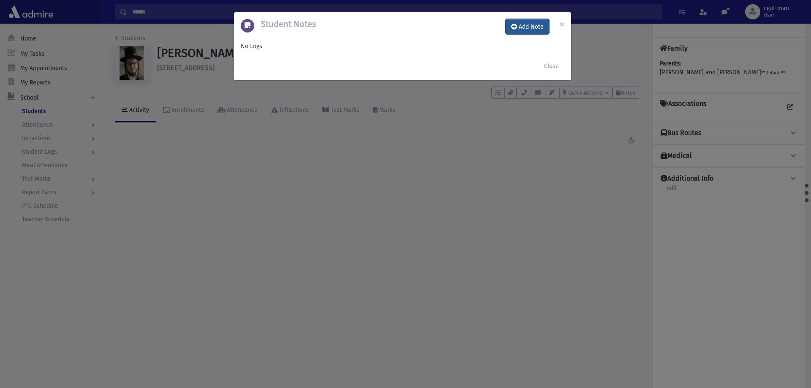
click at [542, 21] on button "Add Note" at bounding box center [528, 26] width 44 height 15
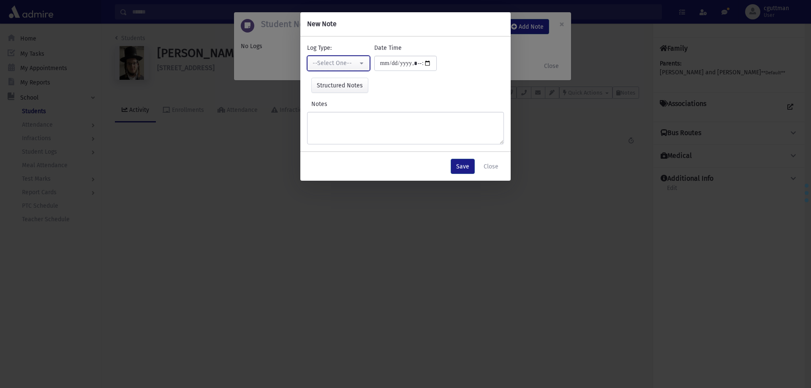
click at [341, 58] on button "--Select One--" at bounding box center [338, 63] width 63 height 15
click at [346, 128] on link "Interviewer" at bounding box center [340, 122] width 67 height 16
select select "*"
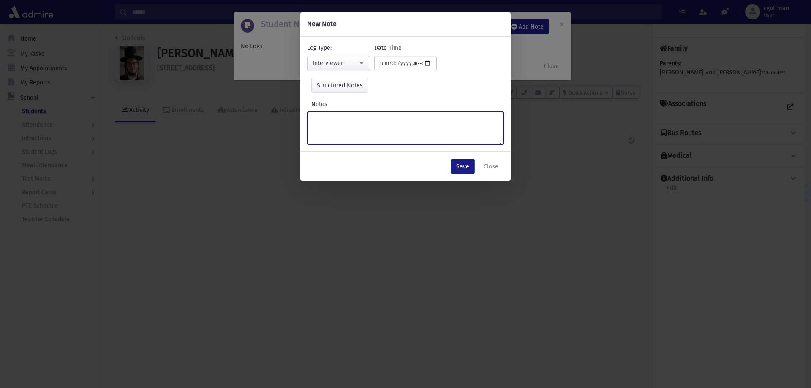
click at [346, 128] on textarea "Notes" at bounding box center [405, 128] width 197 height 33
type textarea "*********"
click at [469, 168] on button "Save" at bounding box center [463, 166] width 24 height 15
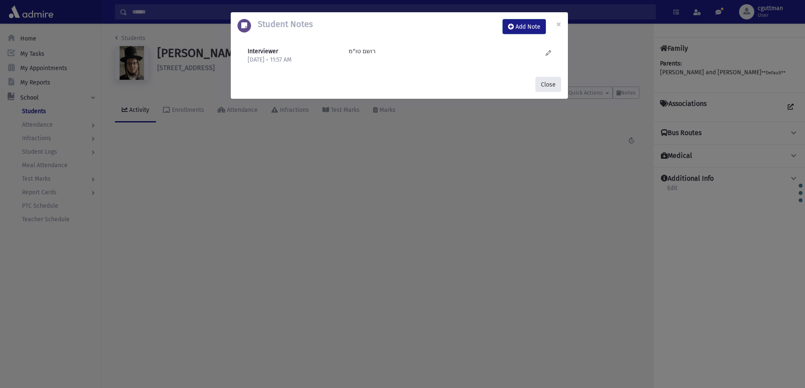
drag, startPoint x: 551, startPoint y: 83, endPoint x: 532, endPoint y: 77, distance: 19.5
click at [548, 84] on button "Close" at bounding box center [548, 84] width 26 height 15
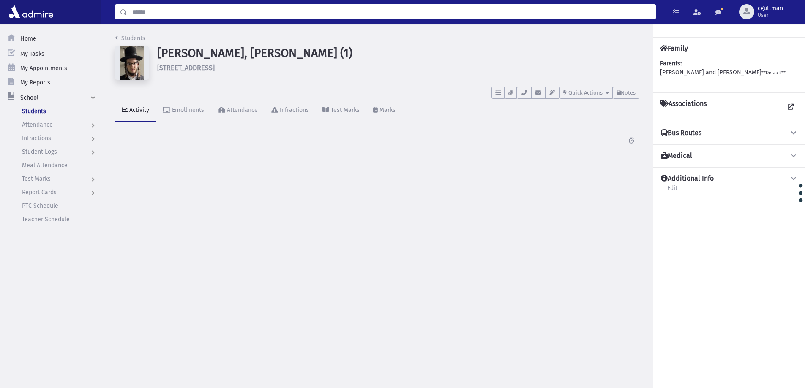
click at [500, 14] on input "Search" at bounding box center [391, 11] width 528 height 15
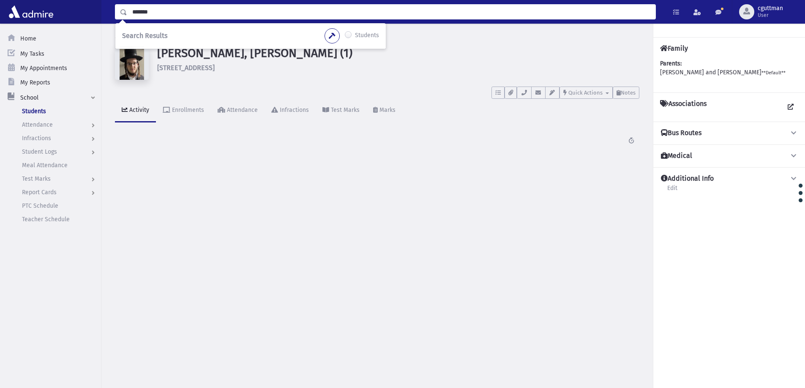
type input "*******"
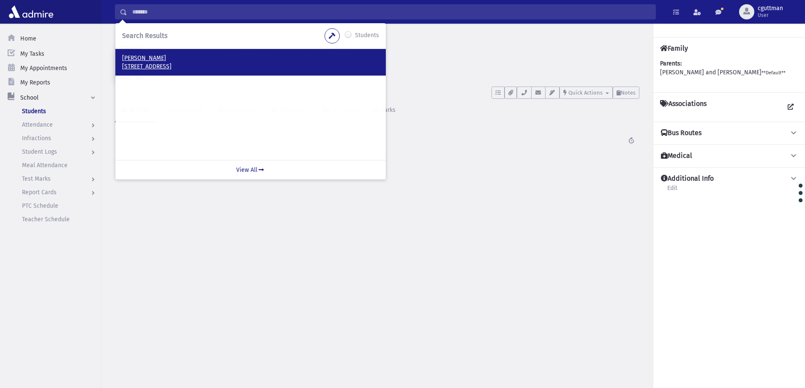
click at [146, 60] on p "[PERSON_NAME]" at bounding box center [250, 58] width 257 height 8
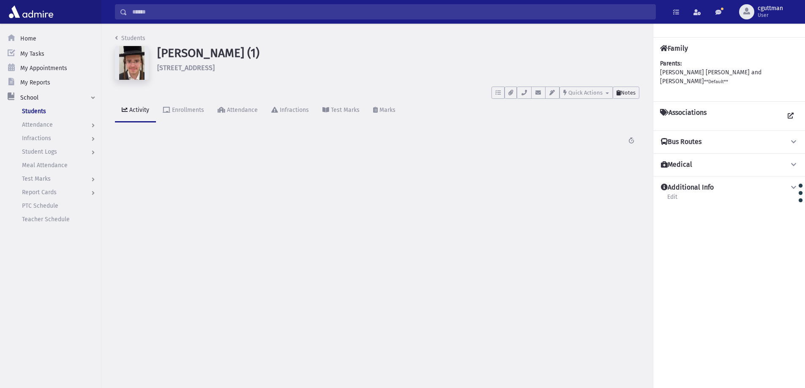
click at [634, 91] on span "Notes" at bounding box center [628, 93] width 15 height 6
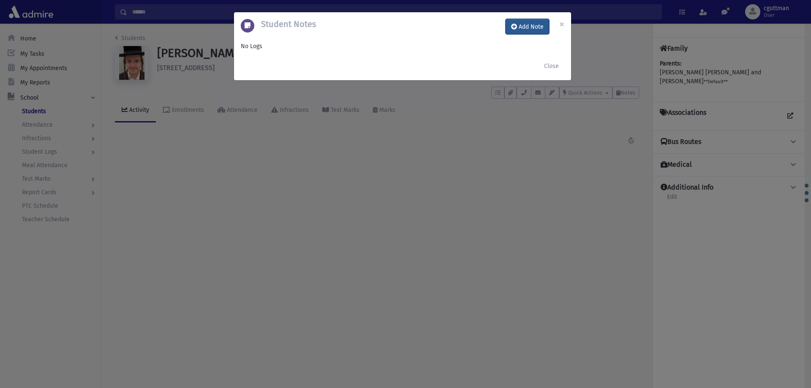
click at [530, 24] on button "Add Note" at bounding box center [528, 26] width 44 height 15
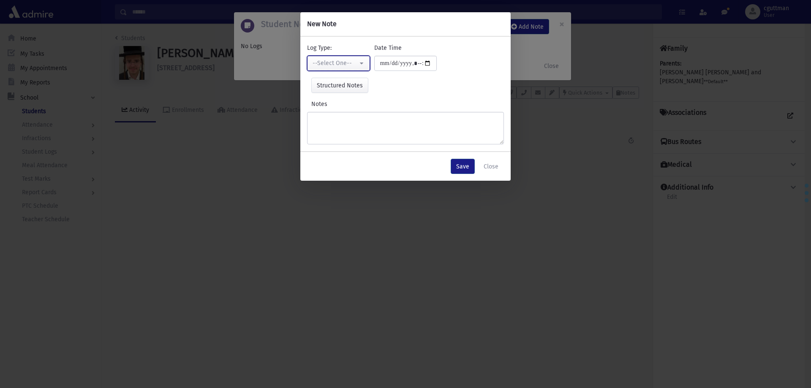
click at [348, 60] on div "--Select One--" at bounding box center [335, 63] width 45 height 9
click at [341, 119] on span "Interviewer" at bounding box center [329, 121] width 30 height 8
select select "*"
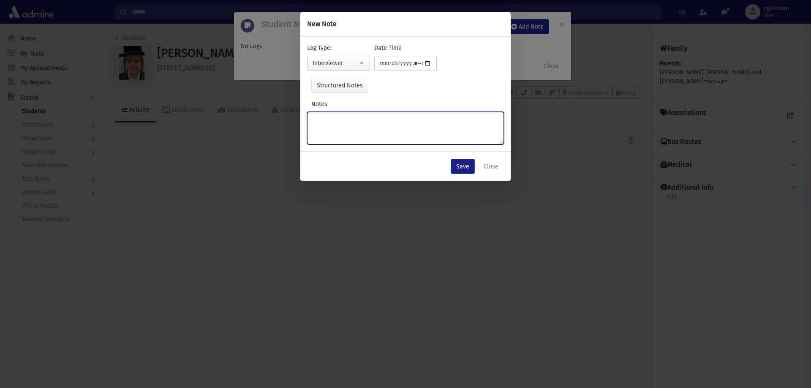
click at [341, 119] on textarea "Notes" at bounding box center [405, 128] width 197 height 33
type textarea "**********"
click at [459, 169] on button "Save" at bounding box center [463, 166] width 24 height 15
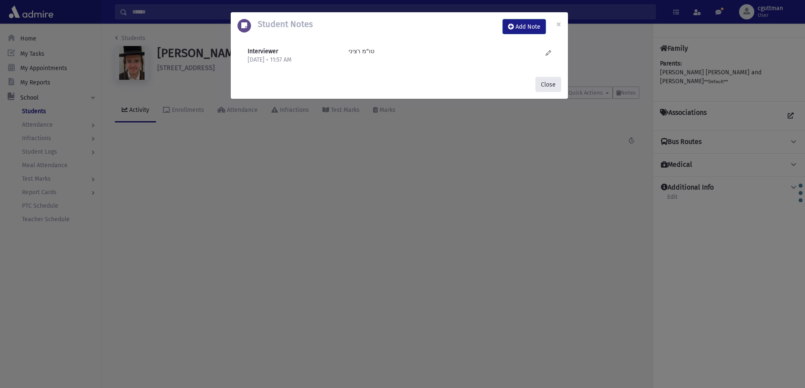
click at [545, 84] on button "Close" at bounding box center [548, 84] width 26 height 15
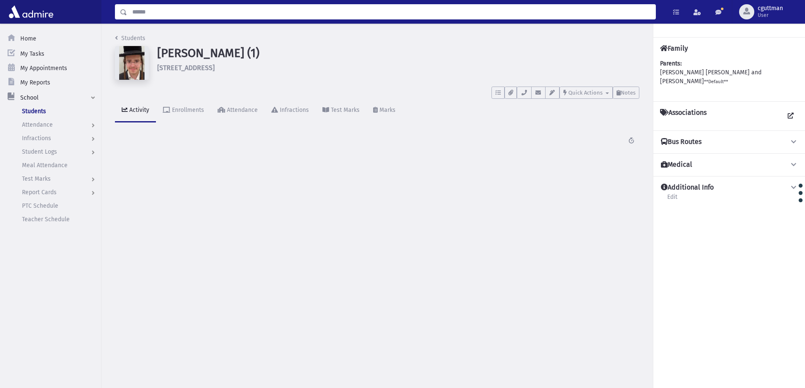
click at [448, 12] on input "Search" at bounding box center [391, 11] width 528 height 15
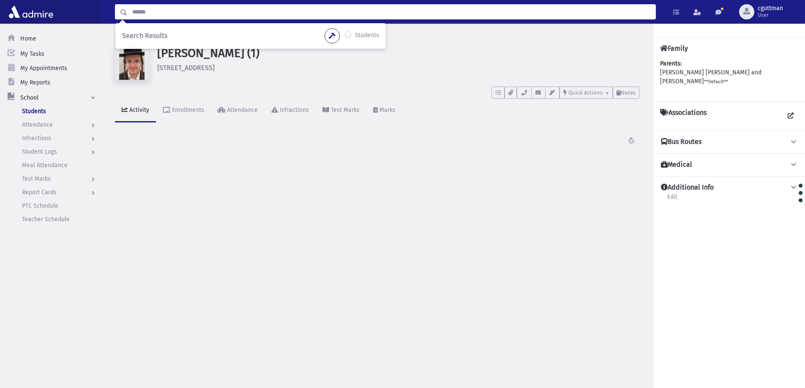
click at [220, 7] on input "Search" at bounding box center [391, 11] width 528 height 15
type input "*******"
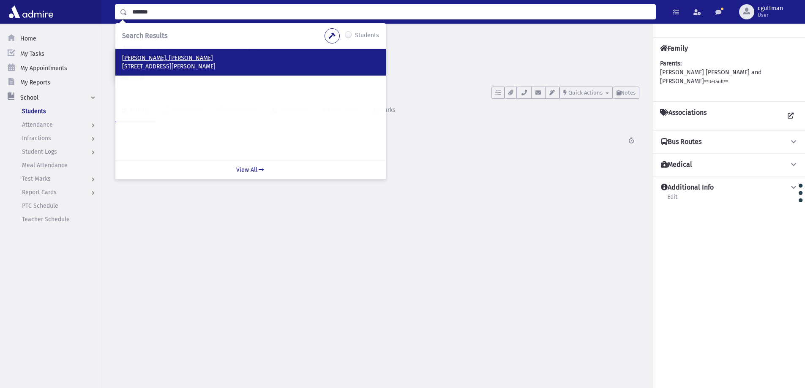
click at [150, 55] on p "[PERSON_NAME], [PERSON_NAME]" at bounding box center [250, 58] width 257 height 8
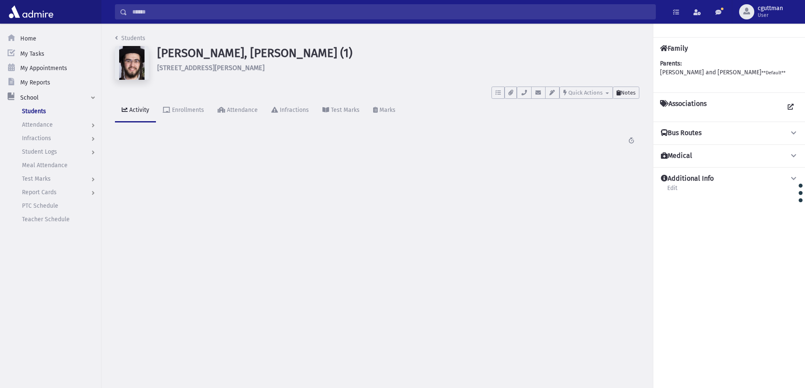
click at [628, 89] on button "Notes" at bounding box center [626, 93] width 27 height 12
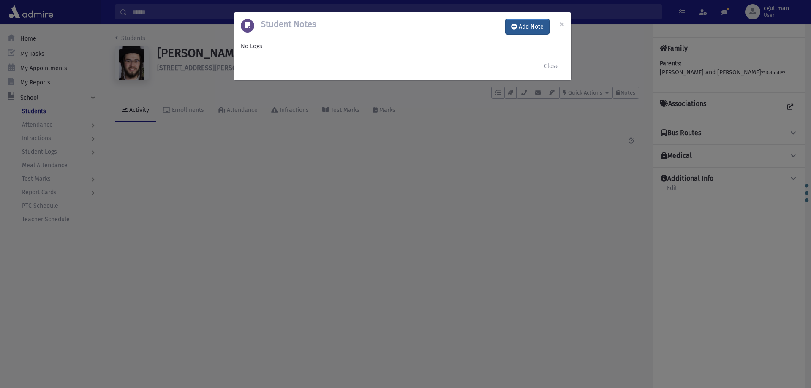
click at [531, 30] on button "Add Note" at bounding box center [528, 26] width 44 height 15
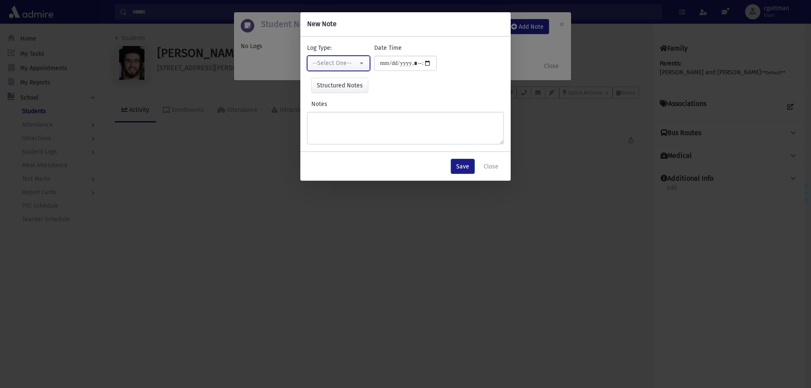
click at [362, 59] on button "--Select One--" at bounding box center [338, 63] width 63 height 15
click at [357, 116] on link "Interviewer" at bounding box center [340, 122] width 67 height 16
select select "*"
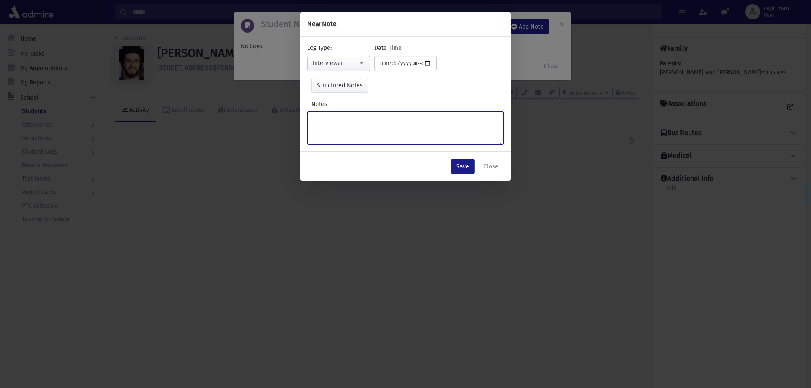
click at [357, 116] on textarea "Notes" at bounding box center [405, 128] width 197 height 33
type textarea "**********"
click at [461, 169] on button "Save" at bounding box center [463, 166] width 24 height 15
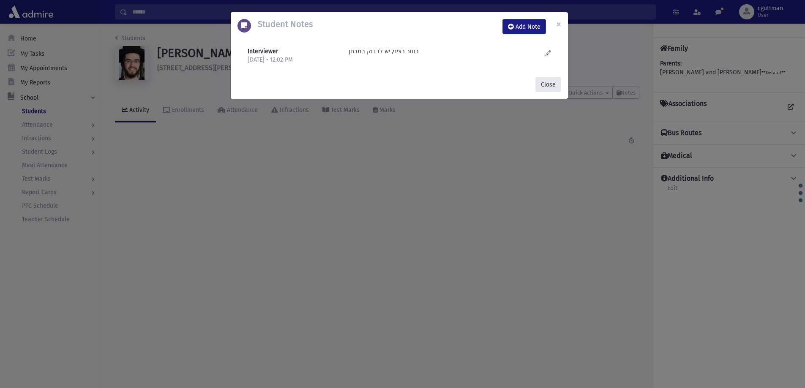
click at [552, 79] on button "Close" at bounding box center [548, 84] width 26 height 15
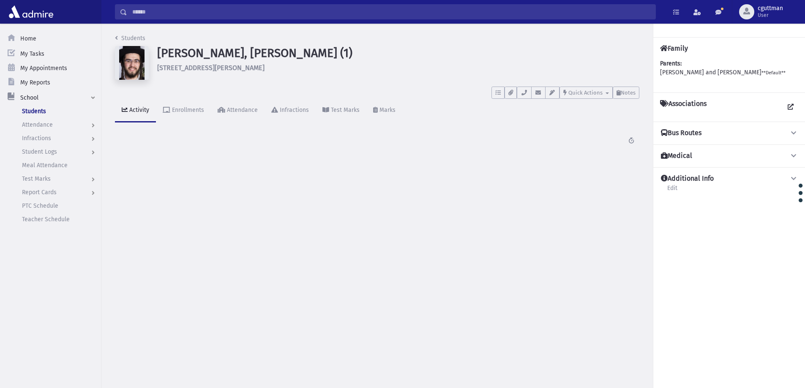
click at [537, 17] on input "Search" at bounding box center [391, 11] width 528 height 15
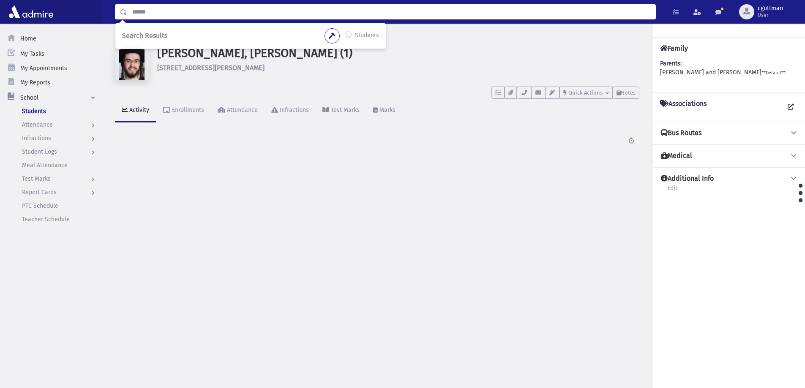
type input "*"
type input "*******"
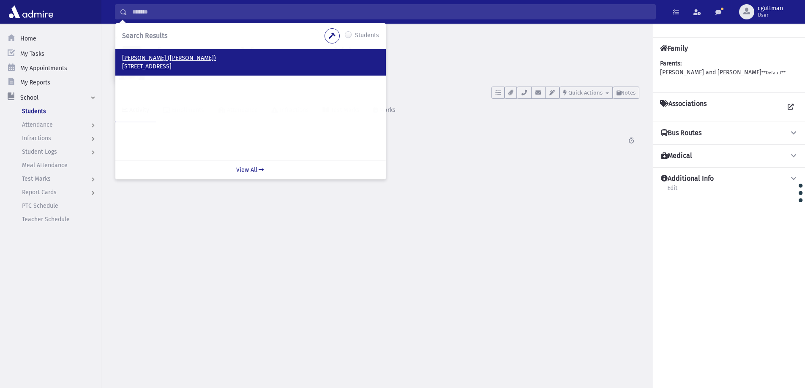
click at [138, 60] on p "[PERSON_NAME] ([PERSON_NAME])" at bounding box center [250, 58] width 257 height 8
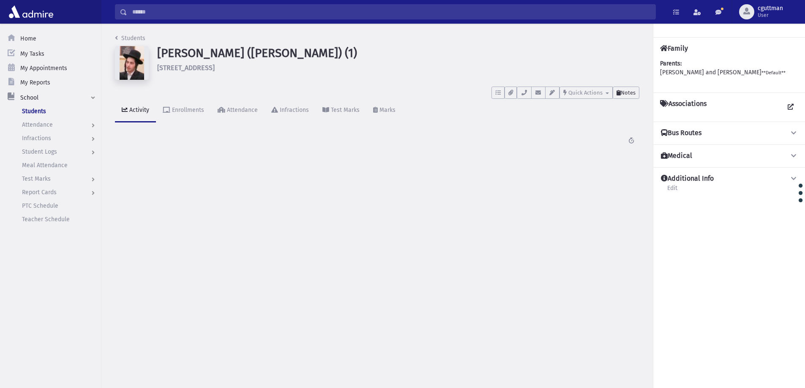
click at [639, 95] on div "Students [PERSON_NAME] ([PERSON_NAME]) (1) [STREET_ADDRESS] To Do's No open tas…" at bounding box center [377, 94] width 552 height 141
click at [637, 94] on button "Notes" at bounding box center [626, 93] width 27 height 12
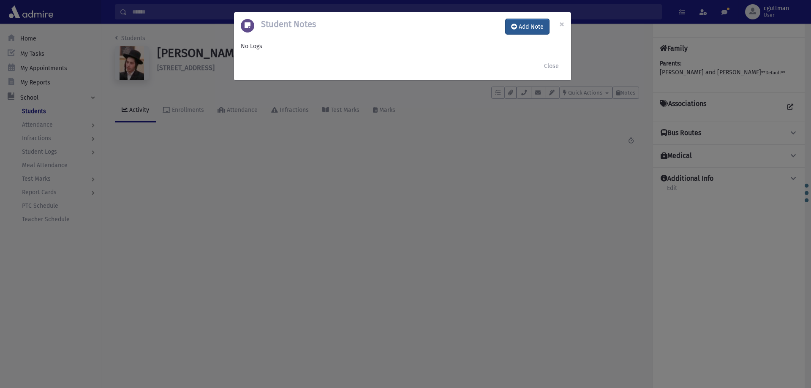
click at [528, 24] on button "Add Note" at bounding box center [528, 26] width 44 height 15
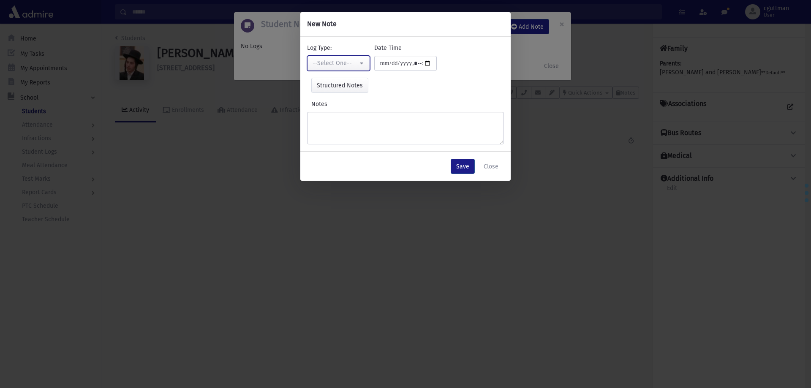
click at [358, 60] on button "--Select One--" at bounding box center [338, 63] width 63 height 15
click at [353, 119] on link "Interviewer" at bounding box center [340, 122] width 67 height 16
select select "*"
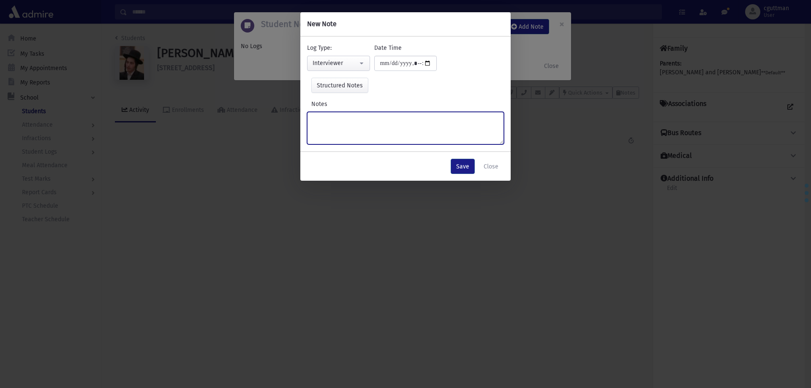
click at [353, 119] on textarea "Notes" at bounding box center [405, 128] width 197 height 33
type textarea "**********"
click at [461, 167] on button "Save" at bounding box center [463, 166] width 24 height 15
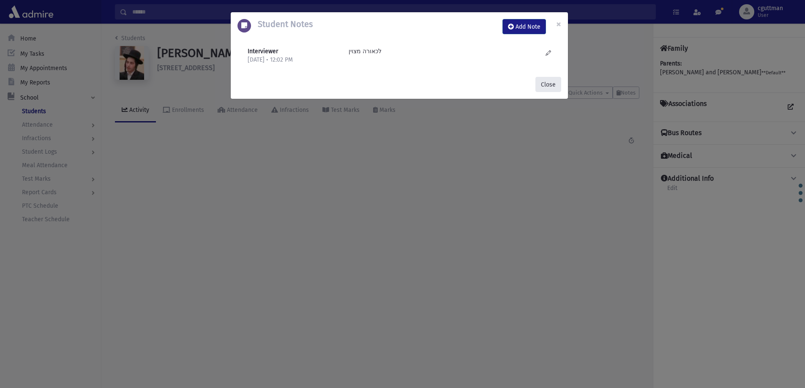
drag, startPoint x: 546, startPoint y: 90, endPoint x: 534, endPoint y: 84, distance: 13.8
click at [546, 90] on button "Close" at bounding box center [548, 84] width 26 height 15
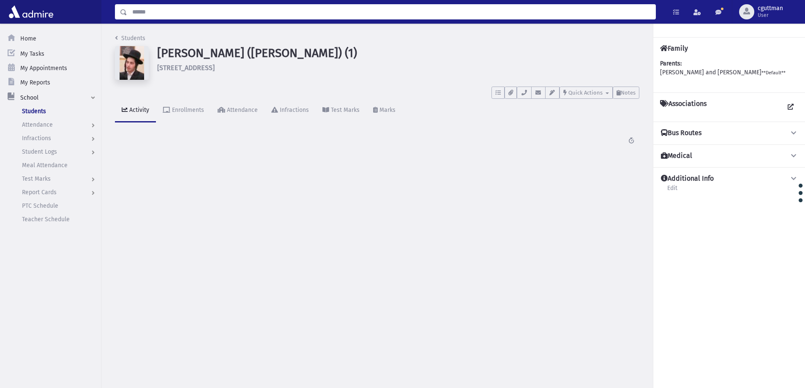
click at [438, 14] on input "Search" at bounding box center [391, 11] width 528 height 15
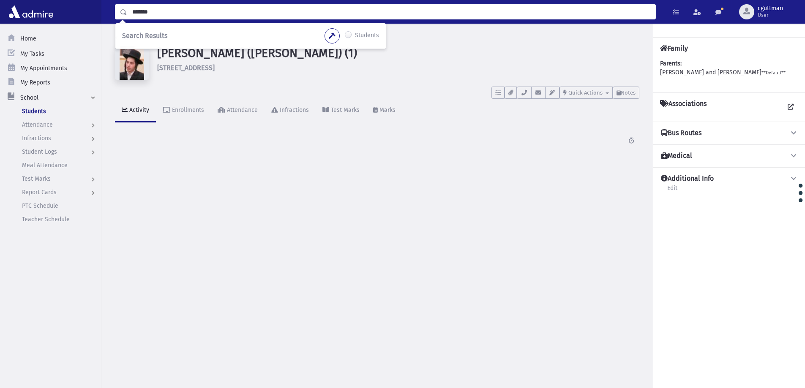
type input "*******"
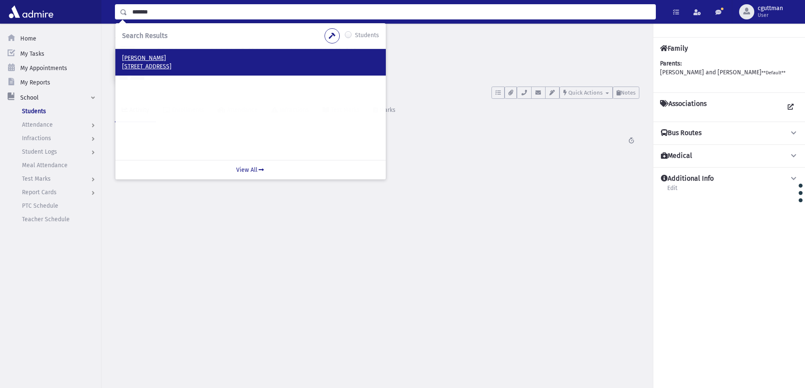
click at [181, 63] on p "[STREET_ADDRESS]" at bounding box center [250, 67] width 257 height 8
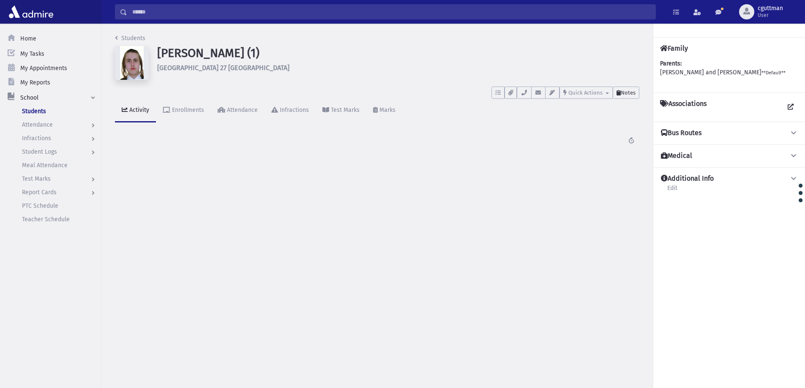
click at [631, 95] on span "Notes" at bounding box center [628, 93] width 15 height 6
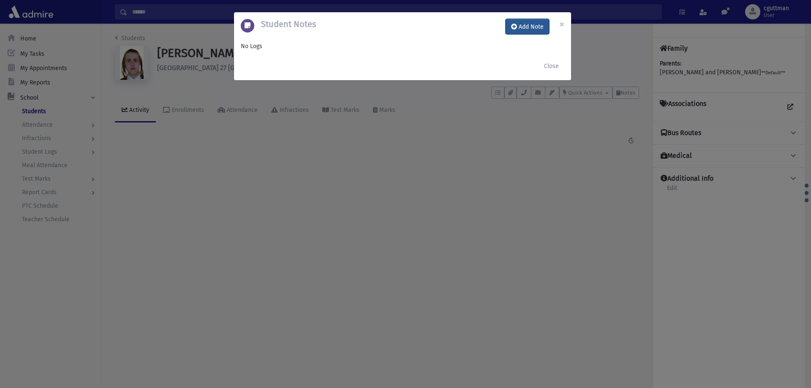
click at [539, 22] on button "Add Note" at bounding box center [528, 26] width 44 height 15
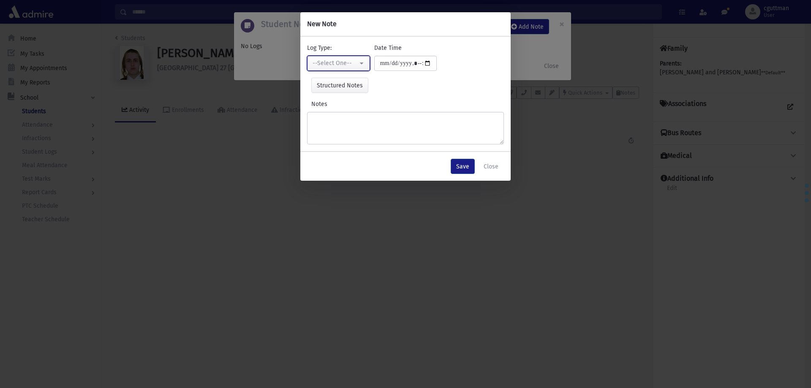
click at [355, 64] on div "--Select One--" at bounding box center [335, 63] width 45 height 9
click at [355, 118] on link "Interviewer" at bounding box center [340, 122] width 67 height 16
select select "*"
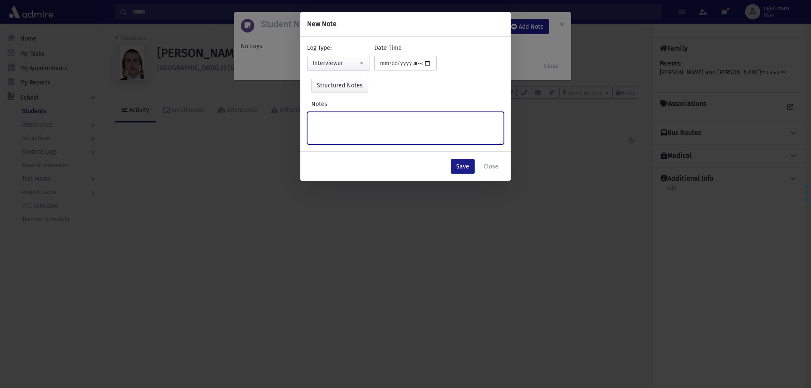
click at [355, 118] on textarea "Notes" at bounding box center [405, 128] width 197 height 33
type textarea "********"
click at [459, 169] on button "Save" at bounding box center [463, 166] width 24 height 15
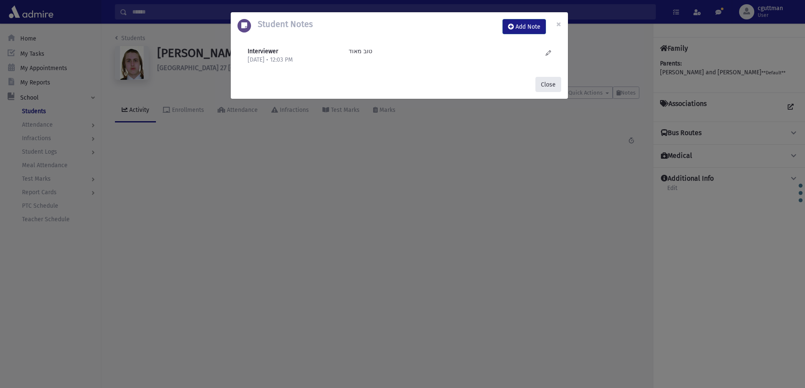
drag, startPoint x: 555, startPoint y: 79, endPoint x: 534, endPoint y: 76, distance: 21.7
click at [552, 79] on button "Close" at bounding box center [548, 84] width 26 height 15
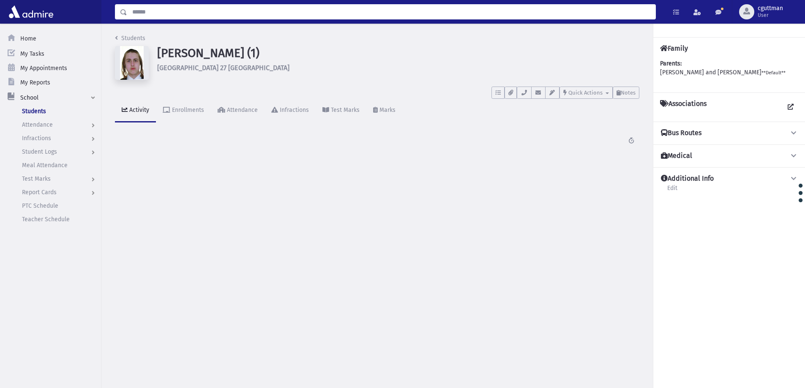
click at [445, 17] on input "Search" at bounding box center [391, 11] width 528 height 15
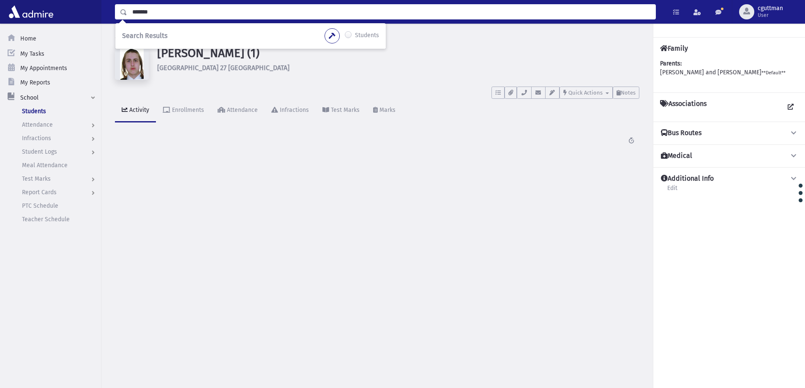
type input "*******"
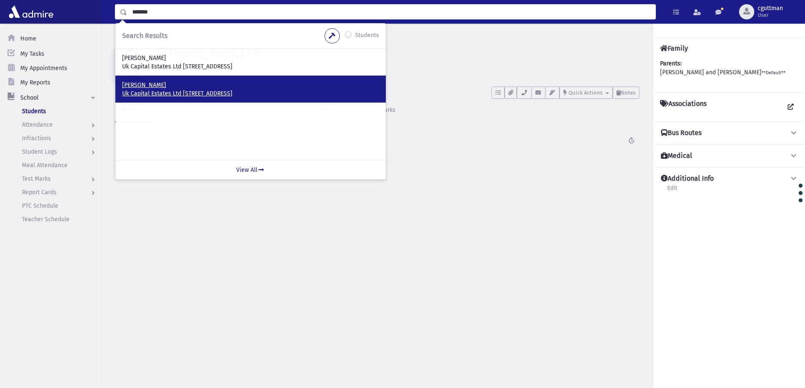
click at [172, 88] on p "Tesler, Moshe" at bounding box center [250, 85] width 257 height 8
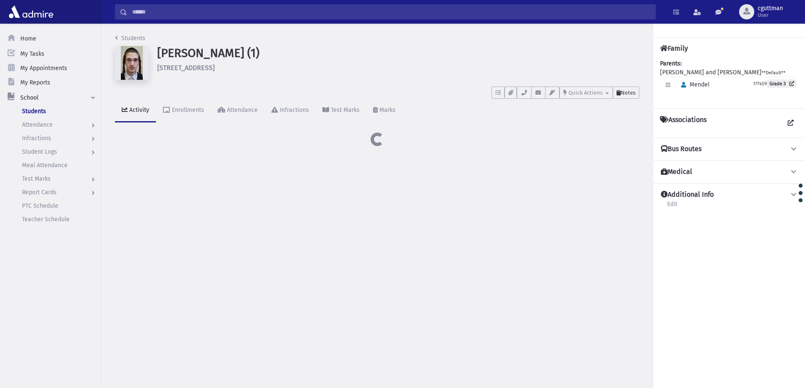
click at [622, 94] on span "Notes" at bounding box center [628, 93] width 15 height 6
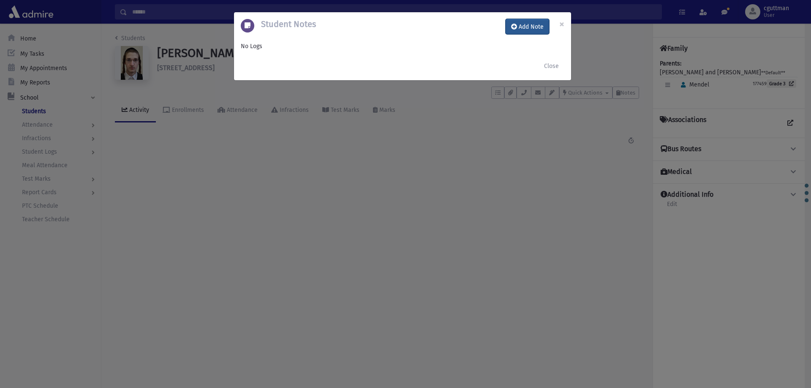
click at [529, 23] on button "Add Note" at bounding box center [528, 26] width 44 height 15
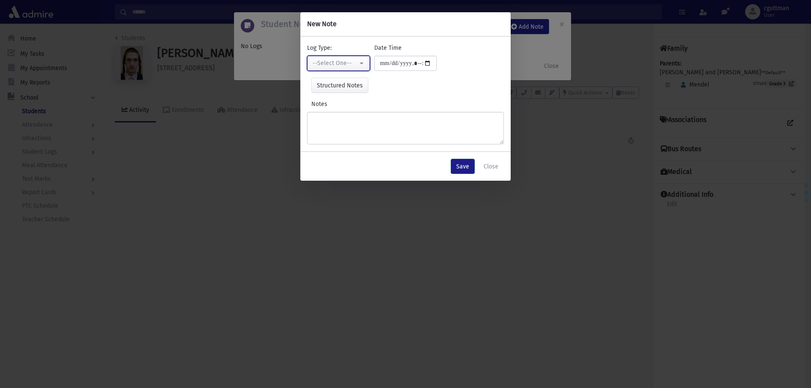
click at [336, 56] on button "--Select One--" at bounding box center [338, 63] width 63 height 15
click at [345, 120] on link "Interviewer" at bounding box center [340, 122] width 67 height 16
select select "*"
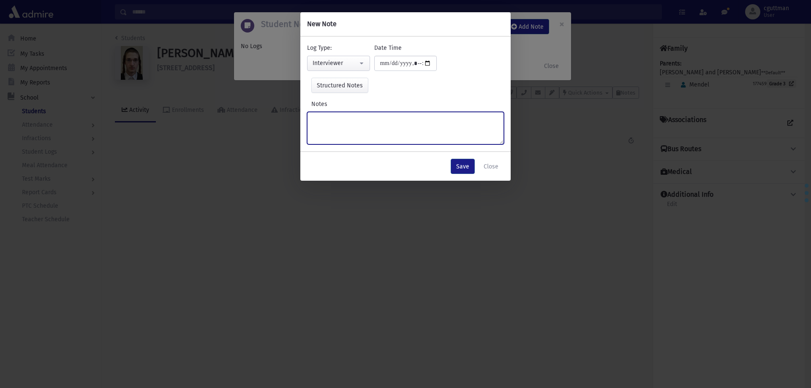
click at [345, 120] on textarea "Notes" at bounding box center [405, 128] width 197 height 33
type textarea "**********"
click at [462, 169] on button "Save" at bounding box center [463, 166] width 24 height 15
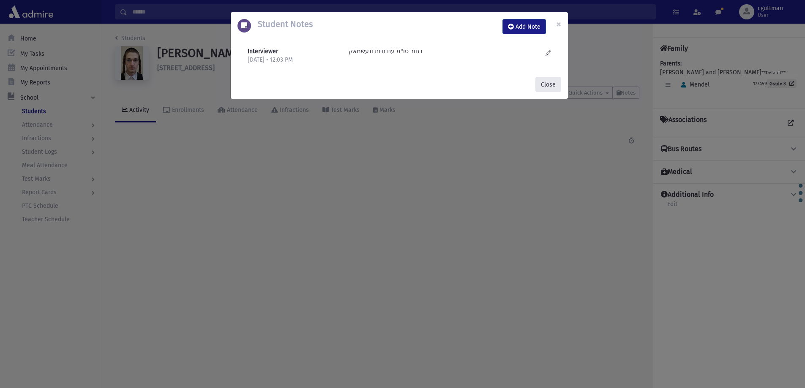
click at [550, 89] on button "Close" at bounding box center [548, 84] width 26 height 15
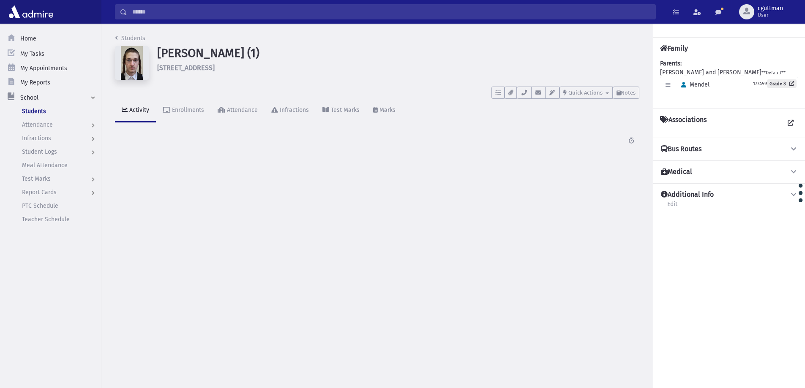
click at [293, 17] on input "Search" at bounding box center [391, 11] width 528 height 15
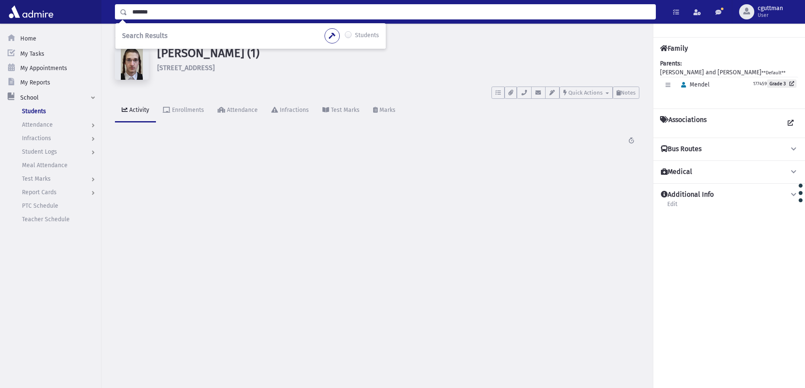
type input "*******"
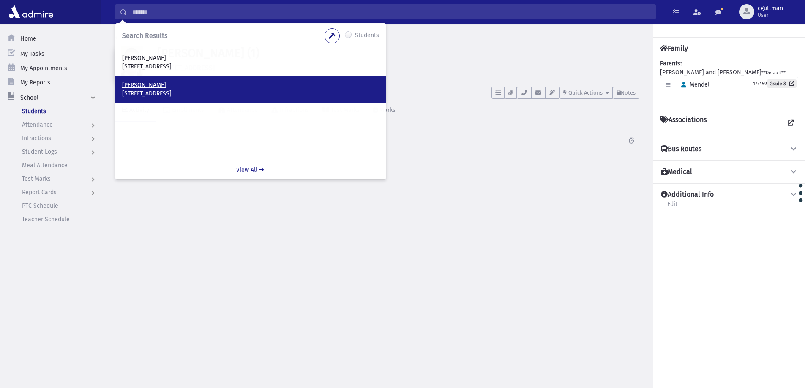
click at [158, 94] on p "26 The Drive London, NW11 9SU UK" at bounding box center [250, 94] width 257 height 8
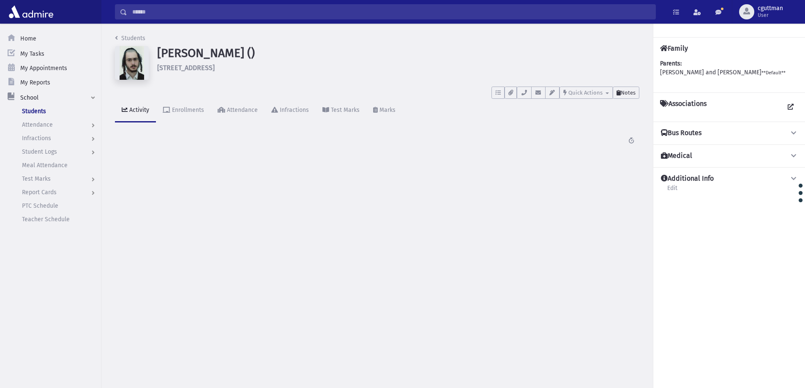
click at [627, 91] on span "Notes" at bounding box center [628, 93] width 15 height 6
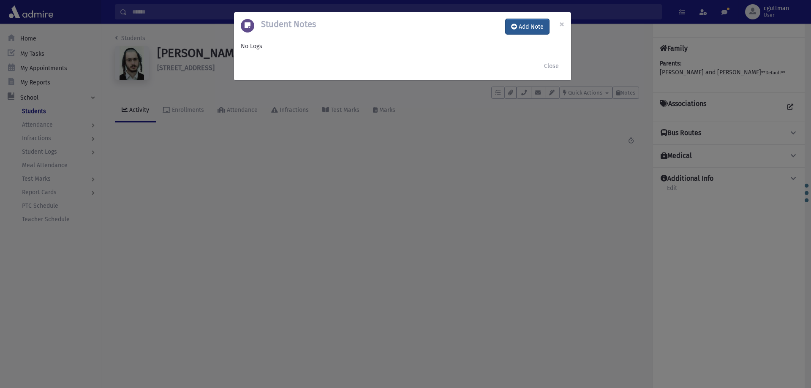
click at [531, 25] on button "Add Note" at bounding box center [528, 26] width 44 height 15
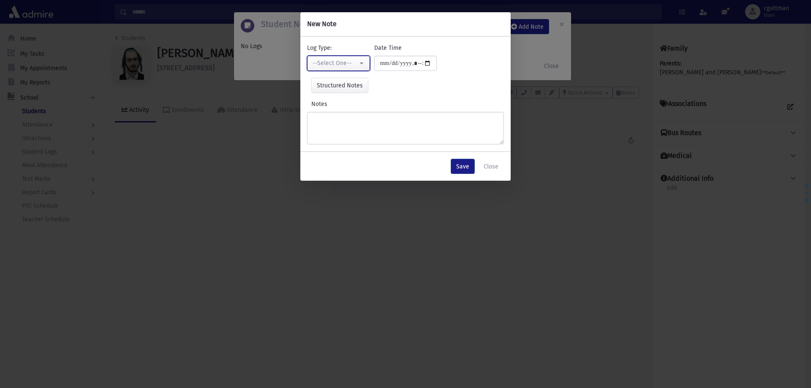
drag, startPoint x: 363, startPoint y: 62, endPoint x: 359, endPoint y: 66, distance: 5.7
click at [362, 63] on button "--Select One--" at bounding box center [338, 63] width 63 height 15
click at [367, 120] on link "Interviewer" at bounding box center [340, 122] width 67 height 16
select select "*"
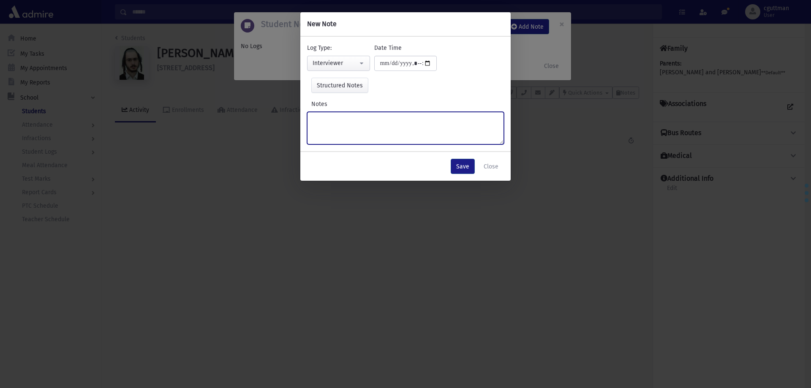
click at [367, 120] on textarea "Notes" at bounding box center [405, 128] width 197 height 33
type textarea "**********"
click at [466, 165] on button "Save" at bounding box center [463, 166] width 24 height 15
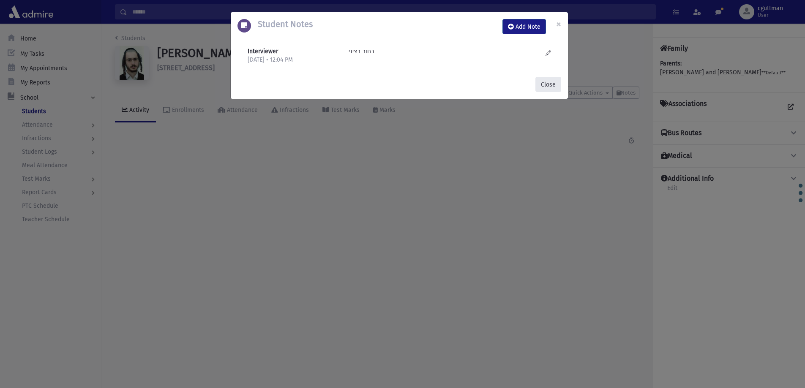
click at [549, 83] on button "Close" at bounding box center [548, 84] width 26 height 15
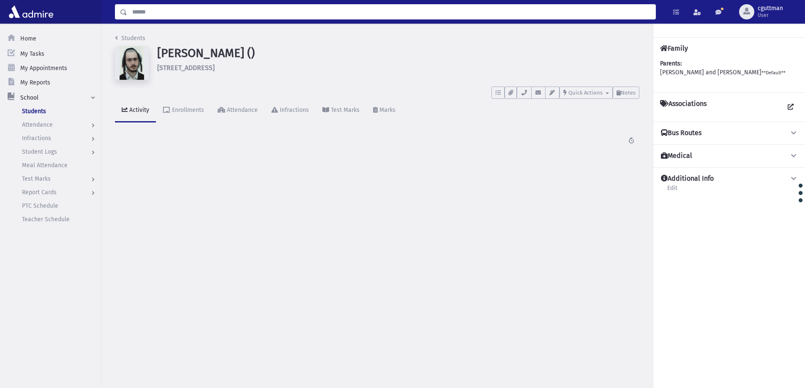
drag, startPoint x: 486, startPoint y: 17, endPoint x: 491, endPoint y: 18, distance: 5.1
click at [487, 17] on input "Search" at bounding box center [391, 11] width 528 height 15
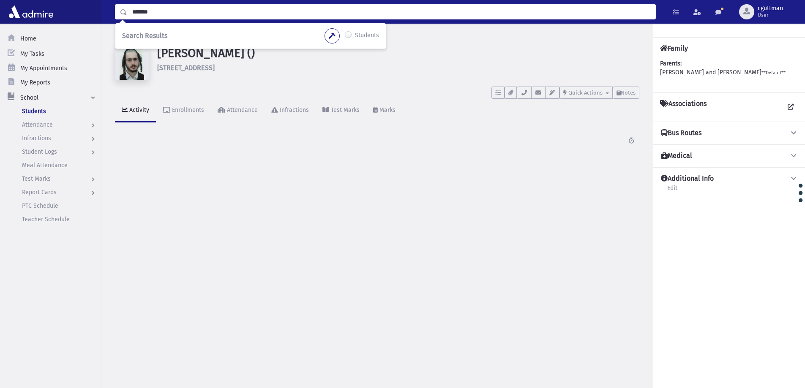
type input "*******"
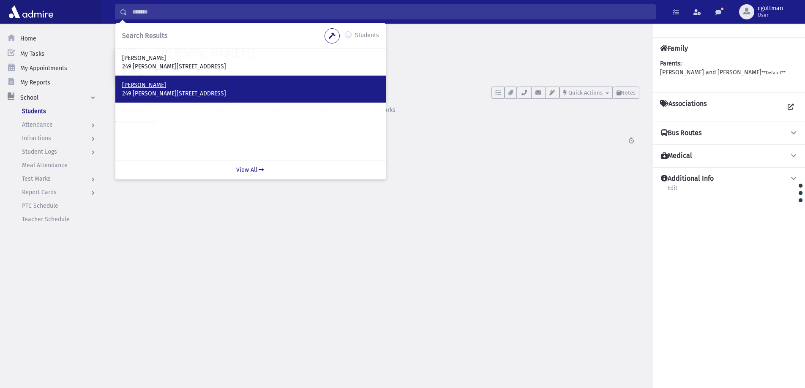
click at [142, 85] on p "[PERSON_NAME]" at bounding box center [250, 85] width 257 height 8
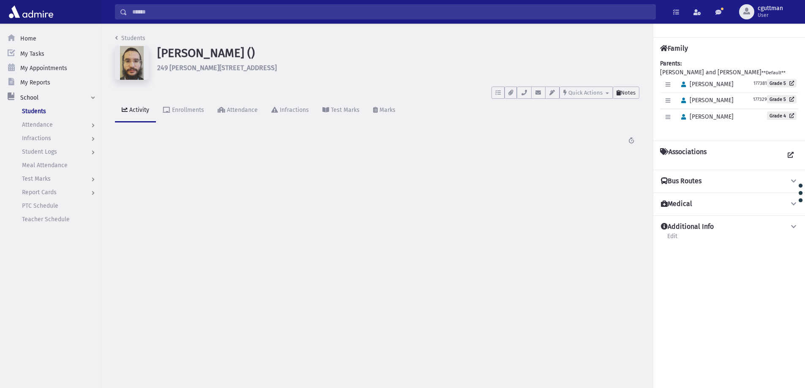
click at [622, 93] on span "Notes" at bounding box center [628, 93] width 15 height 6
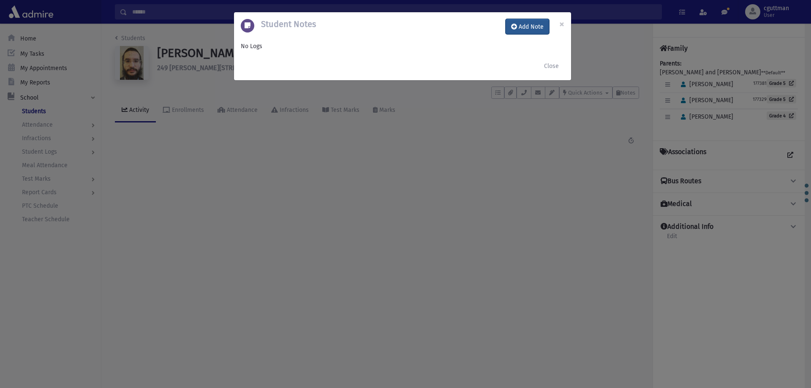
click at [528, 25] on button "Add Note" at bounding box center [528, 26] width 44 height 15
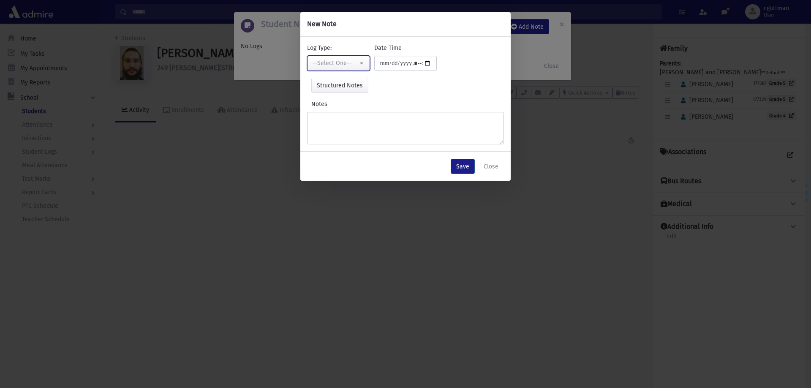
click at [342, 57] on button "--Select One--" at bounding box center [338, 63] width 63 height 15
click at [352, 116] on link "Interviewer" at bounding box center [340, 122] width 67 height 16
select select "*"
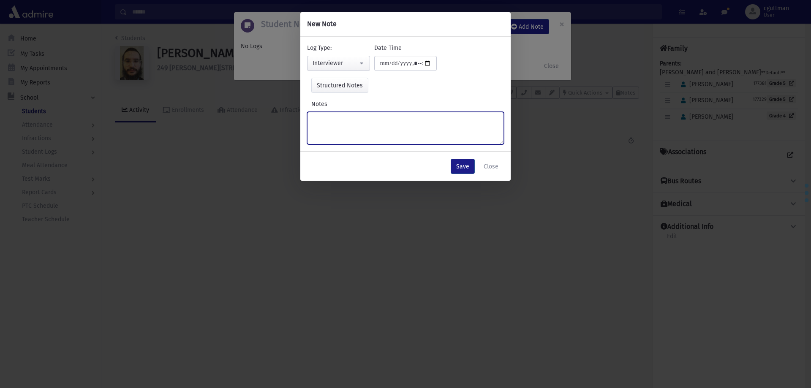
click at [352, 116] on textarea "Notes" at bounding box center [405, 128] width 197 height 33
type textarea "********"
click at [476, 166] on div "Save Close" at bounding box center [406, 166] width 210 height 29
click at [463, 168] on button "Save" at bounding box center [463, 166] width 24 height 15
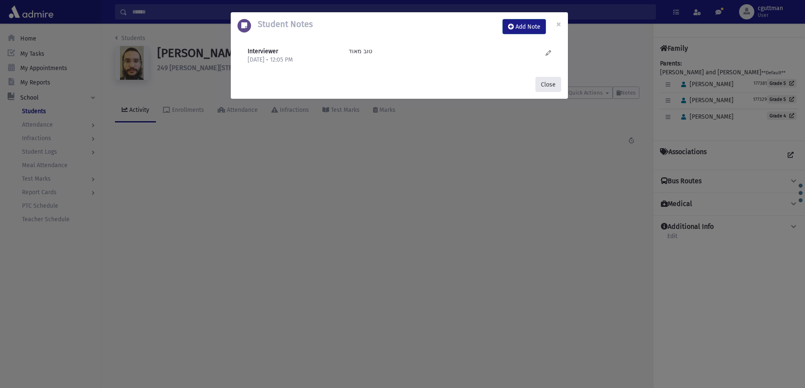
click at [551, 90] on button "Close" at bounding box center [548, 84] width 26 height 15
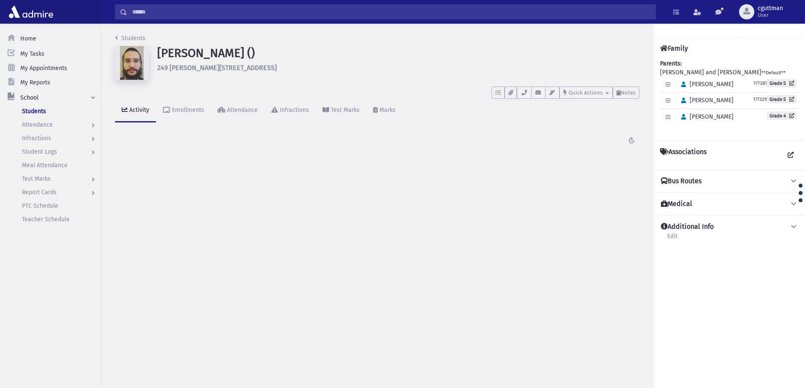
click at [372, 4] on div "Search Results Students" at bounding box center [453, 12] width 704 height 24
click at [377, 18] on input "Search" at bounding box center [391, 11] width 528 height 15
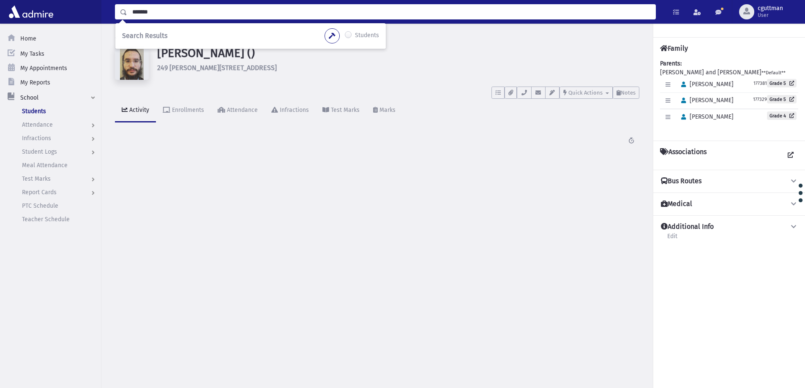
type input "*******"
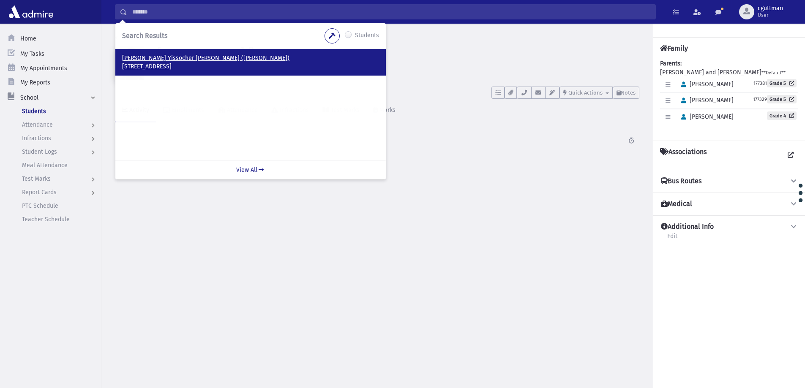
click at [186, 67] on p "86 Fairholt Road London, N16 5HN UK" at bounding box center [250, 67] width 257 height 8
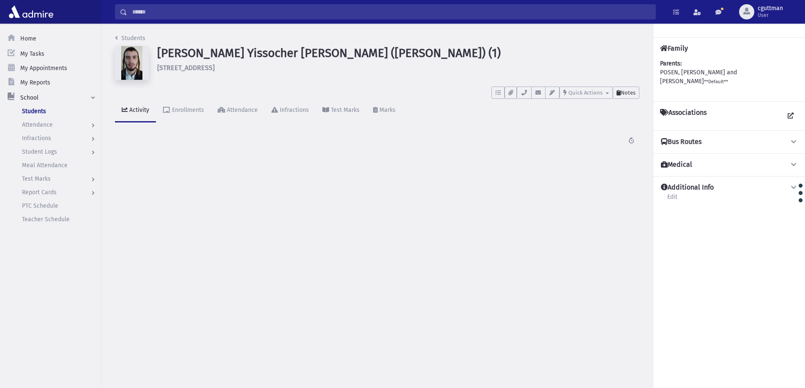
click at [631, 88] on button "Notes" at bounding box center [626, 93] width 27 height 12
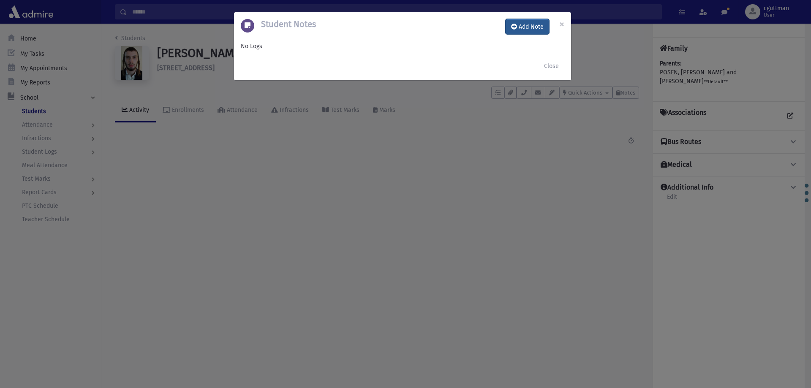
click at [541, 22] on button "Add Note" at bounding box center [528, 26] width 44 height 15
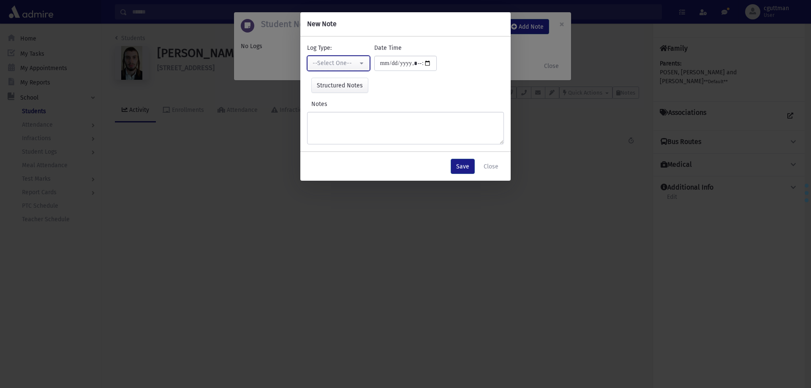
click at [355, 62] on div "--Select One--" at bounding box center [335, 63] width 45 height 9
click at [367, 112] on link "Checkup Comments" at bounding box center [340, 106] width 67 height 16
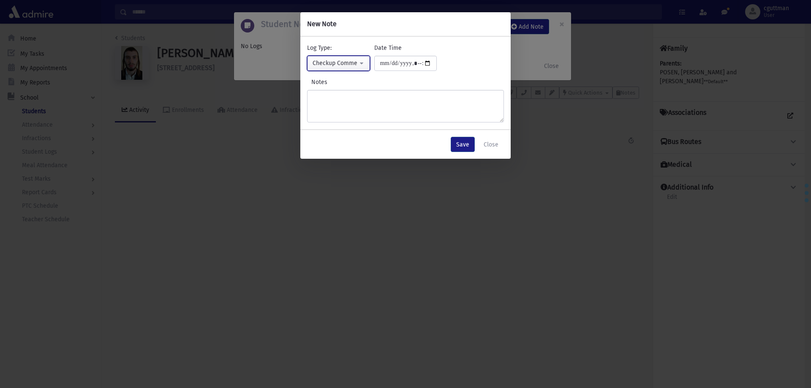
click at [355, 61] on div "Checkup Comments" at bounding box center [335, 63] width 45 height 9
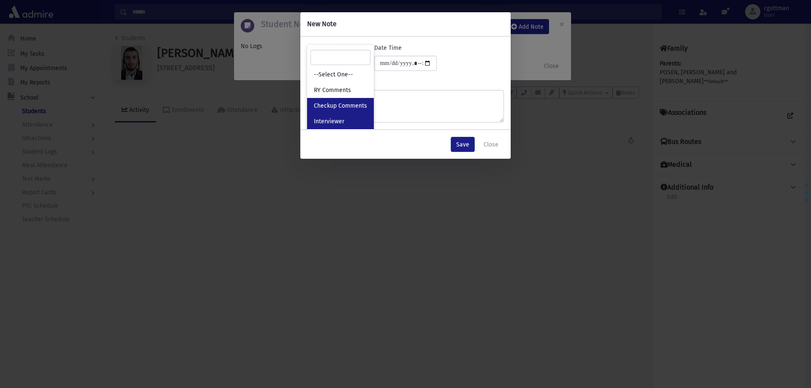
click at [353, 125] on link "Interviewer" at bounding box center [340, 122] width 67 height 16
select select "*"
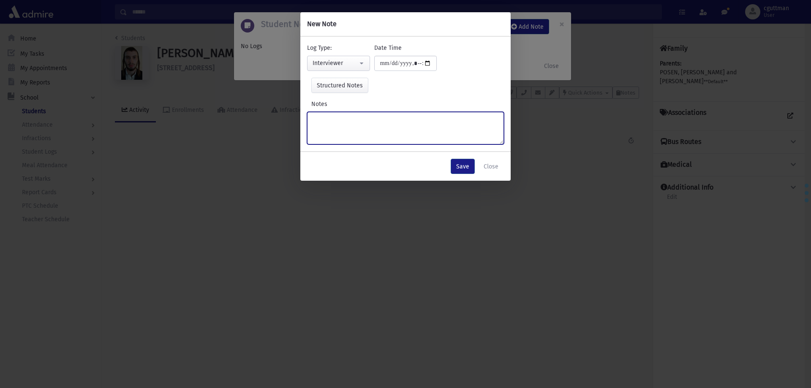
click at [367, 120] on textarea "Notes" at bounding box center [405, 128] width 197 height 33
type textarea "**********"
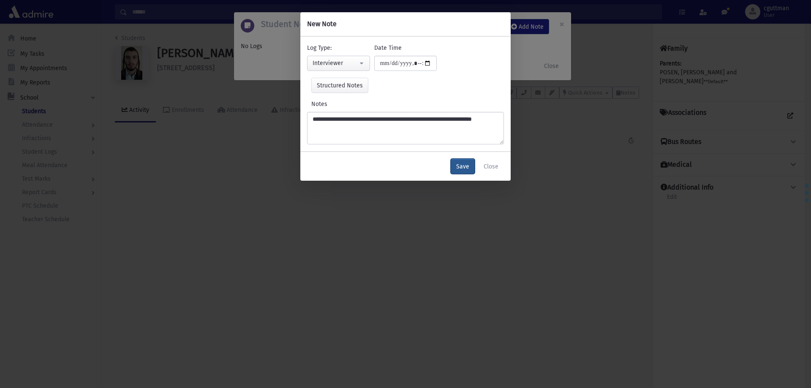
click at [467, 163] on button "Save" at bounding box center [463, 166] width 24 height 15
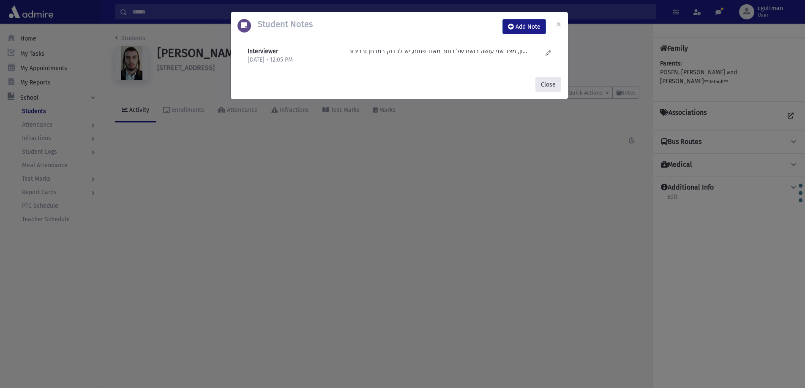
click at [549, 90] on button "Close" at bounding box center [548, 84] width 26 height 15
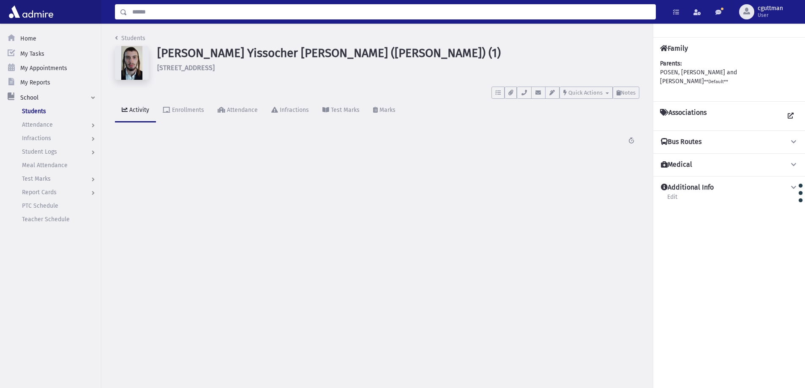
click at [393, 16] on input "Search" at bounding box center [391, 11] width 528 height 15
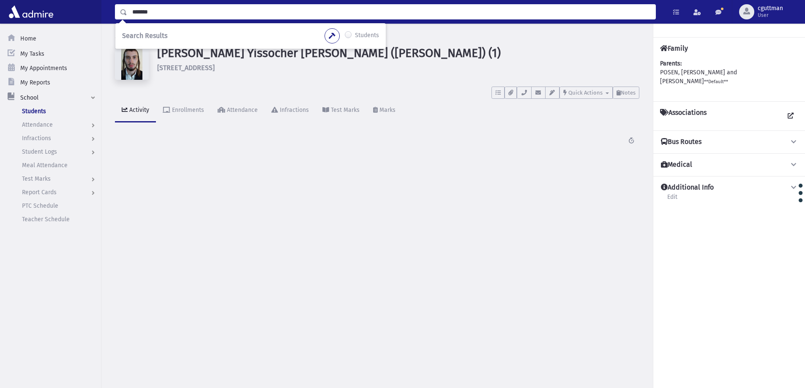
type input "*******"
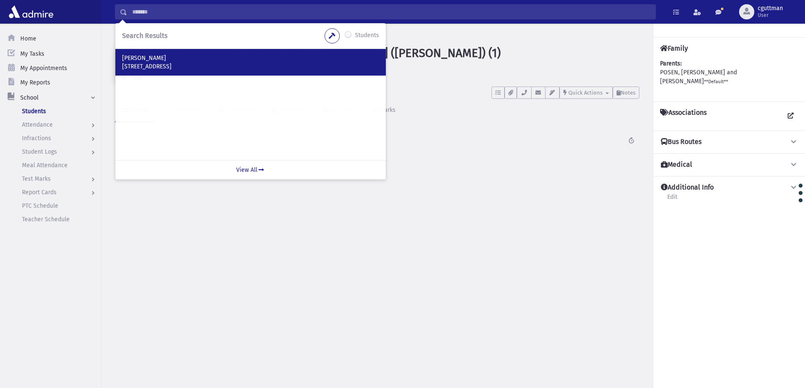
click at [149, 74] on div "Charach, Avrohom Shlomo 76d Amhurst Park London, UK" at bounding box center [250, 62] width 270 height 27
click at [167, 59] on p "Charach, Avrohom Shlomo" at bounding box center [250, 58] width 257 height 8
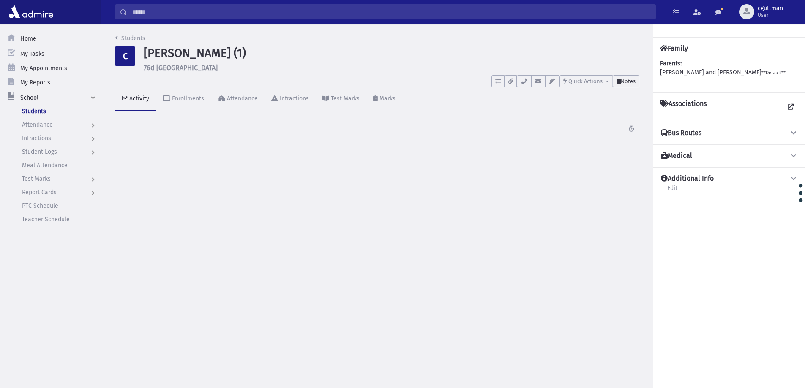
click at [630, 85] on button "Notes" at bounding box center [626, 81] width 27 height 12
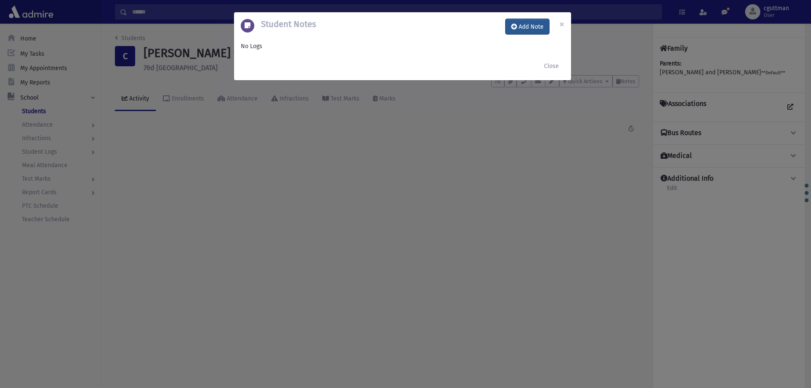
click at [526, 22] on button "Add Note" at bounding box center [528, 26] width 44 height 15
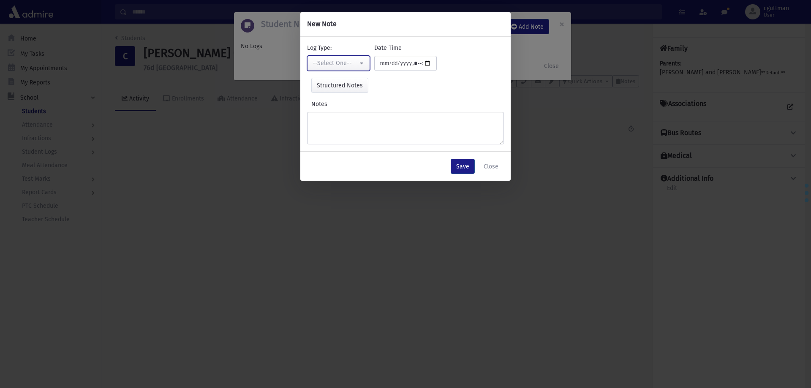
click at [363, 61] on button "--Select One--" at bounding box center [338, 63] width 63 height 15
click at [350, 120] on link "Interviewer" at bounding box center [340, 122] width 67 height 16
select select "*"
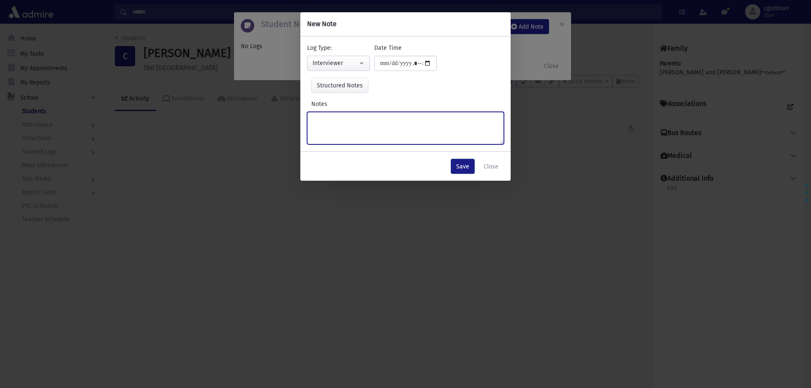
click at [350, 120] on textarea "Notes" at bounding box center [405, 128] width 197 height 33
type textarea "*"
type textarea "*****"
click at [465, 168] on button "Save" at bounding box center [463, 166] width 24 height 15
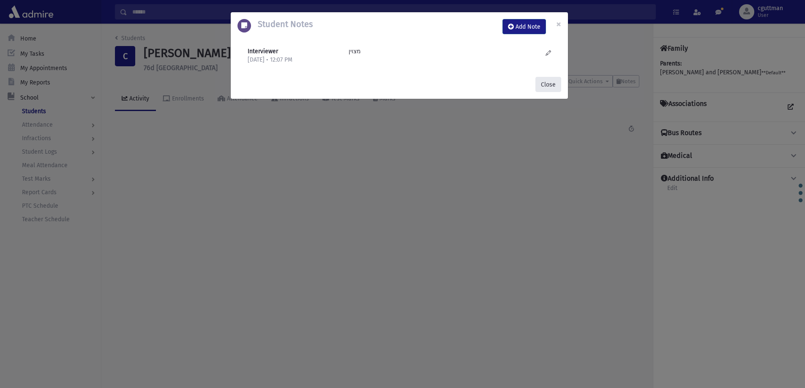
click at [552, 87] on button "Close" at bounding box center [548, 84] width 26 height 15
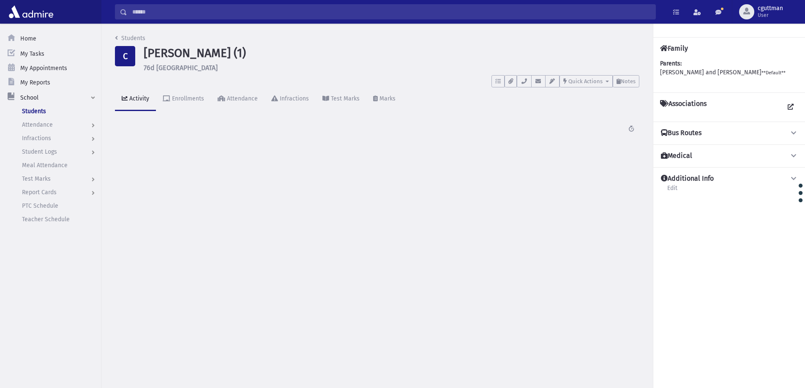
click at [194, 22] on div "Search Results Students" at bounding box center [453, 12] width 704 height 24
click at [194, 12] on input "Search" at bounding box center [391, 11] width 528 height 15
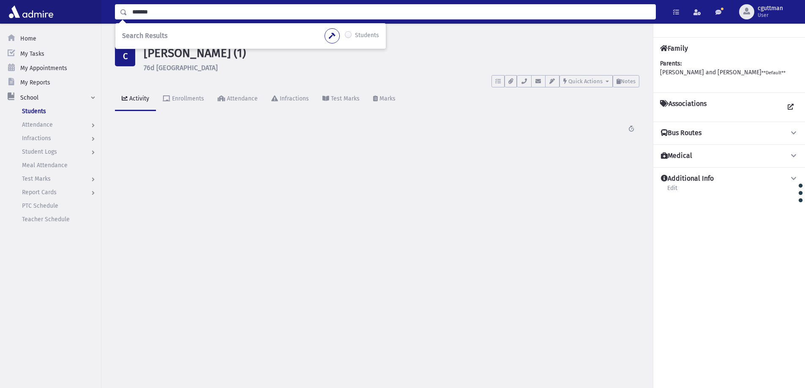
type input "*******"
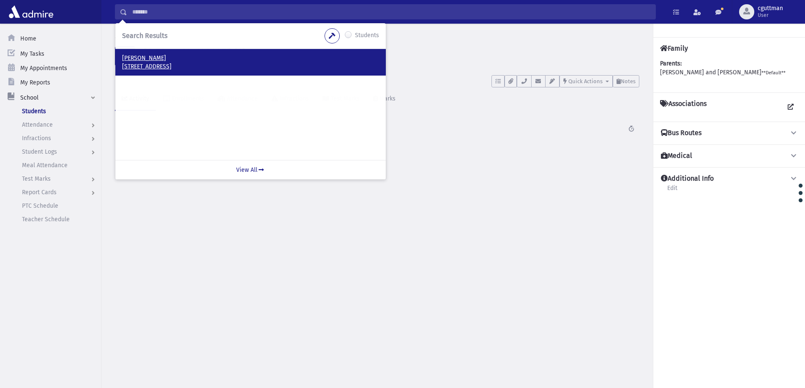
click at [150, 58] on p "[PERSON_NAME]" at bounding box center [250, 58] width 257 height 8
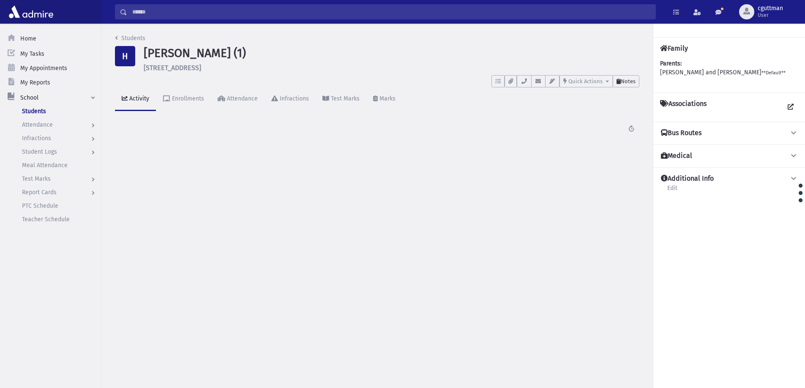
click at [627, 78] on span "Notes" at bounding box center [628, 81] width 15 height 6
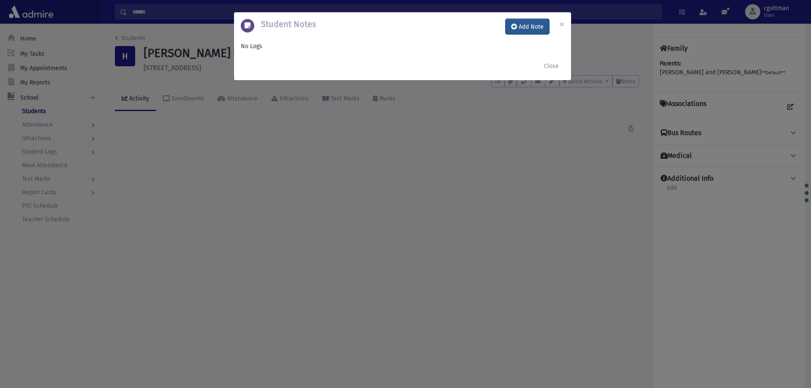
click at [539, 21] on button "Add Note" at bounding box center [528, 26] width 44 height 15
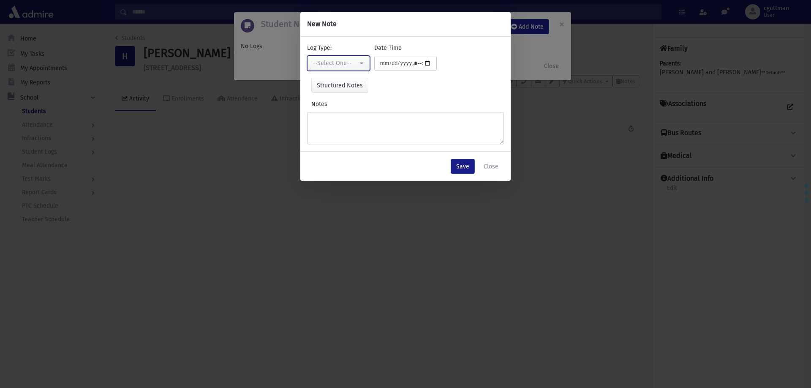
click at [345, 64] on div "--Select One--" at bounding box center [335, 63] width 45 height 9
click at [358, 117] on link "Interviewer" at bounding box center [340, 122] width 67 height 16
select select "*"
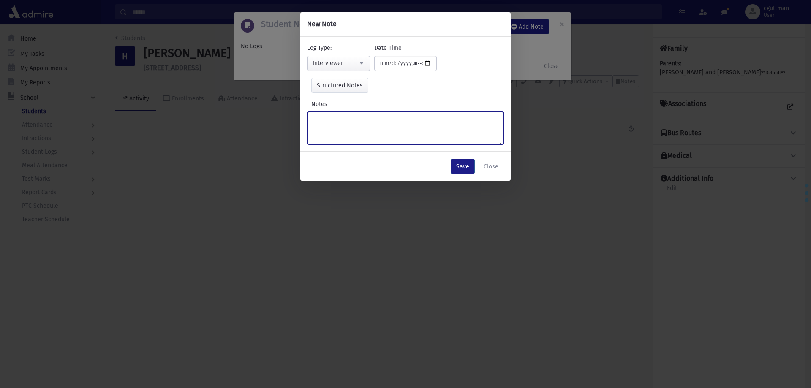
click at [358, 117] on textarea "Notes" at bounding box center [405, 128] width 197 height 33
type textarea "**********"
click at [472, 169] on button "Save" at bounding box center [463, 166] width 24 height 15
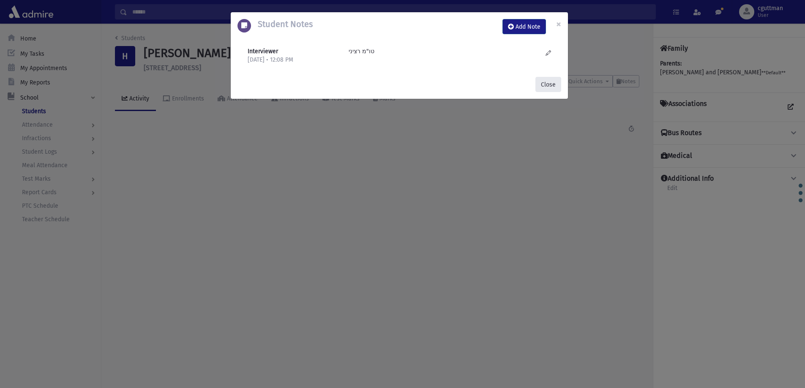
click at [544, 83] on button "Close" at bounding box center [548, 84] width 26 height 15
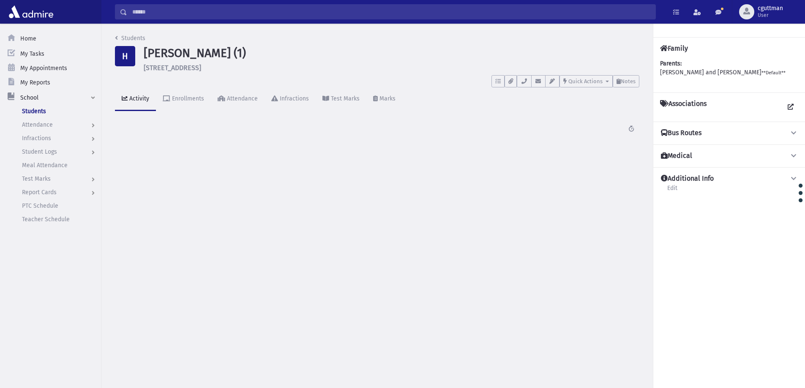
click at [315, 18] on input "Search" at bounding box center [391, 11] width 528 height 15
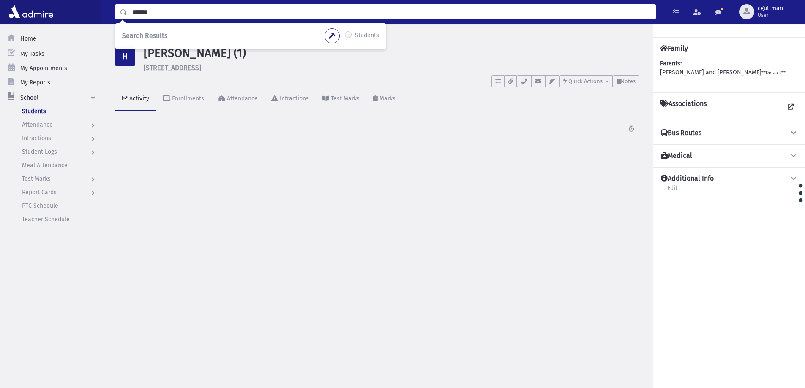
type input "*******"
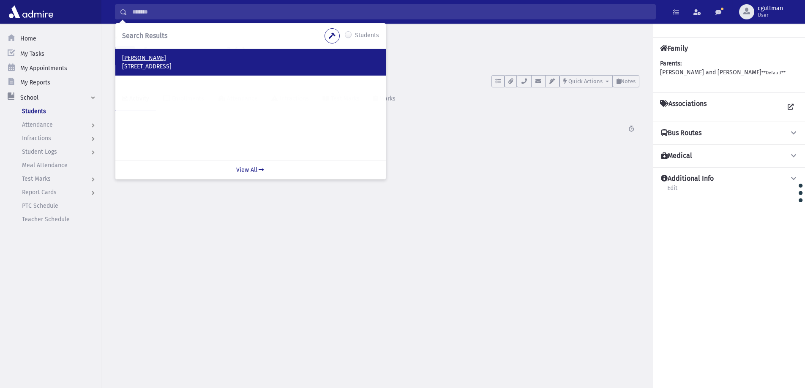
click at [150, 59] on p "Grunhut, Shmuel" at bounding box center [250, 58] width 257 height 8
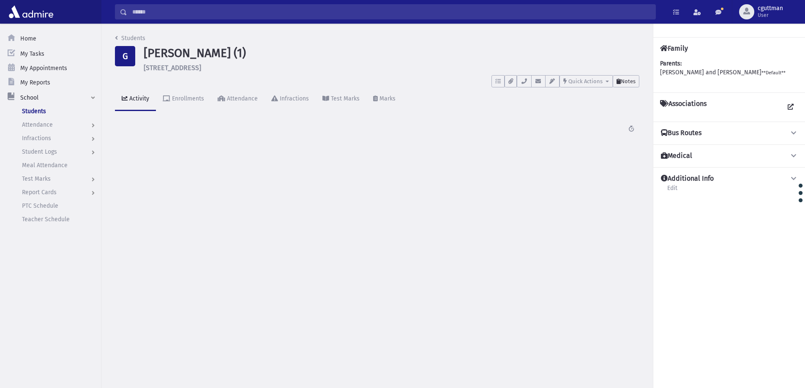
click at [629, 82] on span "Notes" at bounding box center [628, 81] width 15 height 6
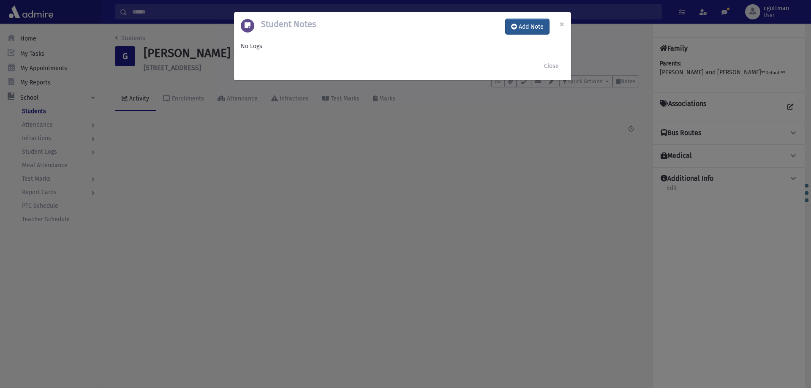
click at [539, 27] on button "Add Note" at bounding box center [528, 26] width 44 height 15
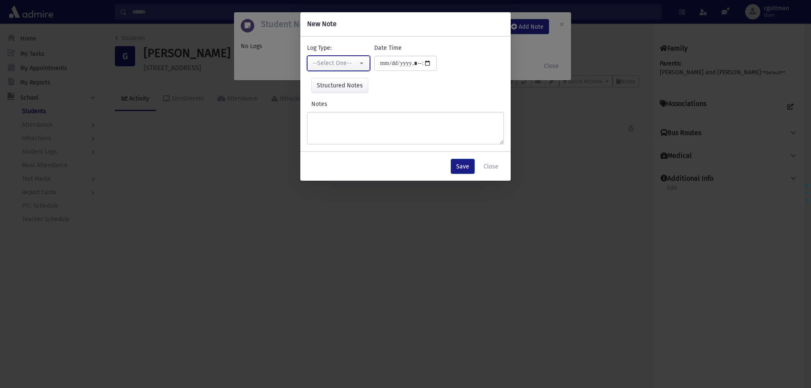
click at [342, 60] on div "--Select One--" at bounding box center [335, 63] width 45 height 9
click at [347, 126] on link "Interviewer" at bounding box center [340, 122] width 67 height 16
select select "*"
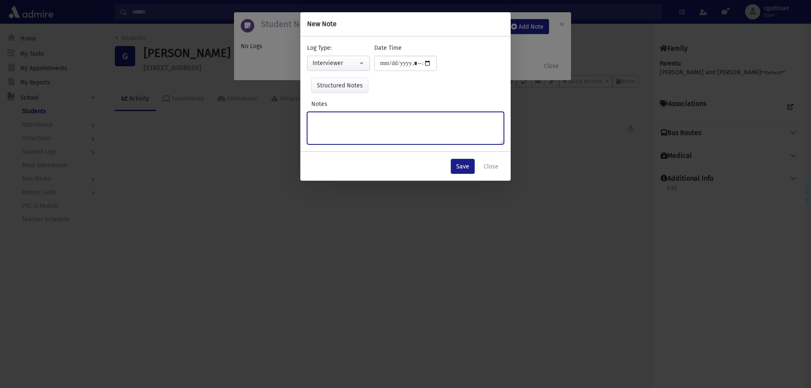
click at [347, 126] on textarea "Notes" at bounding box center [405, 128] width 197 height 33
type textarea "*"
type textarea "**********"
click at [471, 169] on button "Save" at bounding box center [463, 166] width 24 height 15
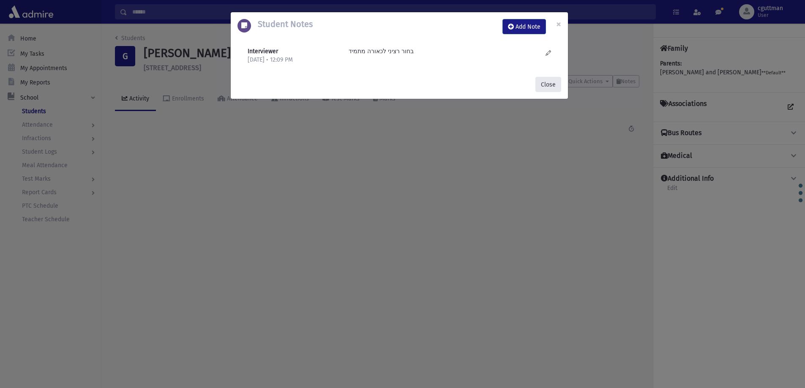
click at [556, 78] on button "Close" at bounding box center [548, 84] width 26 height 15
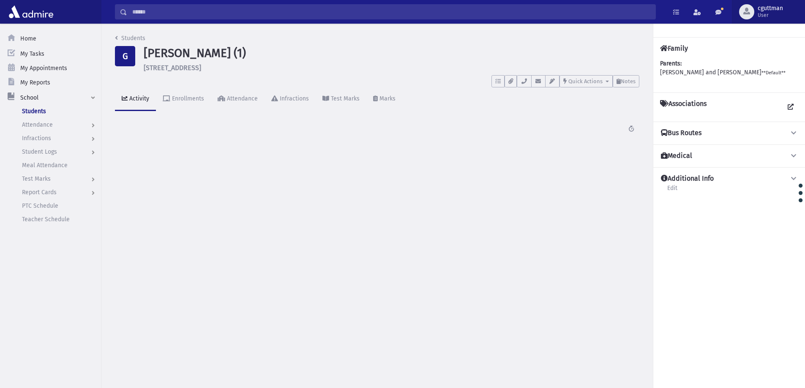
click at [776, 8] on span "cguttman" at bounding box center [770, 8] width 25 height 7
click at [767, 69] on link "Logout" at bounding box center [766, 71] width 68 height 16
